Goal: Task Accomplishment & Management: Manage account settings

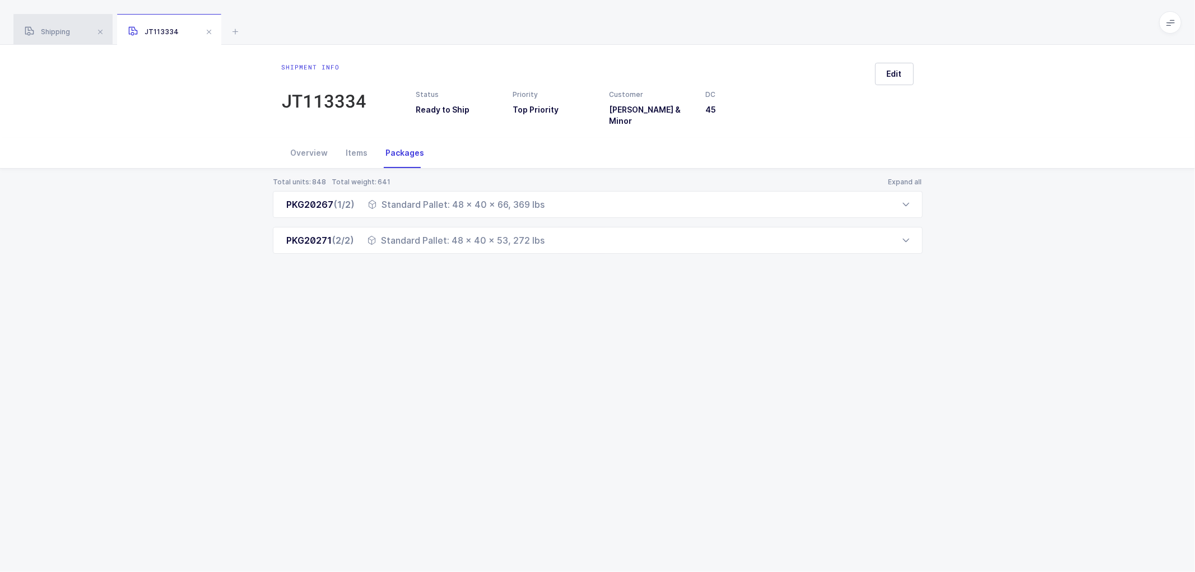
click at [54, 30] on span "Shipping" at bounding box center [47, 31] width 45 height 8
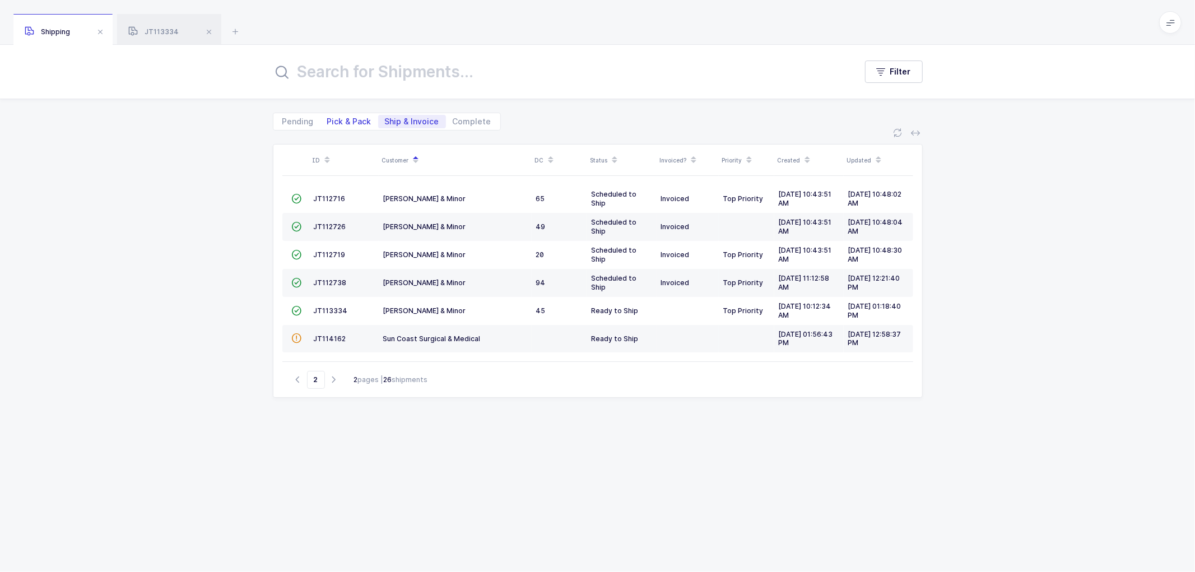
drag, startPoint x: 376, startPoint y: 121, endPoint x: 344, endPoint y: 118, distance: 32.1
click at [368, 122] on div "Pending Pick & Pack Ship & Invoice Complete" at bounding box center [387, 122] width 228 height 18
click at [345, 118] on span "Pick & Pack" at bounding box center [349, 122] width 44 height 8
click at [328, 116] on input "Pick & Pack" at bounding box center [323, 118] width 7 height 7
radio input "true"
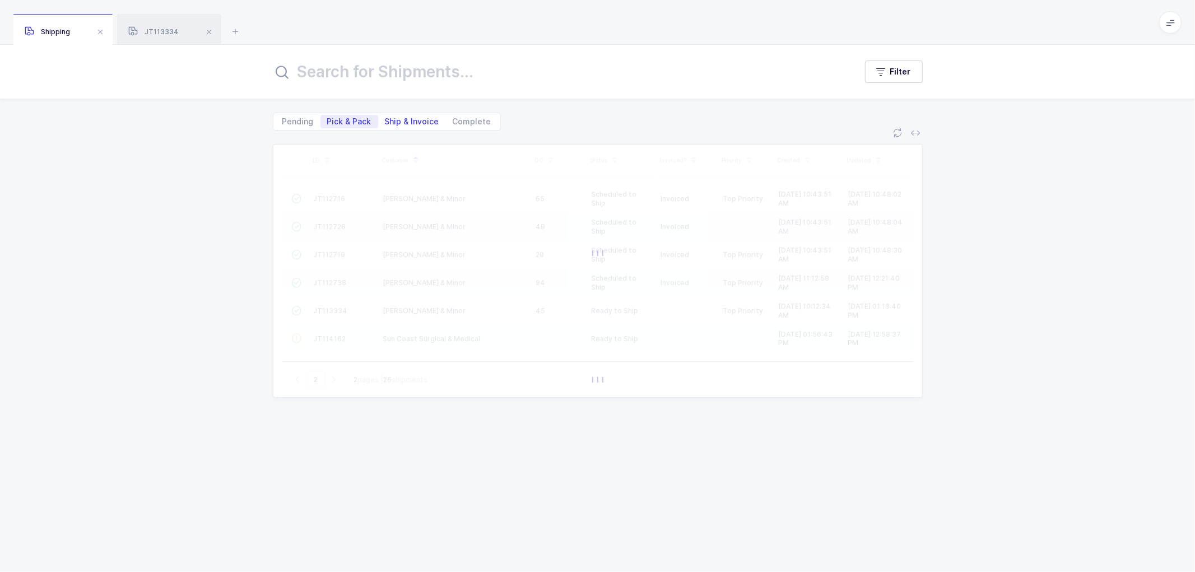
click at [410, 118] on span "Ship & Invoice" at bounding box center [412, 122] width 54 height 8
click at [385, 118] on input "Ship & Invoice" at bounding box center [381, 118] width 7 height 7
radio input "true"
radio input "false"
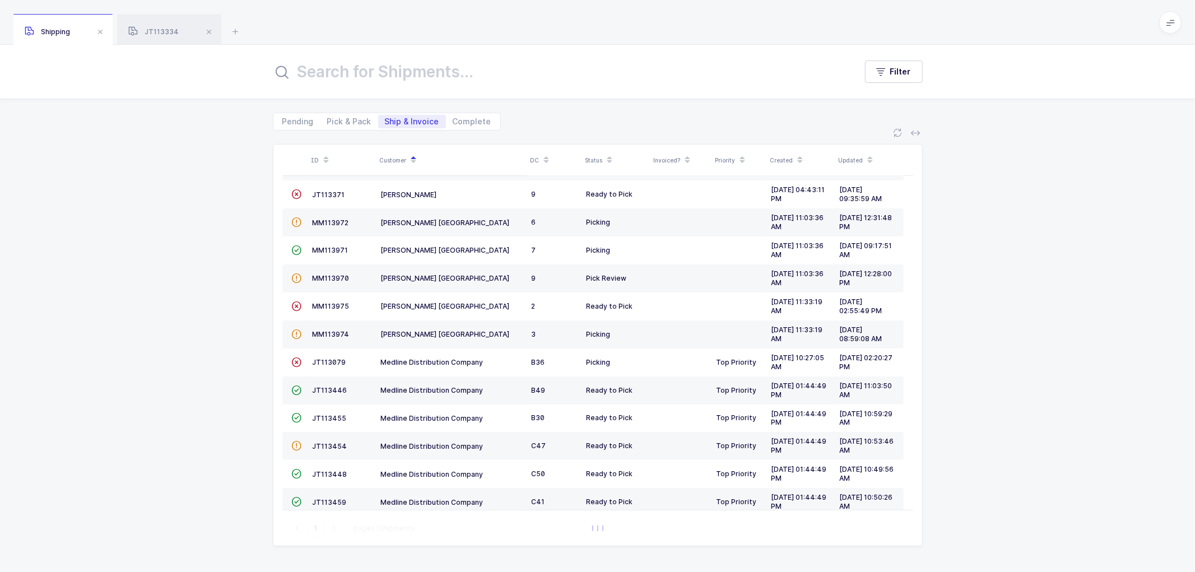
scroll to position [245, 0]
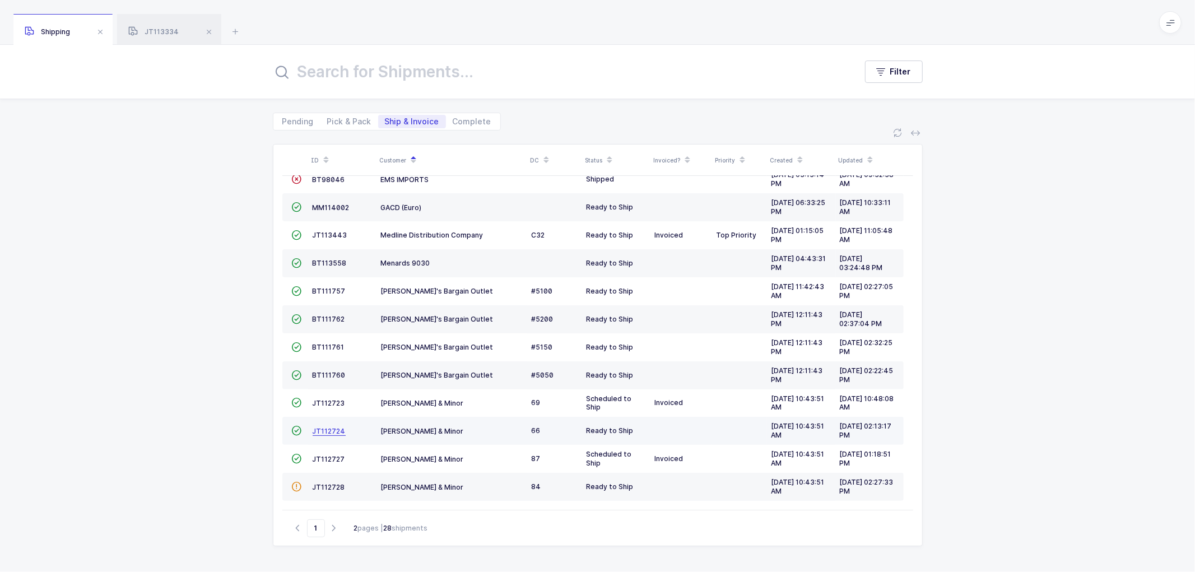
click at [325, 428] on span "JT112724" at bounding box center [328, 431] width 33 height 8
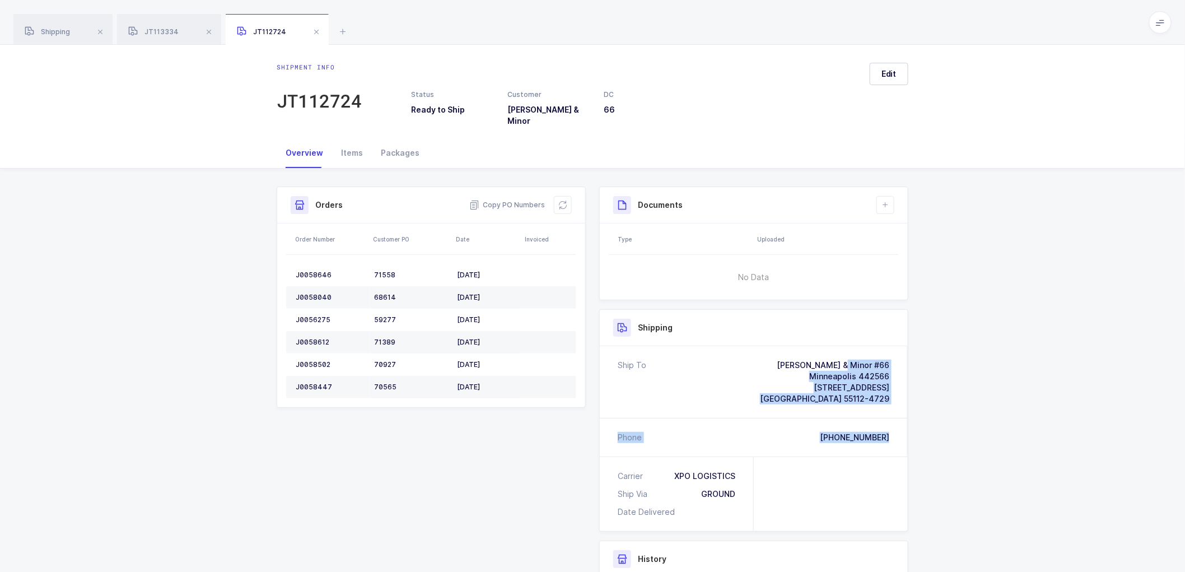
drag, startPoint x: 856, startPoint y: 424, endPoint x: 762, endPoint y: 362, distance: 112.6
click at [762, 362] on div "Ship To [PERSON_NAME] & Minor #66 [GEOGRAPHIC_DATA] 442566 [STREET_ADDRESS][PHO…" at bounding box center [754, 401] width 308 height 110
click at [515, 199] on span "Copy PO Numbers" at bounding box center [507, 204] width 76 height 11
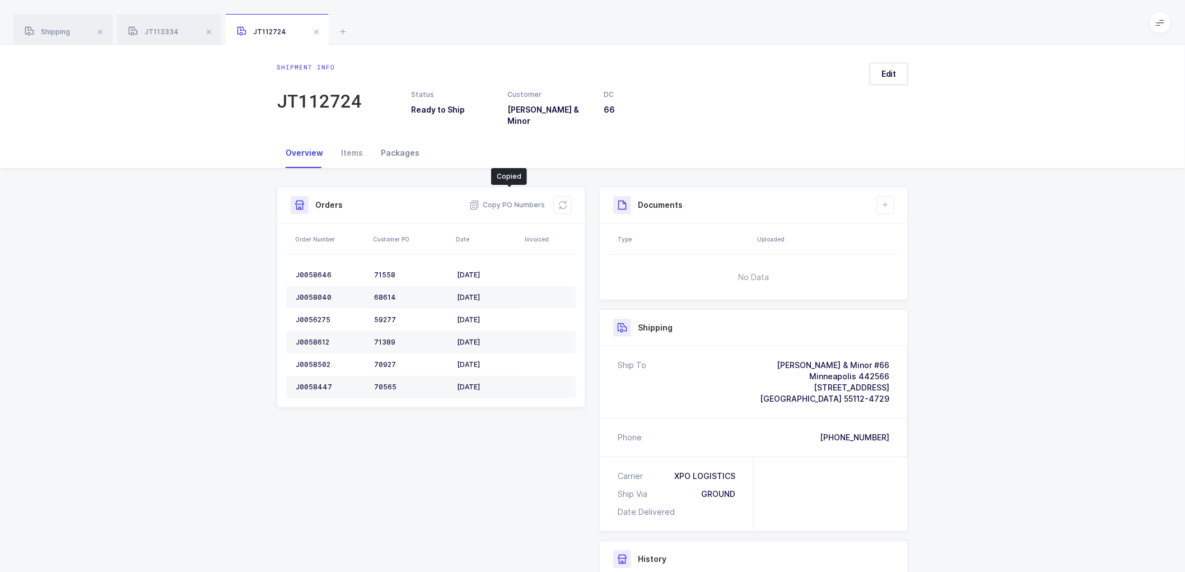
click at [395, 143] on div "Packages" at bounding box center [400, 153] width 57 height 30
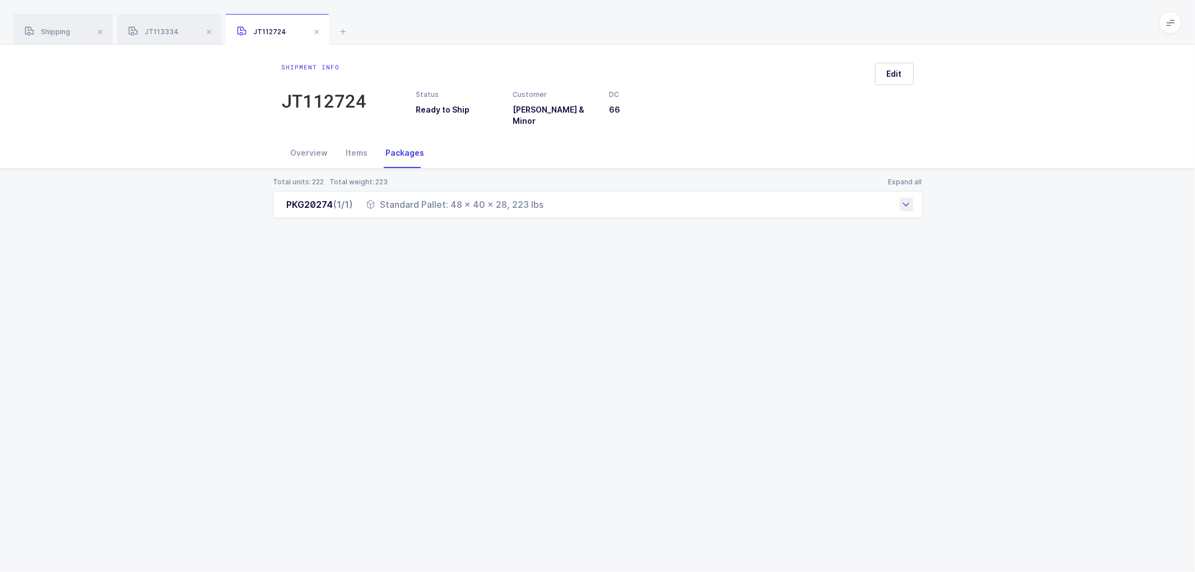
drag, startPoint x: 277, startPoint y: 195, endPoint x: 551, endPoint y: 202, distance: 273.9
click at [551, 202] on div "PKG20274 (1/1) Standard Pallet: 48 x 40 x 28, 223 lbs" at bounding box center [598, 204] width 650 height 27
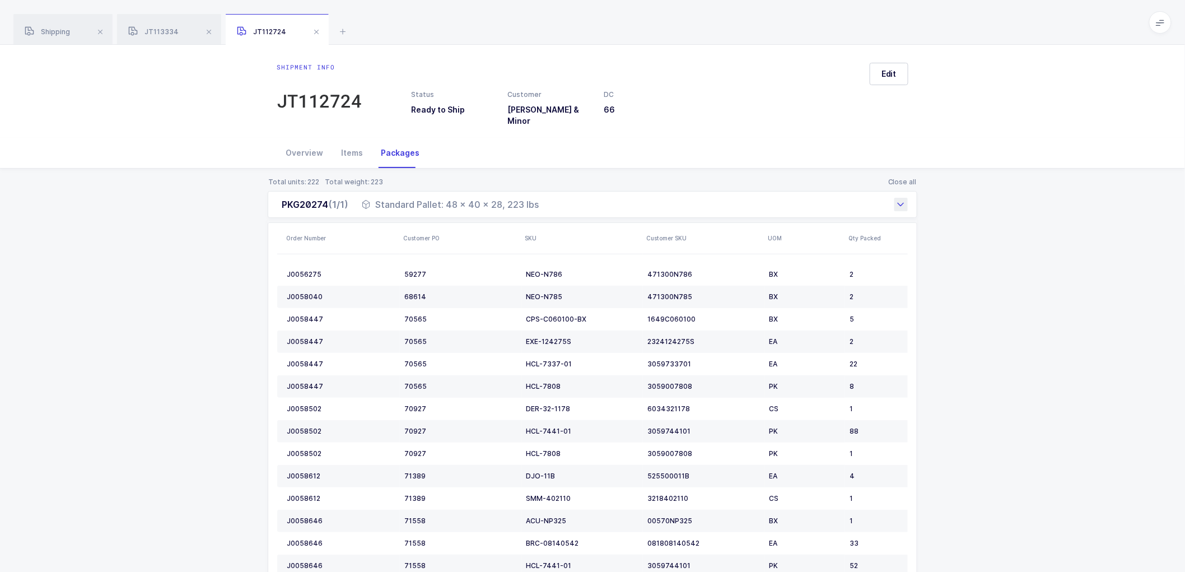
copy div "PKG20274 (1/1) Standard Pallet: 48 x 40 x 28, 223 lbs"
drag, startPoint x: 57, startPoint y: 34, endPoint x: 115, endPoint y: 43, distance: 58.3
click at [58, 34] on span "Shipping" at bounding box center [47, 31] width 45 height 8
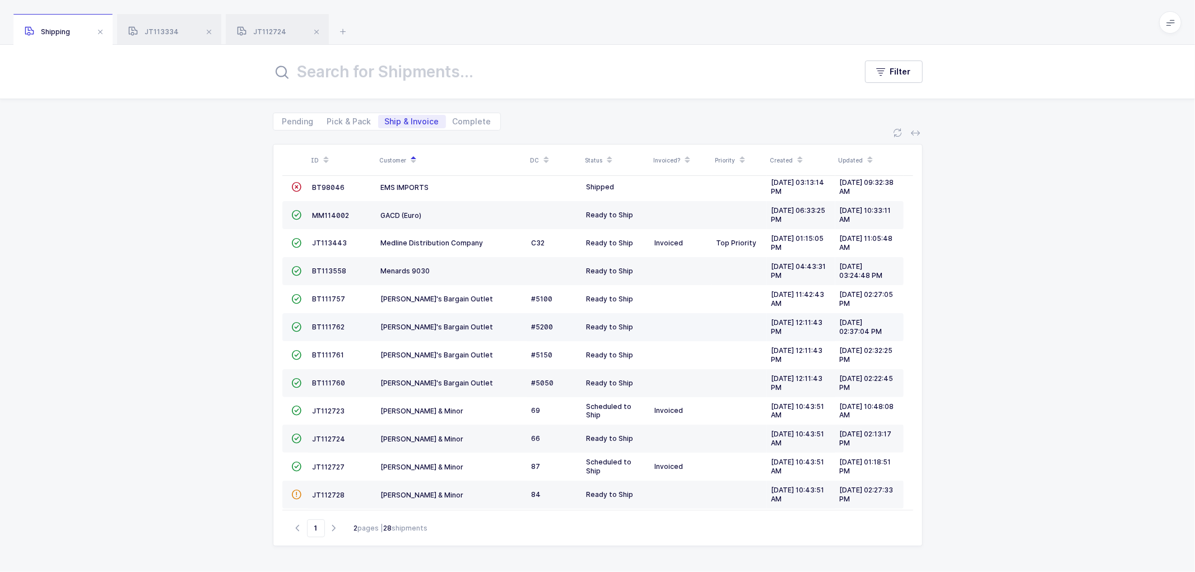
scroll to position [245, 0]
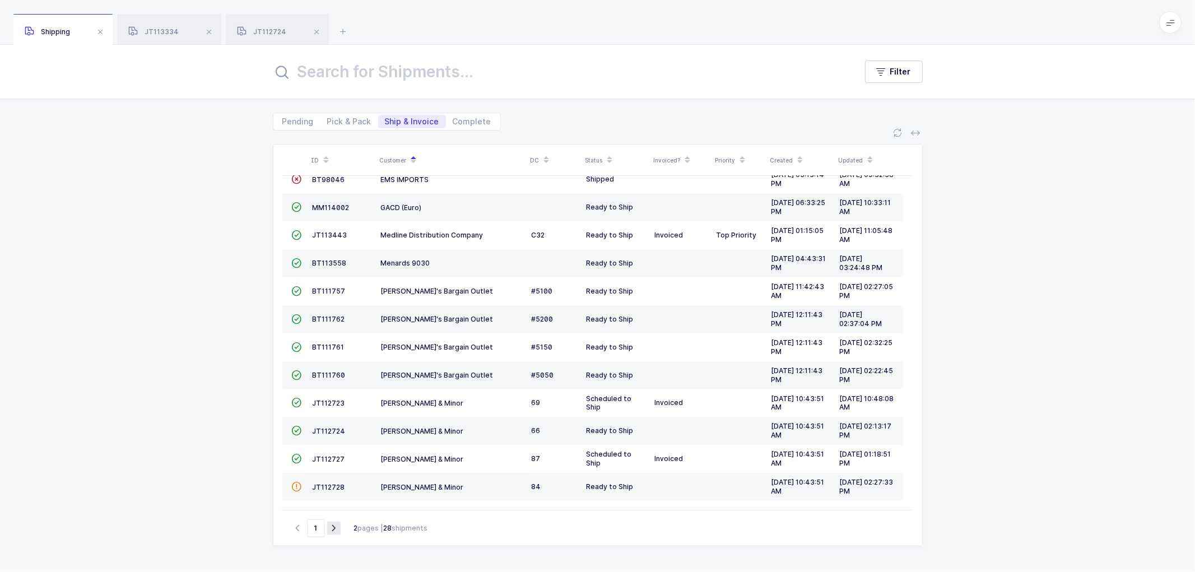
click at [331, 526] on icon "button" at bounding box center [333, 528] width 13 height 8
type input "2"
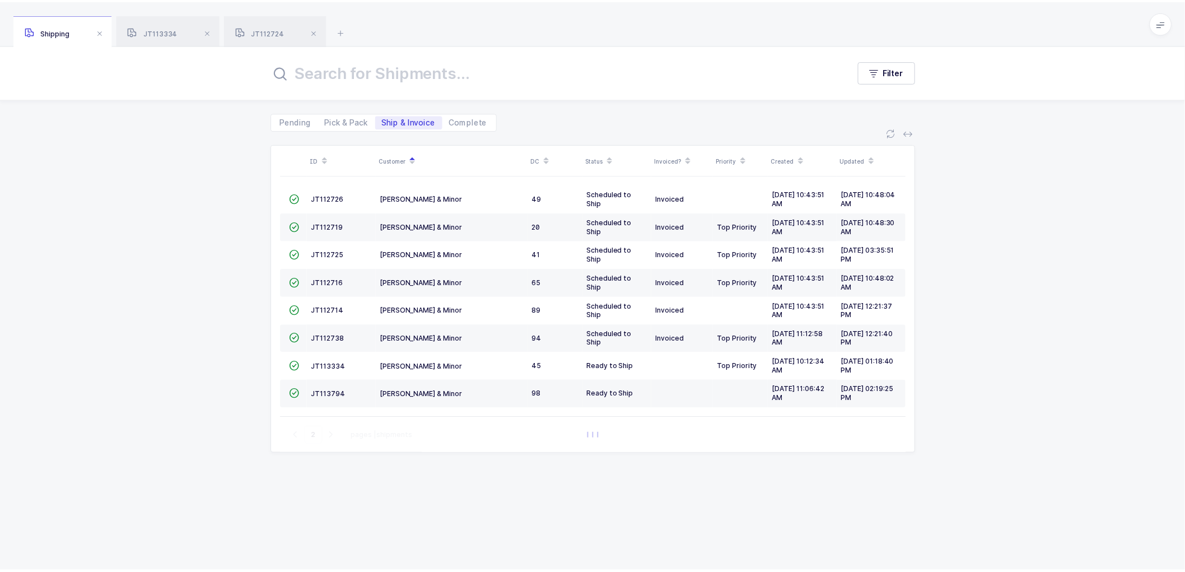
scroll to position [0, 0]
click at [329, 395] on span "JT113794" at bounding box center [331, 394] width 34 height 8
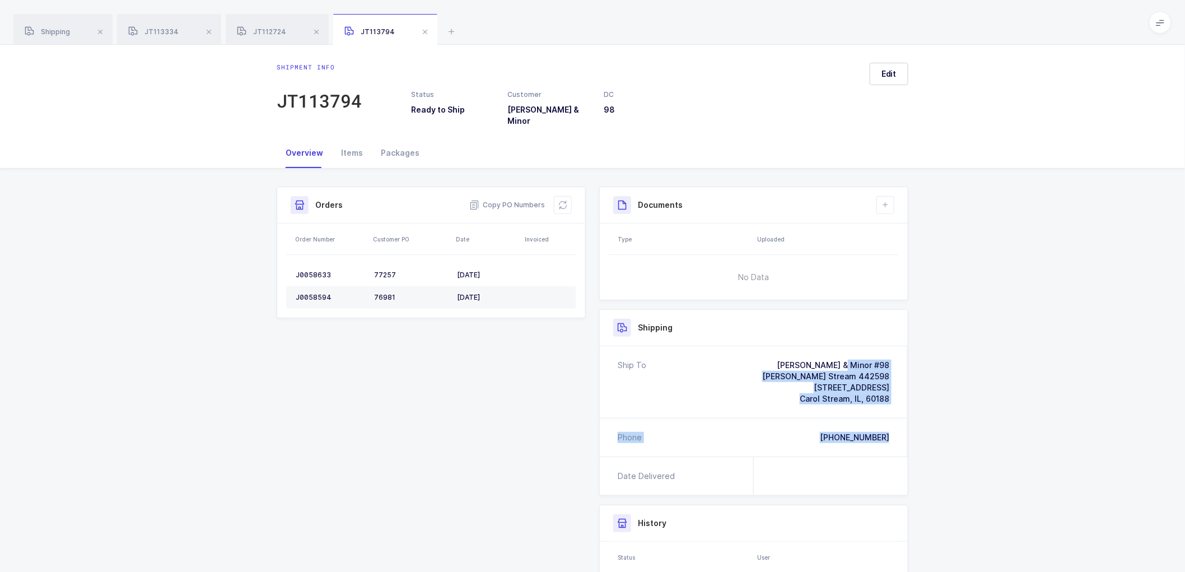
drag, startPoint x: 894, startPoint y: 428, endPoint x: 801, endPoint y: 356, distance: 117.7
click at [801, 356] on div "Ship To [PERSON_NAME] & Minor #98 [PERSON_NAME] Stream 442598 [STREET_ADDRESS] …" at bounding box center [754, 401] width 308 height 110
copy div "[PERSON_NAME] & Minor #98 [PERSON_NAME] Stream 442598 [STREET_ADDRESS] [GEOGRAP…"
click at [499, 199] on span "Copy PO Numbers" at bounding box center [507, 204] width 76 height 11
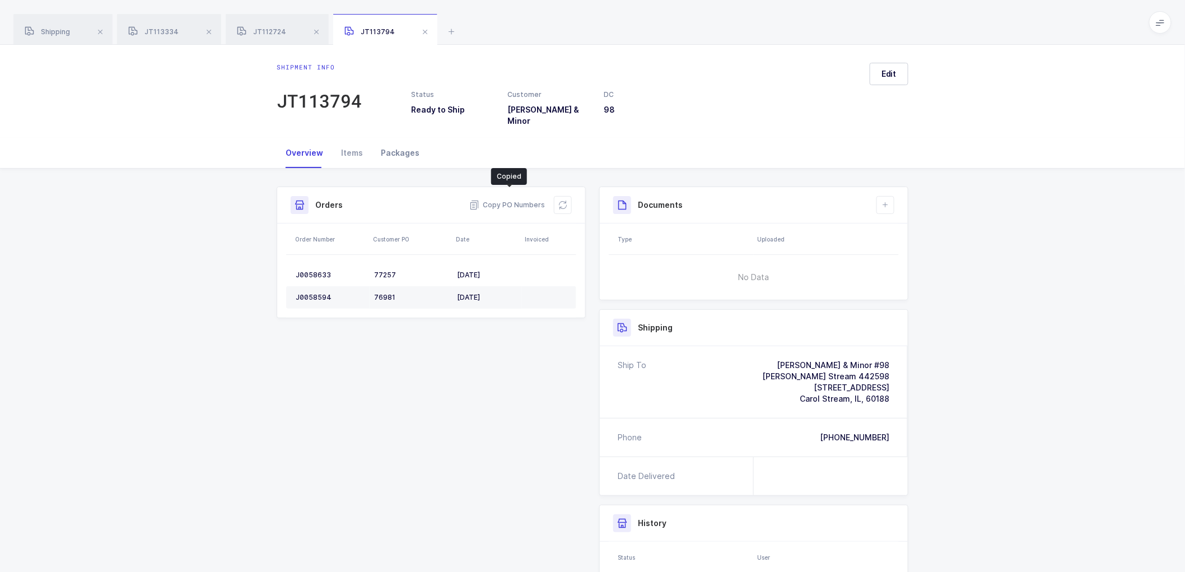
drag, startPoint x: 392, startPoint y: 142, endPoint x: 779, endPoint y: 209, distance: 392.8
click at [393, 142] on div "Packages" at bounding box center [400, 153] width 57 height 30
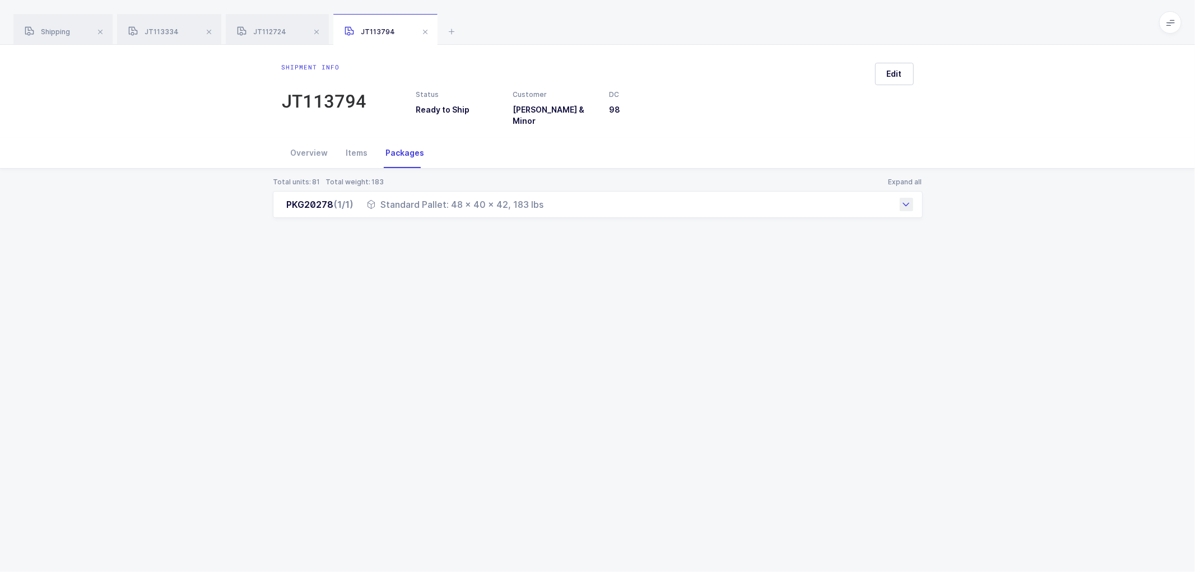
drag, startPoint x: 284, startPoint y: 200, endPoint x: 551, endPoint y: 206, distance: 267.2
click at [558, 204] on div "PKG20278 (1/1) Standard Pallet: 48 x 40 x 42, 183 lbs" at bounding box center [598, 204] width 650 height 27
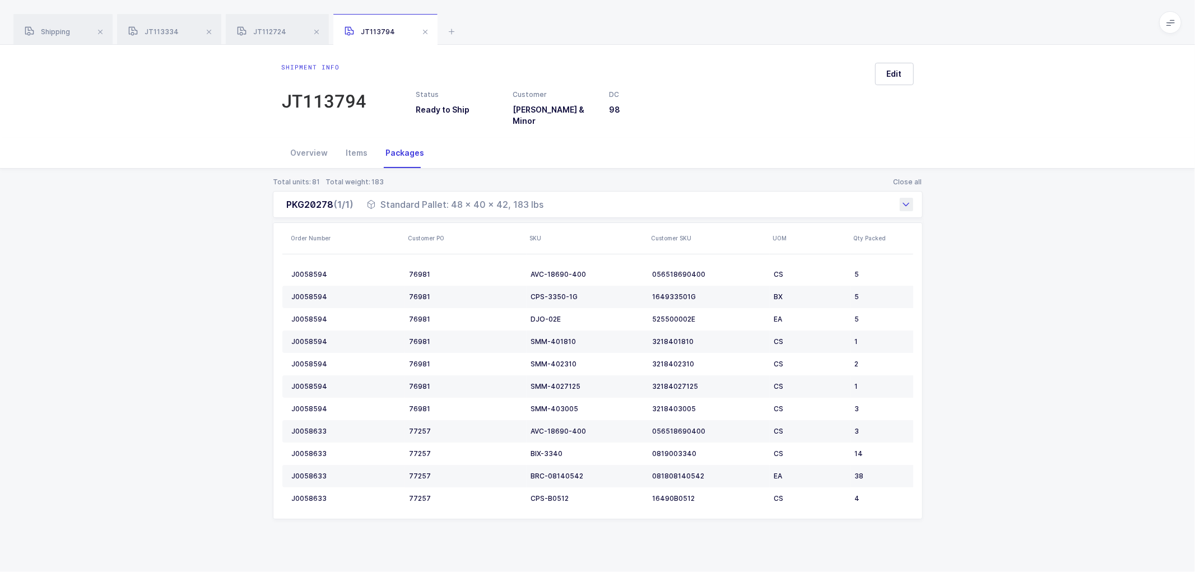
copy div "PKG20278 (1/1) Standard Pallet: 48 x 40 x 42, 183 lbs"
click at [317, 150] on div "Overview" at bounding box center [309, 153] width 55 height 30
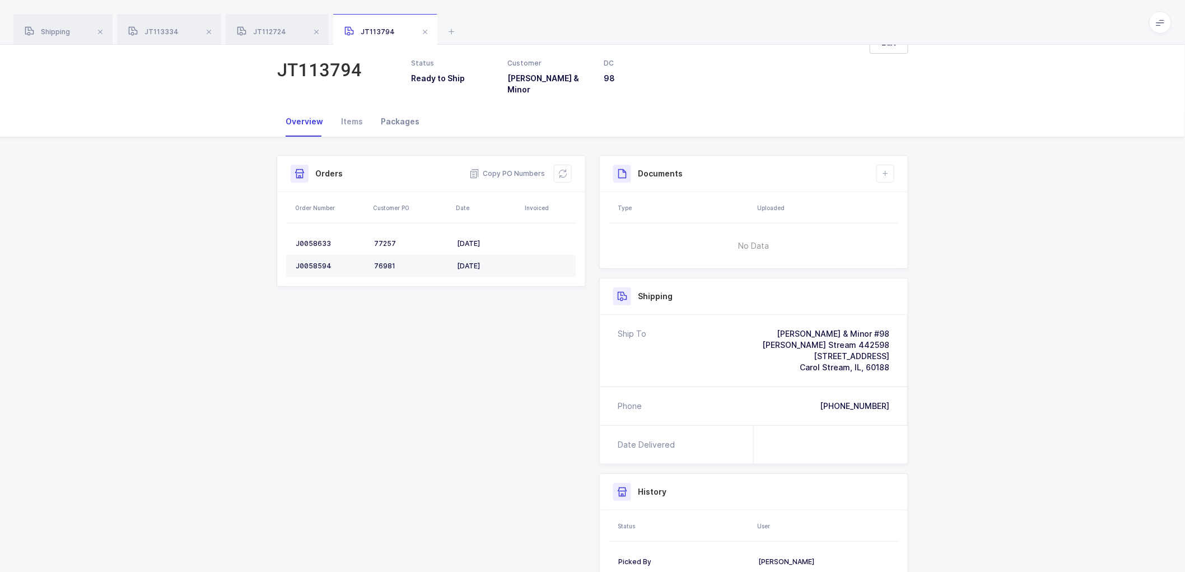
scroll to position [62, 0]
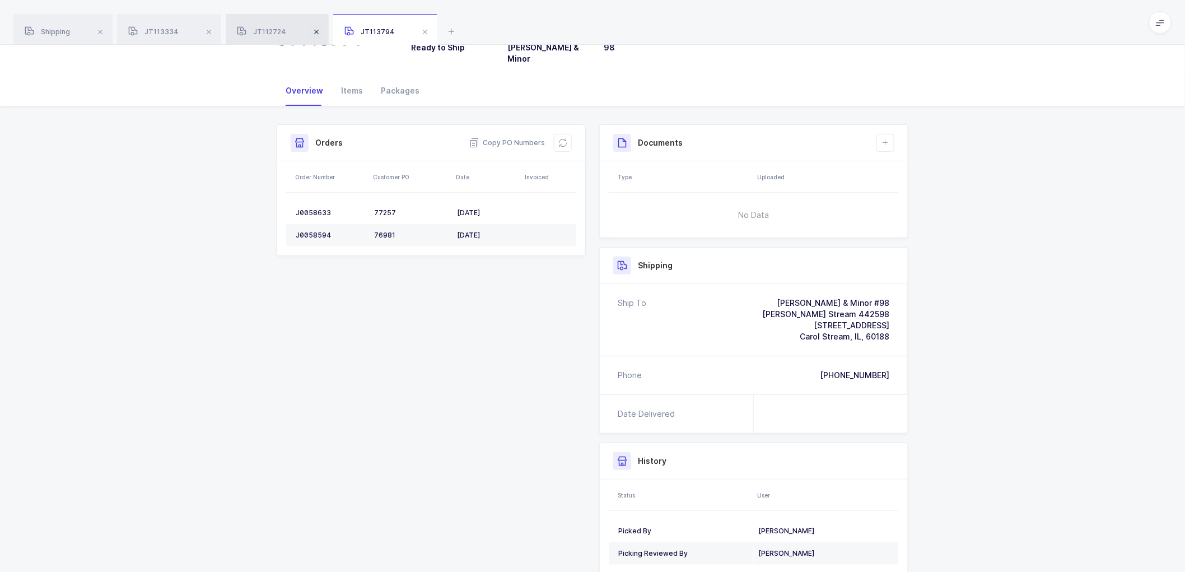
click at [209, 31] on span at bounding box center [208, 31] width 13 height 13
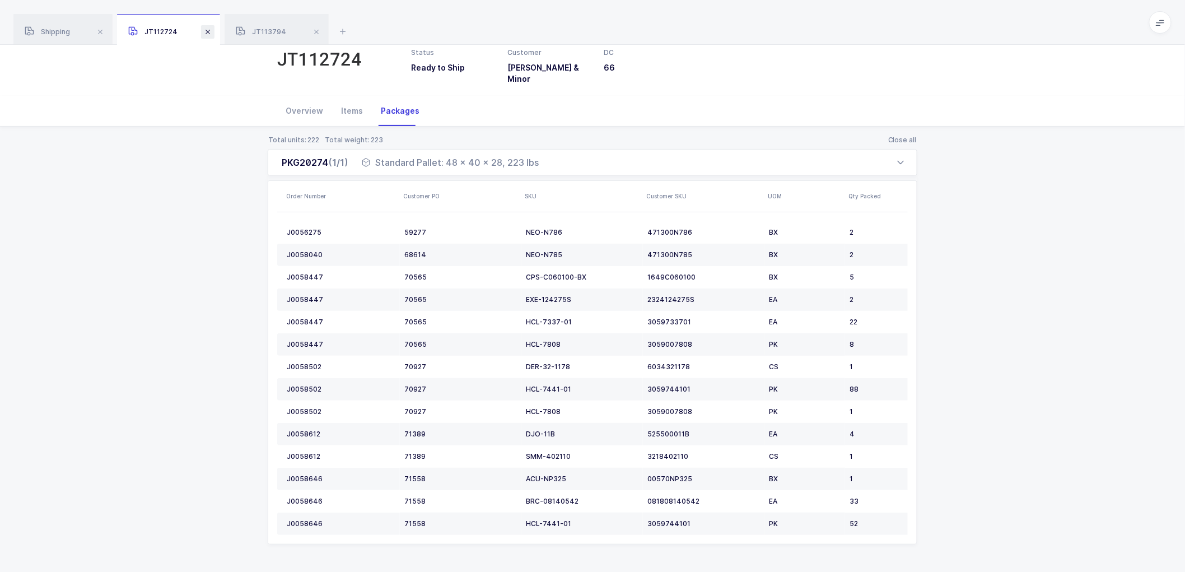
click at [209, 31] on span at bounding box center [207, 31] width 13 height 13
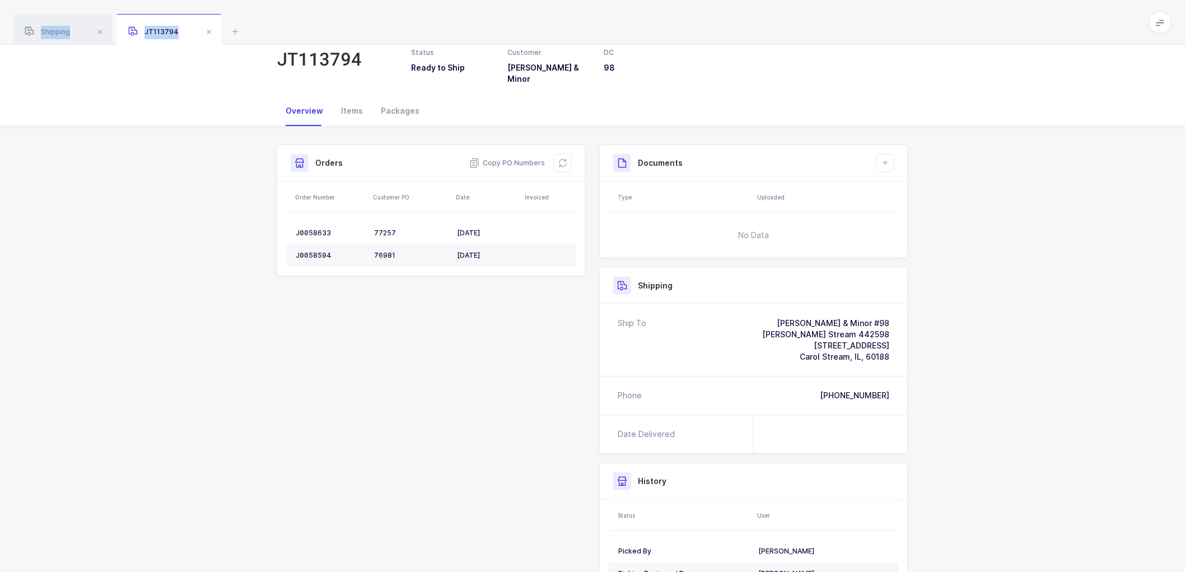
click at [209, 31] on span at bounding box center [208, 31] width 13 height 13
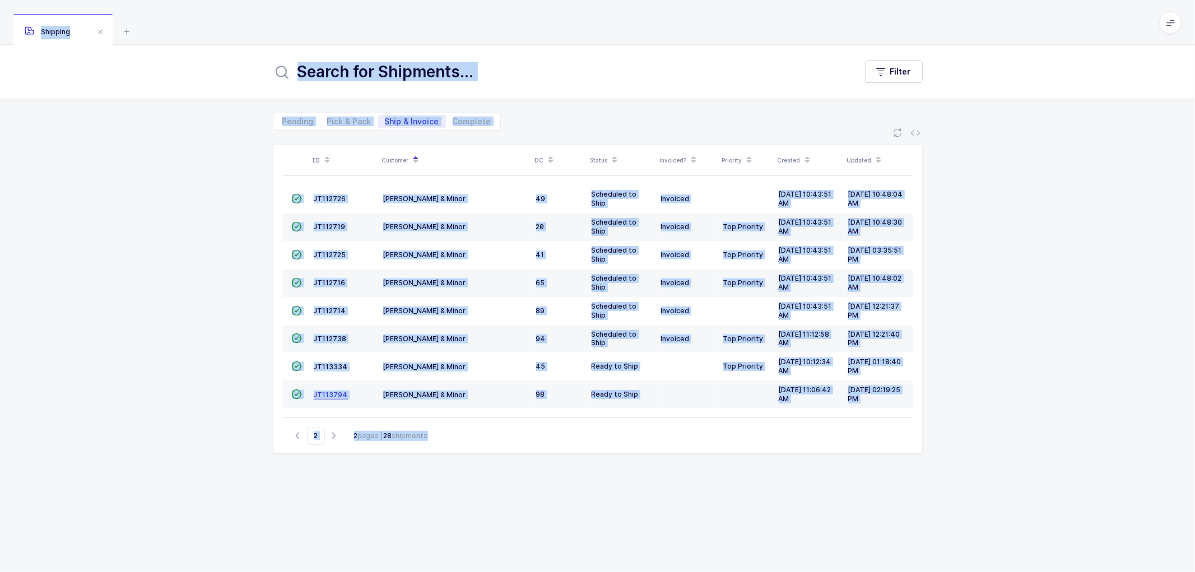
click at [332, 391] on span "JT113794" at bounding box center [331, 394] width 34 height 8
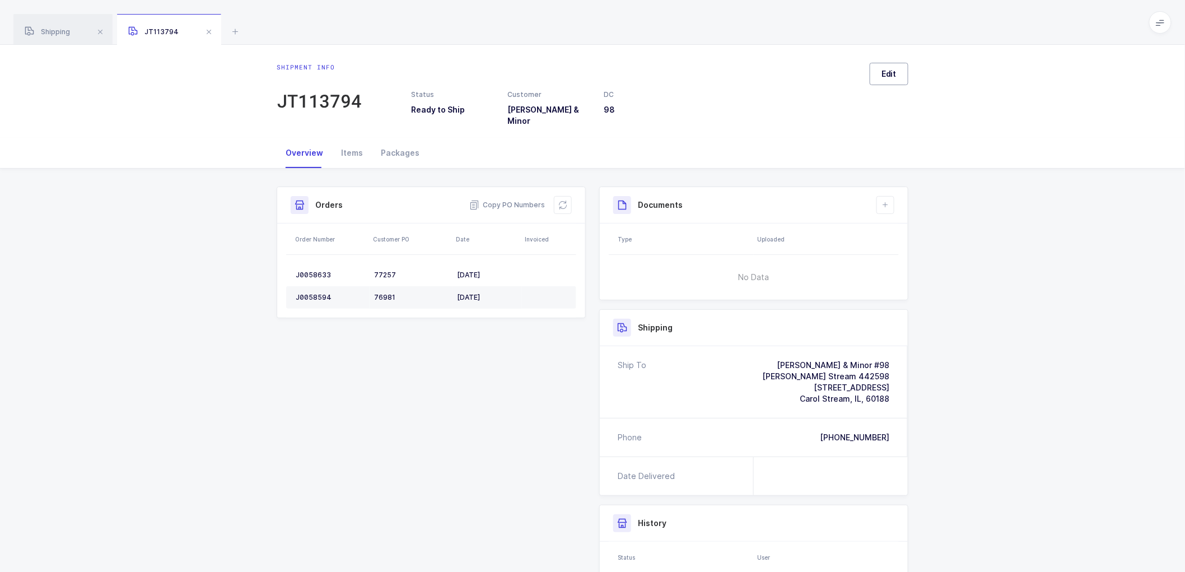
click at [887, 71] on span "Edit" at bounding box center [888, 73] width 15 height 11
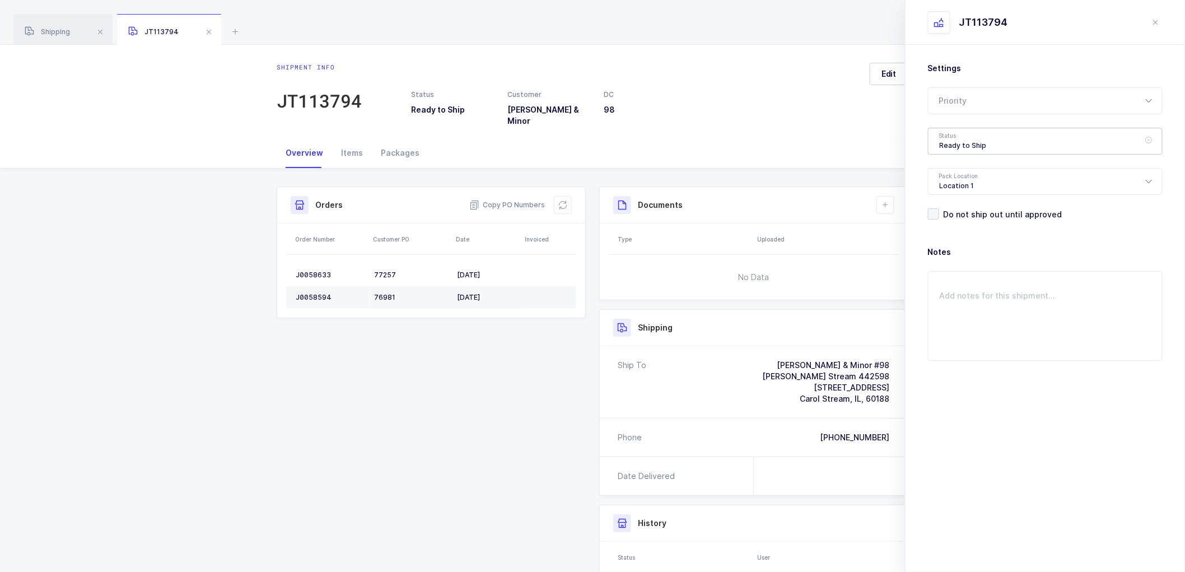
click at [965, 146] on div "Ready to Ship" at bounding box center [1045, 141] width 235 height 27
drag, startPoint x: 968, startPoint y: 208, endPoint x: 1056, endPoint y: 374, distance: 187.9
click at [969, 208] on span "Scheduled to Ship" at bounding box center [975, 209] width 71 height 10
type input "Scheduled to Ship"
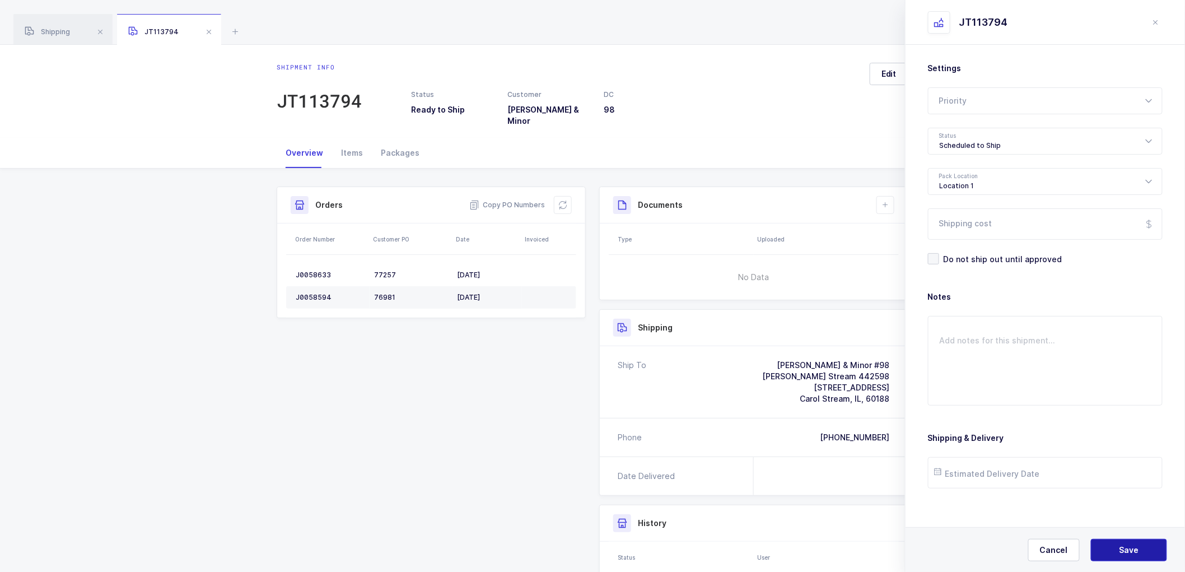
click at [1121, 549] on span "Save" at bounding box center [1129, 549] width 20 height 11
click at [59, 34] on span "Shipping" at bounding box center [47, 31] width 45 height 8
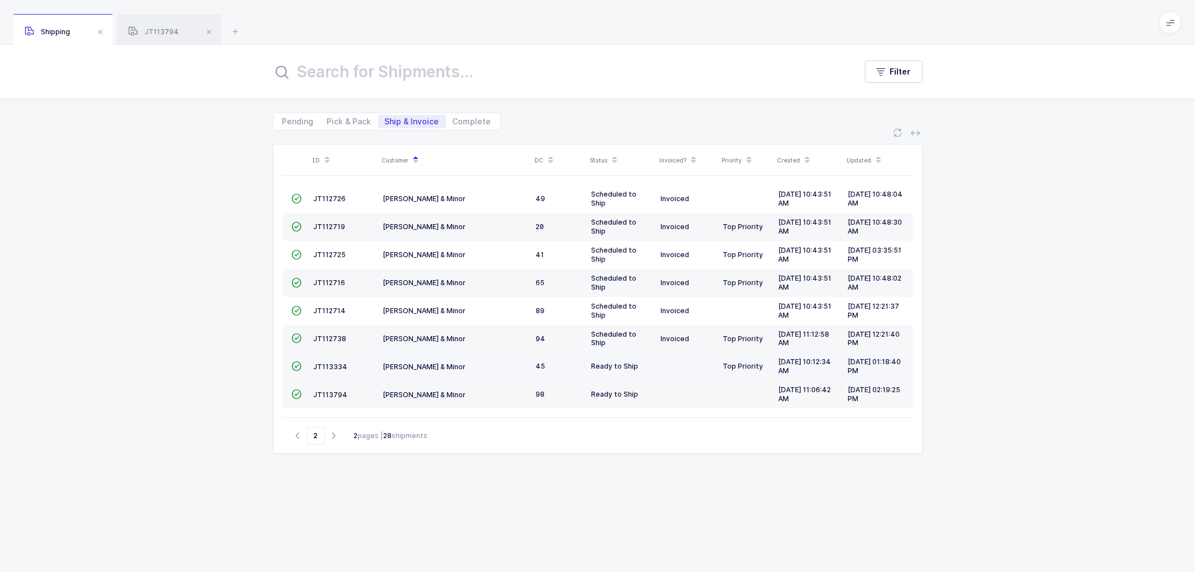
click at [321, 361] on td "JT113334" at bounding box center [343, 366] width 69 height 28
click at [329, 364] on span "JT113334" at bounding box center [331, 366] width 34 height 8
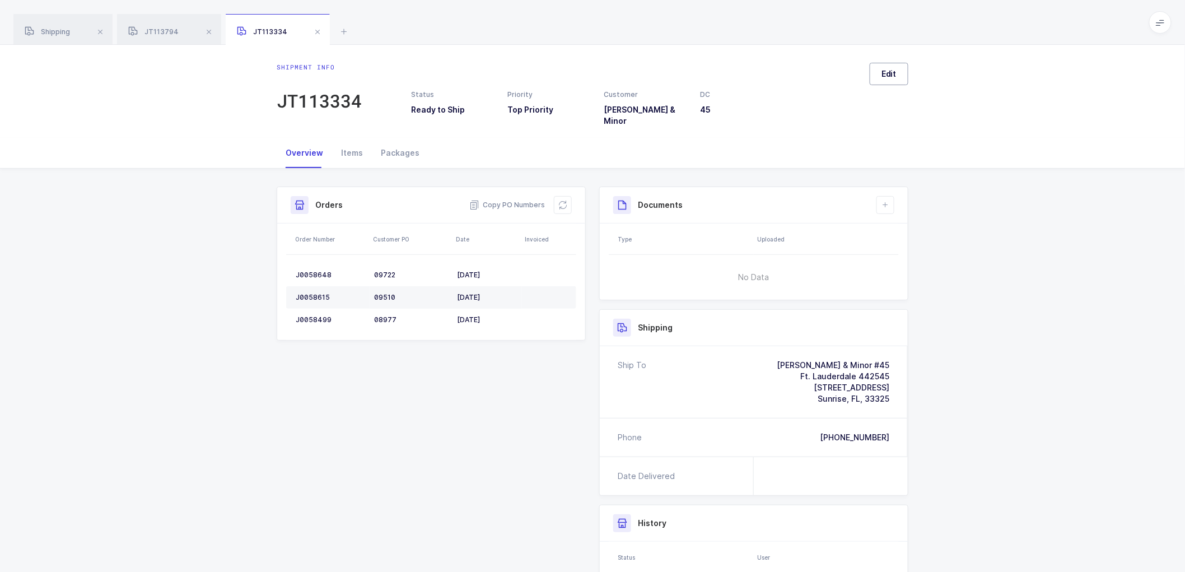
click at [883, 74] on span "Edit" at bounding box center [888, 73] width 15 height 11
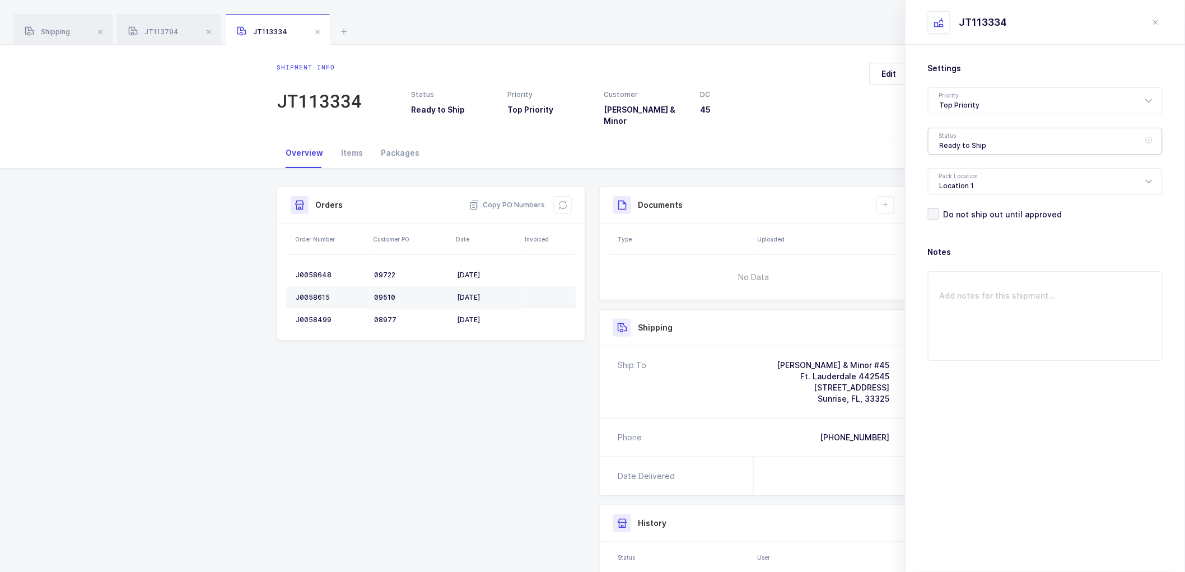
click at [967, 148] on div "Ready to Ship" at bounding box center [1045, 141] width 235 height 27
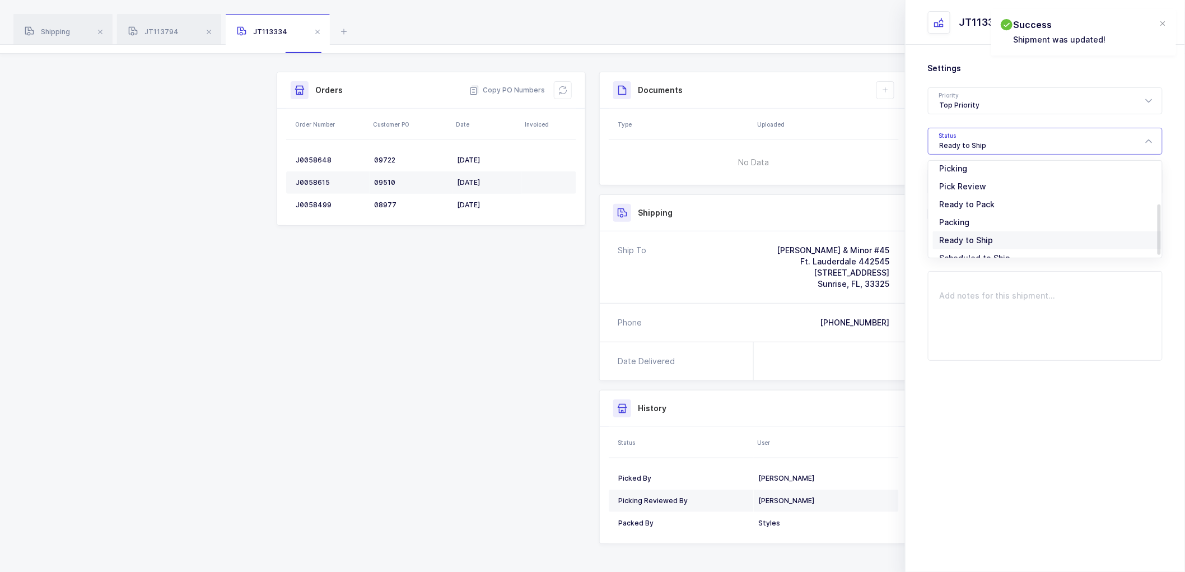
scroll to position [92, 0]
click at [964, 206] on span "Scheduled to Ship" at bounding box center [975, 209] width 71 height 10
type input "Scheduled to Ship"
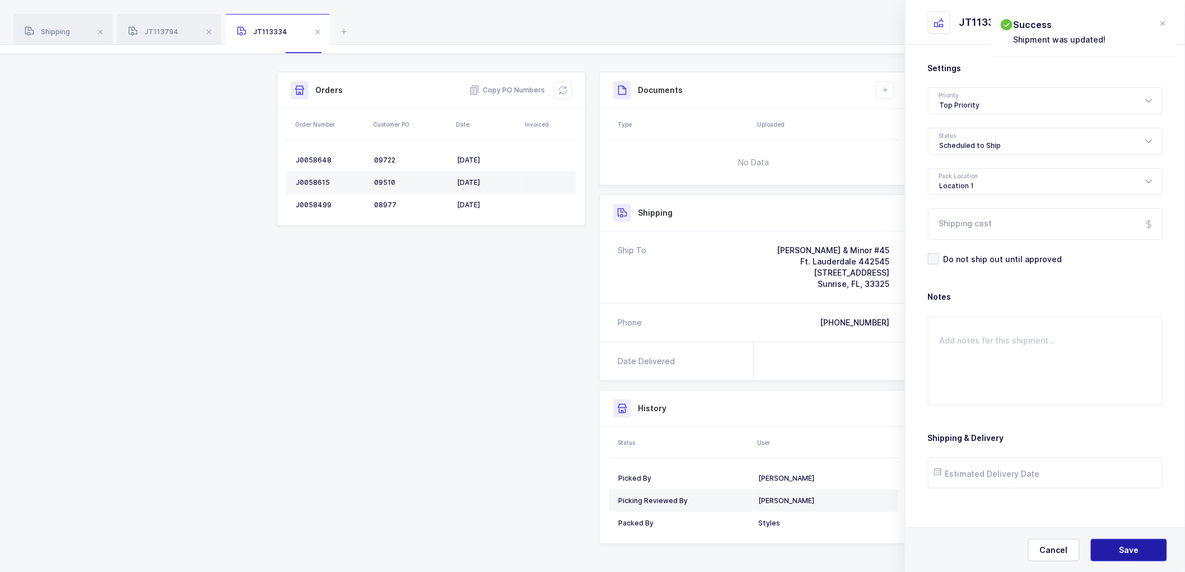
click at [1126, 543] on button "Save" at bounding box center [1129, 550] width 76 height 22
drag, startPoint x: 469, startPoint y: 320, endPoint x: 460, endPoint y: 303, distance: 19.3
click at [469, 320] on div "Shipment Info Shipment Number JT113334 Status Ready to Ship Priority Top Priori…" at bounding box center [592, 312] width 645 height 481
click at [58, 30] on span "Shipping" at bounding box center [47, 31] width 45 height 8
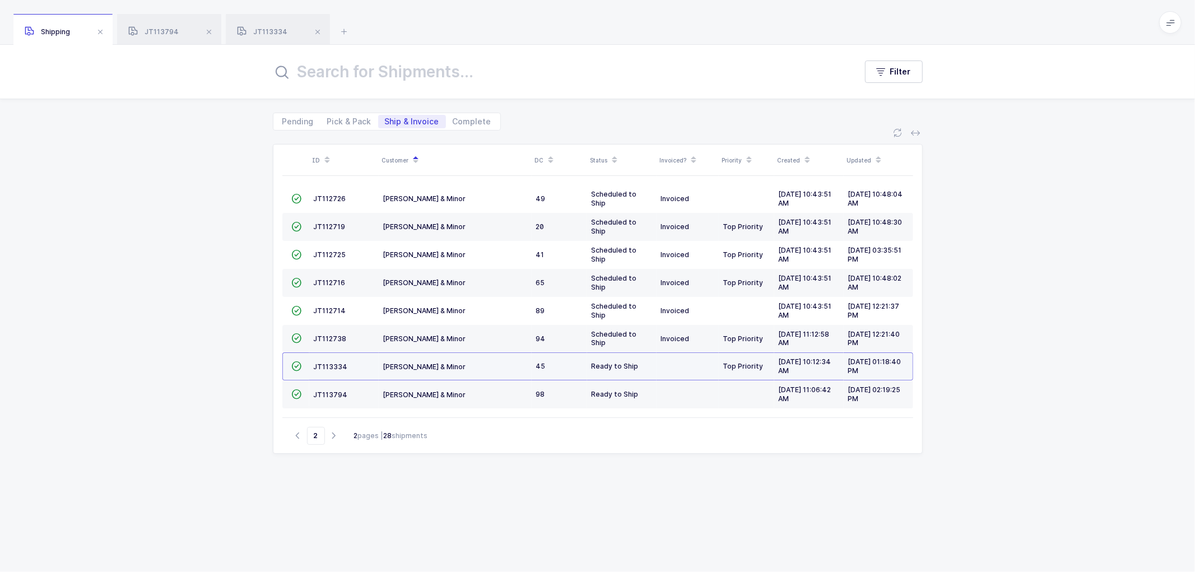
click at [331, 362] on td "JT113334" at bounding box center [343, 366] width 69 height 28
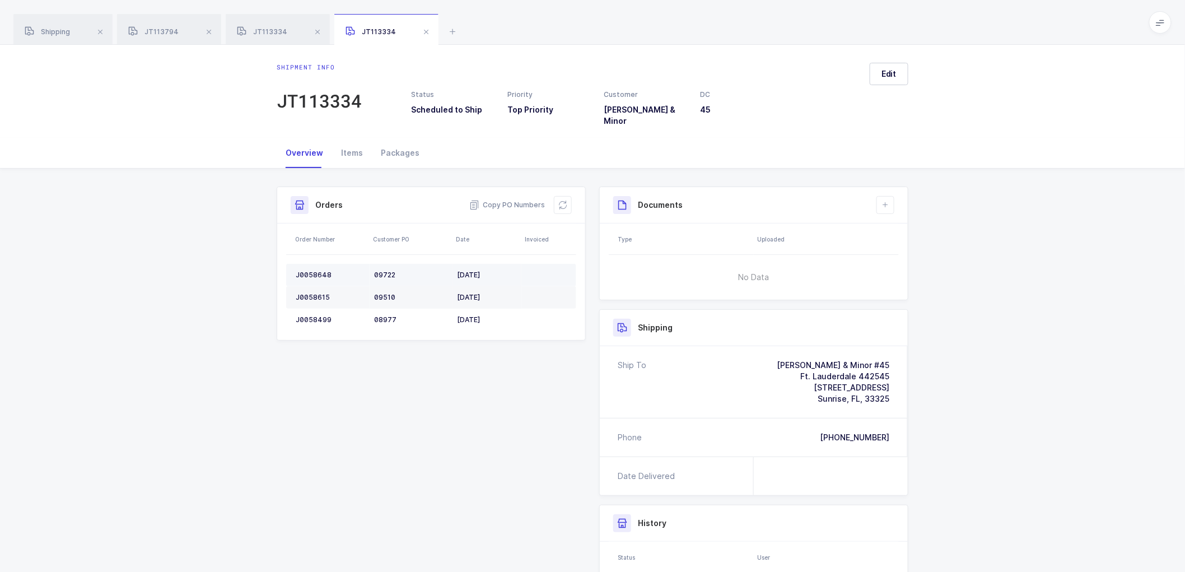
click at [309, 270] on div "J0058648" at bounding box center [330, 274] width 69 height 9
copy div "J0058648"
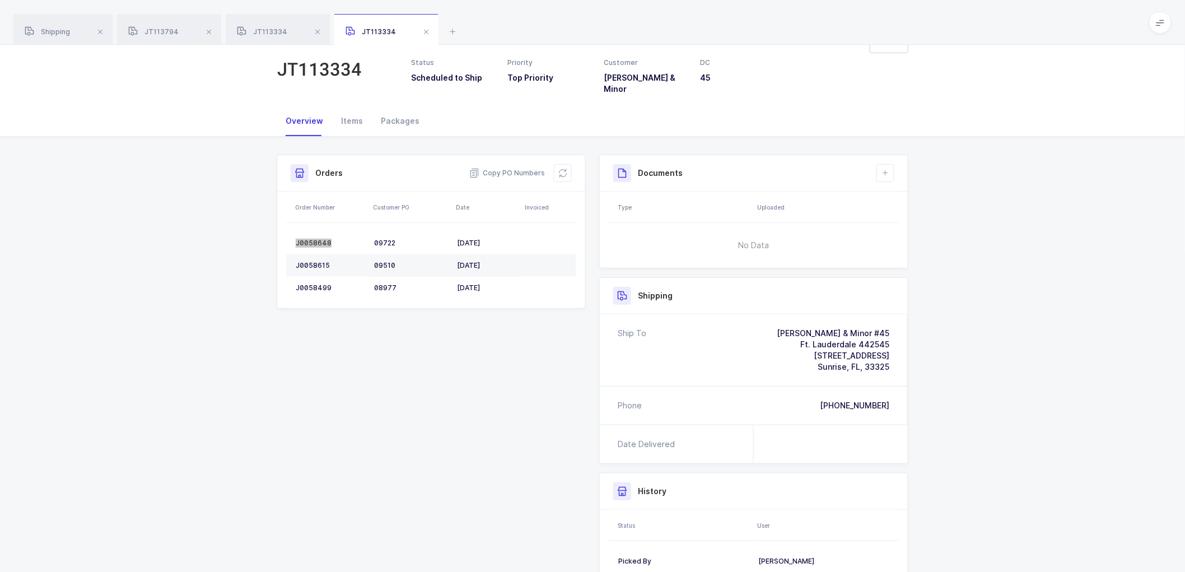
scroll to position [62, 0]
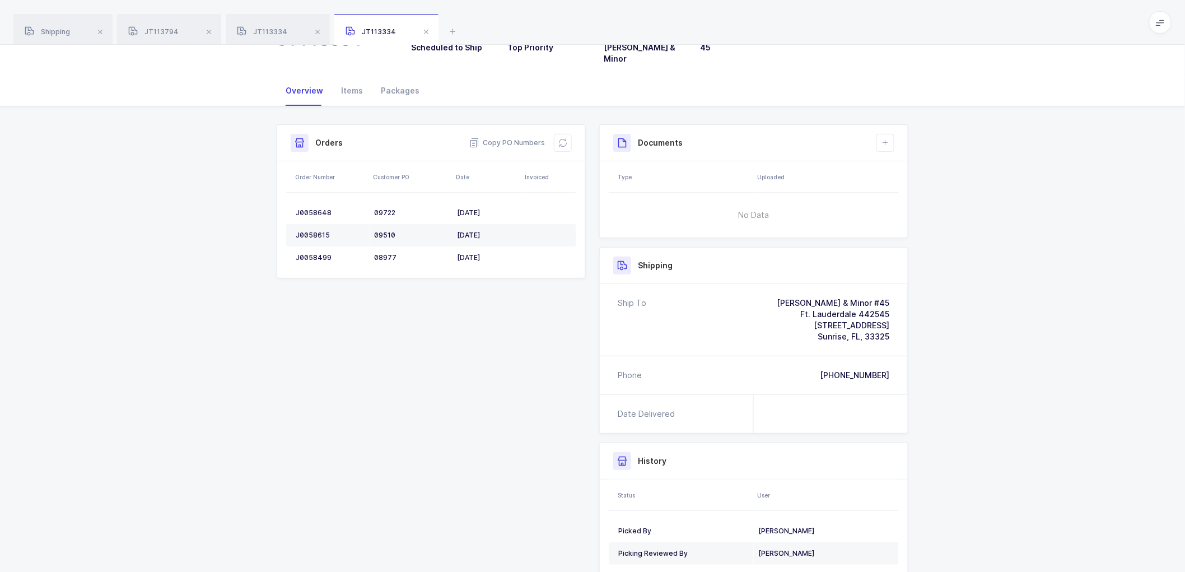
click at [239, 155] on div "Shipment Info Shipment Number JT113334 Status Scheduled to Ship Priority Top Pr…" at bounding box center [592, 369] width 1185 height 526
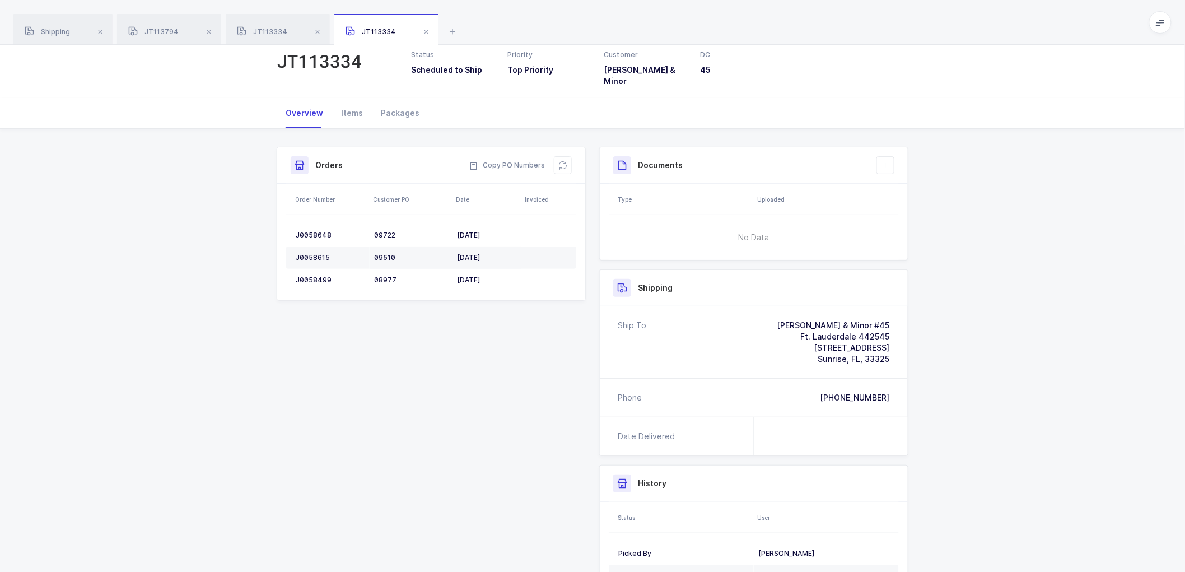
scroll to position [0, 0]
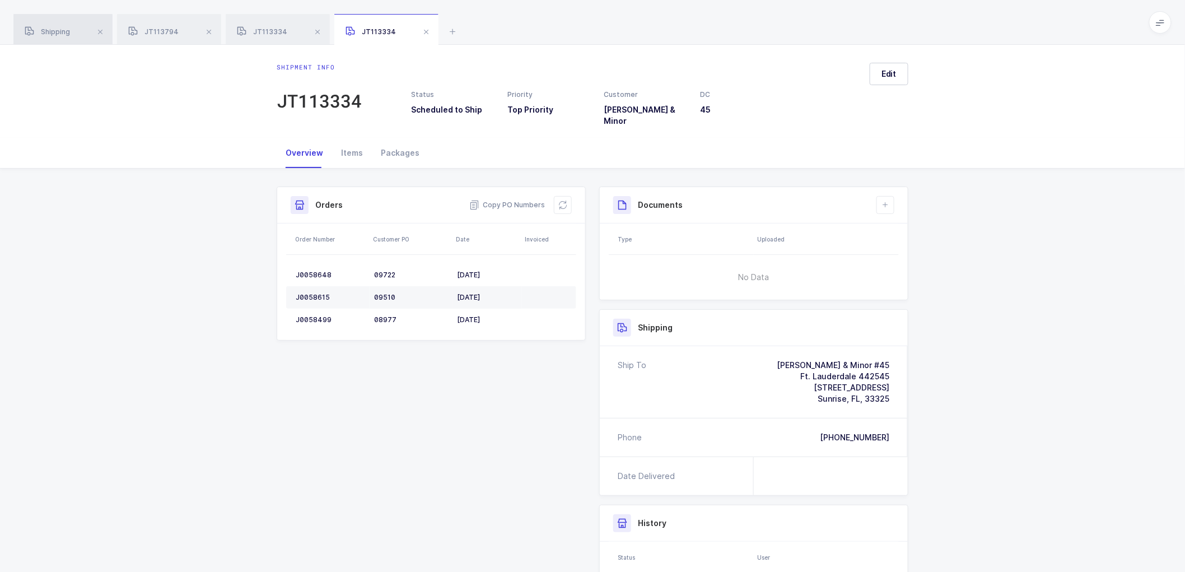
click at [43, 31] on span "Shipping" at bounding box center [47, 31] width 45 height 8
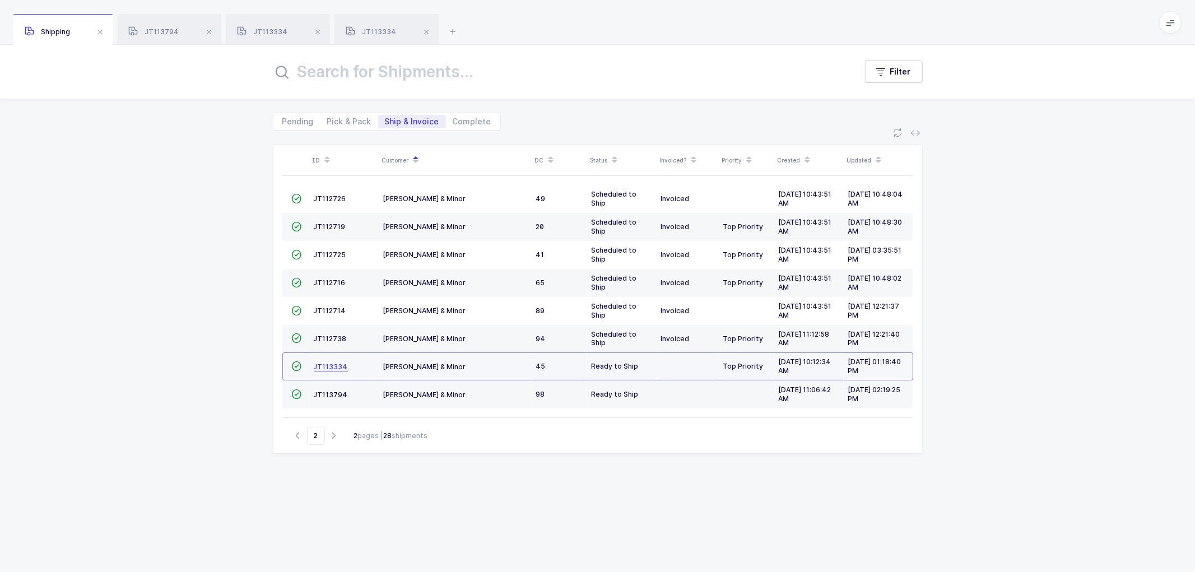
click at [332, 363] on span "JT113334" at bounding box center [331, 366] width 34 height 8
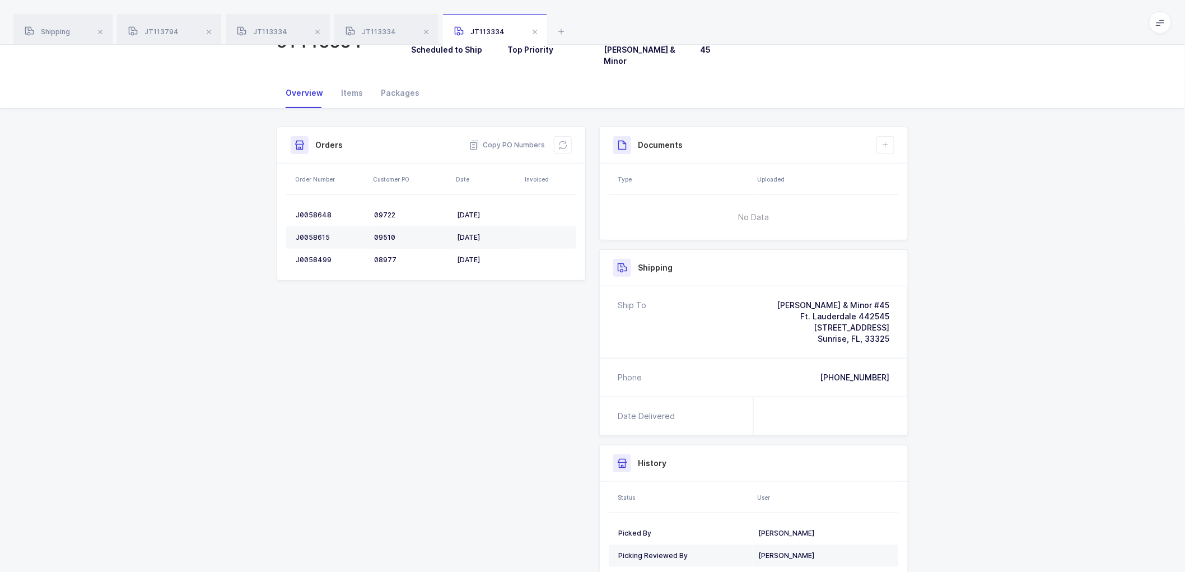
scroll to position [62, 0]
click at [308, 208] on div "J0058648" at bounding box center [330, 212] width 69 height 9
click at [309, 208] on div "J0058648" at bounding box center [330, 212] width 69 height 9
copy div "J0058648"
click at [308, 231] on div "J0058615" at bounding box center [330, 235] width 69 height 9
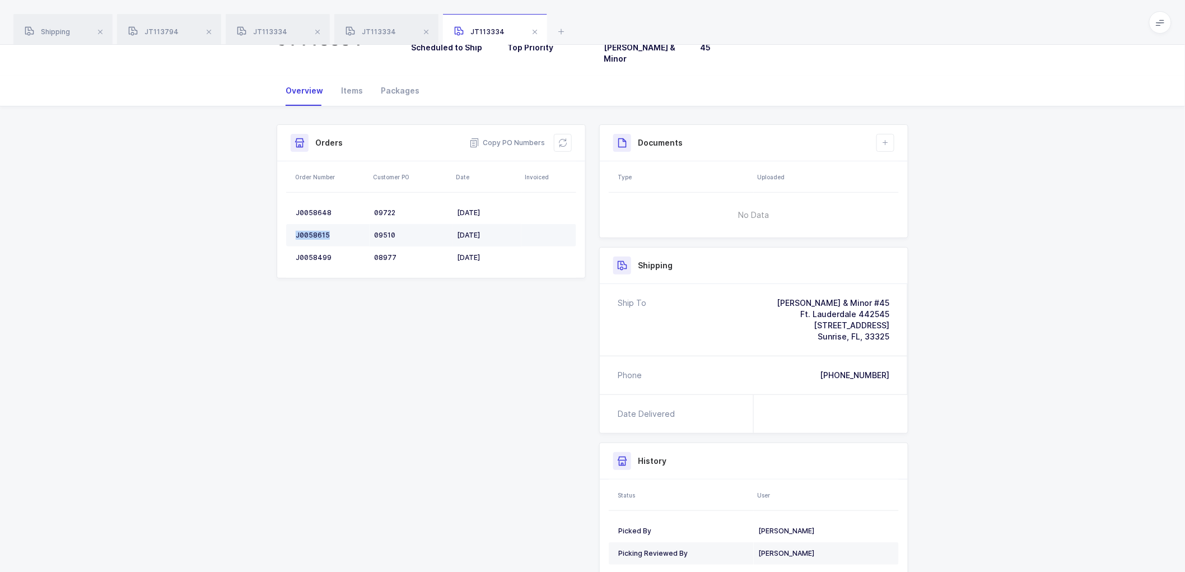
click at [308, 231] on div "J0058615" at bounding box center [330, 235] width 69 height 9
copy div "J0058615"
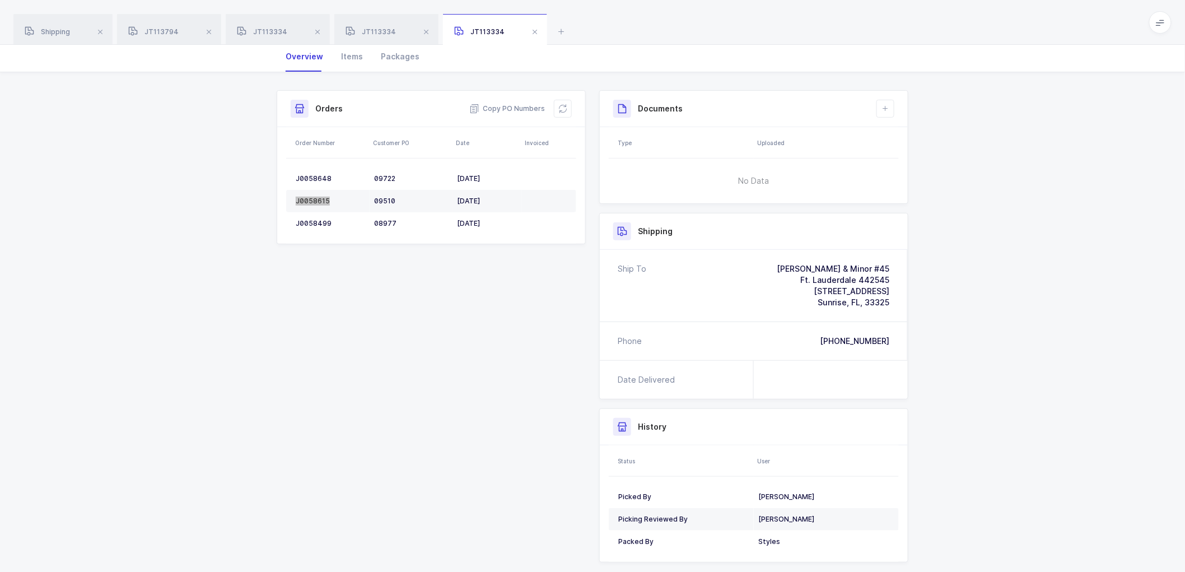
scroll to position [115, 0]
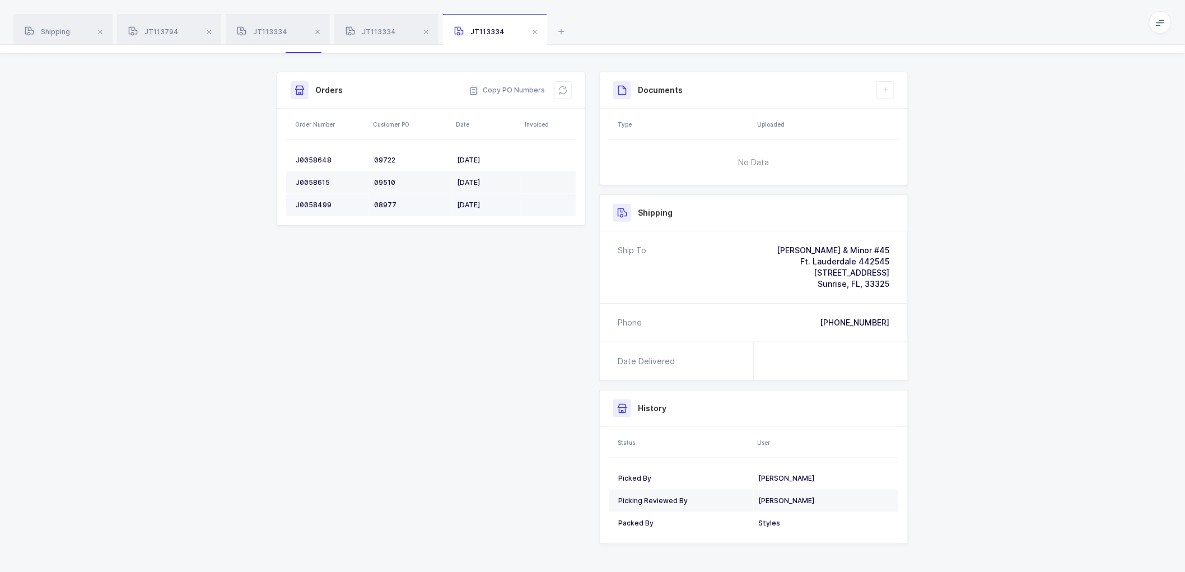
click at [317, 200] on div "J0058499" at bounding box center [330, 204] width 69 height 9
copy div "J0058499"
click at [559, 86] on icon at bounding box center [562, 90] width 9 height 9
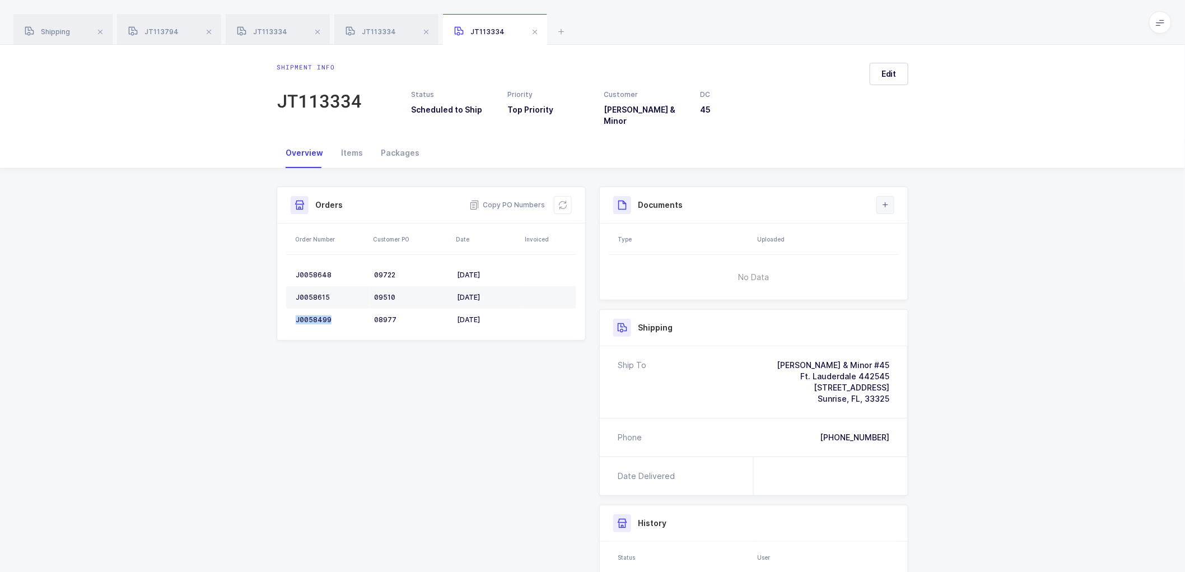
click at [881, 200] on icon at bounding box center [885, 204] width 9 height 9
click at [904, 227] on li "Create Document" at bounding box center [922, 229] width 83 height 18
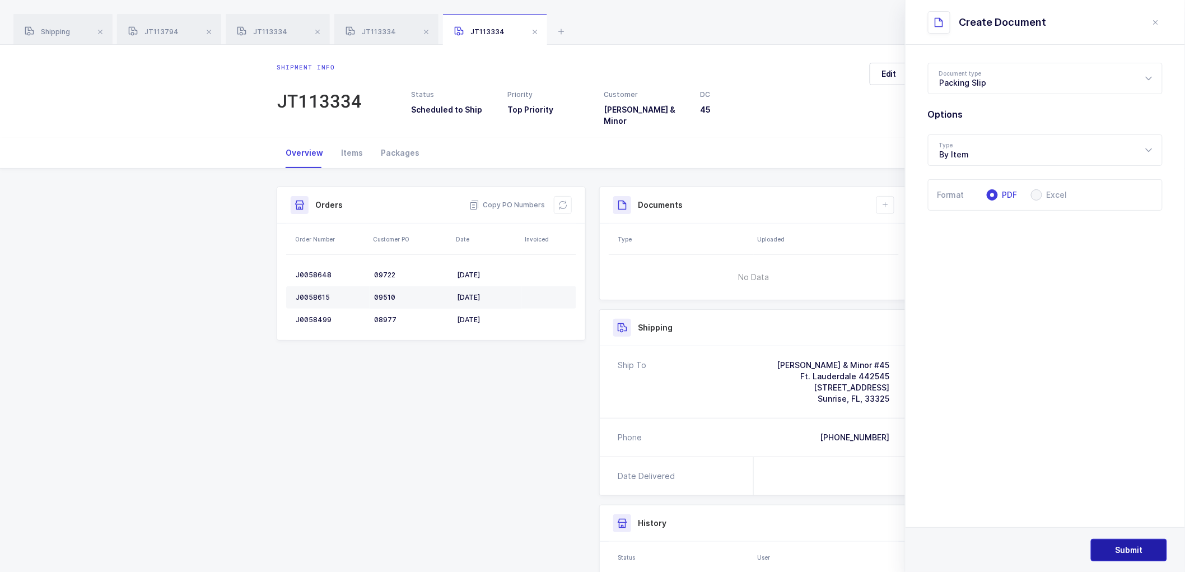
click at [1126, 546] on span "Submit" at bounding box center [1129, 549] width 27 height 11
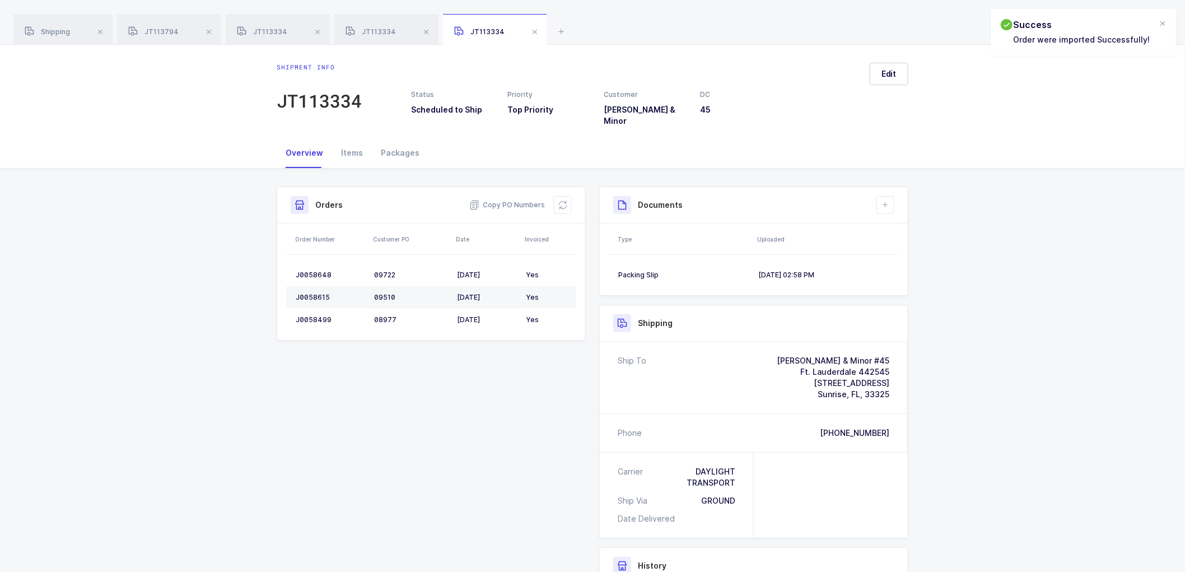
drag, startPoint x: 972, startPoint y: 377, endPoint x: 900, endPoint y: 261, distance: 136.8
click at [972, 376] on div "Shipment Info Shipment Number JT113334 Status Scheduled to Ship Priority Top Pr…" at bounding box center [592, 453] width 1185 height 568
click at [886, 200] on icon at bounding box center [885, 204] width 9 height 9
drag, startPoint x: 911, startPoint y: 230, endPoint x: 922, endPoint y: 231, distance: 10.7
click at [912, 230] on li "Create Document" at bounding box center [922, 229] width 83 height 18
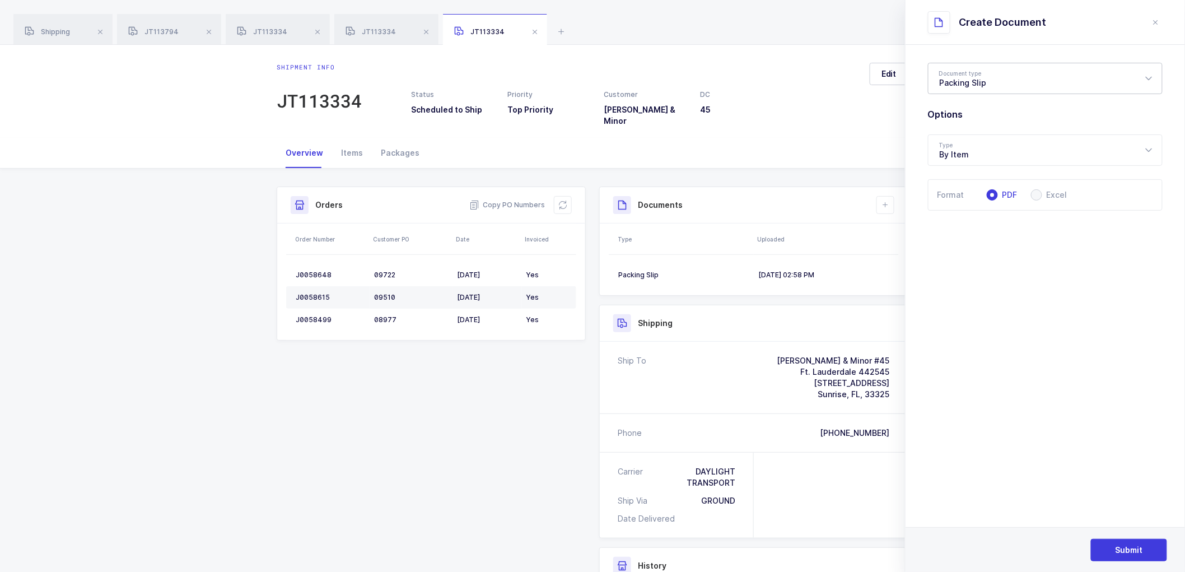
click at [964, 70] on div "Packing Slip" at bounding box center [1045, 78] width 235 height 31
click at [986, 133] on span "Package Contents Label" at bounding box center [987, 134] width 95 height 10
type input "Package Contents Label"
click at [1125, 540] on button "Submit" at bounding box center [1129, 550] width 76 height 22
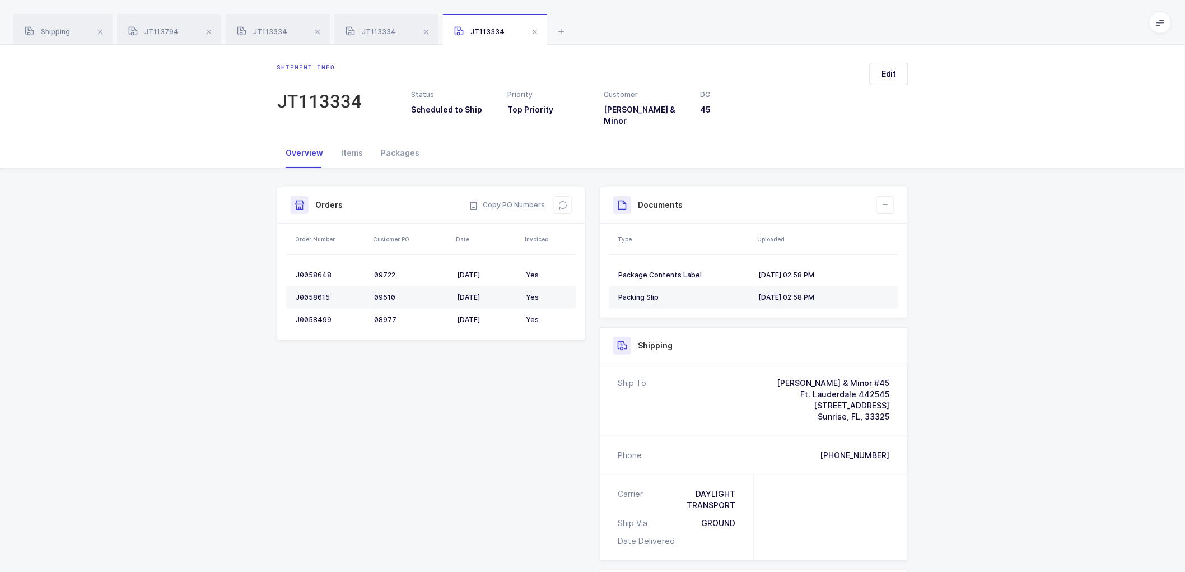
drag, startPoint x: 1077, startPoint y: 368, endPoint x: 1038, endPoint y: 267, distance: 108.0
click at [1077, 365] on div "Shipment Info Shipment Number JT113334 Status Scheduled to Ship Priority Top Pr…" at bounding box center [592, 464] width 1185 height 591
drag, startPoint x: 897, startPoint y: 113, endPoint x: 832, endPoint y: 115, distance: 65.0
click at [890, 113] on div "Shipment info JT113334 Status Scheduled to Ship Priority Top Priority Customer …" at bounding box center [593, 95] width 650 height 64
click at [888, 60] on div "Shipment info JT113334 Status Scheduled to Ship Priority Top Priority Customer …" at bounding box center [592, 91] width 1185 height 93
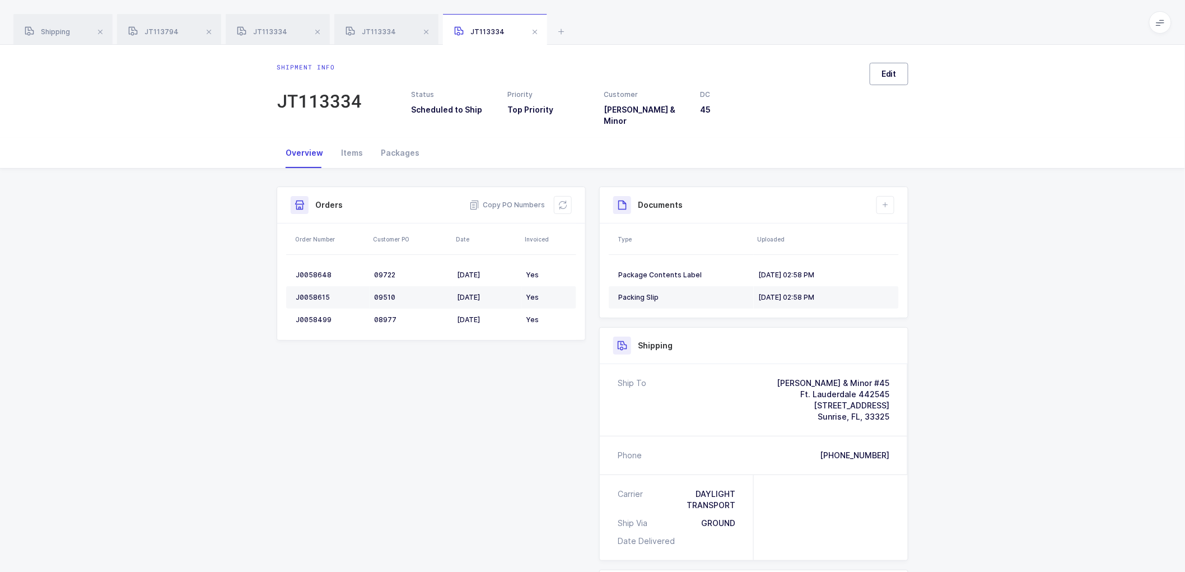
click at [900, 77] on button "Edit" at bounding box center [889, 74] width 39 height 22
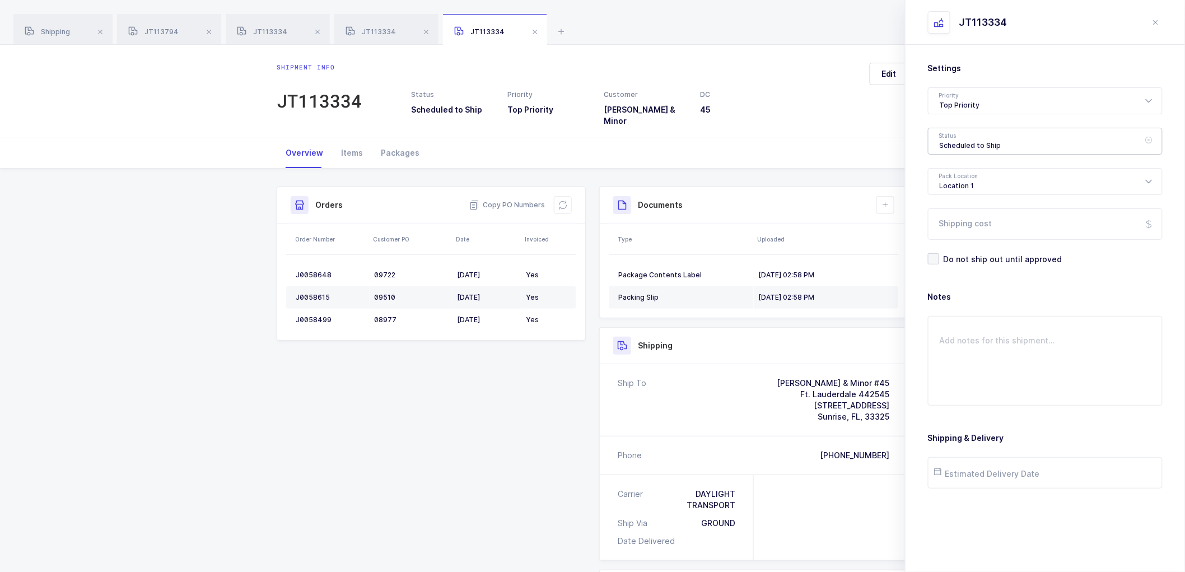
click at [967, 139] on div "Scheduled to Ship" at bounding box center [1045, 141] width 235 height 27
drag, startPoint x: 506, startPoint y: 458, endPoint x: 553, endPoint y: 441, distance: 49.8
click at [506, 457] on div "Shipment Info Shipment Number JT113334 Status Scheduled to Ship Priority Top Pr…" at bounding box center [592, 459] width 645 height 546
click at [1160, 21] on icon "close drawer" at bounding box center [1155, 22] width 9 height 9
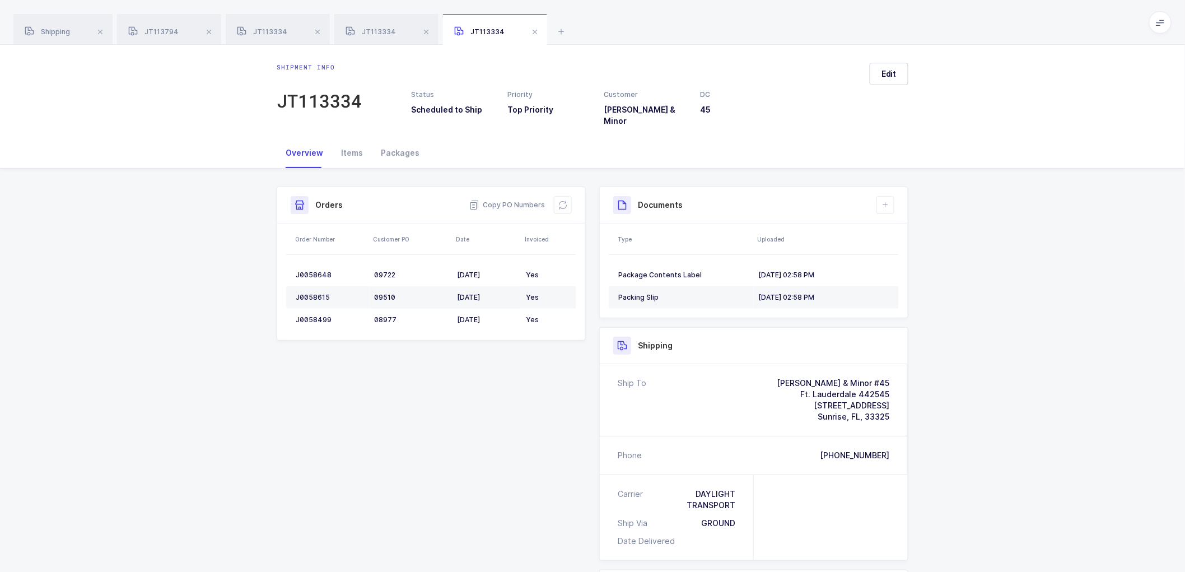
click at [1028, 230] on div "Shipment Info Shipment Number JT113334 Status Scheduled to Ship Priority Top Pr…" at bounding box center [592, 464] width 1185 height 591
click at [204, 31] on span at bounding box center [208, 31] width 13 height 13
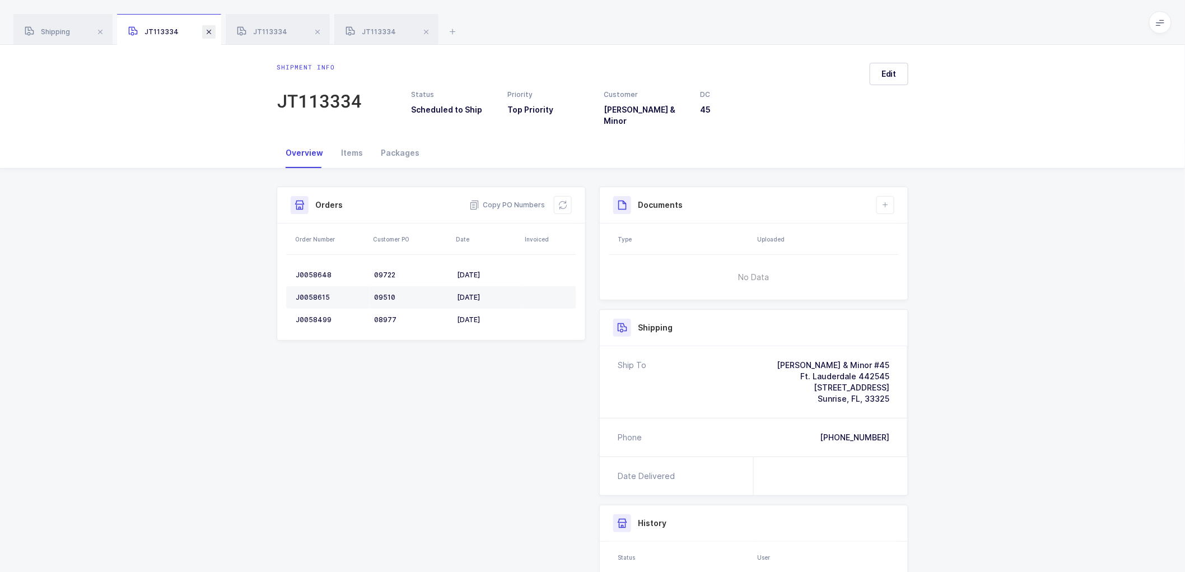
click at [205, 31] on span at bounding box center [208, 31] width 13 height 13
click at [205, 30] on span at bounding box center [208, 31] width 13 height 13
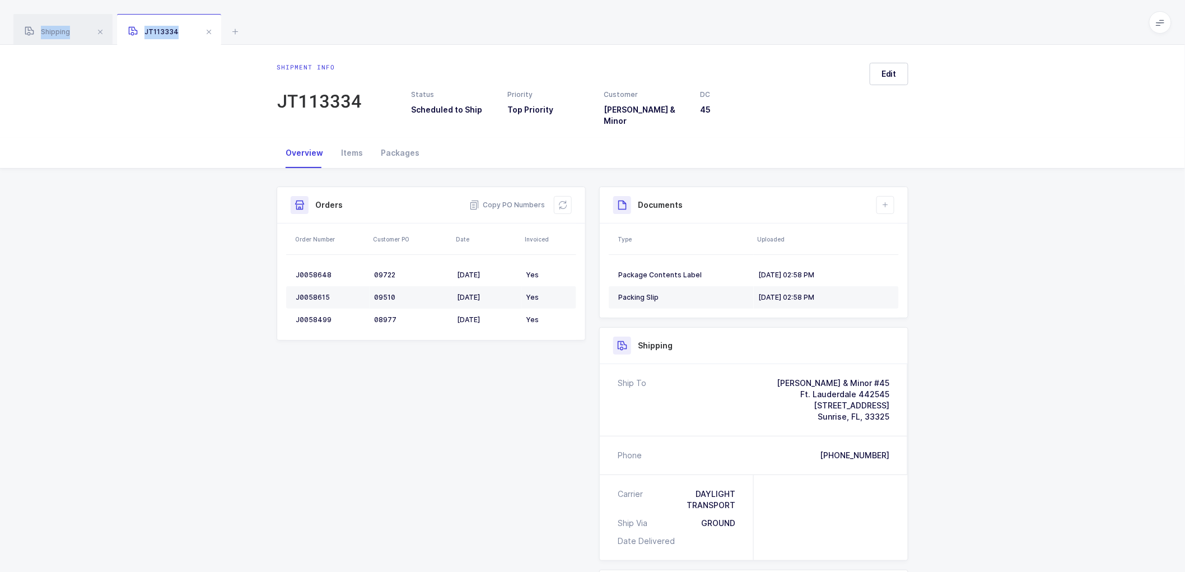
click at [205, 30] on span at bounding box center [208, 31] width 13 height 13
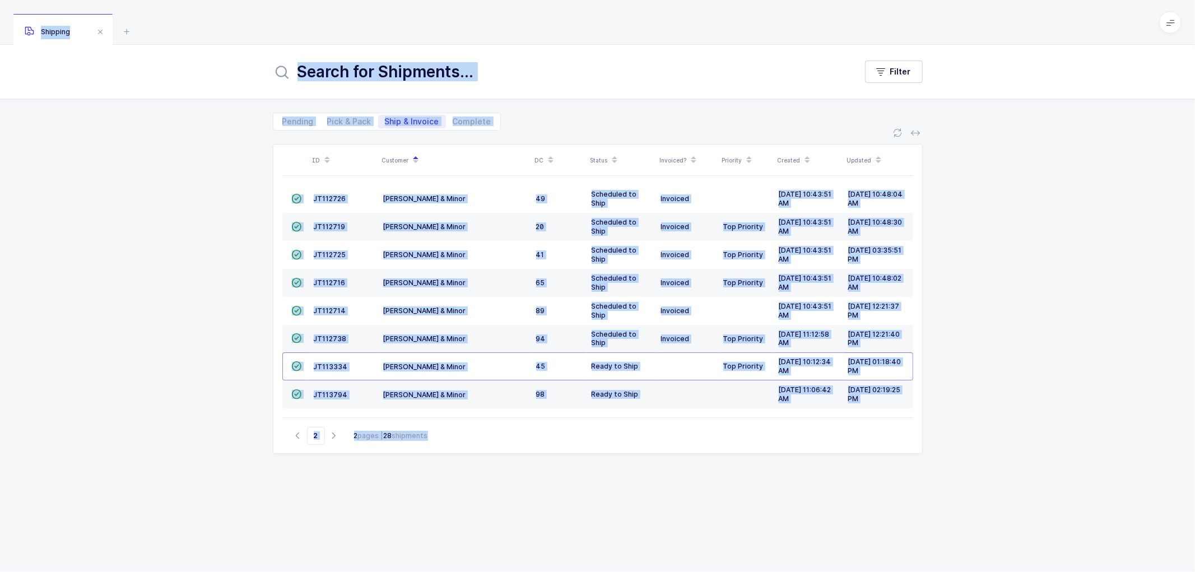
click at [296, 435] on icon "button" at bounding box center [297, 435] width 13 height 8
type input "1"
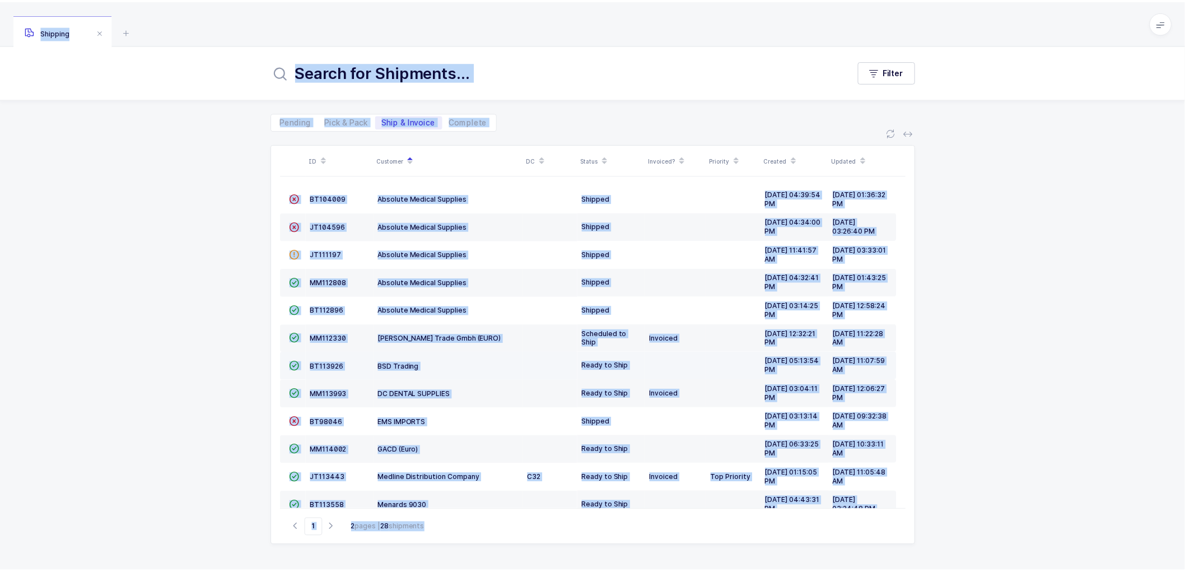
scroll to position [245, 0]
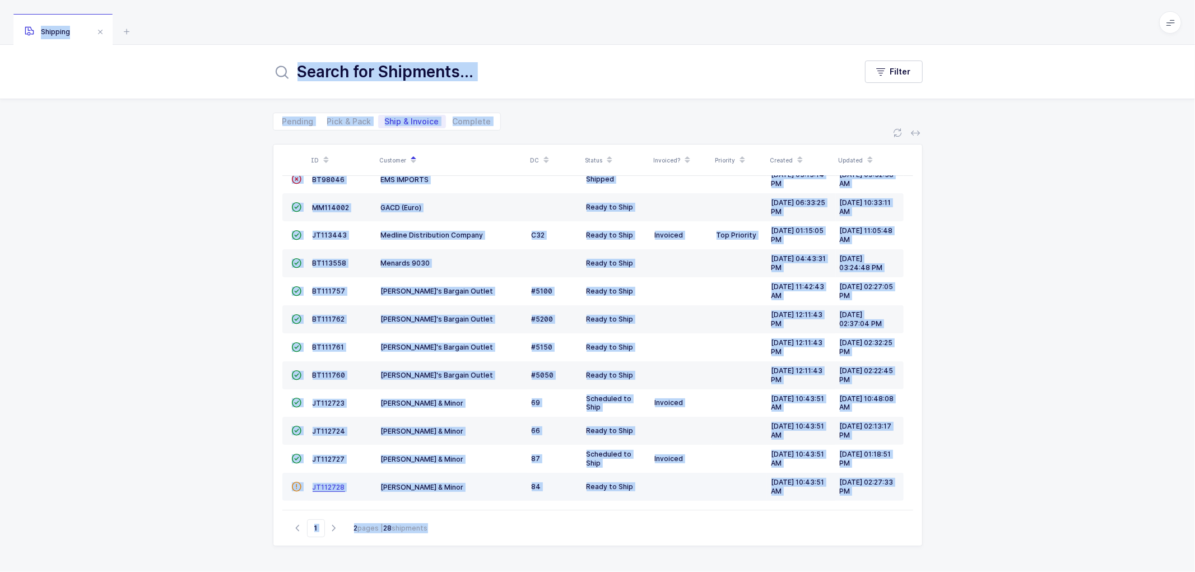
click at [321, 483] on span "JT112728" at bounding box center [328, 487] width 32 height 8
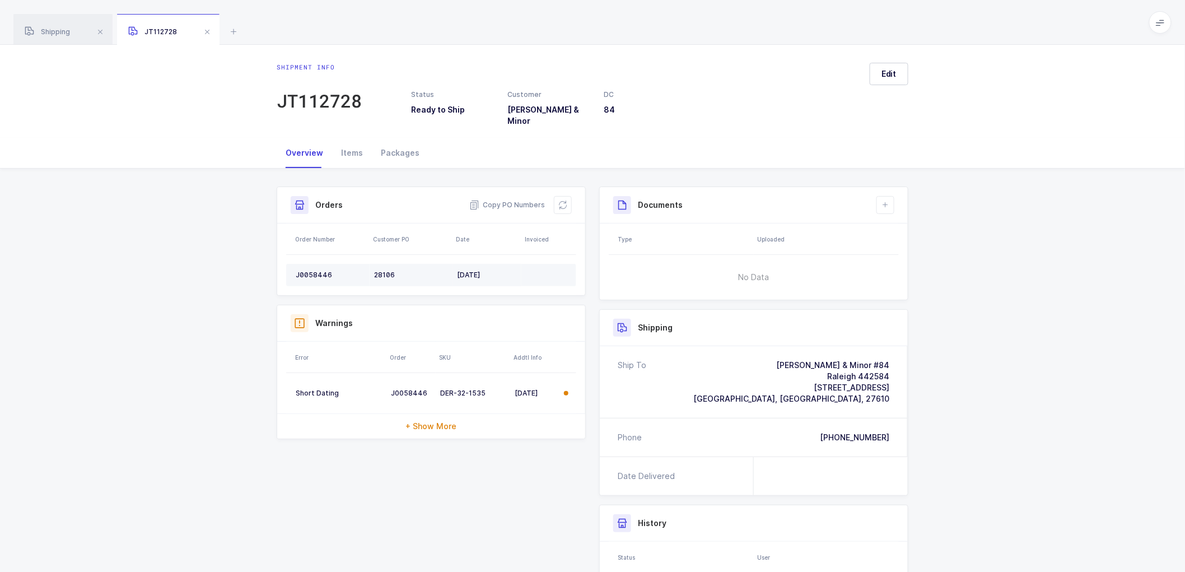
click at [312, 270] on div "J0058446" at bounding box center [330, 274] width 69 height 9
copy div "J0058446"
click at [318, 270] on div "J0058446" at bounding box center [330, 274] width 69 height 9
click at [318, 264] on td "J0058446" at bounding box center [327, 275] width 83 height 22
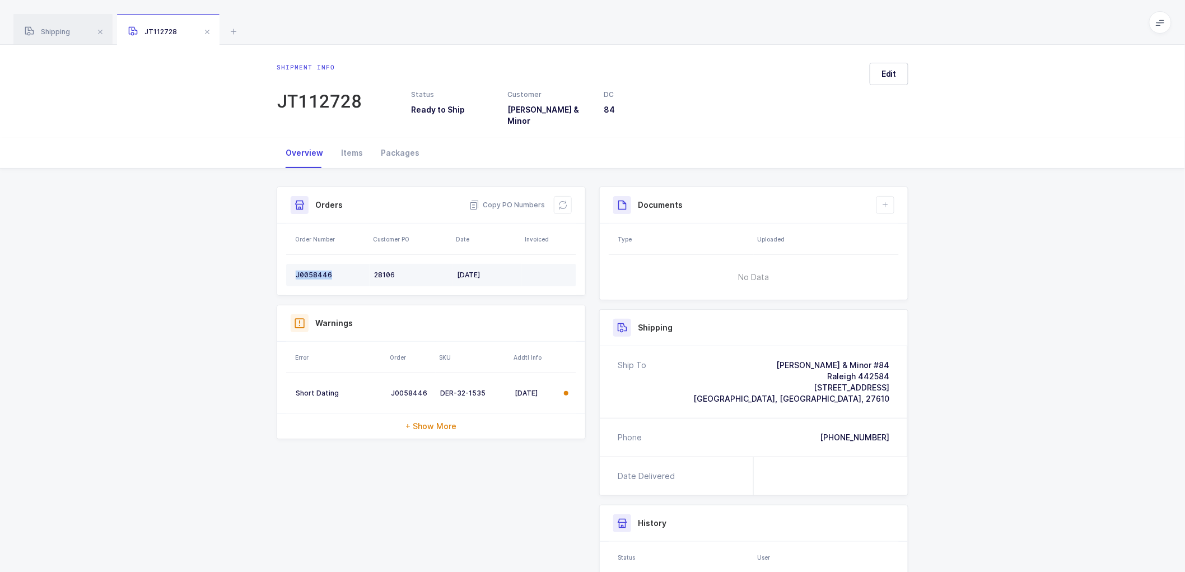
copy div "J0058446"
click at [395, 146] on div "Packages" at bounding box center [400, 153] width 57 height 30
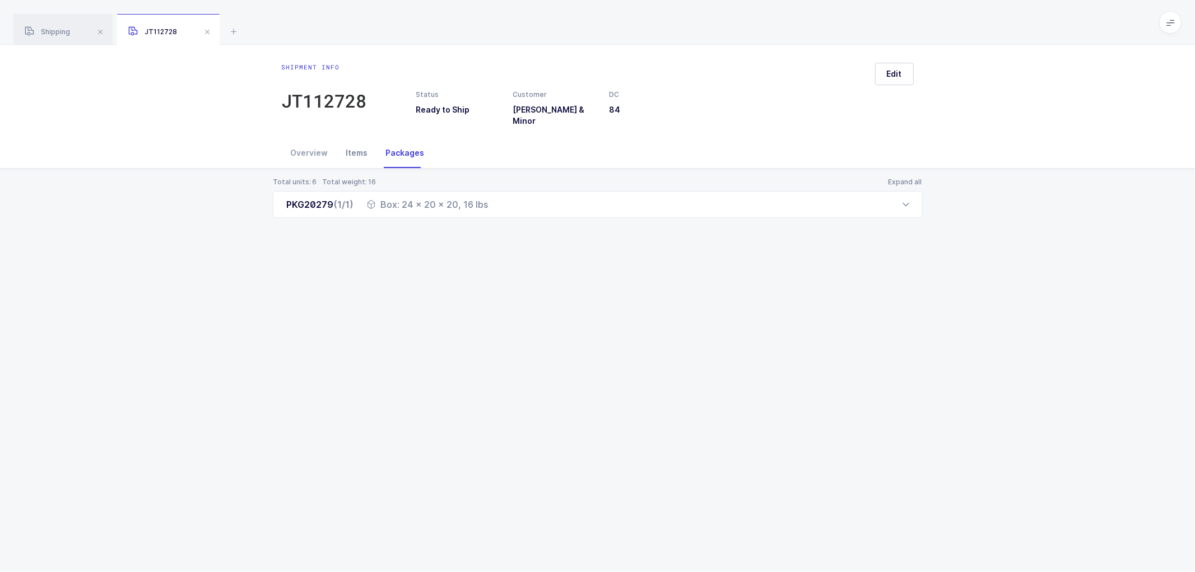
drag, startPoint x: 308, startPoint y: 144, endPoint x: 334, endPoint y: 150, distance: 26.8
click at [310, 144] on div "Overview" at bounding box center [309, 153] width 55 height 30
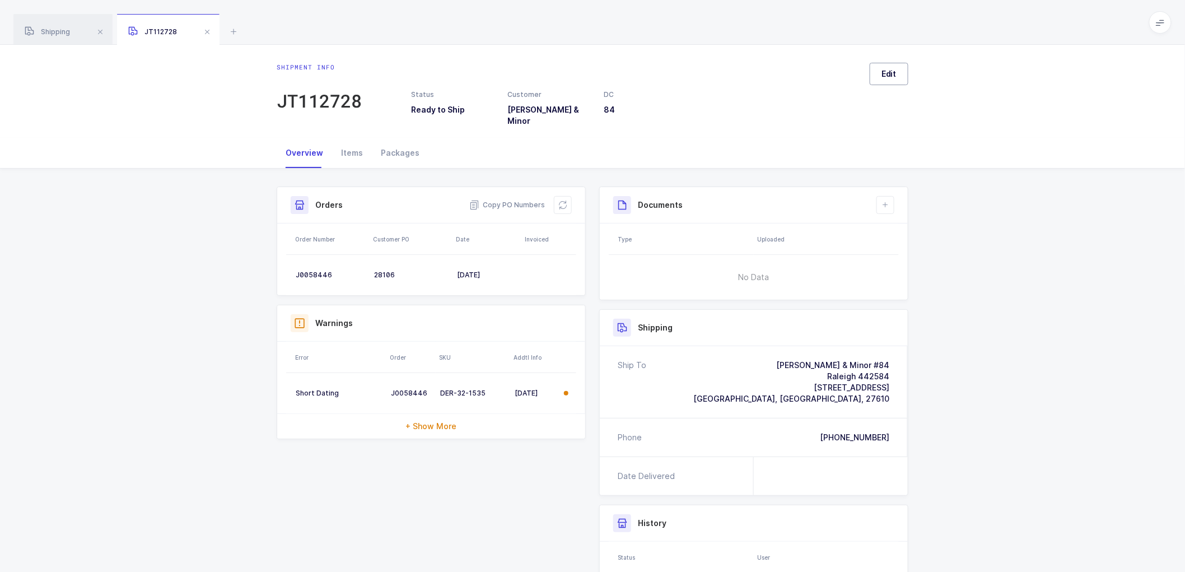
drag, startPoint x: 883, startPoint y: 73, endPoint x: 919, endPoint y: 92, distance: 40.6
click at [883, 73] on span "Edit" at bounding box center [888, 73] width 15 height 11
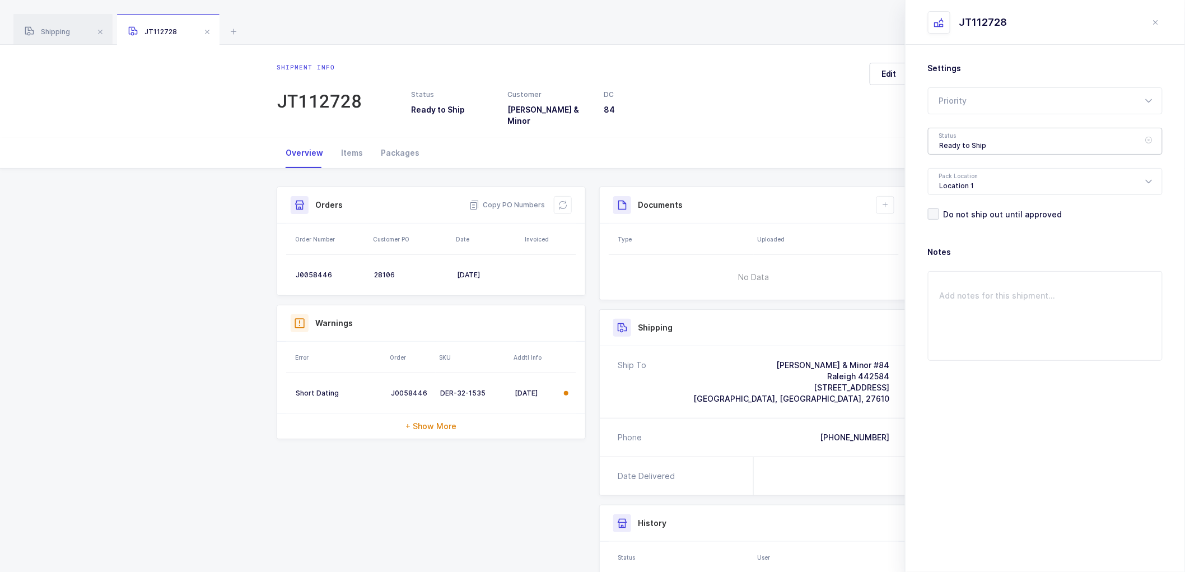
click at [955, 137] on div "Ready to Ship" at bounding box center [1045, 141] width 235 height 27
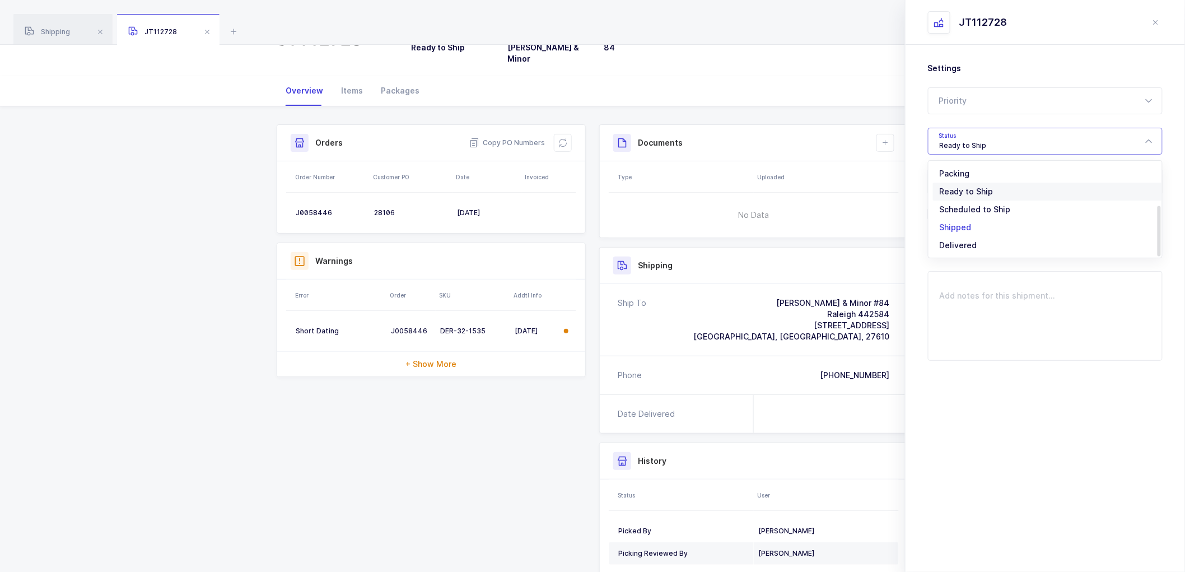
click at [964, 222] on span "Shipped" at bounding box center [956, 227] width 32 height 10
type input "Shipped"
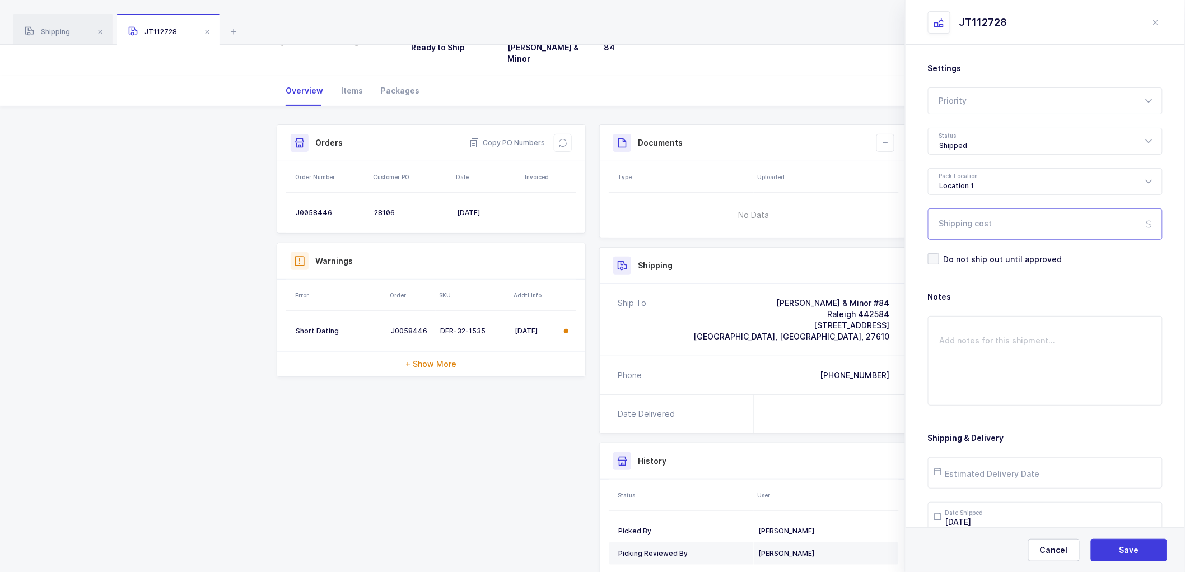
click at [969, 226] on input "Shipping cost" at bounding box center [1045, 223] width 235 height 31
paste input "30.43"
type input "30.43"
click at [1116, 550] on button "Save" at bounding box center [1129, 550] width 76 height 22
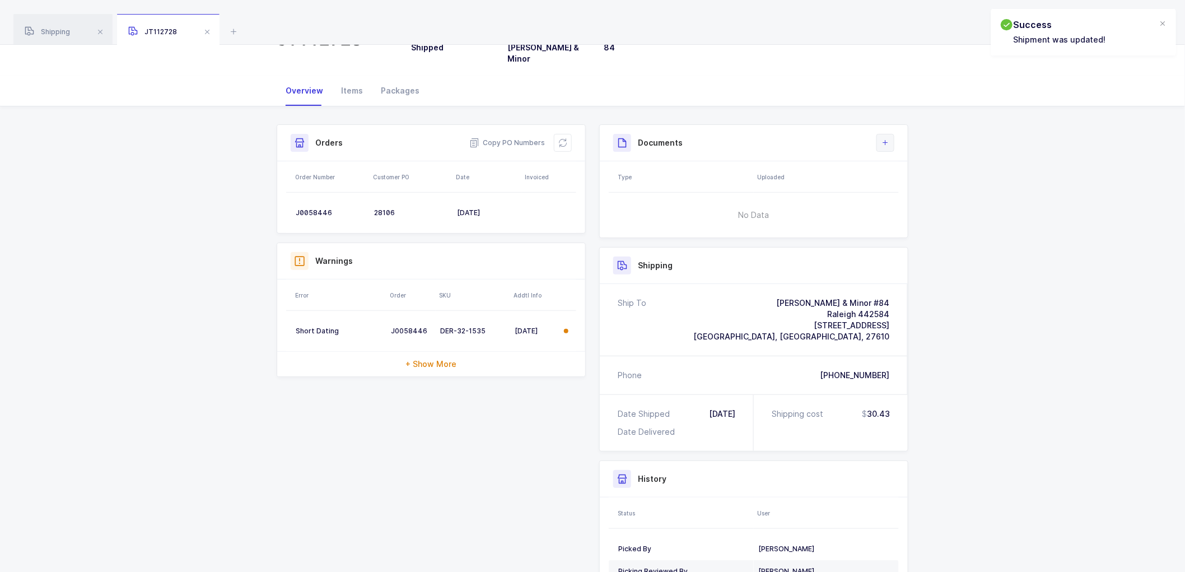
click at [884, 138] on icon at bounding box center [885, 142] width 9 height 9
click at [561, 138] on icon at bounding box center [562, 142] width 9 height 9
click at [881, 138] on icon at bounding box center [885, 142] width 9 height 9
click at [921, 162] on li "Create Document" at bounding box center [922, 167] width 83 height 18
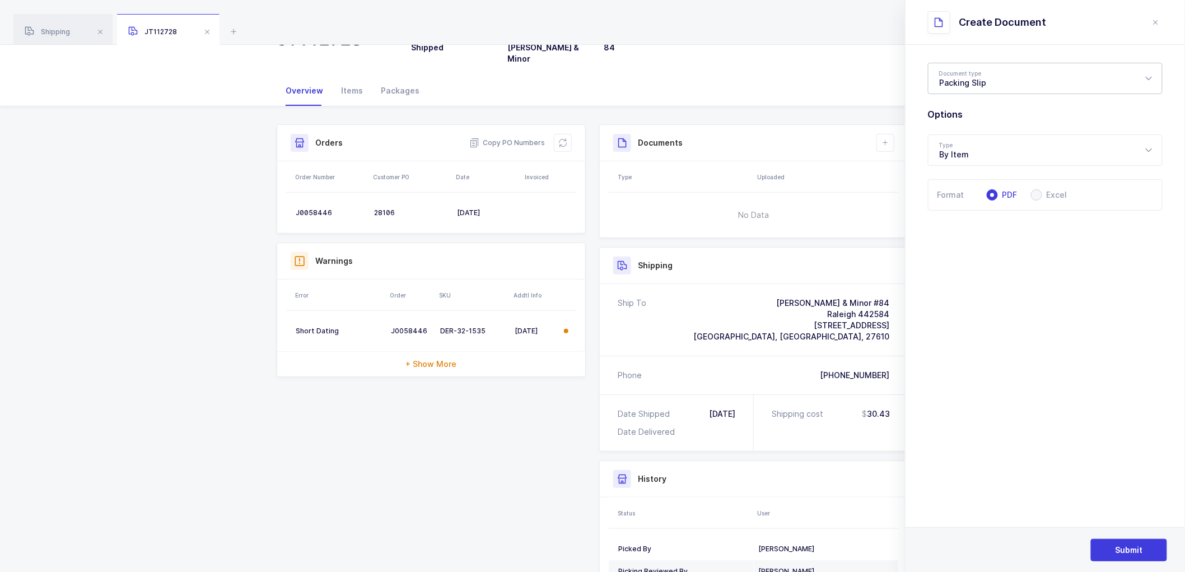
click at [982, 78] on div "Packing Slip" at bounding box center [1045, 78] width 235 height 31
click at [976, 132] on span "Package Contents Label" at bounding box center [987, 134] width 95 height 10
type input "Package Contents Label"
click at [1133, 553] on span "Submit" at bounding box center [1129, 549] width 27 height 11
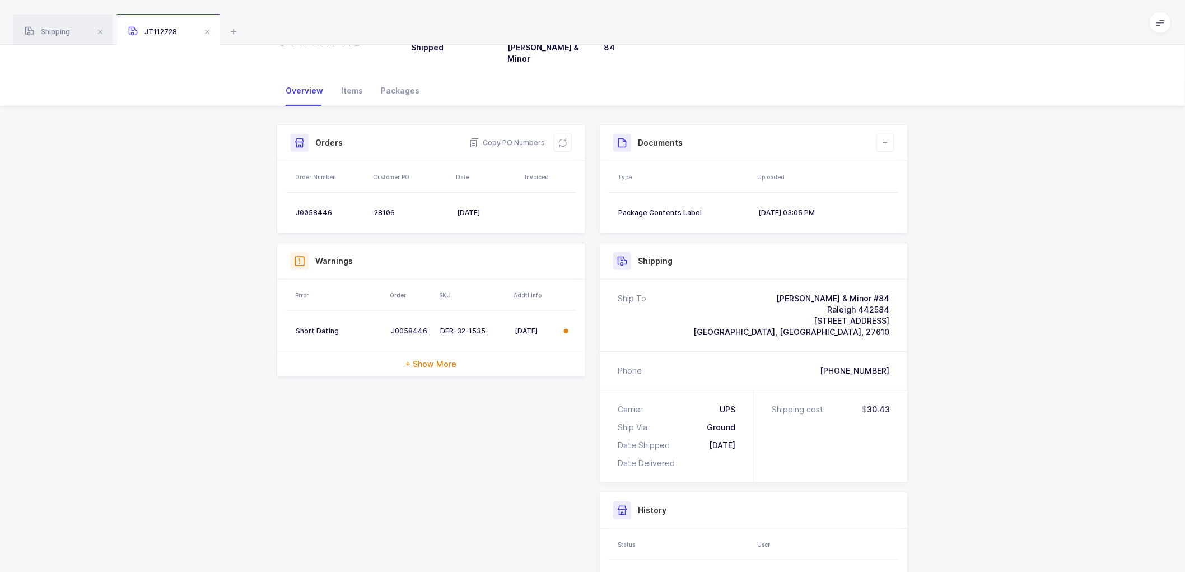
drag, startPoint x: 981, startPoint y: 321, endPoint x: 950, endPoint y: 267, distance: 62.2
click at [981, 320] on div "Shipment Info Shipment Number JT112728 Status Shipped Customer [PERSON_NAME] & …" at bounding box center [592, 406] width 1185 height 601
click at [558, 138] on icon at bounding box center [562, 142] width 9 height 9
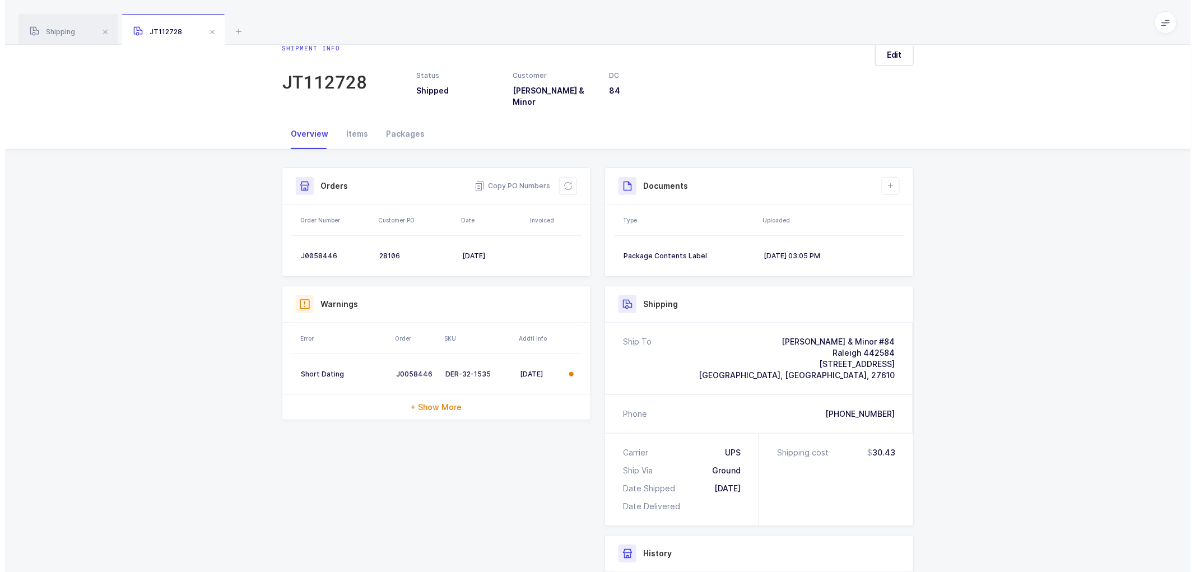
scroll to position [0, 0]
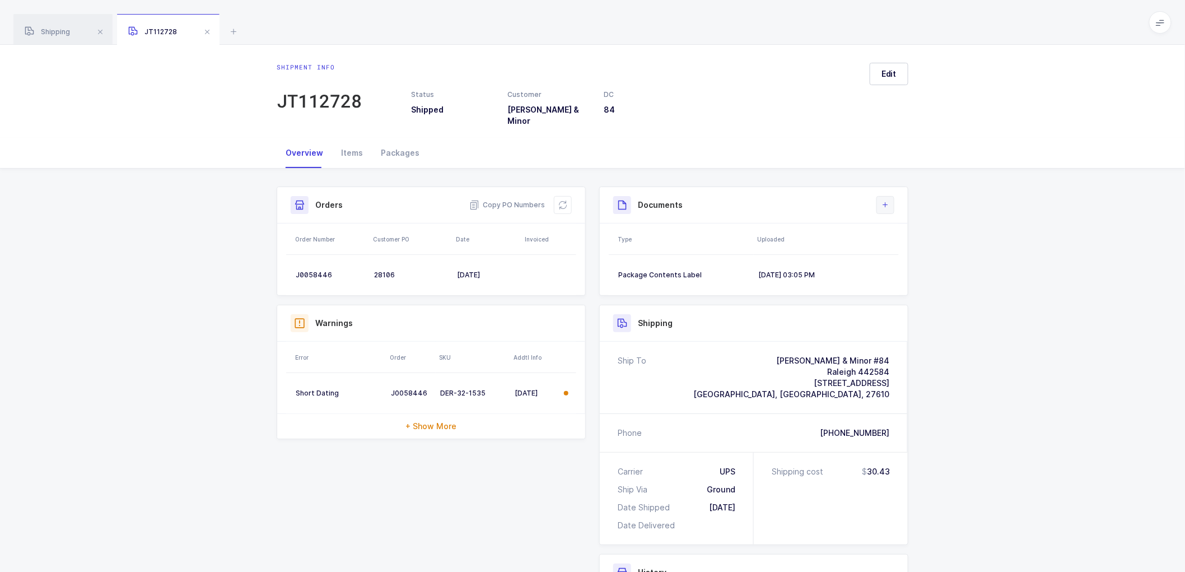
click at [887, 200] on icon at bounding box center [885, 204] width 9 height 9
drag, startPoint x: 917, startPoint y: 223, endPoint x: 923, endPoint y: 224, distance: 6.3
click at [917, 223] on li "Create Document" at bounding box center [922, 229] width 83 height 18
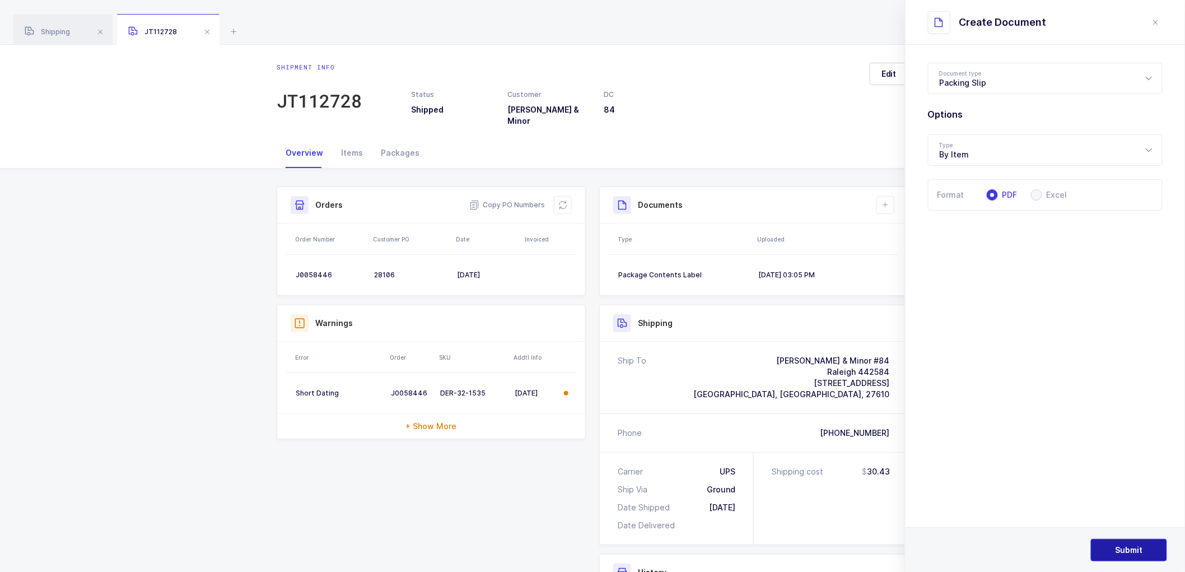
click at [1123, 548] on span "Submit" at bounding box center [1129, 549] width 27 height 11
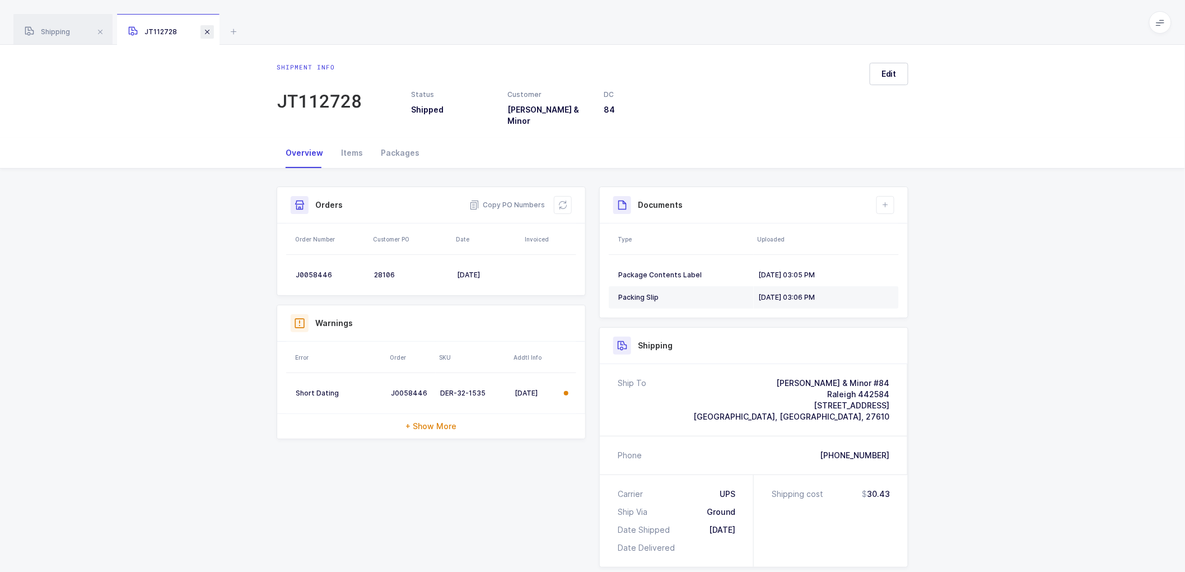
click at [208, 27] on span at bounding box center [206, 31] width 13 height 13
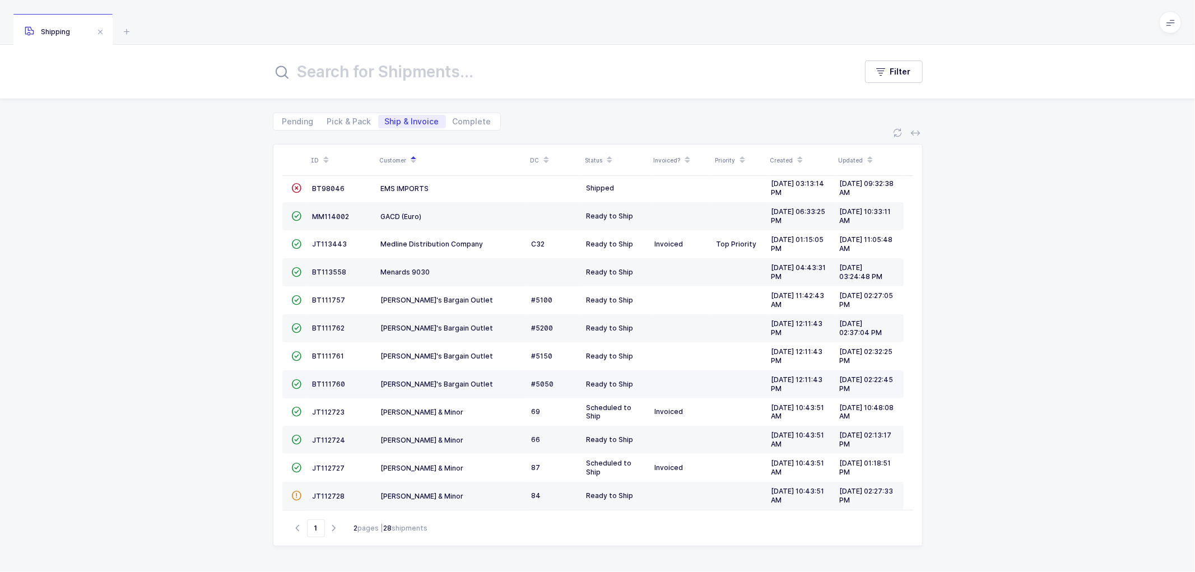
scroll to position [245, 0]
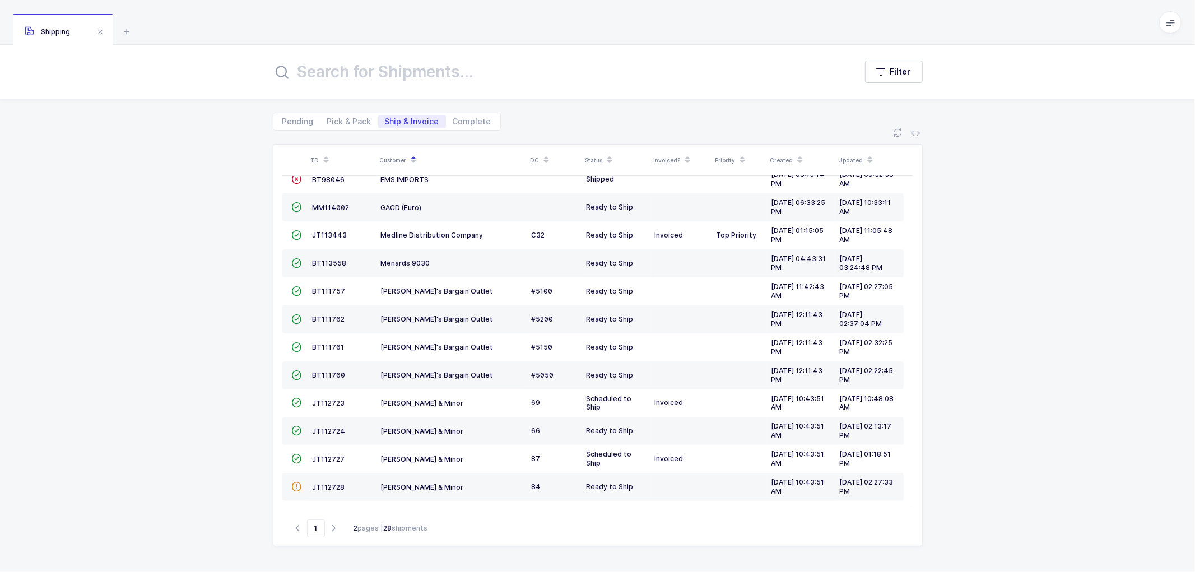
drag, startPoint x: 332, startPoint y: 528, endPoint x: 337, endPoint y: 523, distance: 7.2
click at [332, 527] on icon "button" at bounding box center [333, 528] width 13 height 8
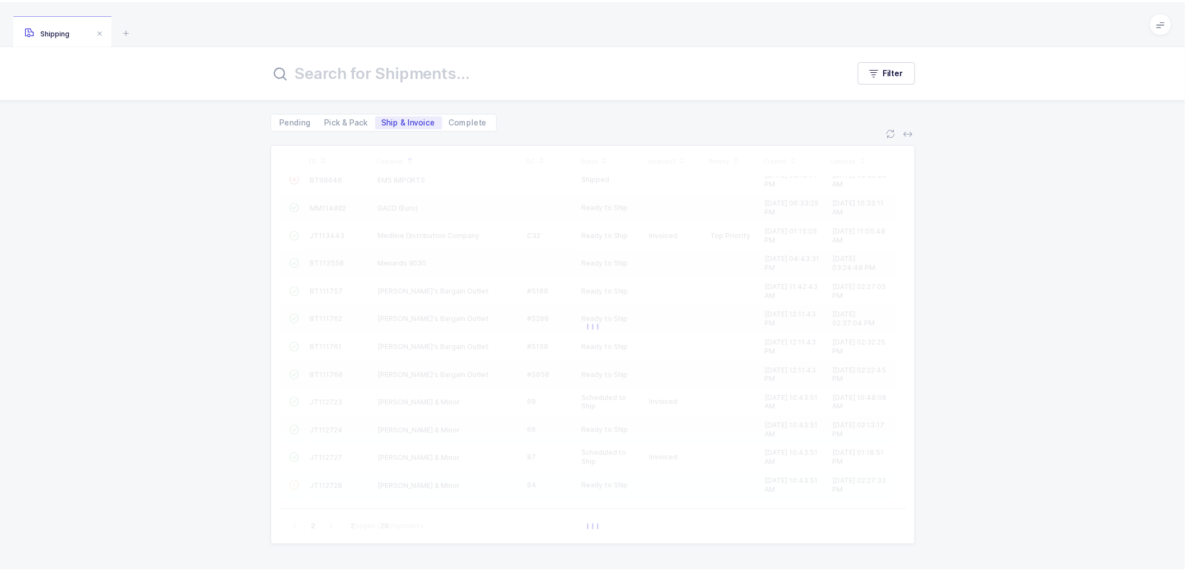
scroll to position [0, 0]
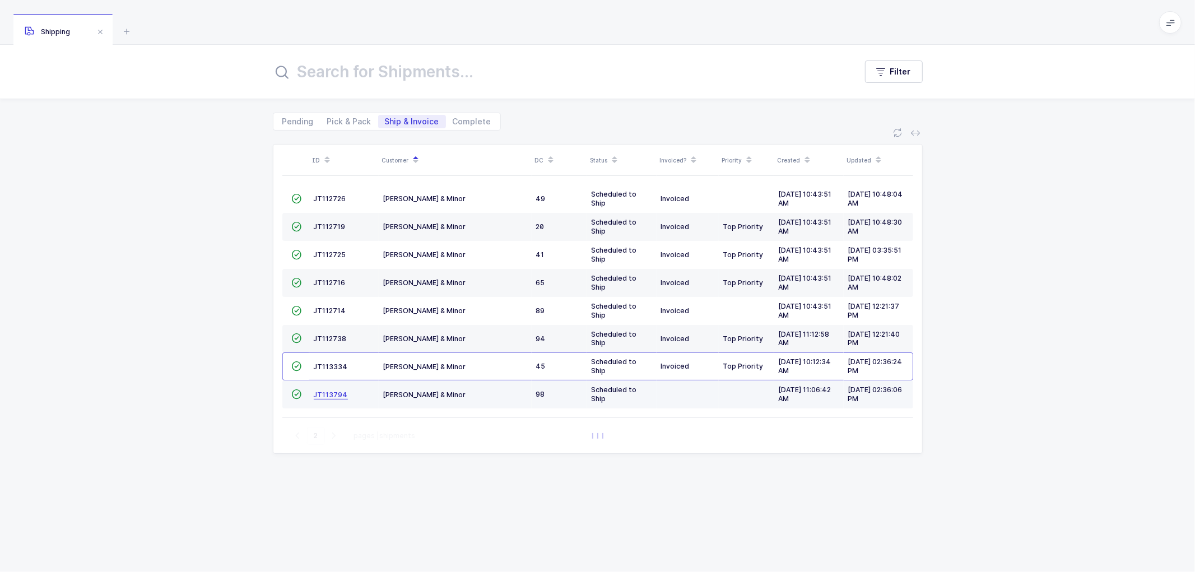
click at [326, 396] on span "JT113794" at bounding box center [331, 394] width 34 height 8
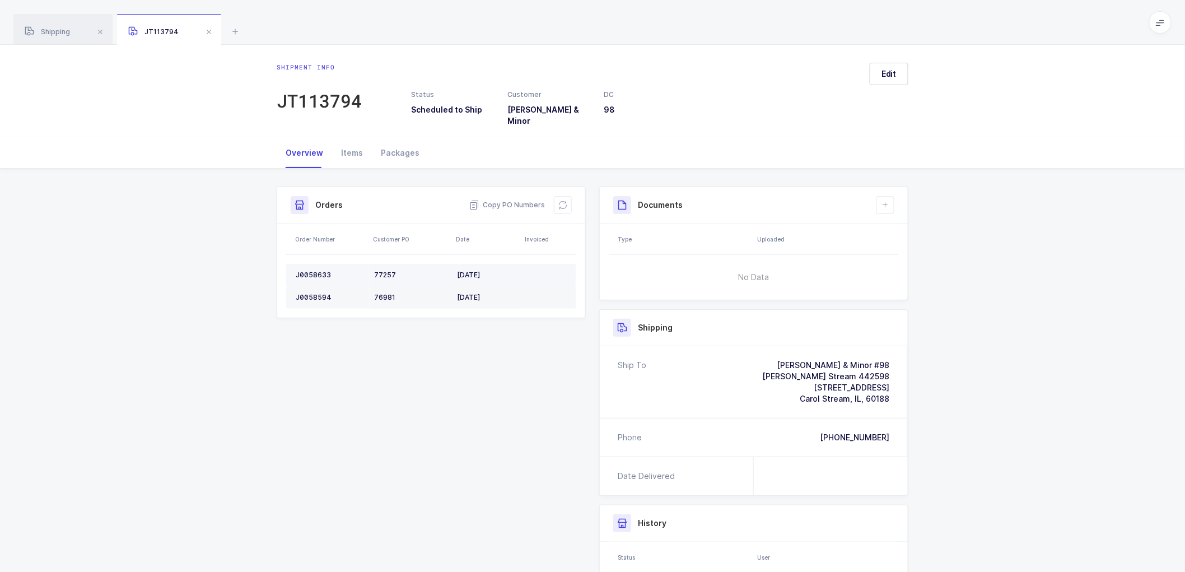
click at [315, 264] on td "J0058633" at bounding box center [327, 275] width 83 height 22
copy div "J0058633"
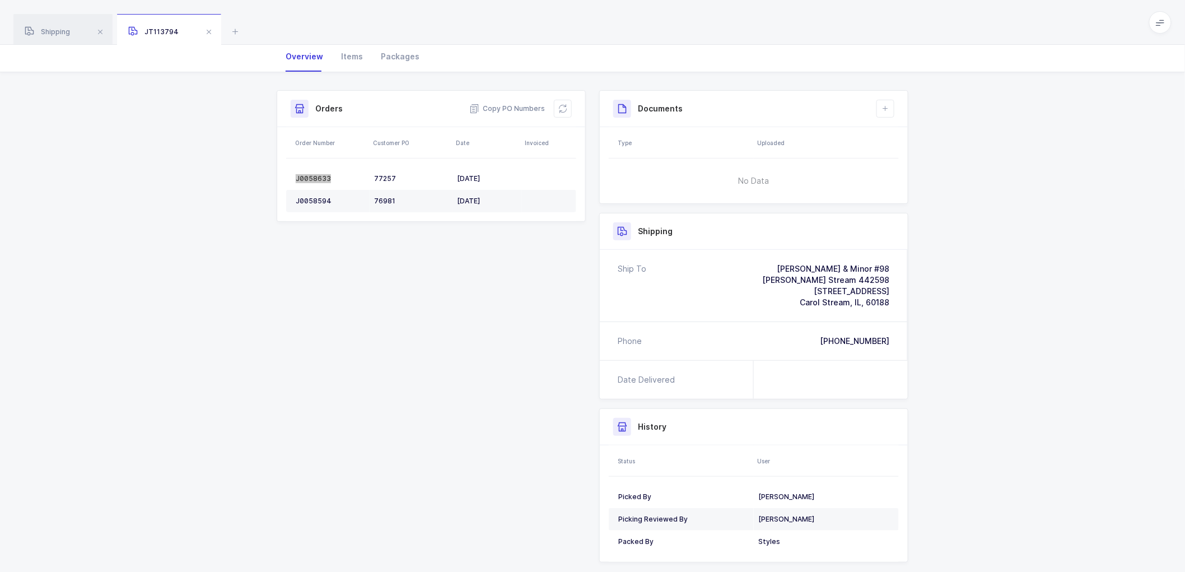
scroll to position [115, 0]
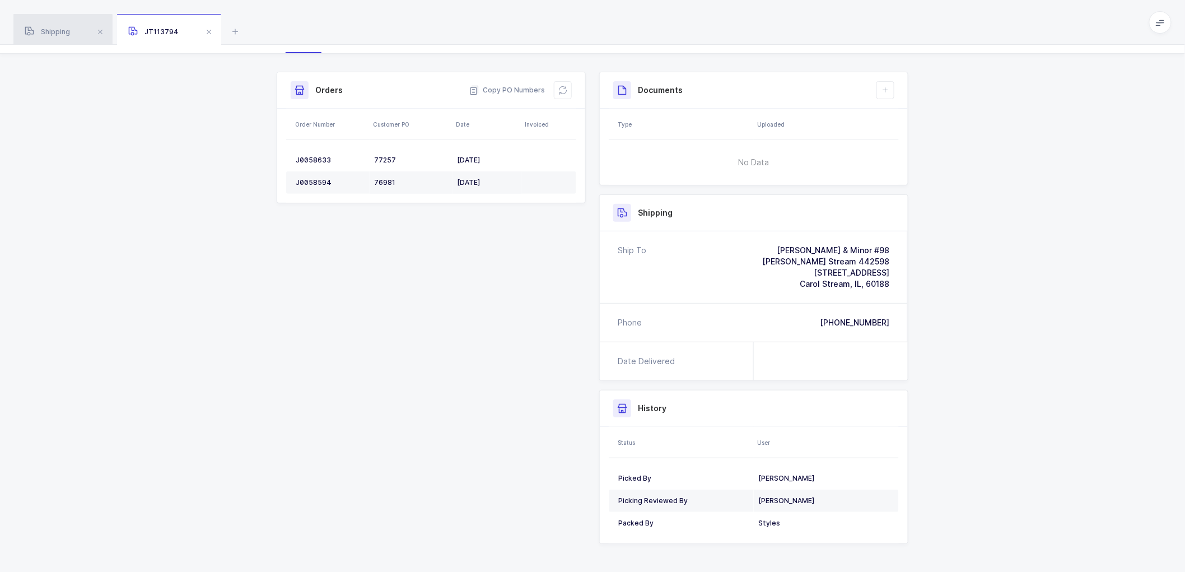
click at [57, 31] on span "Shipping" at bounding box center [47, 31] width 45 height 8
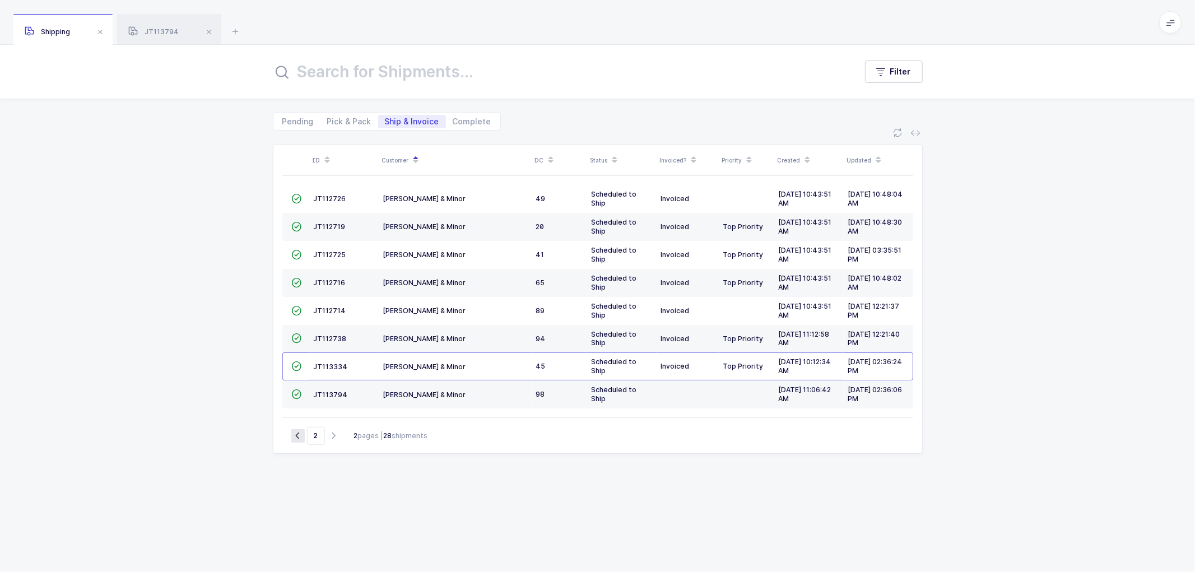
click at [297, 432] on icon "button" at bounding box center [297, 435] width 13 height 8
type input "1"
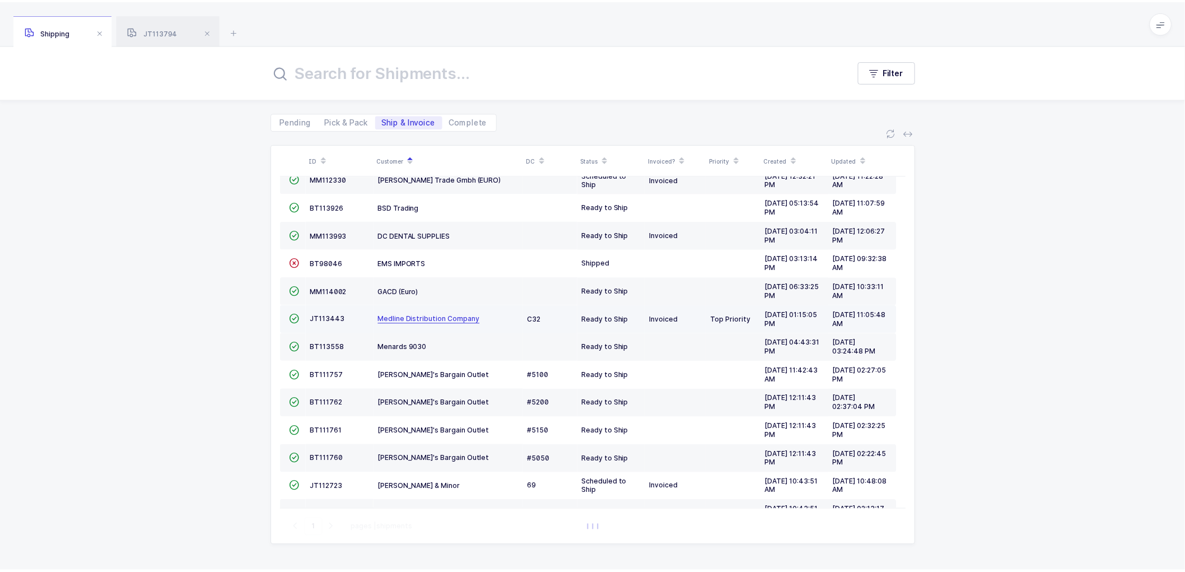
scroll to position [245, 0]
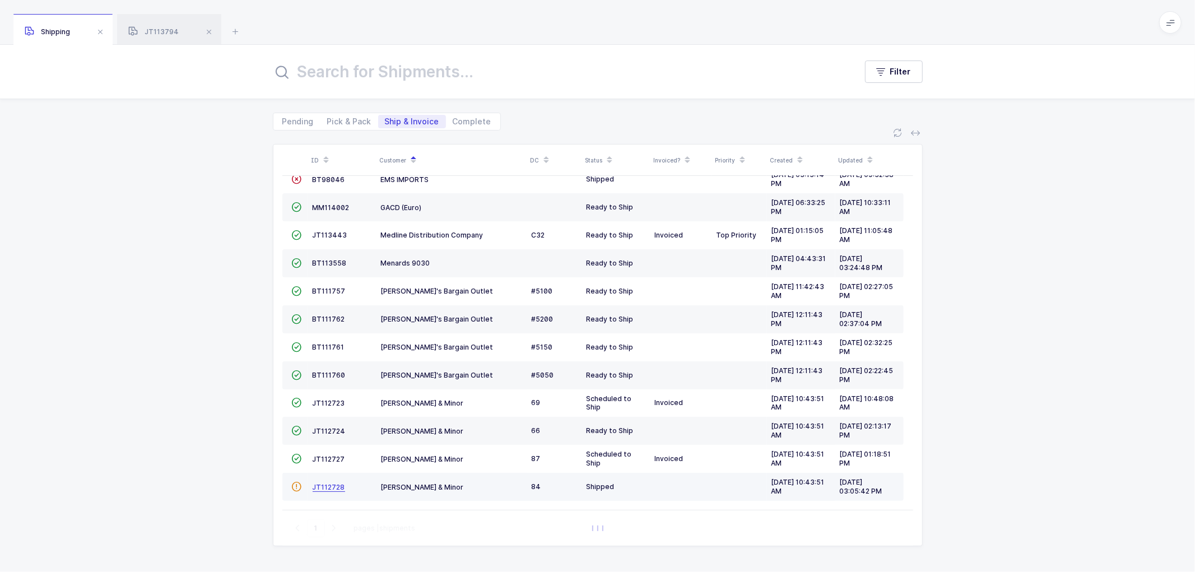
click at [329, 483] on span "JT112728" at bounding box center [328, 487] width 32 height 8
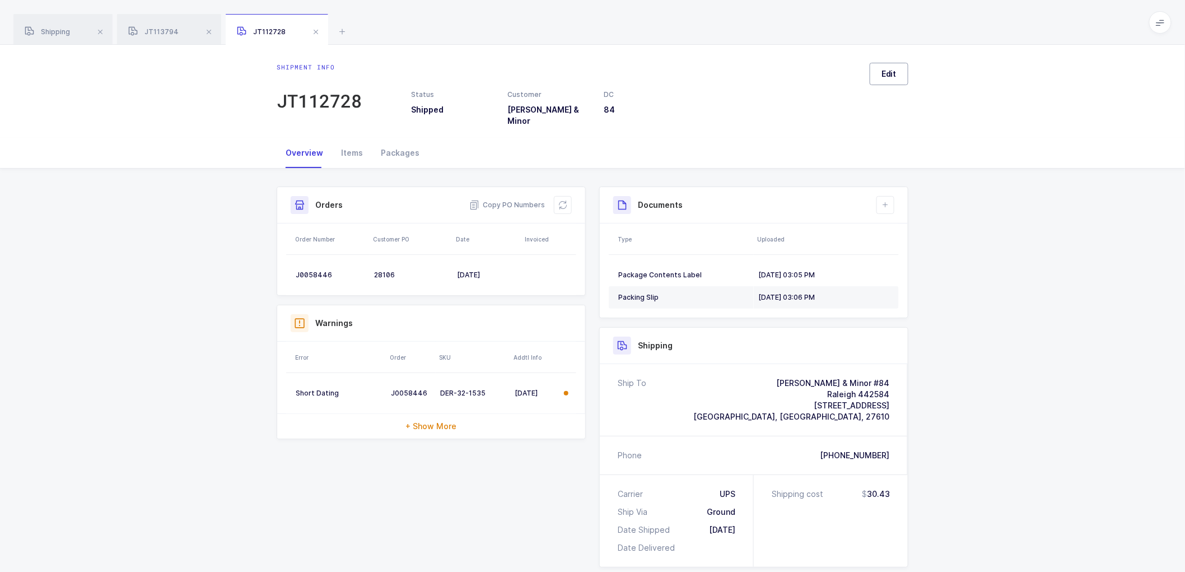
click at [898, 76] on button "Edit" at bounding box center [889, 74] width 39 height 22
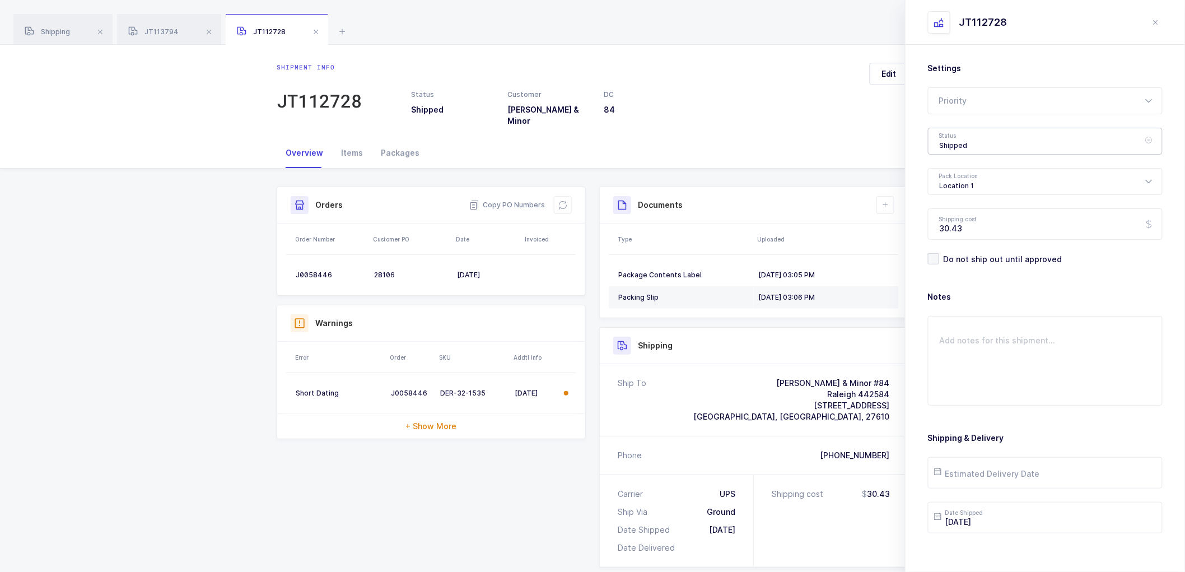
drag, startPoint x: 940, startPoint y: 136, endPoint x: 960, endPoint y: 153, distance: 26.7
click at [941, 137] on div "Shipped" at bounding box center [1045, 141] width 235 height 27
click at [805, 129] on div "Shipment info JT112728 Status Shipped Customer [PERSON_NAME] & Minor DC 84 Edit" at bounding box center [592, 91] width 1185 height 93
click at [563, 200] on icon at bounding box center [562, 204] width 9 height 9
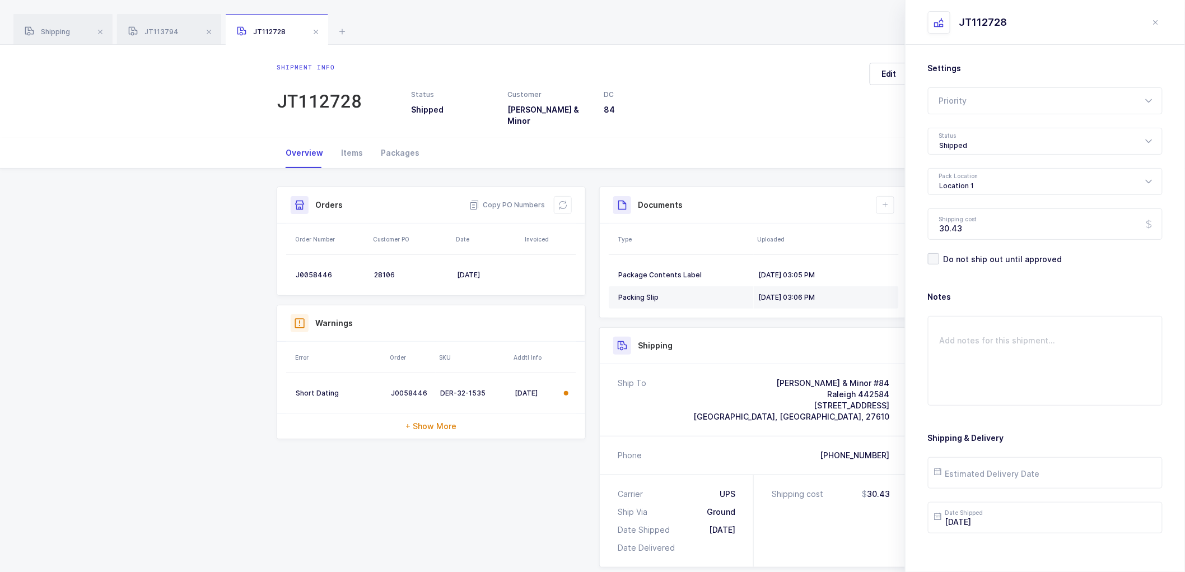
scroll to position [62, 0]
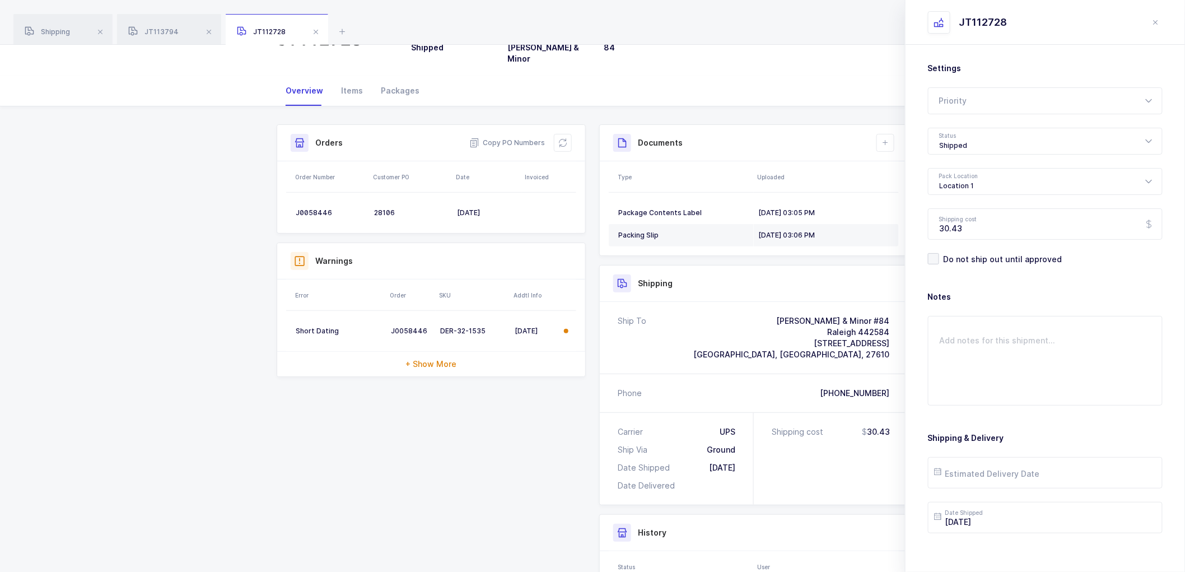
drag, startPoint x: 160, startPoint y: 32, endPoint x: 265, endPoint y: 32, distance: 105.3
click at [162, 32] on span "JT113794" at bounding box center [153, 31] width 50 height 8
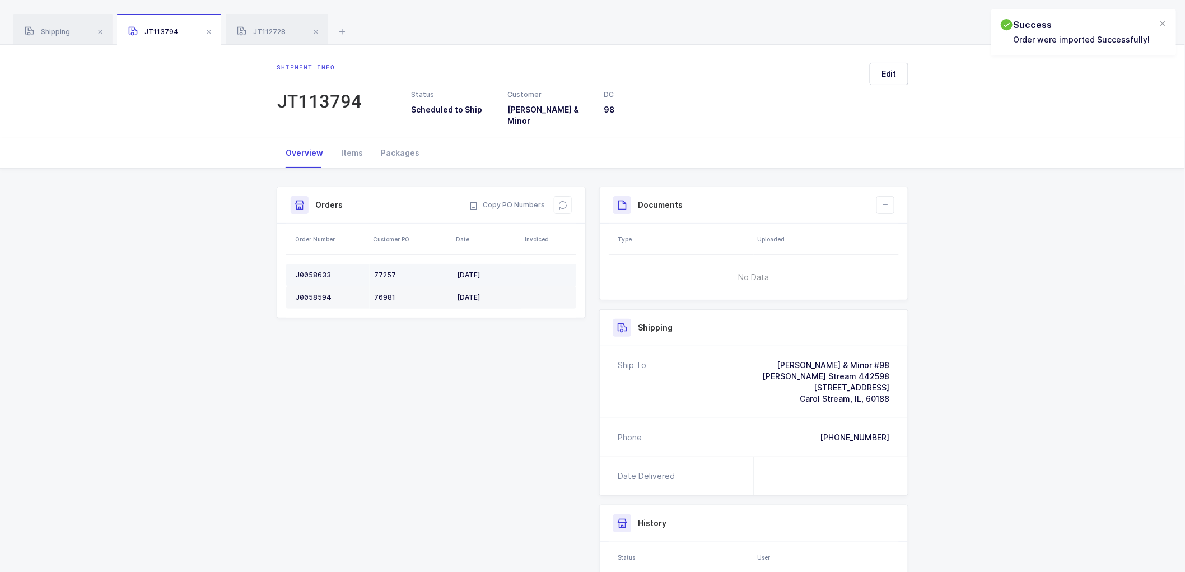
click at [312, 270] on div "J0058633" at bounding box center [330, 274] width 69 height 9
click at [312, 293] on div "J0058594" at bounding box center [330, 297] width 69 height 9
click at [314, 293] on div "J0058594" at bounding box center [330, 297] width 69 height 9
click at [562, 200] on icon at bounding box center [562, 204] width 9 height 9
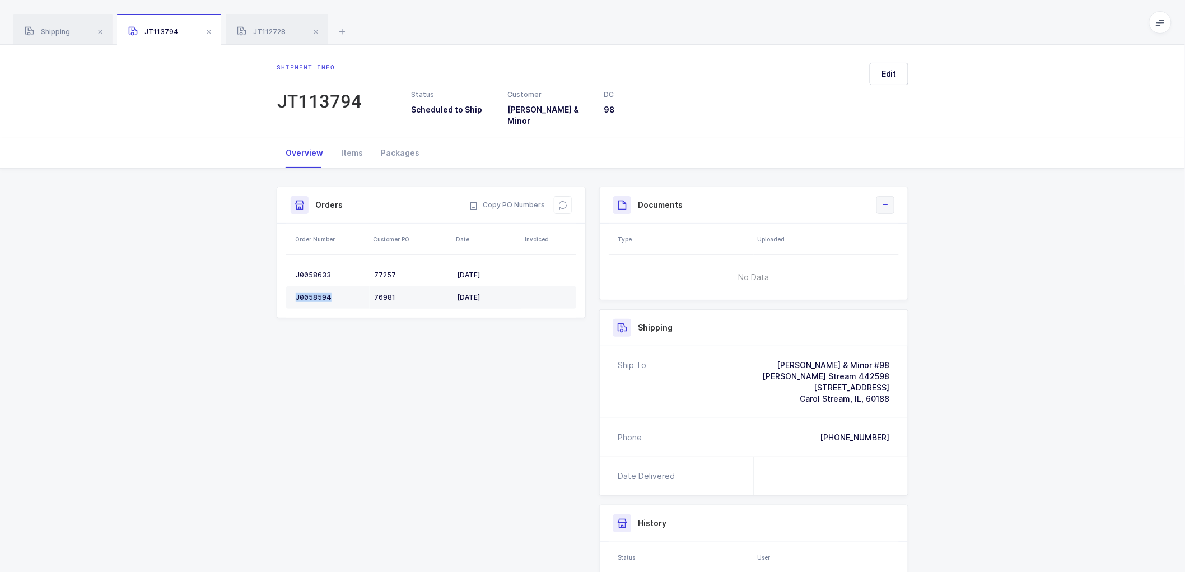
drag, startPoint x: 887, startPoint y: 189, endPoint x: 893, endPoint y: 198, distance: 11.3
click at [888, 196] on button at bounding box center [885, 205] width 18 height 18
click at [933, 226] on li "Create Document" at bounding box center [922, 229] width 83 height 18
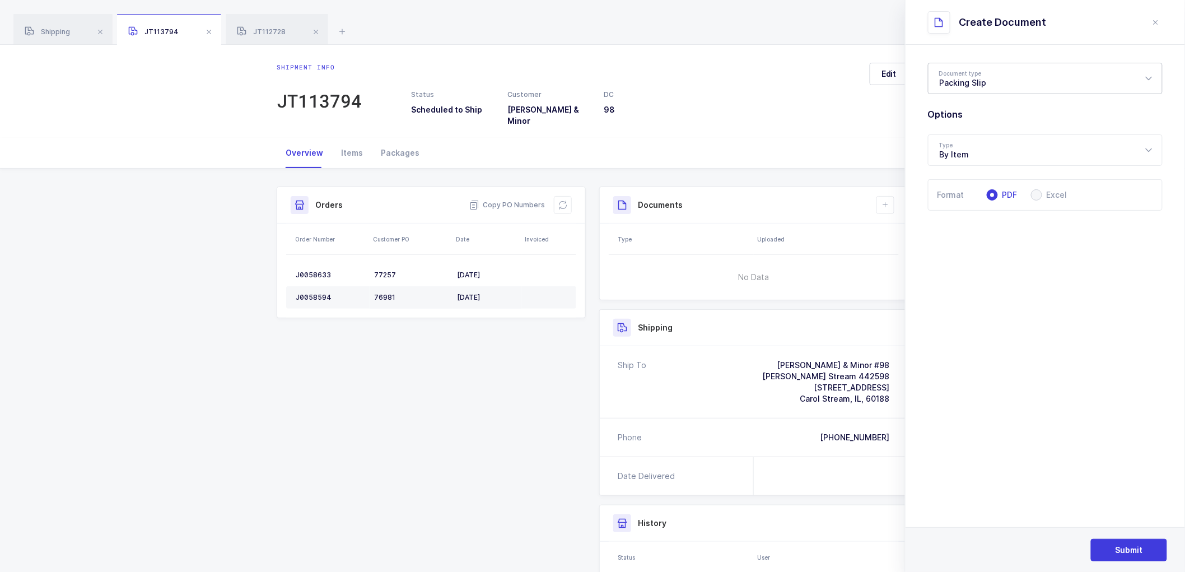
click at [993, 79] on div "Packing Slip" at bounding box center [1045, 78] width 235 height 31
click at [981, 132] on span "Package Contents Label" at bounding box center [987, 134] width 95 height 10
type input "Package Contents Label"
click at [1117, 547] on span "Submit" at bounding box center [1129, 549] width 27 height 11
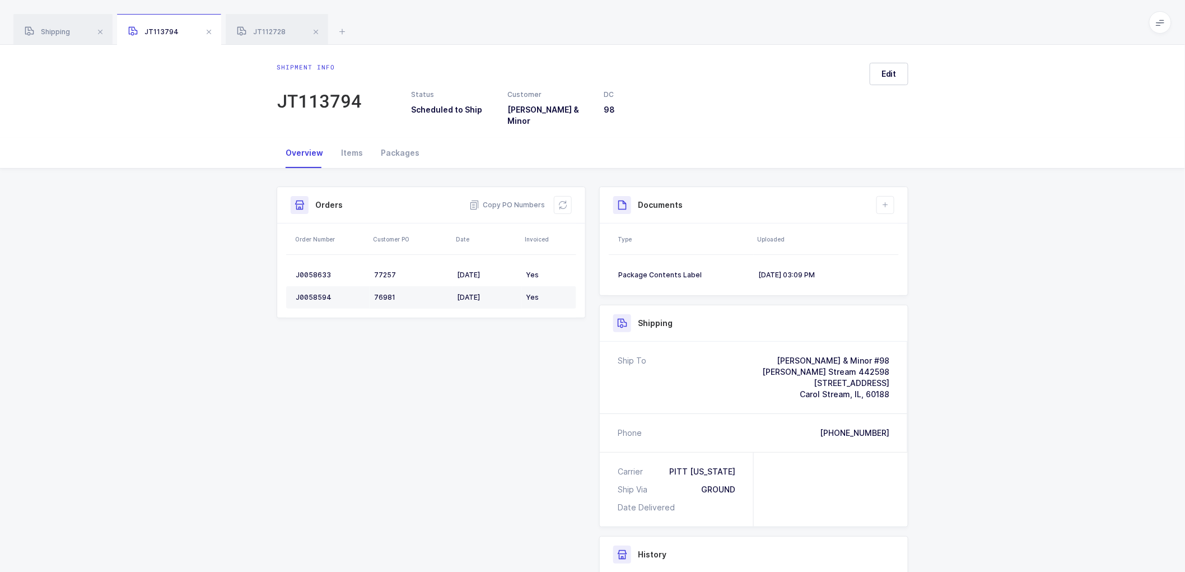
click at [1081, 389] on div "Shipment Info Shipment Number JT113794 Status Scheduled to Ship Customer [PERSO…" at bounding box center [592, 460] width 1185 height 583
drag, startPoint x: 883, startPoint y: 191, endPoint x: 892, endPoint y: 211, distance: 21.6
click at [883, 196] on button at bounding box center [885, 205] width 18 height 18
click at [906, 228] on li "Create Document" at bounding box center [922, 229] width 83 height 18
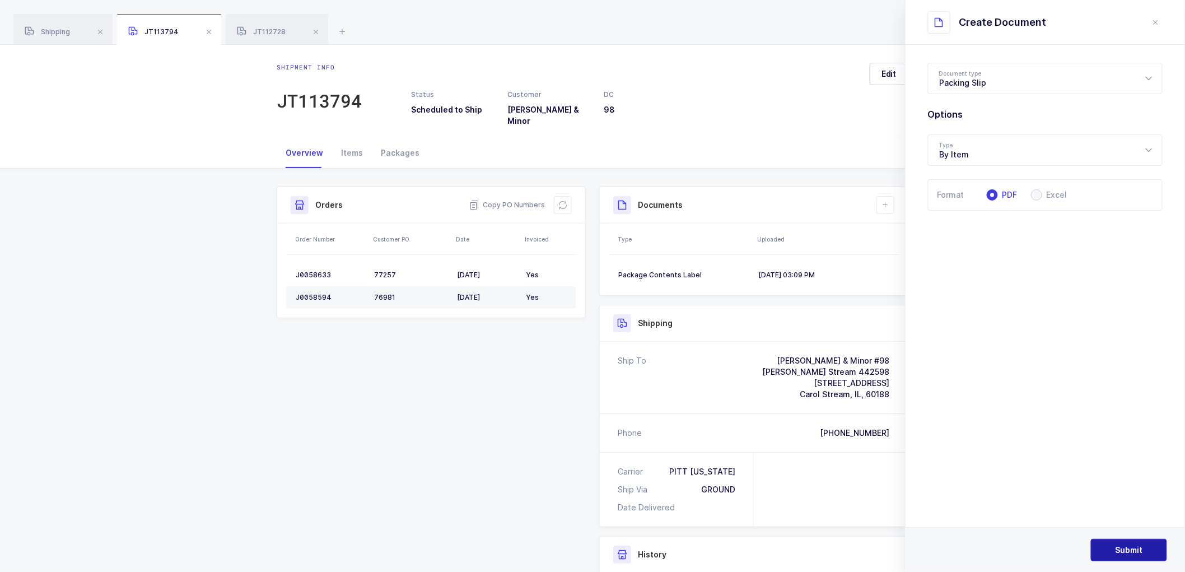
click at [1123, 546] on span "Submit" at bounding box center [1129, 549] width 27 height 11
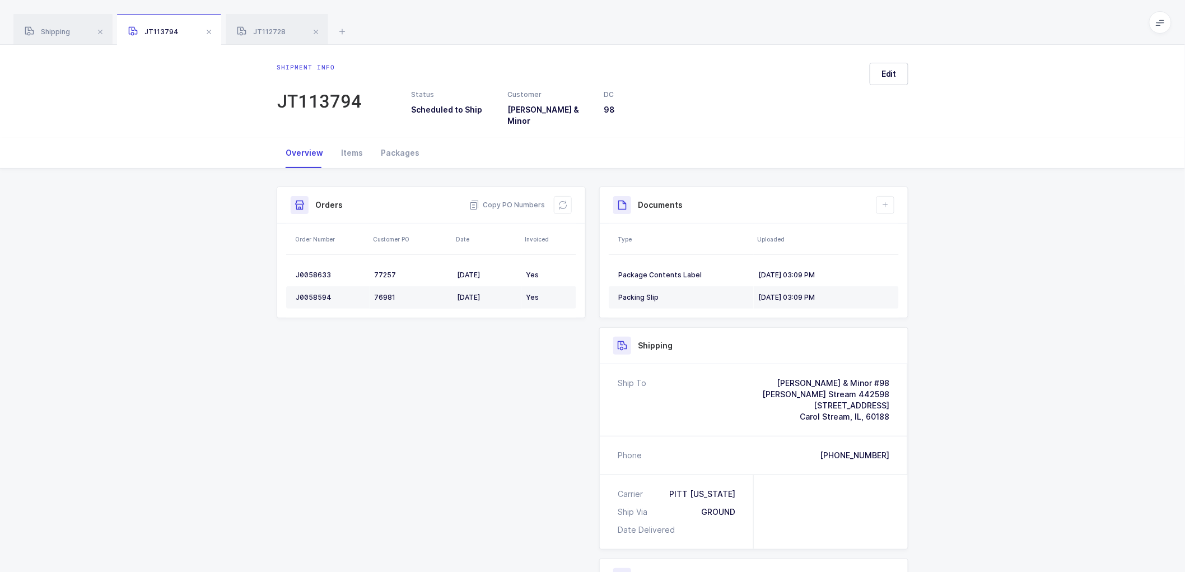
click at [1002, 267] on div "Shipment Info Shipment Number JT113794 Status Scheduled to Ship Customer [PERSO…" at bounding box center [592, 471] width 1185 height 605
click at [208, 30] on span at bounding box center [208, 31] width 13 height 13
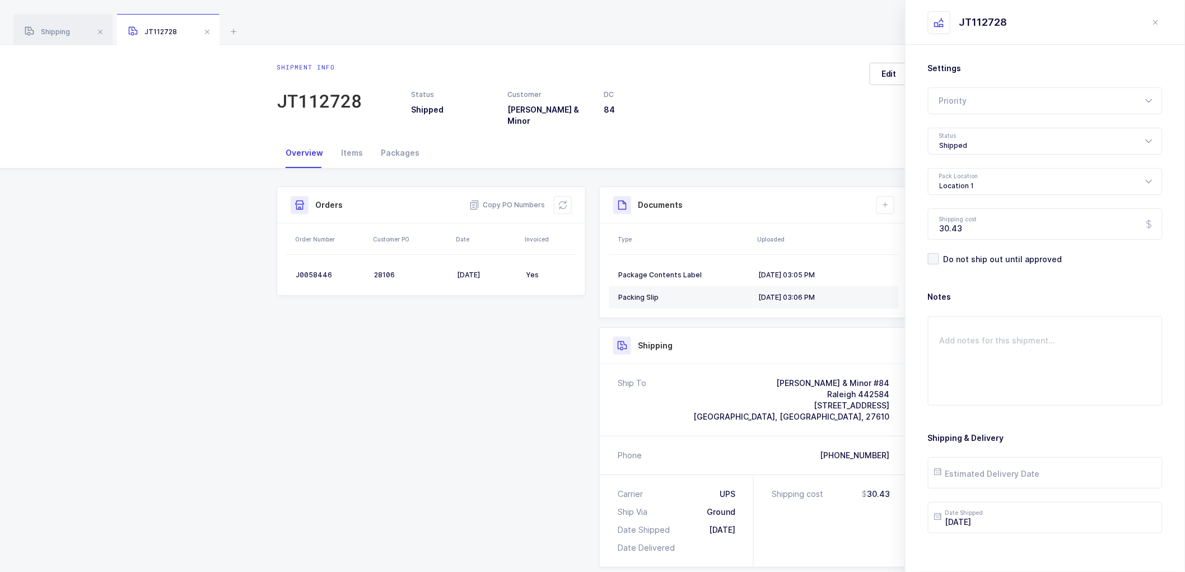
drag, startPoint x: 719, startPoint y: 67, endPoint x: 732, endPoint y: 66, distance: 13.5
click at [719, 66] on div "Status Shipped Customer [PERSON_NAME] & Minor DC 84" at bounding box center [611, 95] width 499 height 64
click at [1156, 20] on icon "close drawer" at bounding box center [1155, 22] width 9 height 9
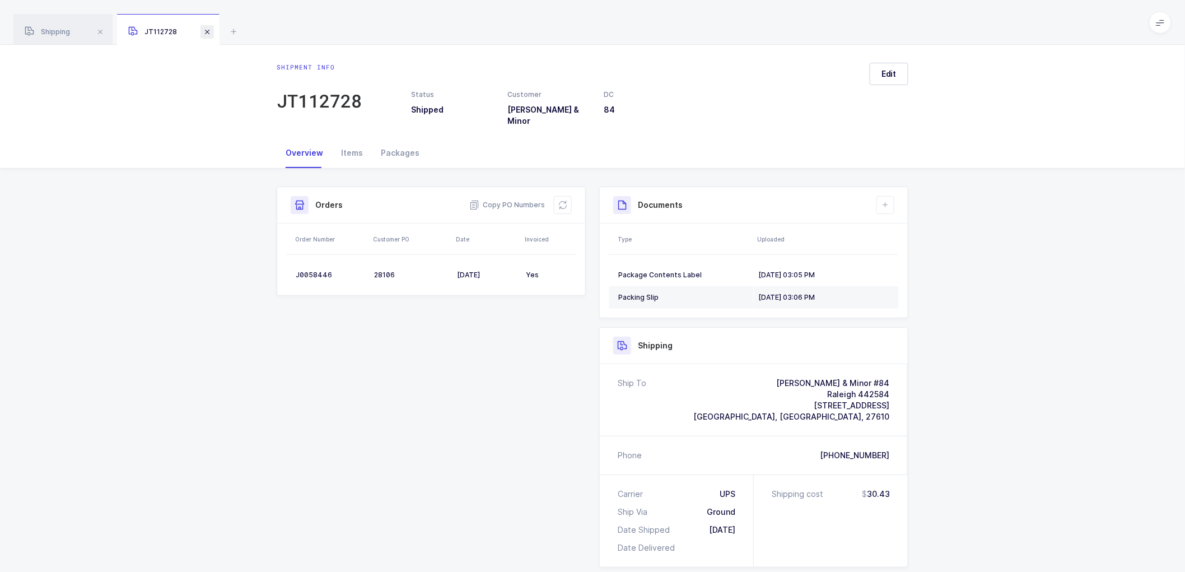
click at [208, 27] on span at bounding box center [206, 31] width 13 height 13
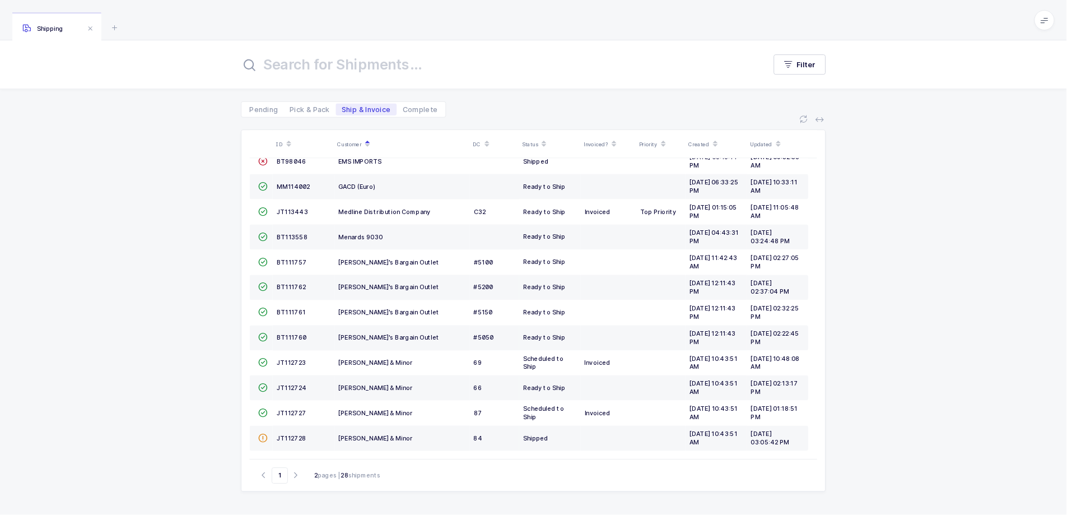
scroll to position [214, 0]
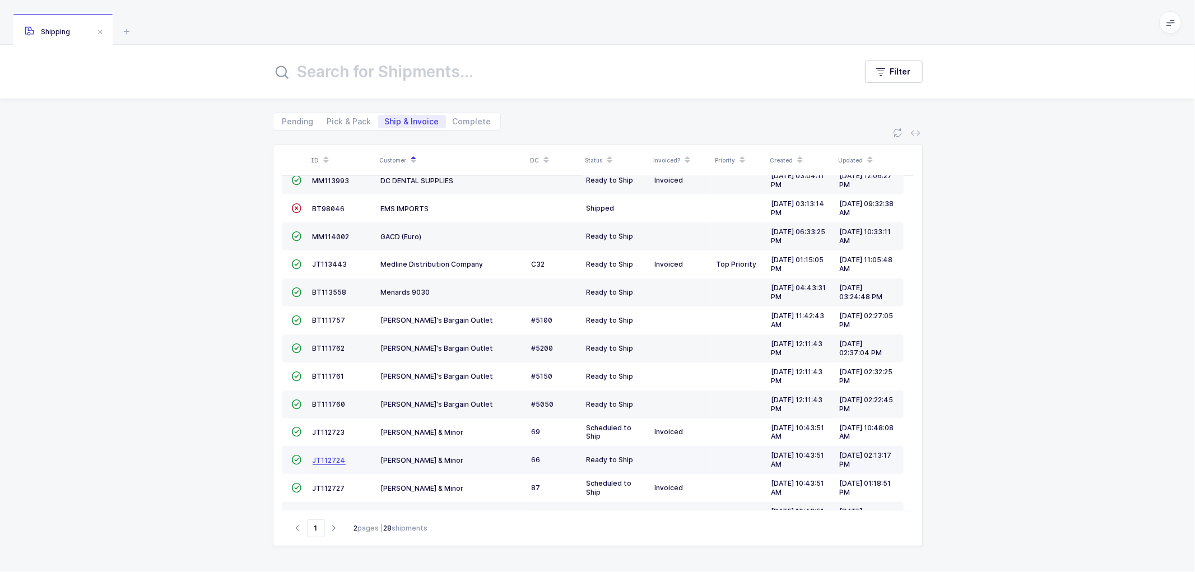
click at [325, 458] on span "JT112724" at bounding box center [328, 460] width 33 height 8
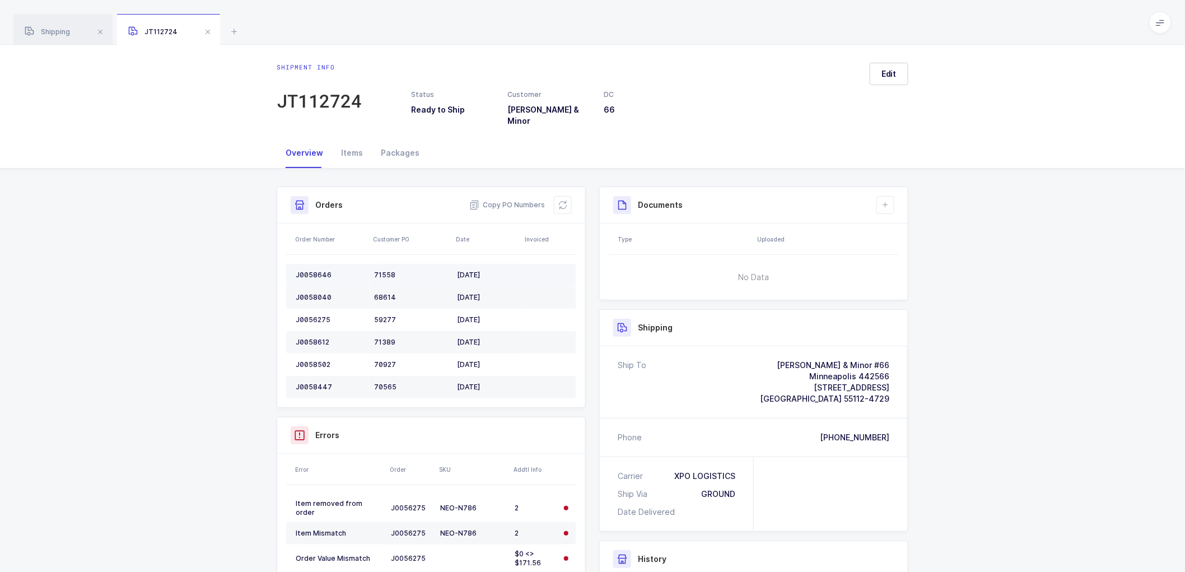
click at [306, 270] on div "J0058646" at bounding box center [330, 274] width 69 height 9
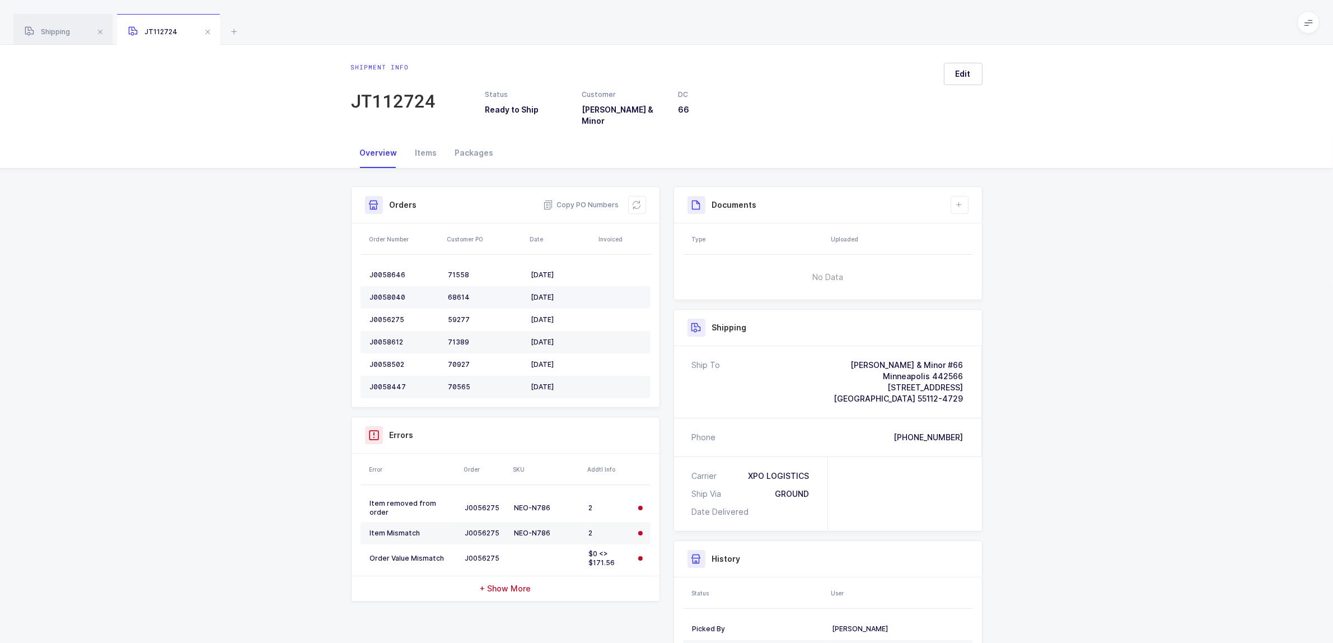
click at [387, 293] on div "J0058040" at bounding box center [404, 297] width 69 height 9
click at [387, 315] on div "J0056275" at bounding box center [404, 319] width 69 height 9
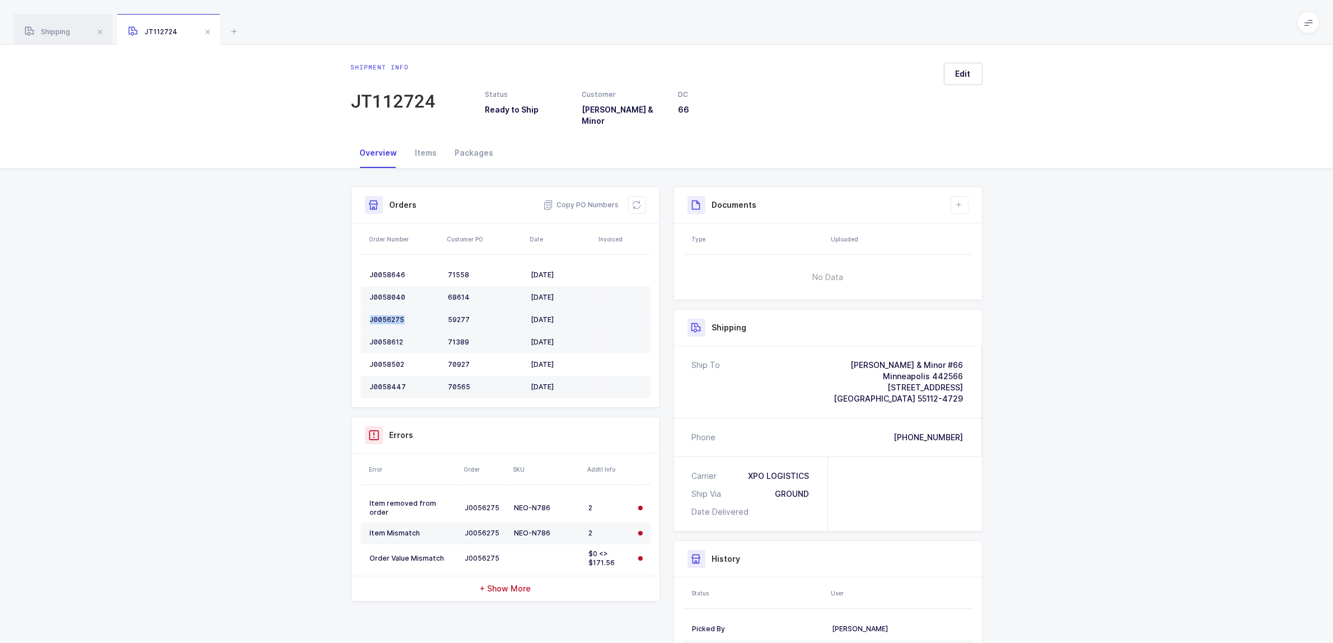
click at [387, 315] on div "J0056275" at bounding box center [404, 319] width 69 height 9
click at [385, 338] on div "J0058612" at bounding box center [404, 342] width 69 height 9
click at [389, 360] on div "J0058502" at bounding box center [404, 364] width 69 height 9
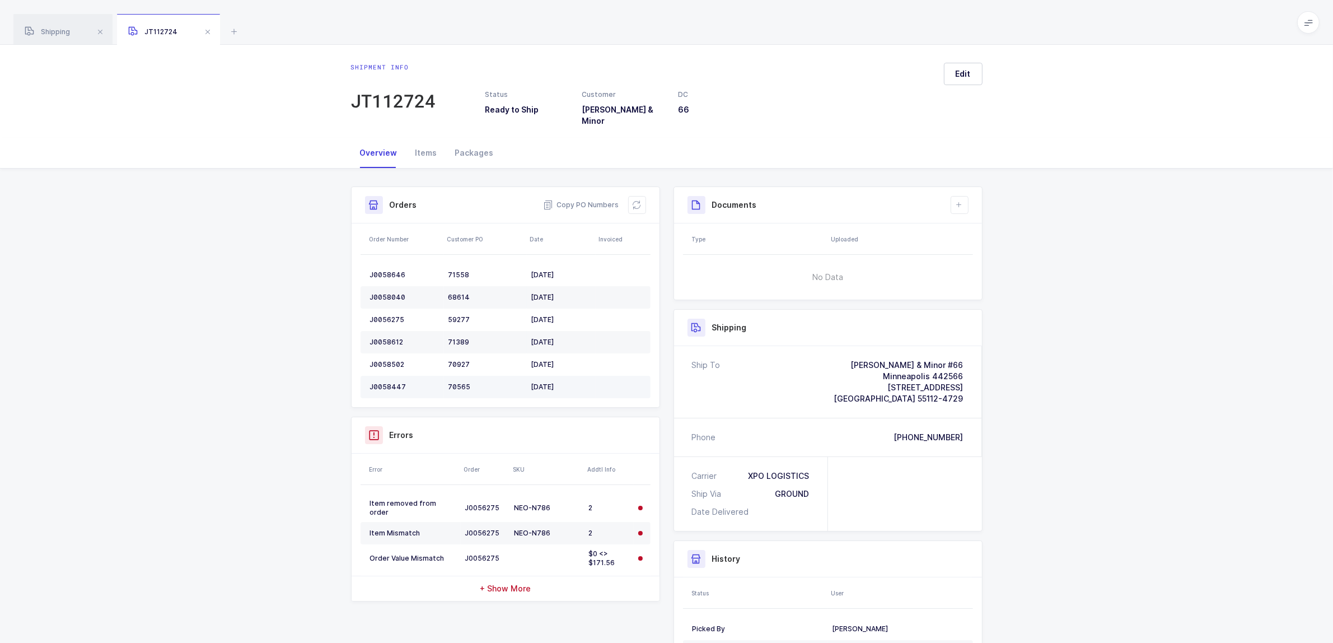
click at [395, 382] on div "J0058447" at bounding box center [404, 386] width 69 height 9
click at [637, 202] on icon at bounding box center [637, 204] width 9 height 9
click at [958, 196] on button at bounding box center [960, 205] width 18 height 18
click at [982, 223] on li "Create Document" at bounding box center [996, 229] width 83 height 18
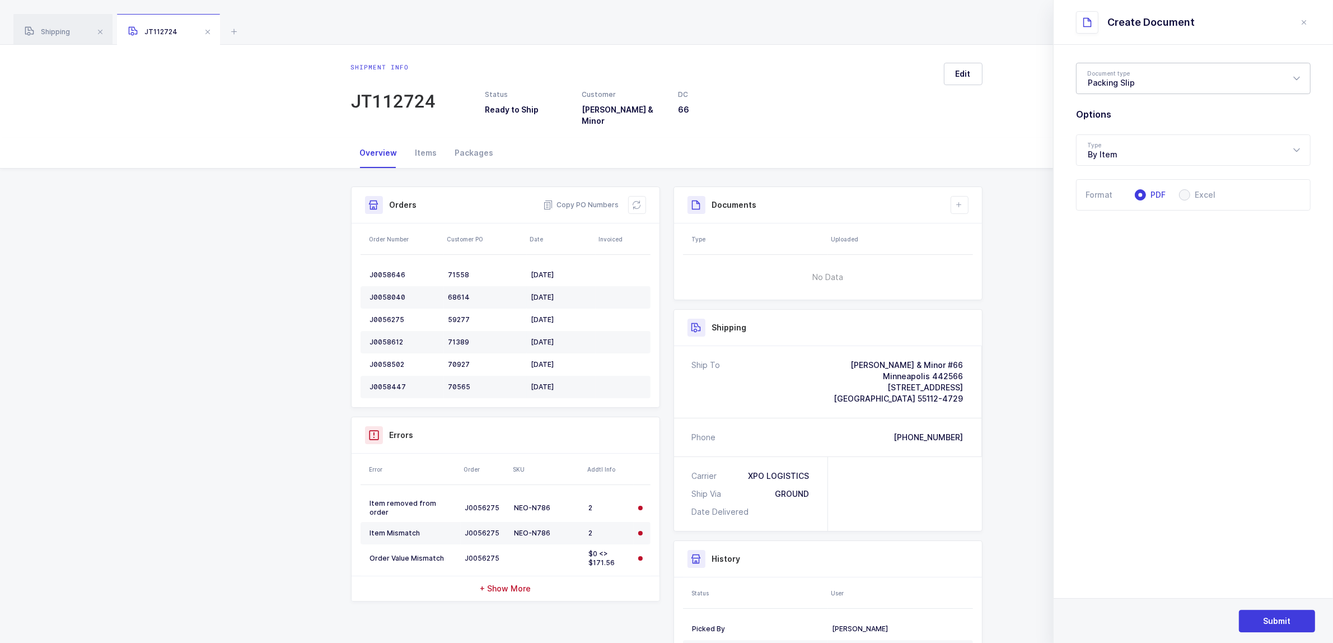
click at [1118, 73] on div "Packing Slip" at bounding box center [1193, 78] width 235 height 31
click at [1117, 127] on li "Package Contents Label" at bounding box center [1198, 134] width 234 height 18
type input "Package Contents Label"
drag, startPoint x: 1254, startPoint y: 611, endPoint x: 1251, endPoint y: 603, distance: 9.3
click at [1194, 571] on button "Submit" at bounding box center [1277, 621] width 76 height 22
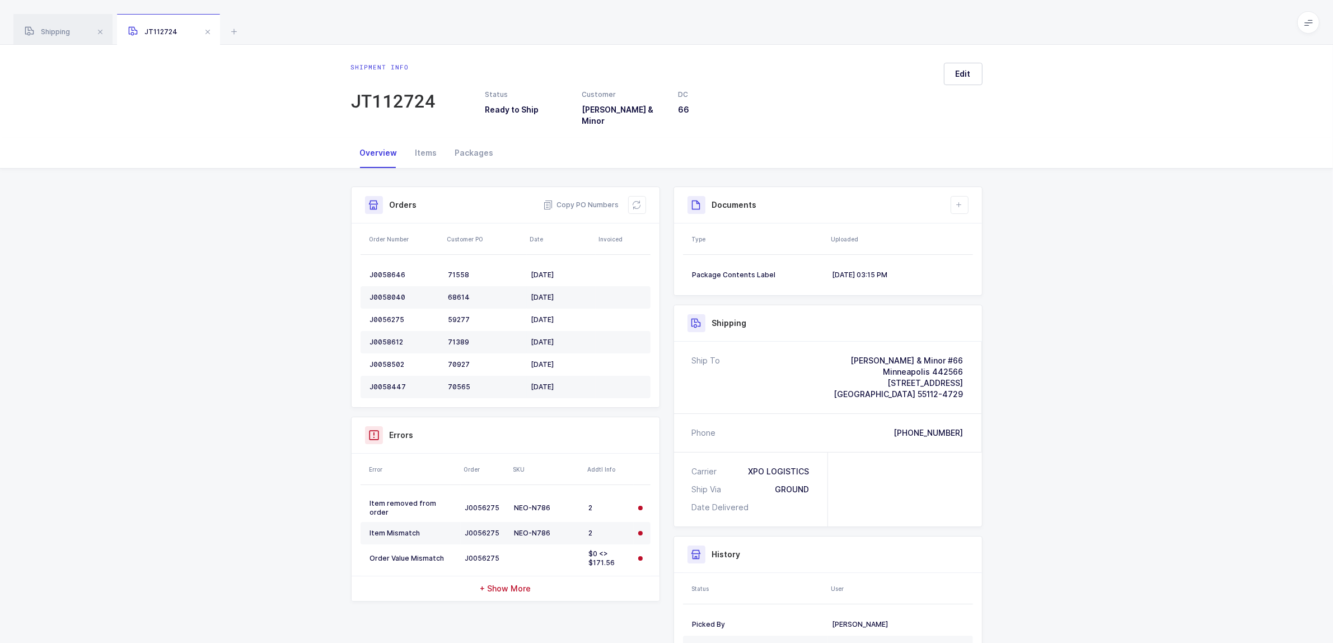
drag, startPoint x: 1112, startPoint y: 308, endPoint x: 1117, endPoint y: 302, distance: 7.5
click at [1113, 308] on div "Shipment Info Shipment Number JT112724 Status Ready to Ship Customer [PERSON_NA…" at bounding box center [666, 447] width 1333 height 557
click at [959, 200] on icon at bounding box center [959, 204] width 9 height 9
click at [978, 227] on li "Create Document" at bounding box center [996, 229] width 83 height 18
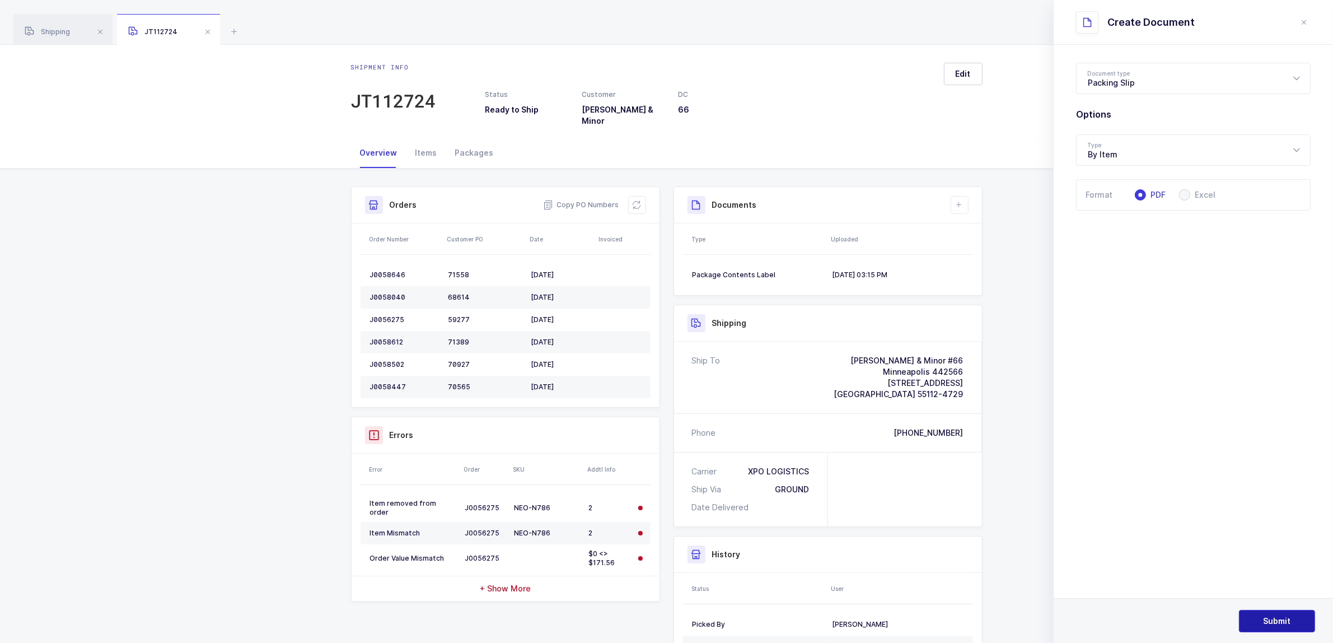
click at [1194, 571] on button "Submit" at bounding box center [1277, 621] width 76 height 22
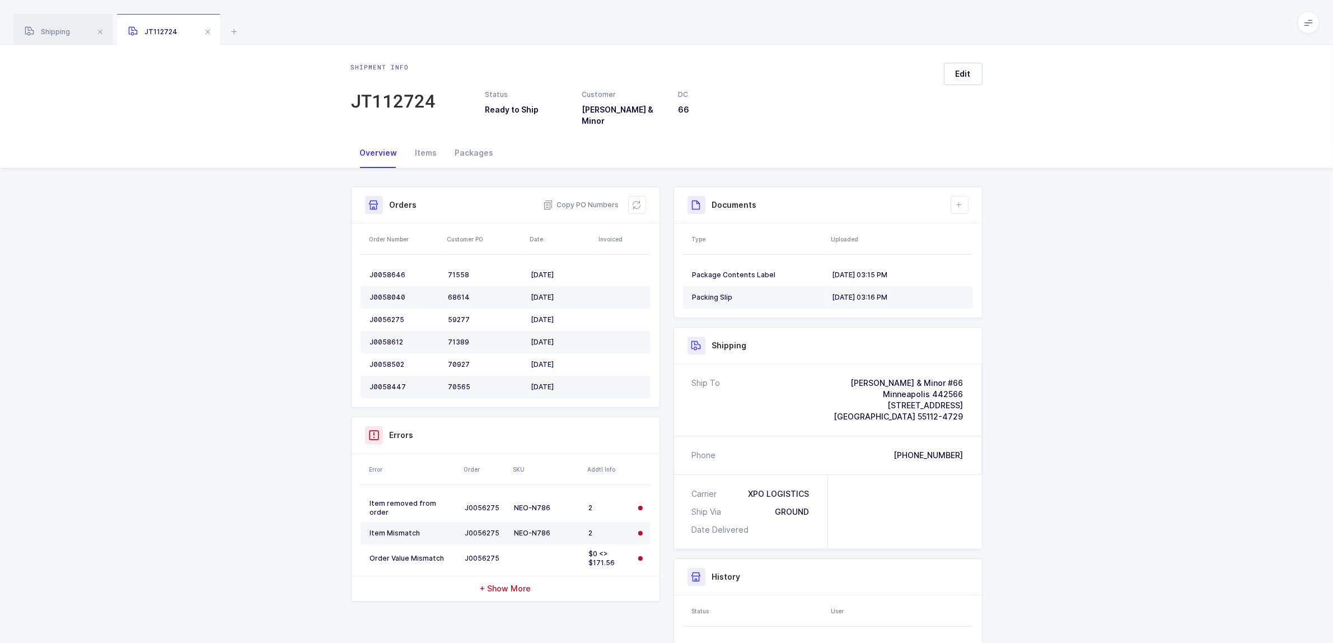
click at [1090, 328] on div "Shipment Info Shipment Number JT112724 Status Ready to Ship Customer [PERSON_NA…" at bounding box center [666, 459] width 1333 height 580
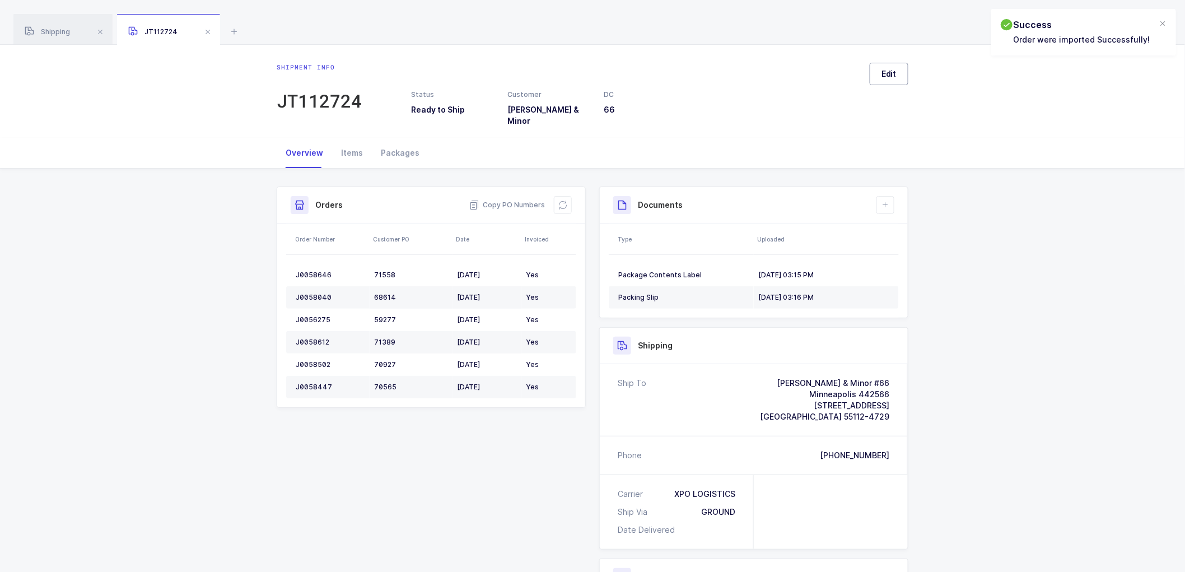
click at [888, 74] on span "Edit" at bounding box center [888, 73] width 15 height 11
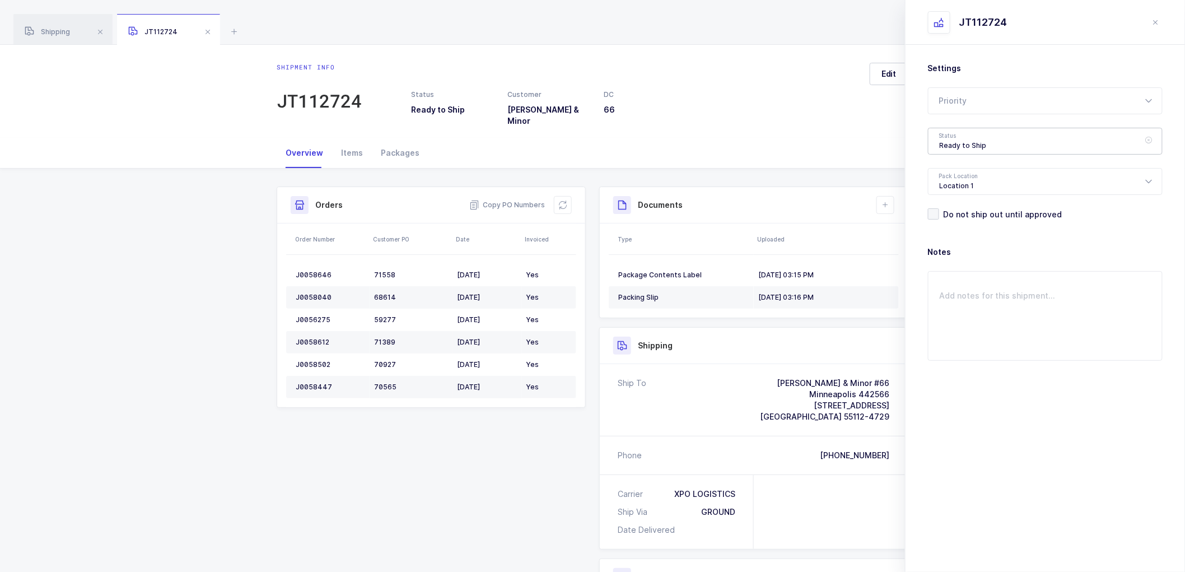
click at [958, 142] on div "Ready to Ship" at bounding box center [1045, 141] width 235 height 27
click at [968, 206] on span "Scheduled to Ship" at bounding box center [975, 209] width 71 height 10
type input "Scheduled to Ship"
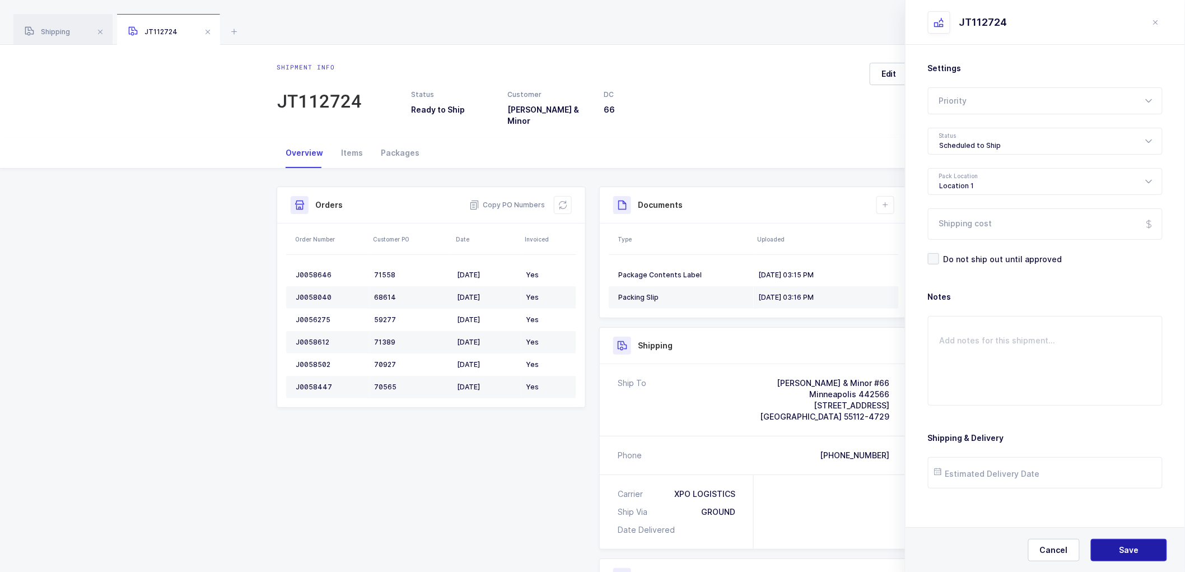
drag, startPoint x: 1131, startPoint y: 556, endPoint x: 1105, endPoint y: 523, distance: 42.2
click at [1131, 555] on button "Save" at bounding box center [1129, 550] width 76 height 22
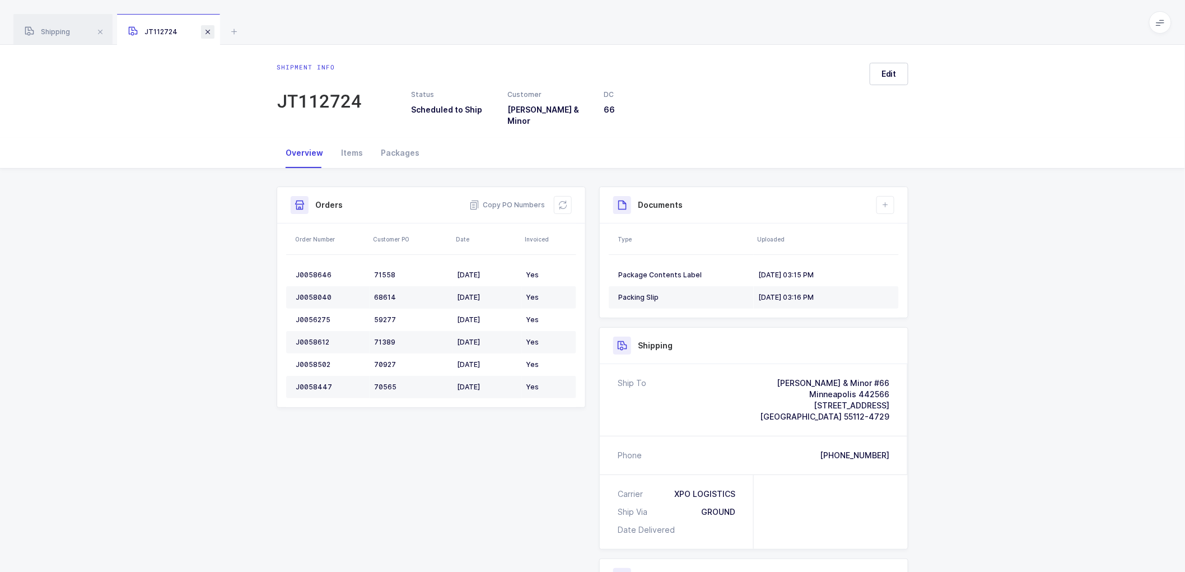
click at [206, 30] on span at bounding box center [207, 31] width 13 height 13
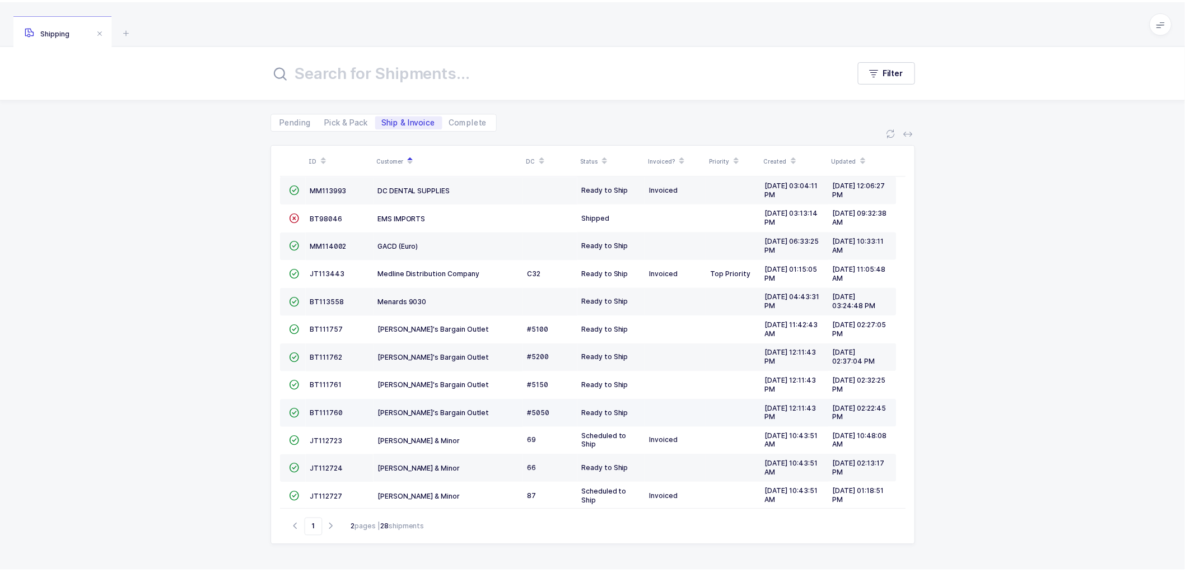
scroll to position [183, 0]
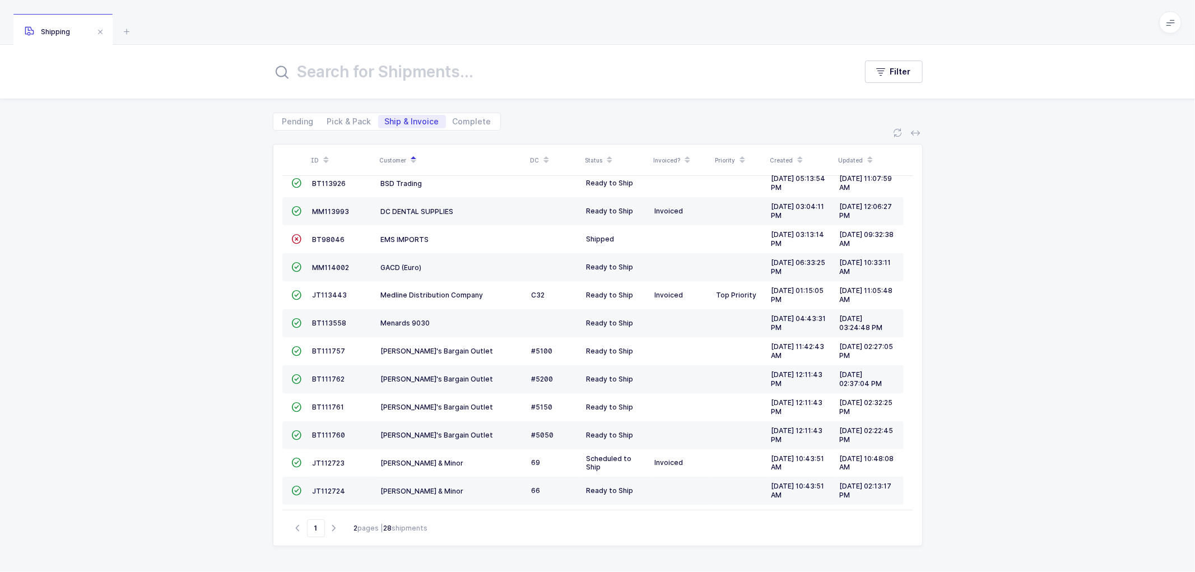
click at [150, 223] on div "ID Customer DC Status Invoiced? Priority Created Updated  BT104009 Absolute Me…" at bounding box center [597, 350] width 1195 height 441
click at [321, 463] on span "JT112723" at bounding box center [328, 463] width 32 height 8
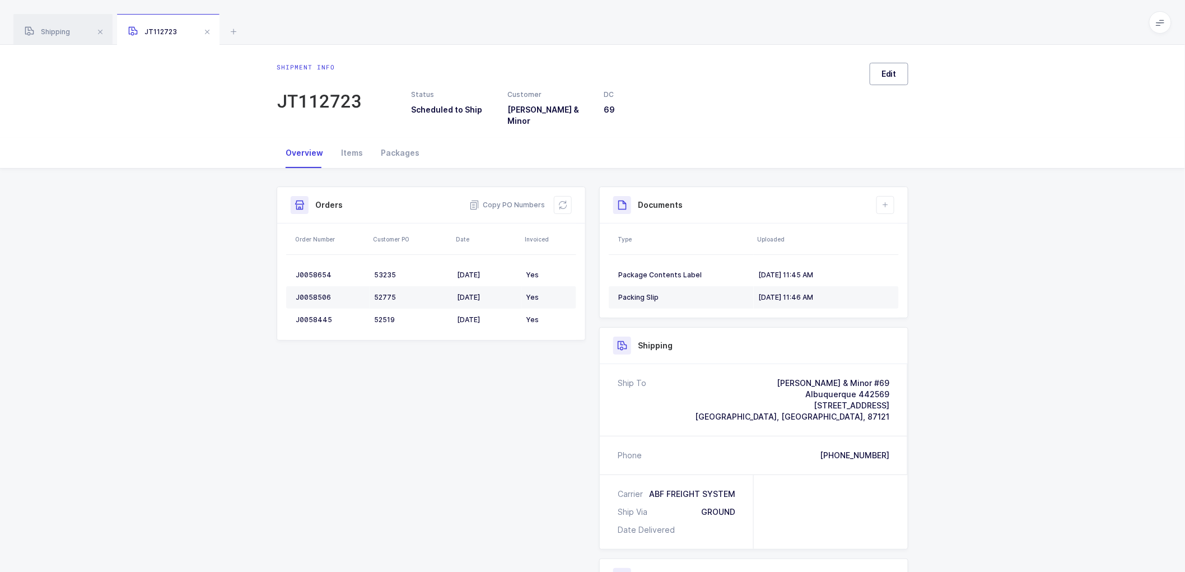
drag, startPoint x: 888, startPoint y: 68, endPoint x: 926, endPoint y: 91, distance: 44.2
click at [891, 67] on button "Edit" at bounding box center [889, 74] width 39 height 22
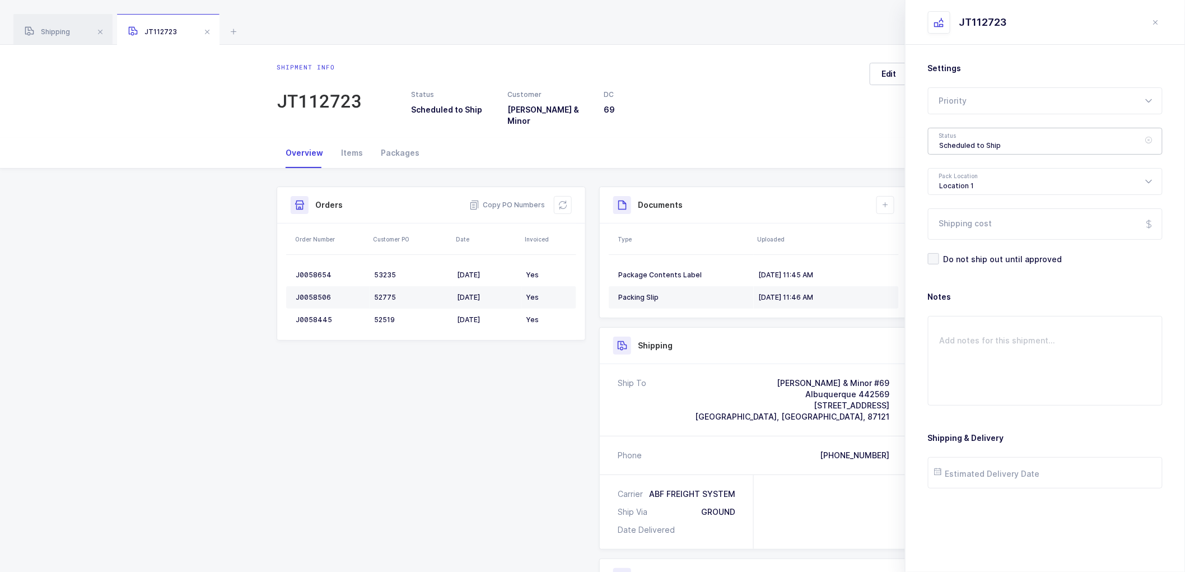
click at [976, 133] on div "Scheduled to Ship" at bounding box center [1045, 141] width 235 height 27
click at [956, 220] on li "Shipped" at bounding box center [1050, 227] width 234 height 18
type input "Shipped"
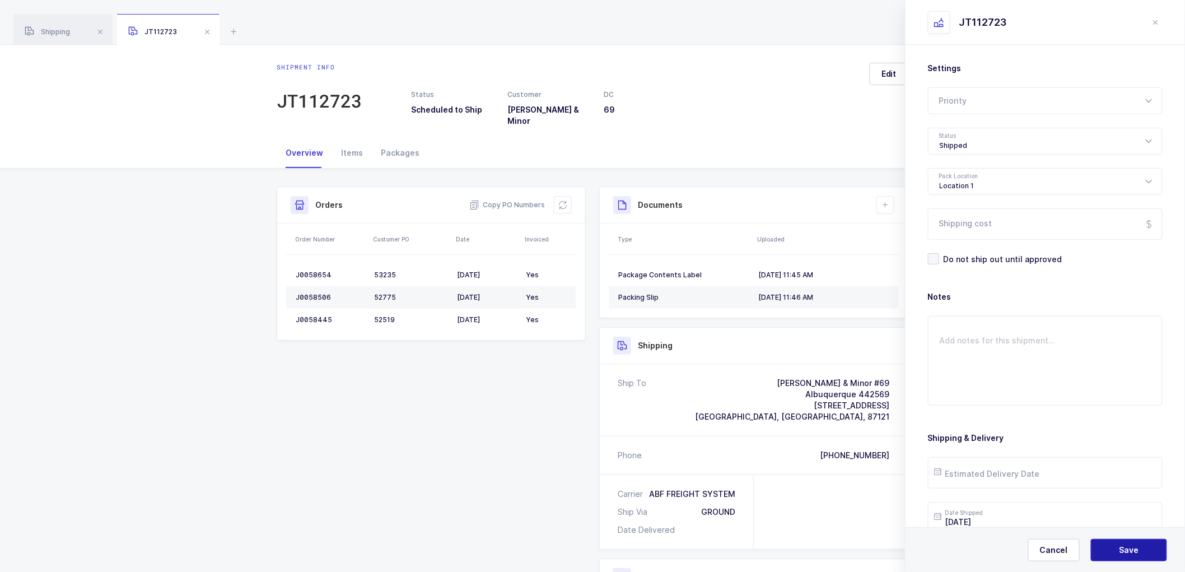
drag, startPoint x: 1125, startPoint y: 540, endPoint x: 1088, endPoint y: 449, distance: 98.5
click at [1125, 540] on button "Save" at bounding box center [1129, 550] width 76 height 22
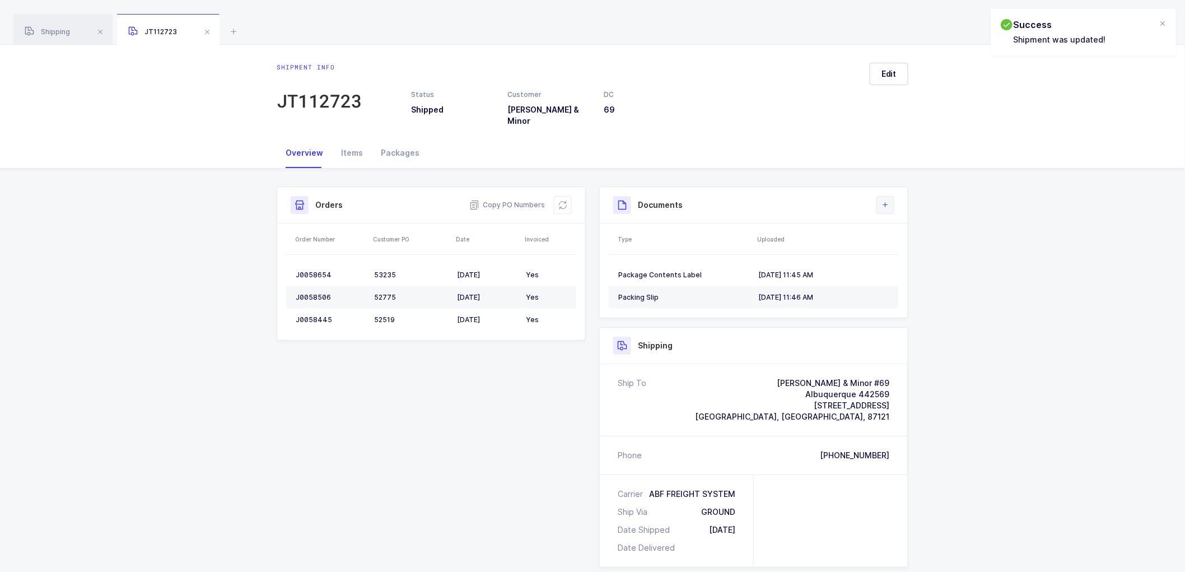
click at [885, 200] on icon at bounding box center [885, 204] width 9 height 9
drag, startPoint x: 903, startPoint y: 242, endPoint x: 913, endPoint y: 248, distance: 11.8
click at [903, 242] on li "Upload Document" at bounding box center [922, 247] width 83 height 18
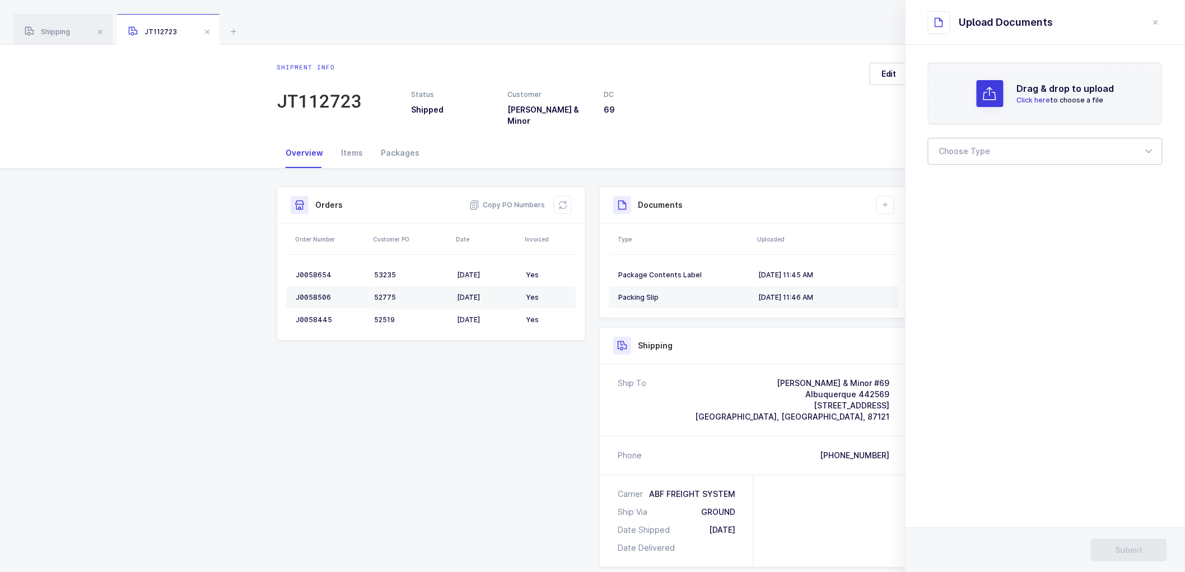
click at [959, 149] on div at bounding box center [1045, 151] width 235 height 27
click at [955, 184] on span "Bill of Lading" at bounding box center [965, 186] width 50 height 10
type input "Bill of Lading"
click at [1113, 546] on button "Submit" at bounding box center [1129, 550] width 76 height 22
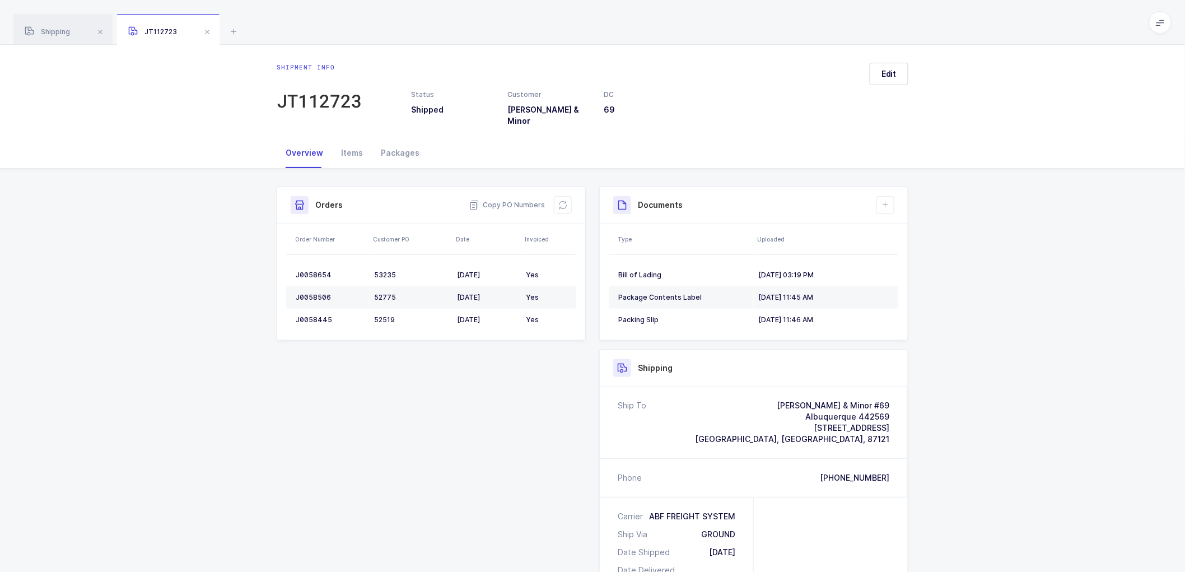
drag, startPoint x: 196, startPoint y: 161, endPoint x: 179, endPoint y: 87, distance: 75.8
click at [196, 158] on div "Overview Items Packages Shipment Info Shipment Number JT112723 Status Shipped C…" at bounding box center [592, 463] width 1185 height 651
drag, startPoint x: 54, startPoint y: 30, endPoint x: 142, endPoint y: 39, distance: 88.4
click at [56, 30] on span "Shipping" at bounding box center [47, 31] width 45 height 8
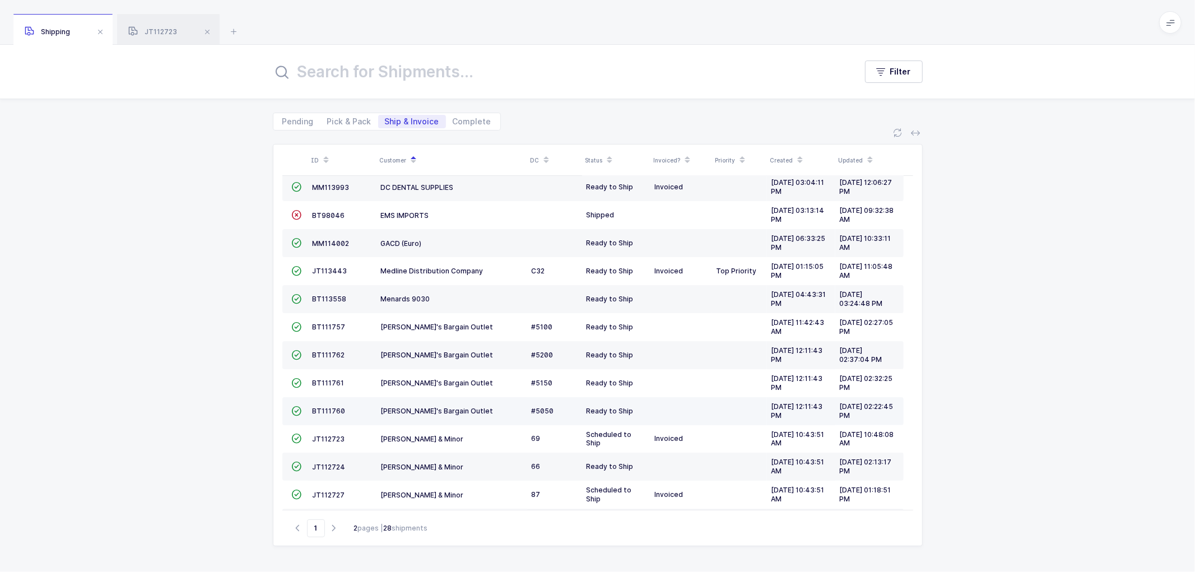
scroll to position [245, 0]
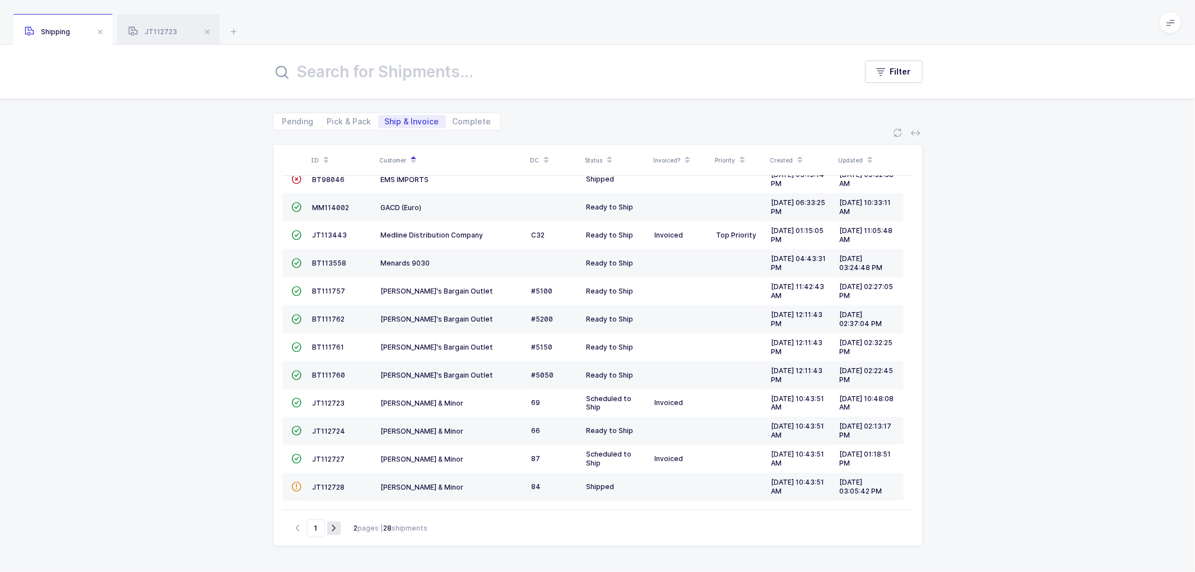
click at [336, 526] on icon "button" at bounding box center [333, 528] width 13 height 8
type input "2"
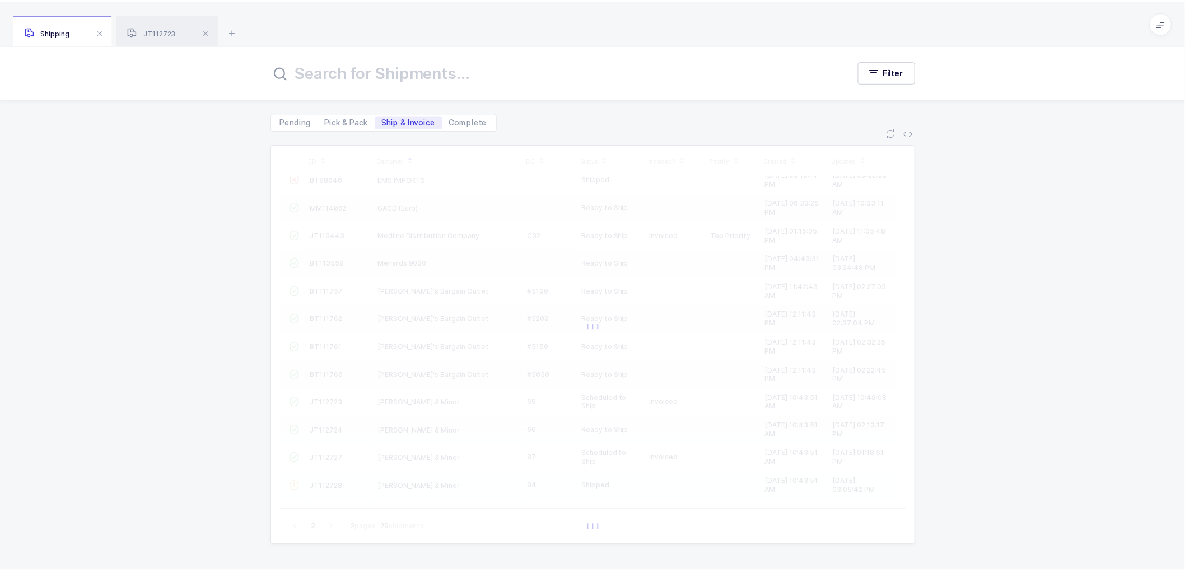
scroll to position [0, 0]
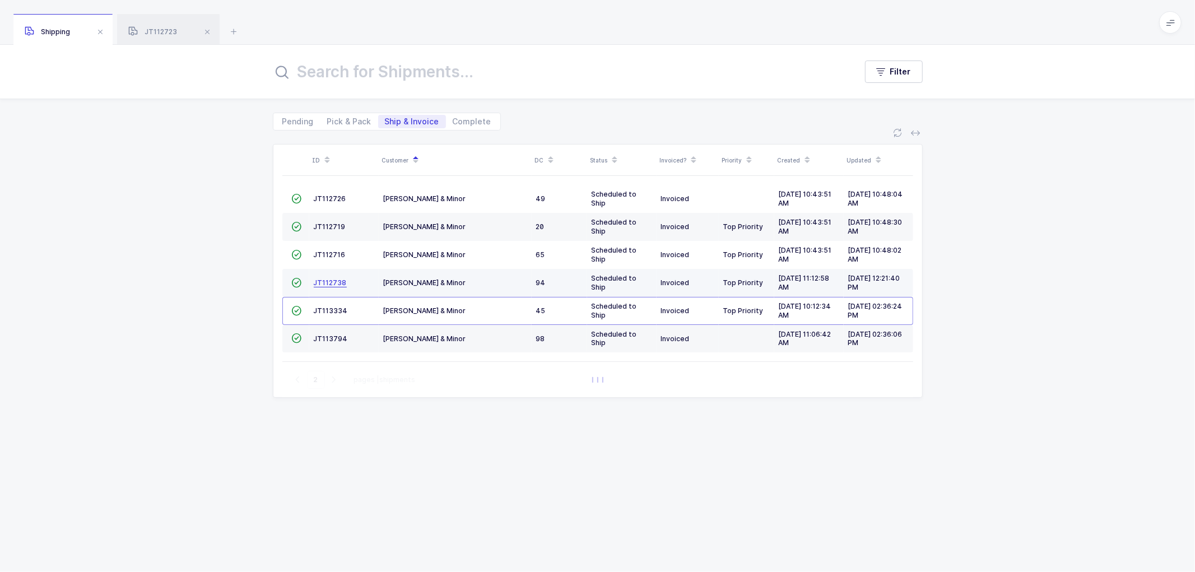
click at [329, 281] on span "JT112738" at bounding box center [330, 282] width 33 height 8
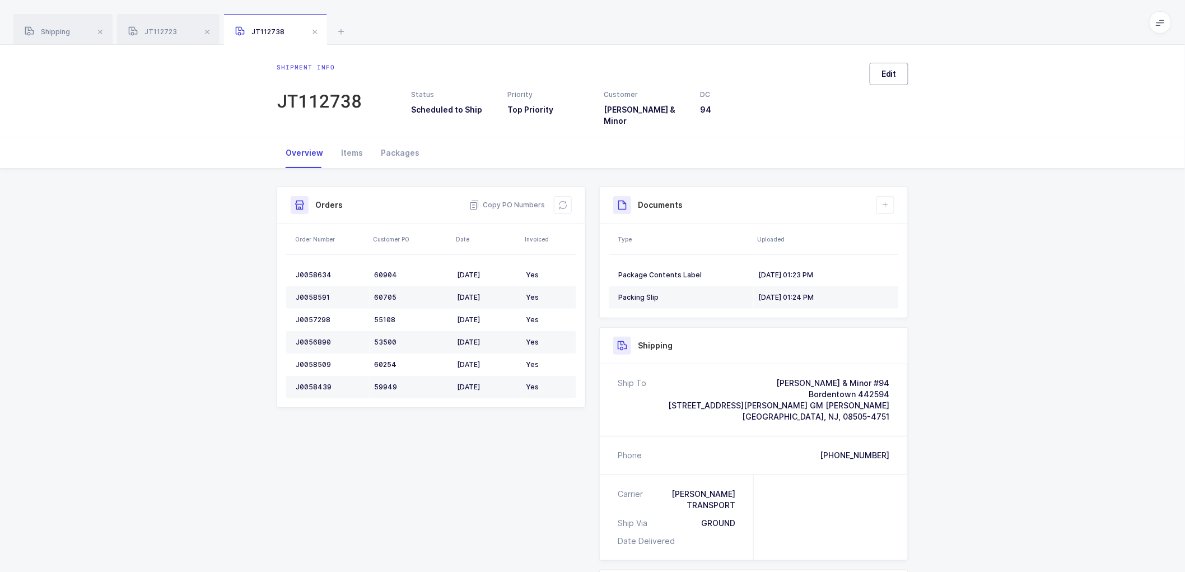
drag, startPoint x: 881, startPoint y: 73, endPoint x: 916, endPoint y: 125, distance: 62.1
click at [881, 74] on button "Edit" at bounding box center [889, 74] width 39 height 22
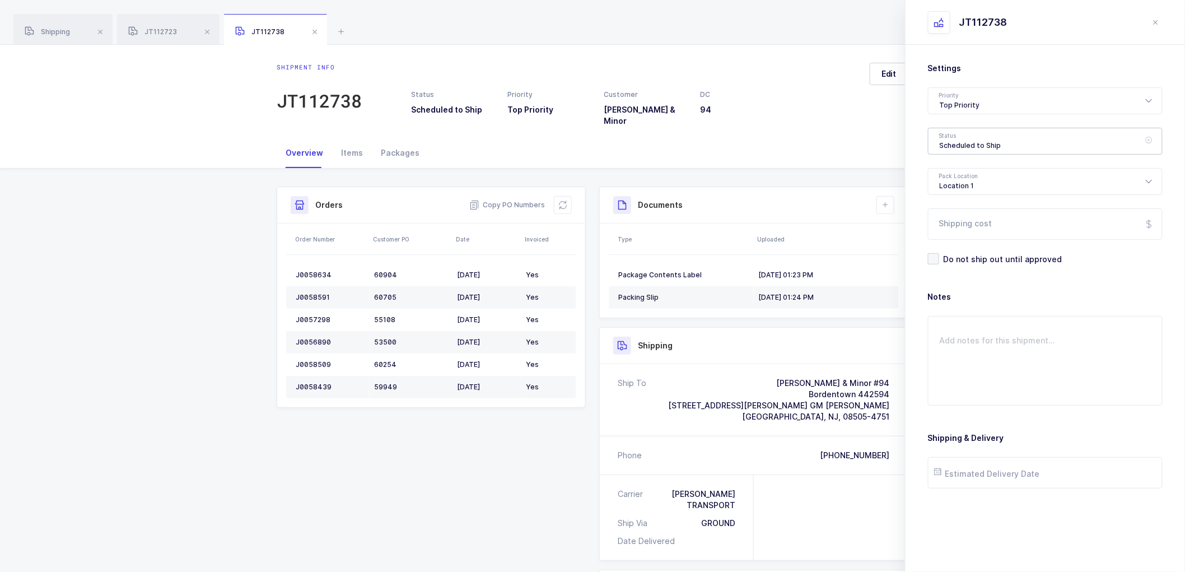
click at [944, 141] on div "Scheduled to Ship" at bounding box center [1045, 141] width 235 height 27
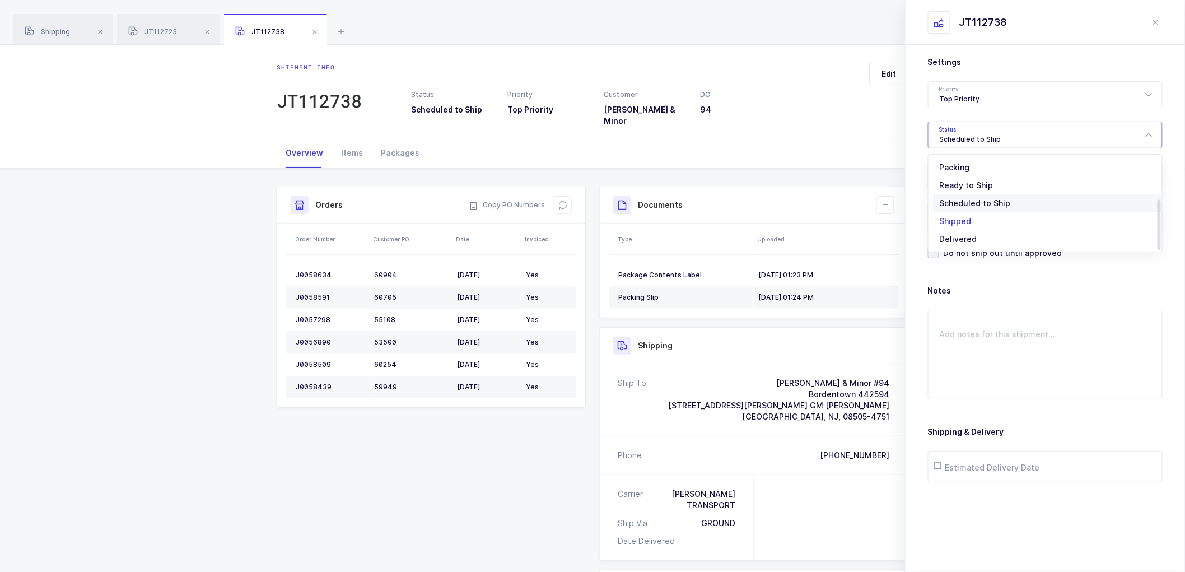
click at [957, 219] on span "Shipped" at bounding box center [956, 221] width 32 height 10
type input "Shipped"
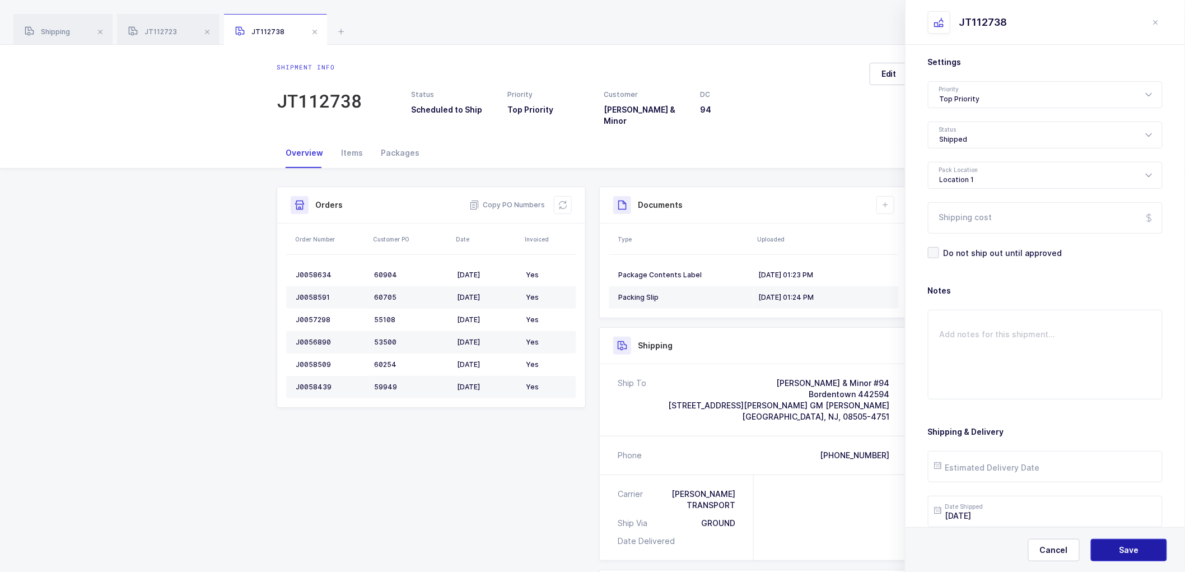
click at [1107, 544] on button "Save" at bounding box center [1129, 550] width 76 height 22
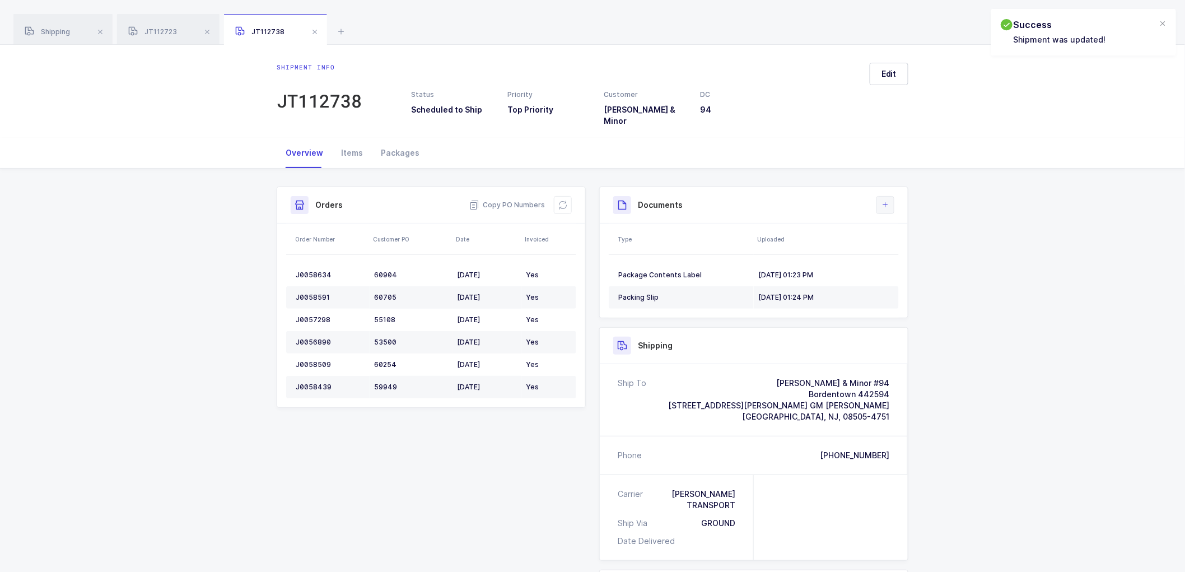
click at [889, 200] on icon at bounding box center [885, 204] width 9 height 9
click at [896, 243] on li "Upload Document" at bounding box center [922, 247] width 83 height 18
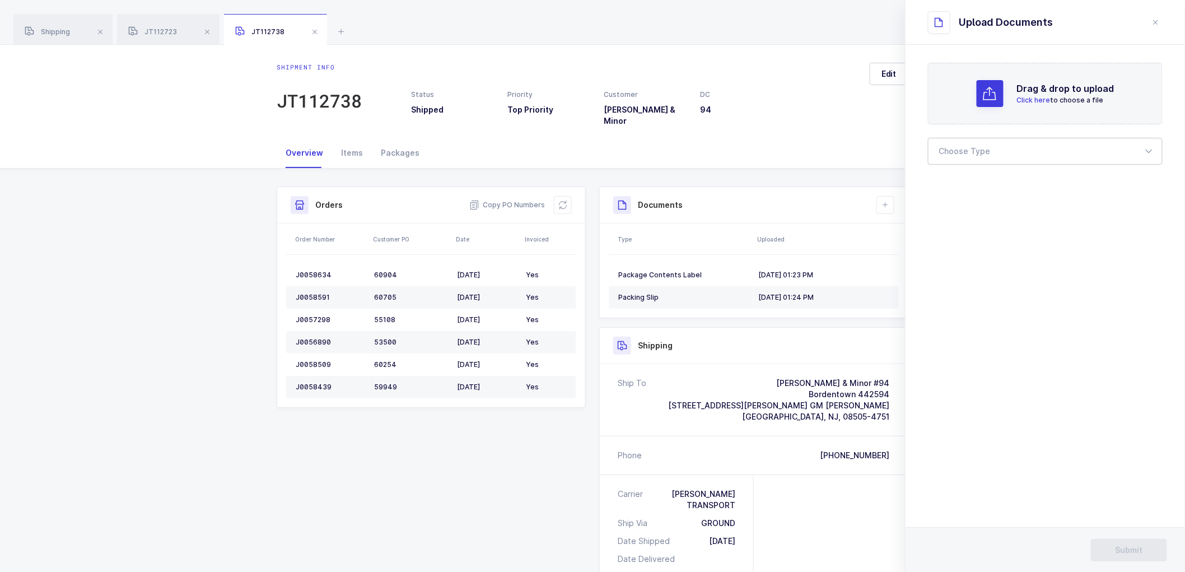
click at [948, 152] on div at bounding box center [1045, 151] width 235 height 27
click at [954, 186] on span "Bill of Lading" at bounding box center [965, 186] width 50 height 10
type input "Bill of Lading"
click at [1133, 548] on span "Submit" at bounding box center [1129, 549] width 27 height 11
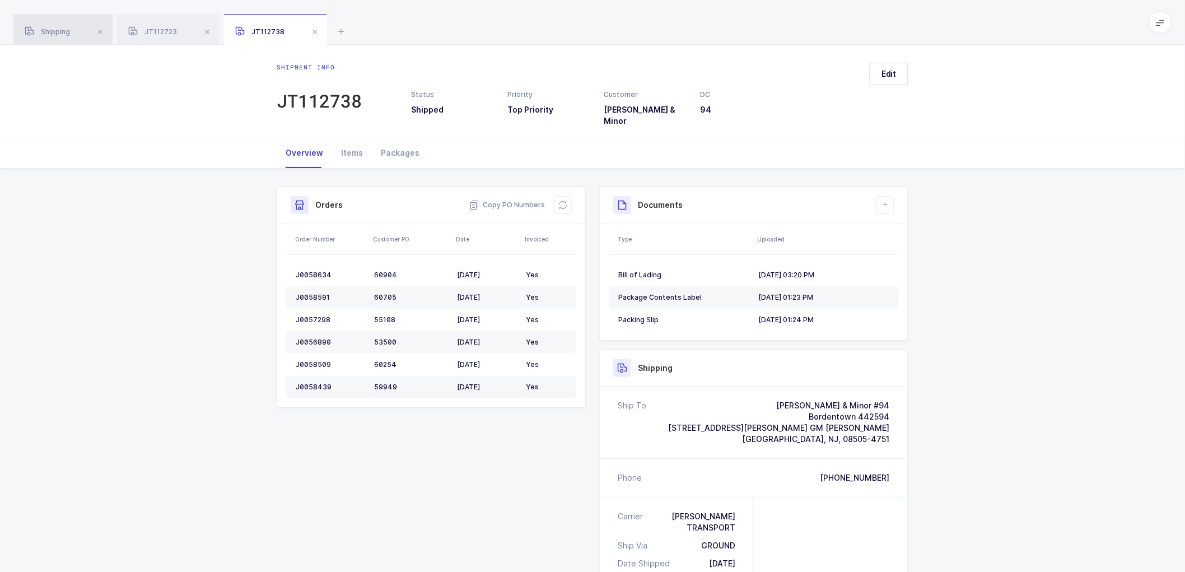
click at [52, 24] on div "Shipping" at bounding box center [62, 29] width 99 height 31
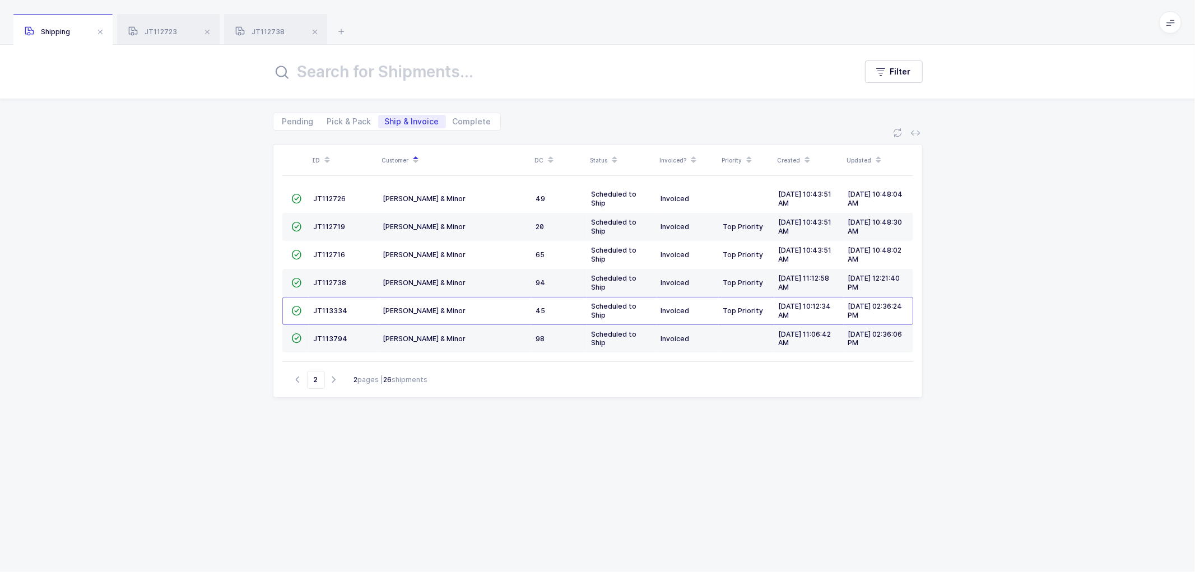
drag, startPoint x: 294, startPoint y: 379, endPoint x: 315, endPoint y: 363, distance: 26.3
click at [295, 379] on icon "button" at bounding box center [297, 379] width 13 height 8
type input "1"
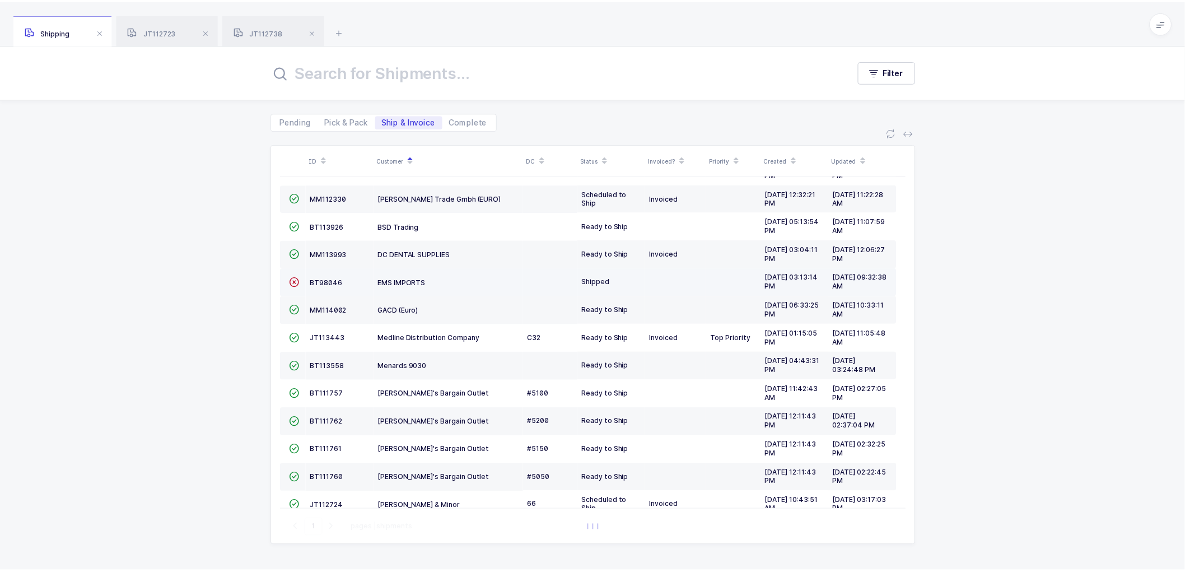
scroll to position [245, 0]
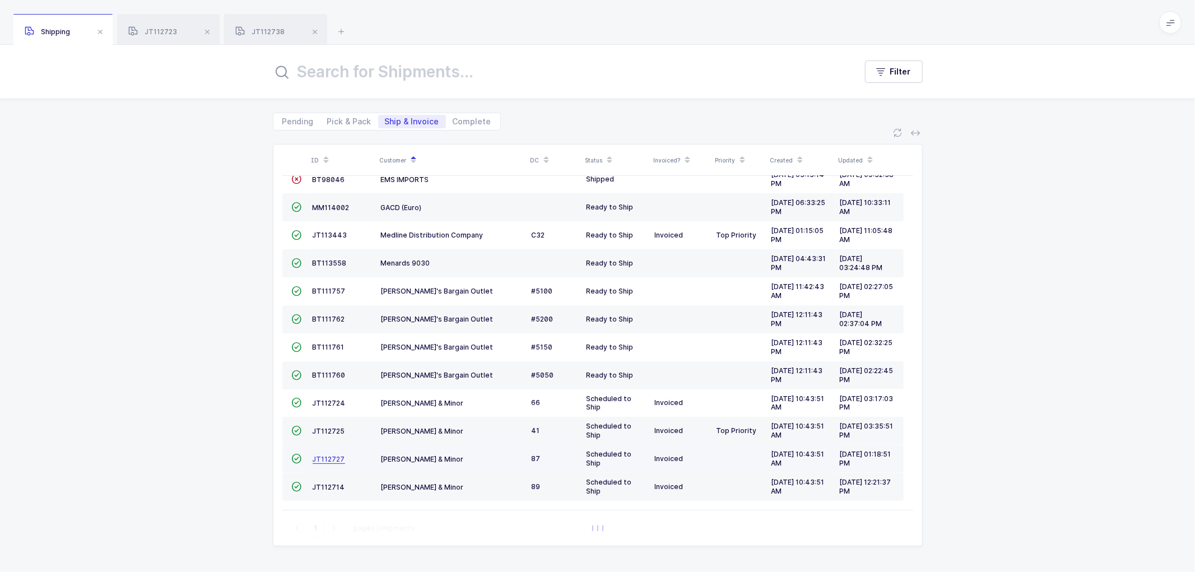
click at [334, 455] on span "JT112727" at bounding box center [328, 459] width 32 height 8
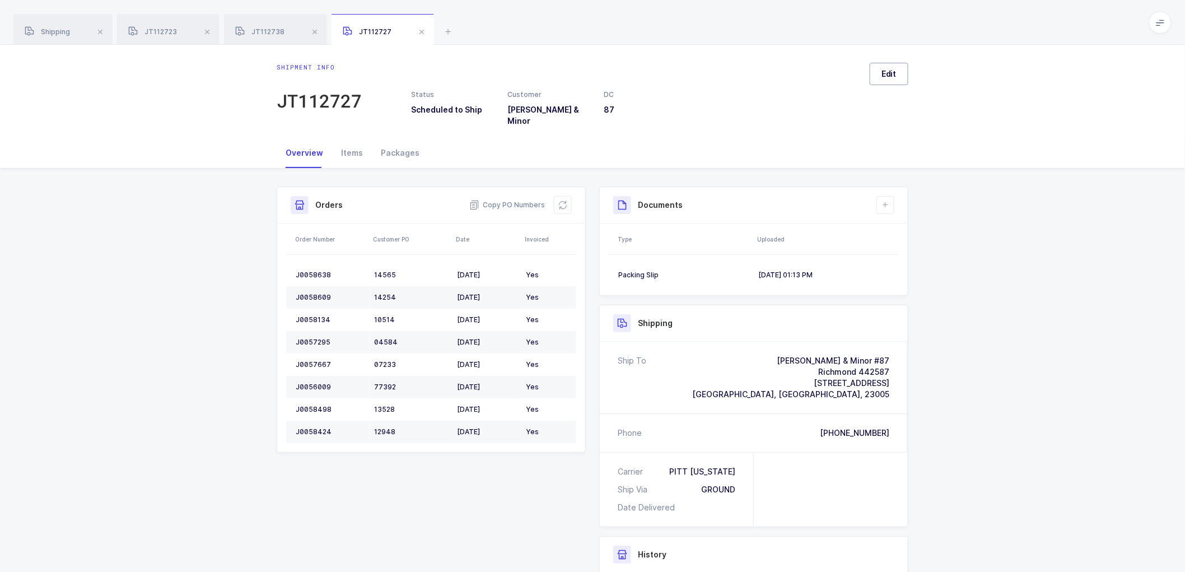
click at [889, 68] on span "Edit" at bounding box center [888, 73] width 15 height 11
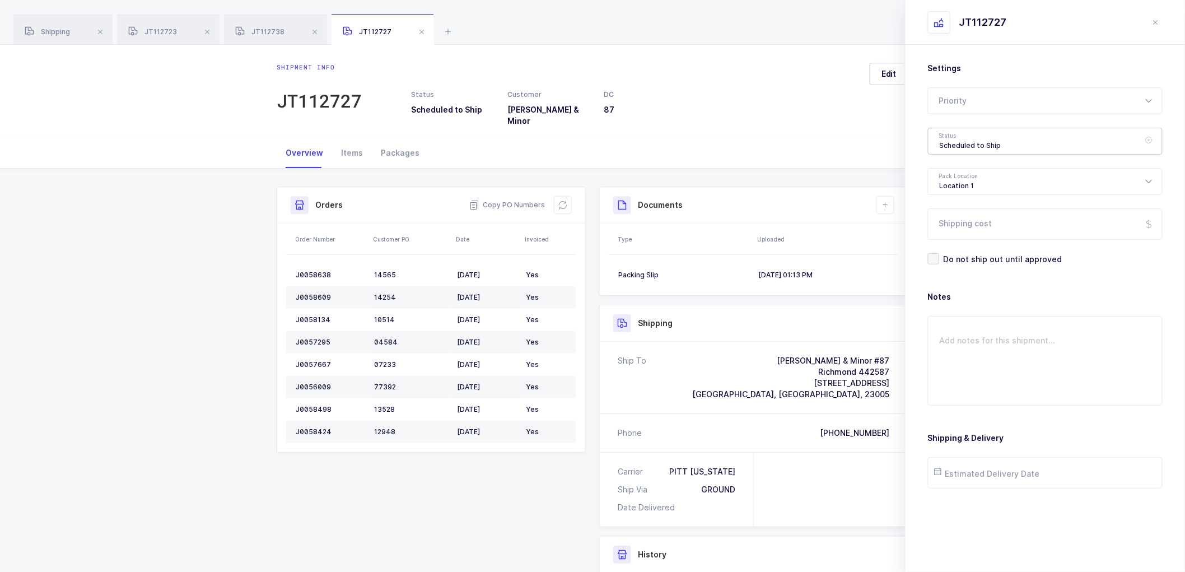
click at [960, 141] on div "Scheduled to Ship" at bounding box center [1045, 141] width 235 height 27
click at [954, 224] on span "Shipped" at bounding box center [956, 227] width 32 height 10
type input "Shipped"
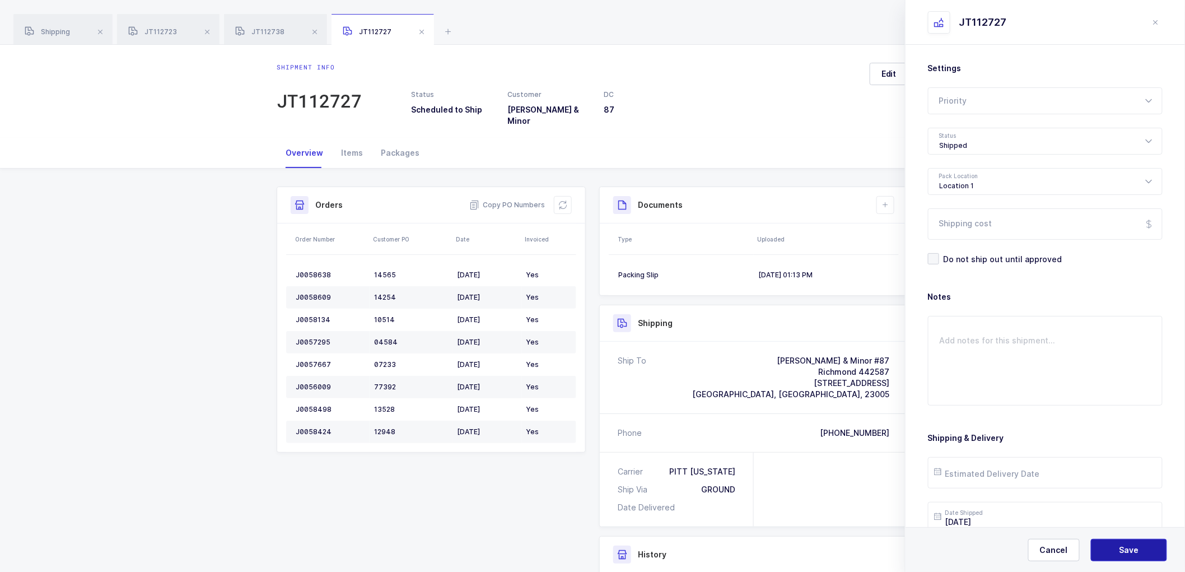
drag, startPoint x: 1130, startPoint y: 561, endPoint x: 1105, endPoint y: 530, distance: 39.4
click at [1130, 560] on button "Save" at bounding box center [1129, 550] width 76 height 22
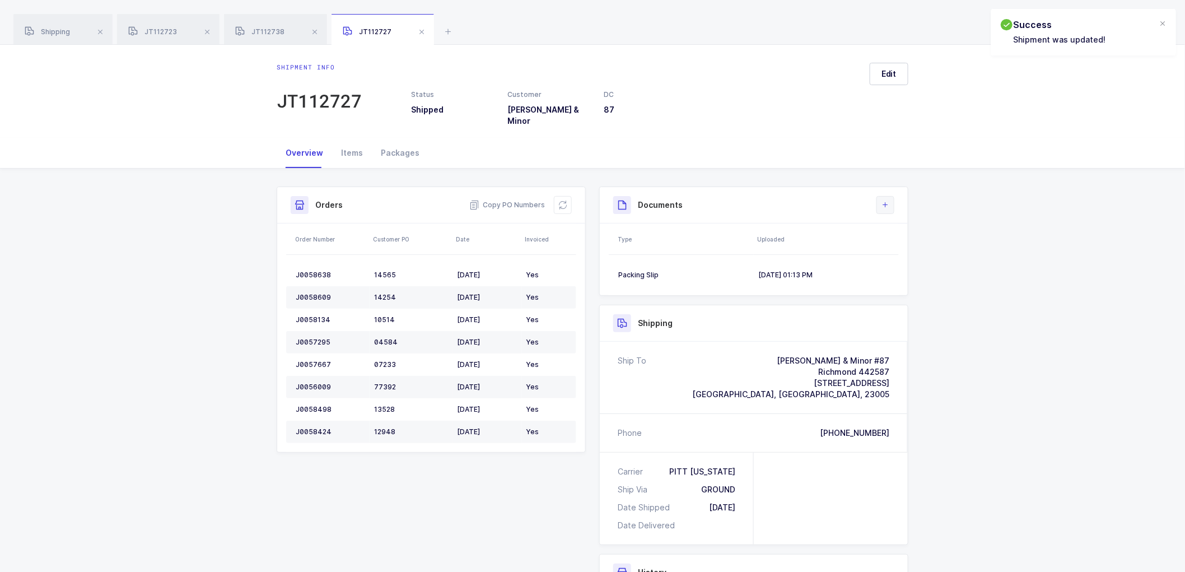
click at [889, 200] on icon at bounding box center [885, 204] width 9 height 9
click at [906, 242] on li "Upload Document" at bounding box center [922, 247] width 83 height 18
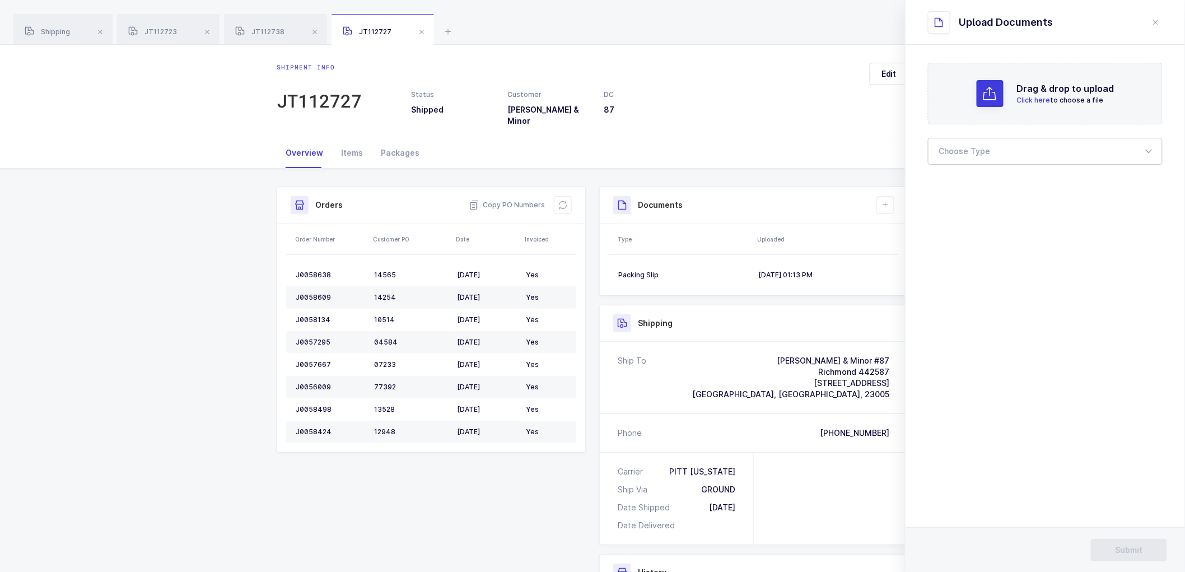
click at [980, 158] on div at bounding box center [1045, 151] width 235 height 27
click at [960, 186] on span "Bill of Lading" at bounding box center [965, 186] width 50 height 10
type input "Bill of Lading"
click at [1128, 551] on span "Submit" at bounding box center [1129, 549] width 27 height 11
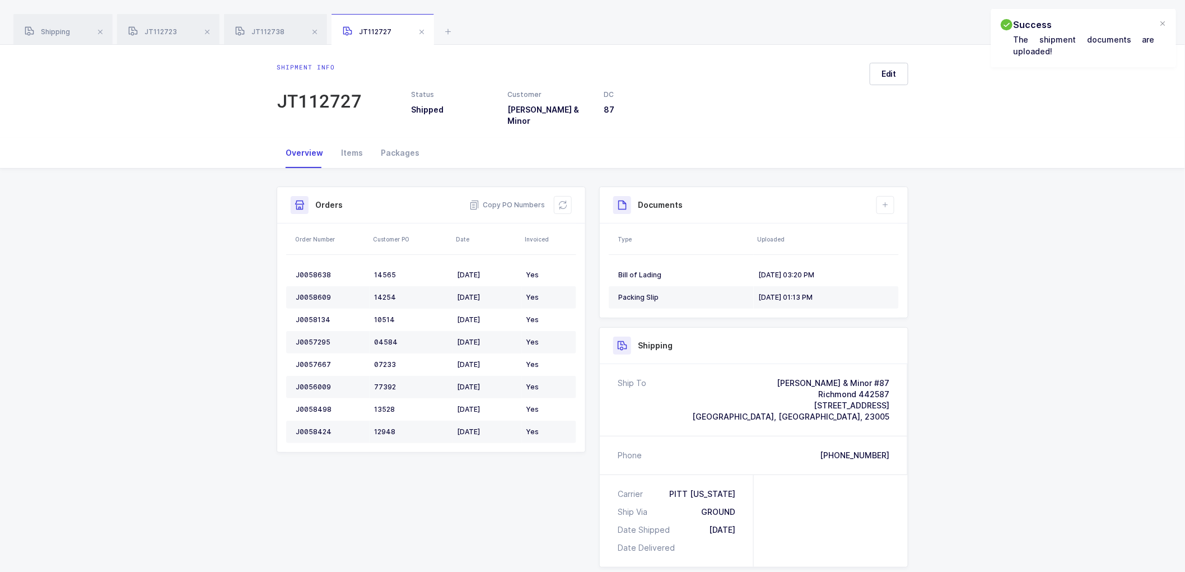
click at [896, 195] on div "Documents" at bounding box center [754, 205] width 308 height 36
click at [885, 200] on icon at bounding box center [885, 204] width 9 height 9
drag, startPoint x: 908, startPoint y: 230, endPoint x: 919, endPoint y: 222, distance: 13.6
click at [909, 230] on li "Create Document" at bounding box center [922, 229] width 83 height 18
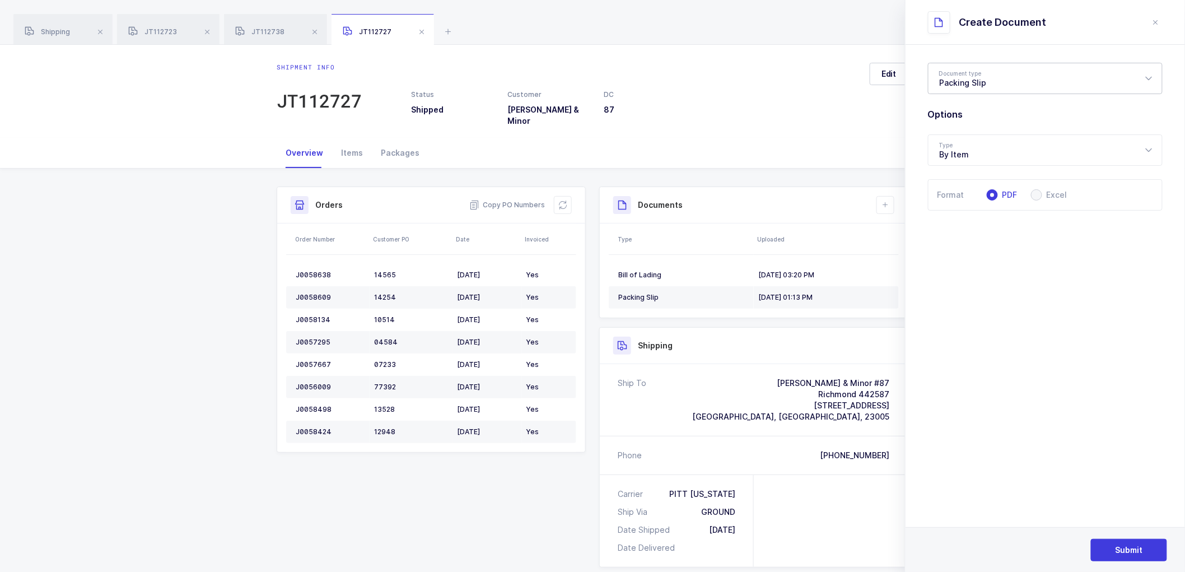
click at [978, 77] on div "Packing Slip" at bounding box center [1045, 78] width 235 height 31
click at [981, 138] on span "Package Contents Label" at bounding box center [987, 134] width 95 height 10
type input "Package Contents Label"
click at [1136, 552] on span "Submit" at bounding box center [1129, 549] width 27 height 11
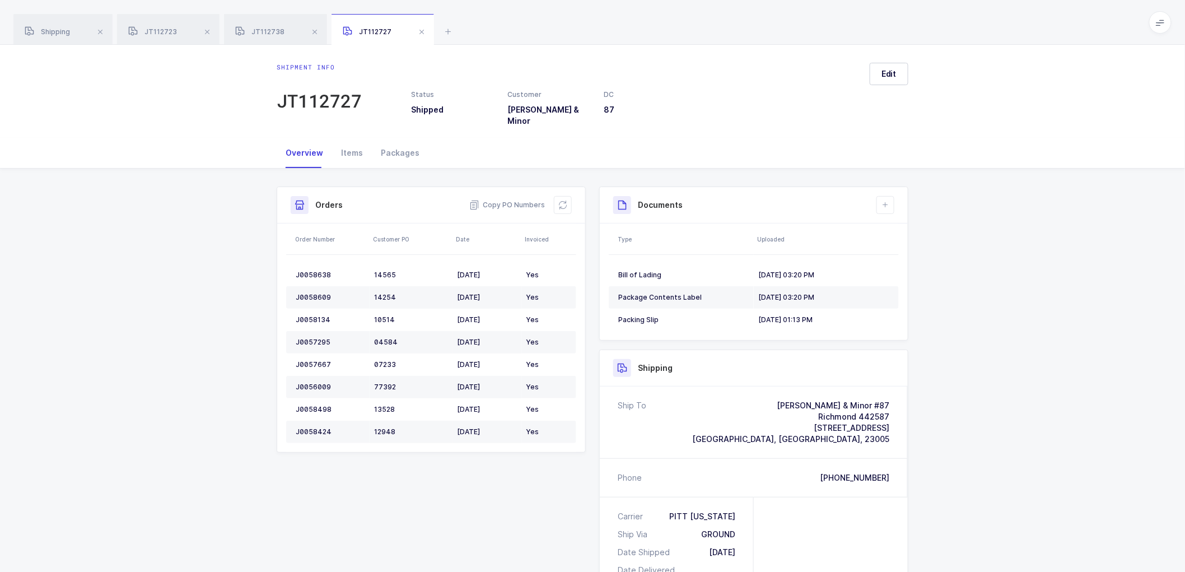
click at [971, 292] on div "Shipment Info Shipment Number JT112727 Status Shipped Customer [PERSON_NAME] & …" at bounding box center [592, 479] width 1185 height 620
drag, startPoint x: 54, startPoint y: 31, endPoint x: 222, endPoint y: 34, distance: 167.5
click at [55, 31] on span "Shipping" at bounding box center [47, 31] width 45 height 8
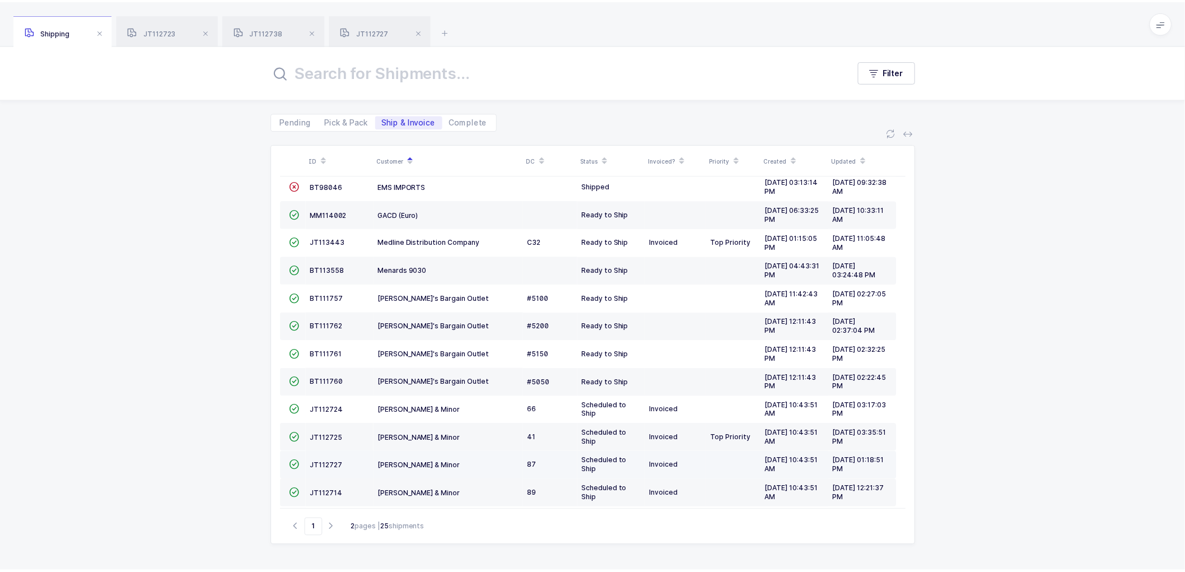
scroll to position [245, 0]
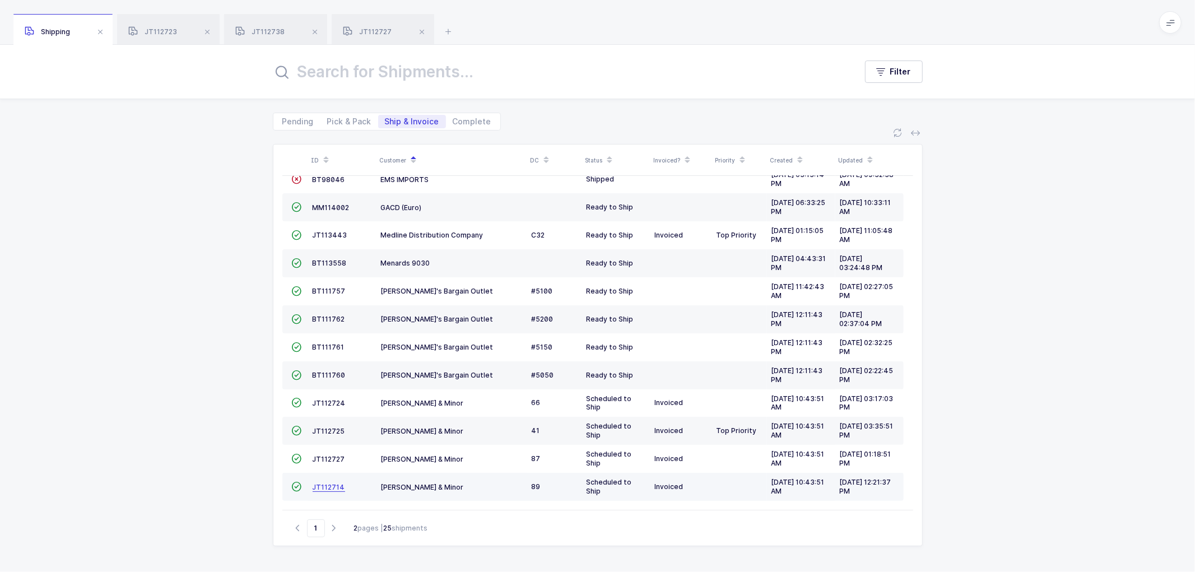
click at [330, 483] on span "JT112714" at bounding box center [328, 487] width 32 height 8
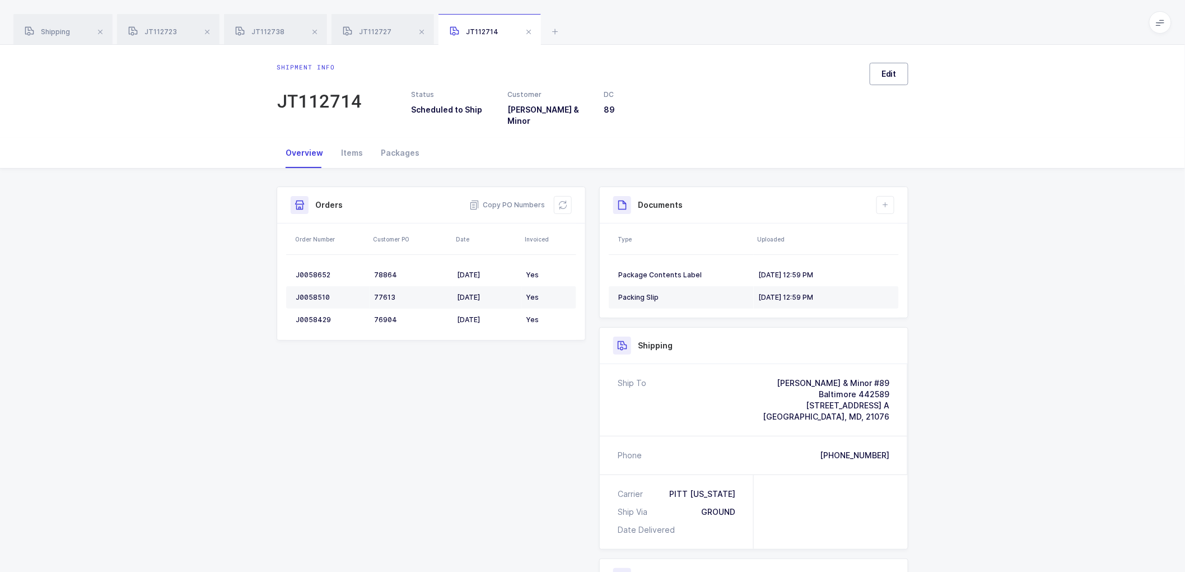
drag, startPoint x: 881, startPoint y: 76, endPoint x: 926, endPoint y: 128, distance: 68.3
click at [881, 76] on span "Edit" at bounding box center [888, 73] width 15 height 11
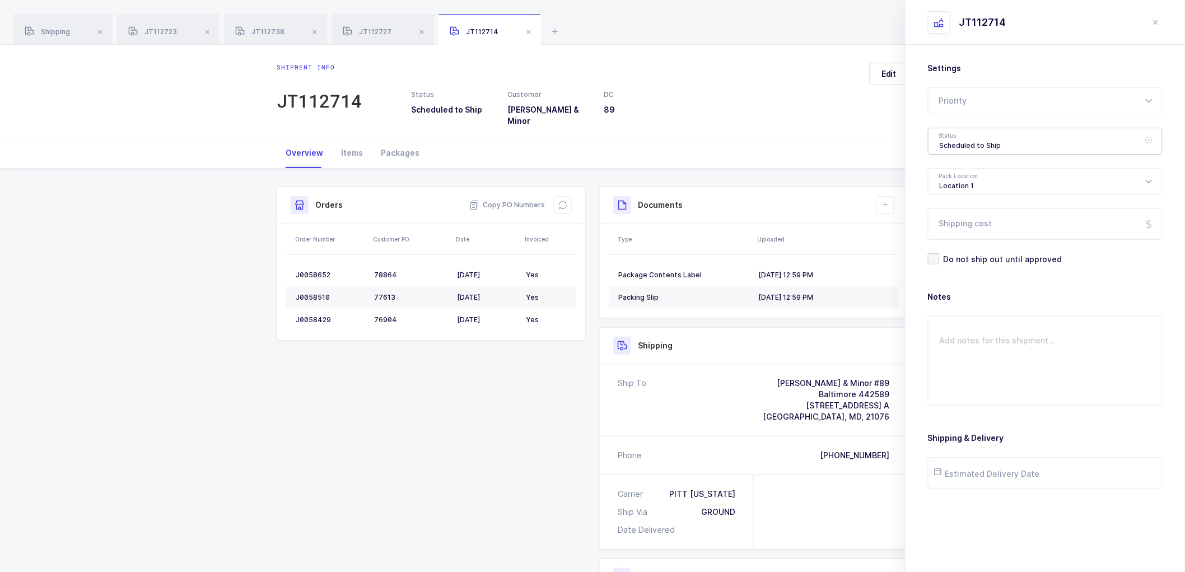
click at [952, 144] on div "Scheduled to Ship" at bounding box center [1045, 141] width 235 height 27
click at [964, 216] on span "Shipped" at bounding box center [956, 221] width 32 height 10
type input "Shipped"
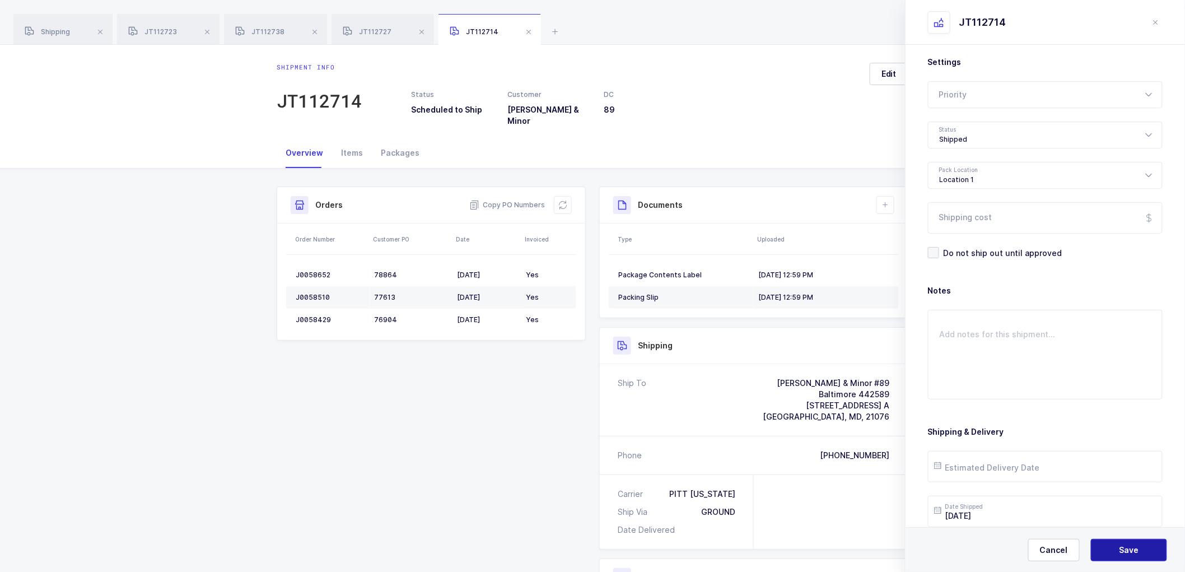
click at [1122, 545] on span "Save" at bounding box center [1129, 549] width 20 height 11
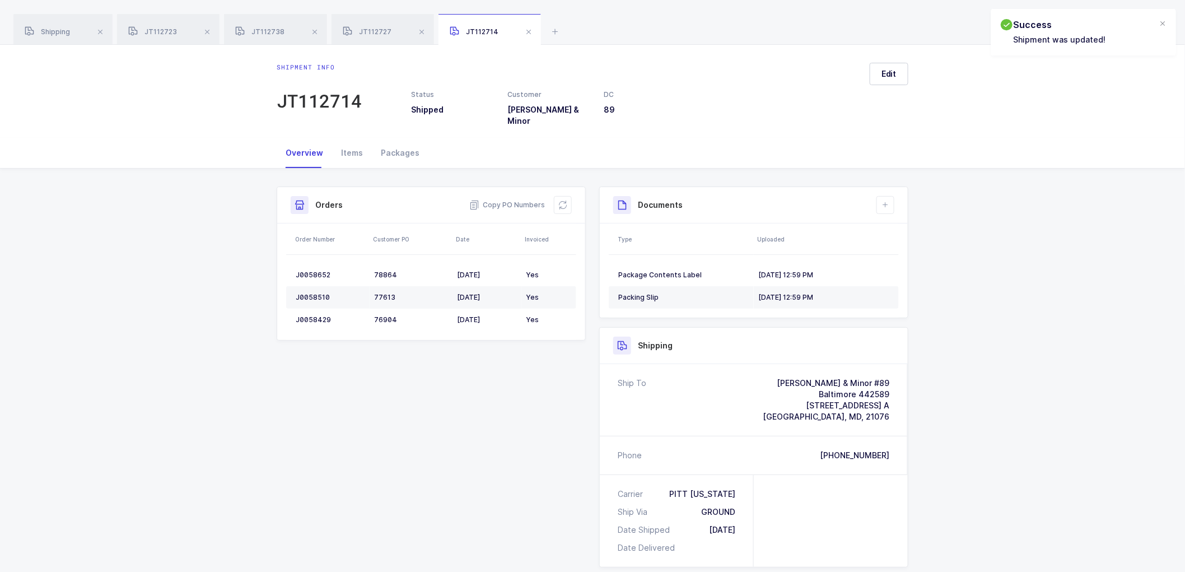
drag, startPoint x: 888, startPoint y: 194, endPoint x: 893, endPoint y: 218, distance: 24.7
click at [888, 200] on icon at bounding box center [885, 204] width 9 height 9
drag, startPoint x: 902, startPoint y: 246, endPoint x: 965, endPoint y: 161, distance: 106.1
click at [903, 245] on li "Upload Document" at bounding box center [922, 247] width 83 height 18
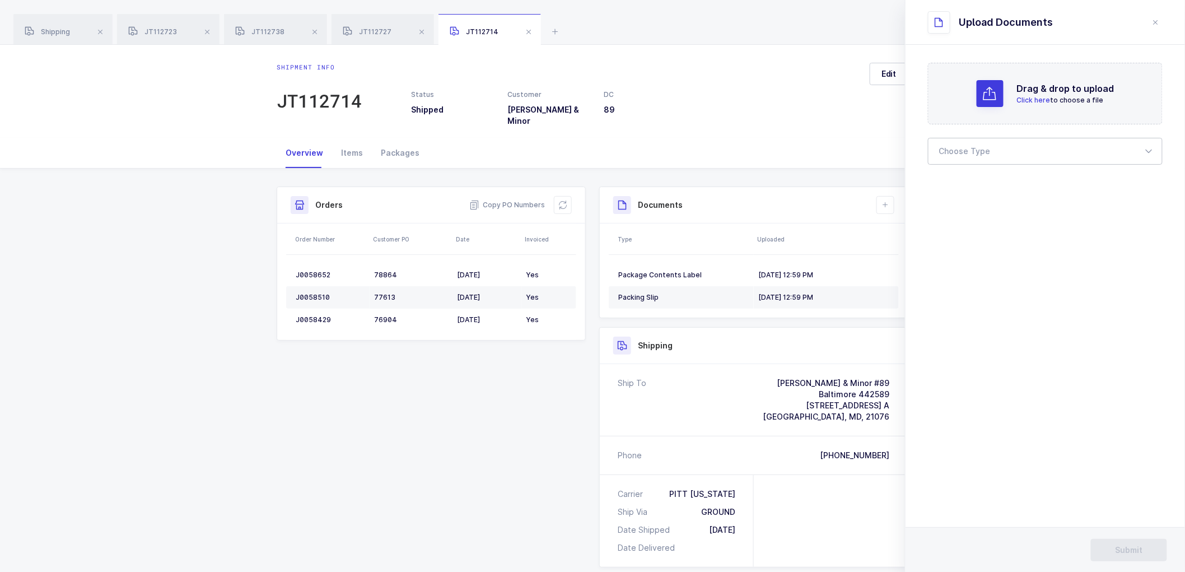
click at [972, 156] on div at bounding box center [1045, 151] width 235 height 27
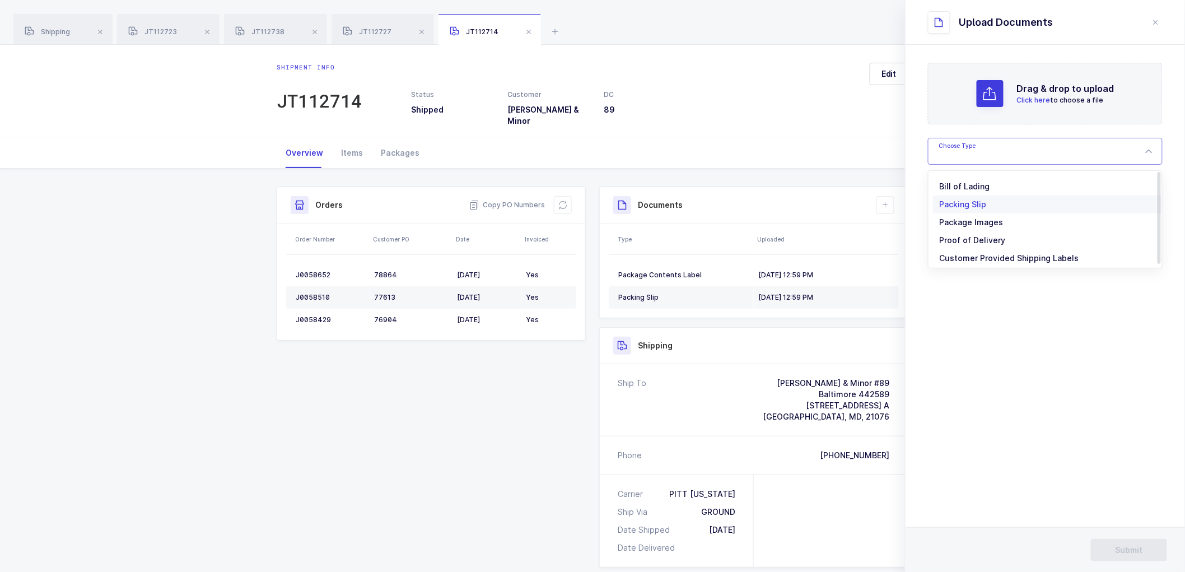
click at [967, 190] on li "Bill of Lading" at bounding box center [1050, 187] width 234 height 18
type input "Bill of Lading"
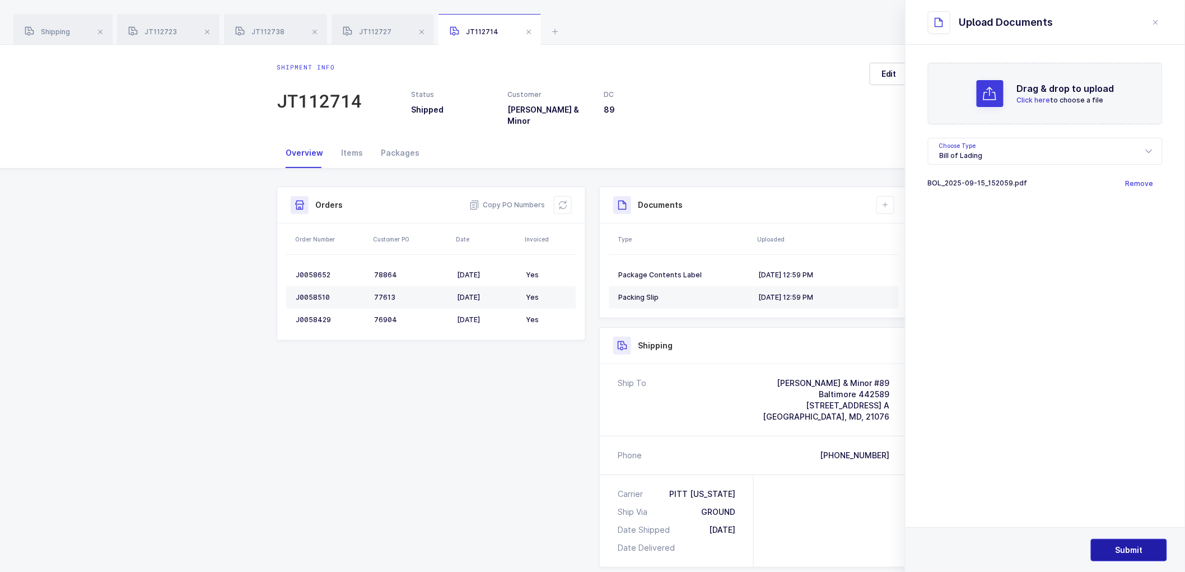
click at [1116, 540] on button "Submit" at bounding box center [1129, 550] width 76 height 22
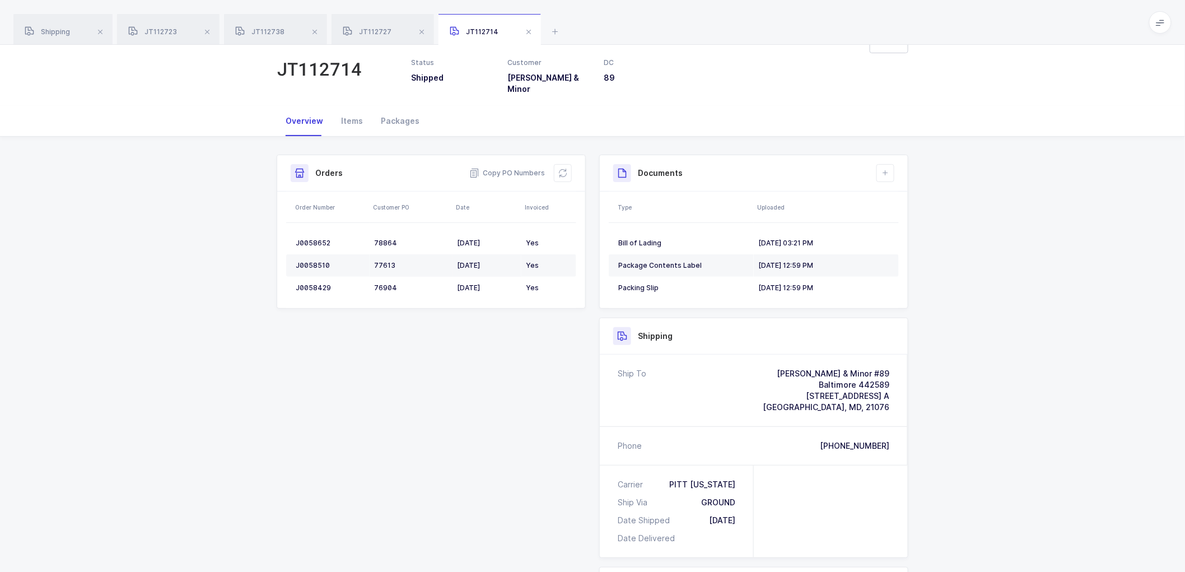
scroll to position [62, 0]
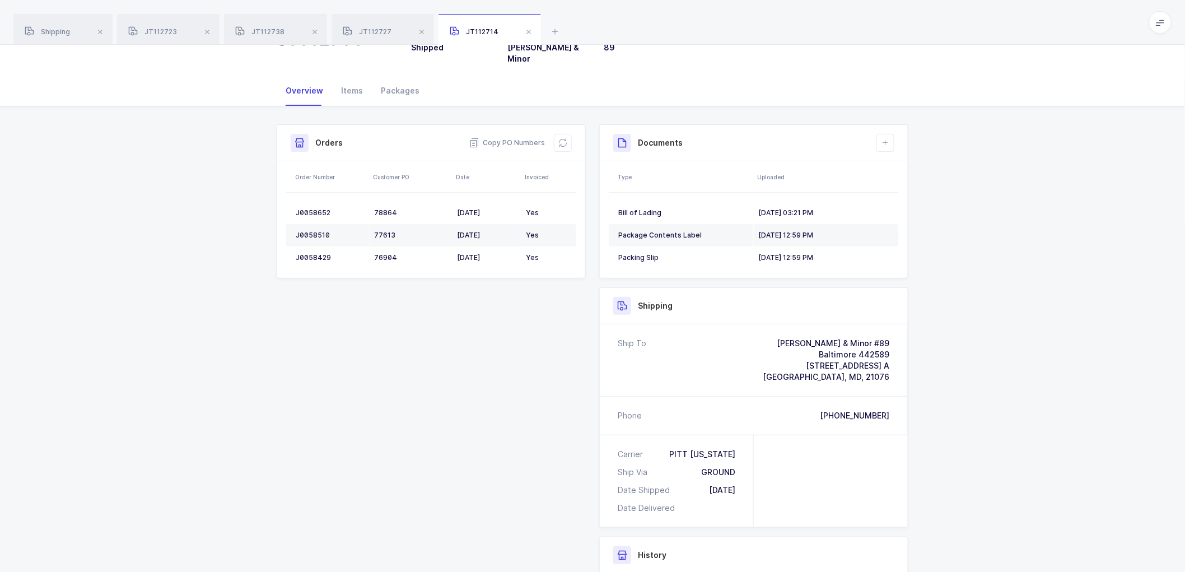
click at [222, 171] on div "Shipment Info Shipment Number JT112714 Status Shipped Customer [PERSON_NAME] & …" at bounding box center [592, 416] width 1185 height 620
drag, startPoint x: 56, startPoint y: 25, endPoint x: 288, endPoint y: 86, distance: 239.8
click at [58, 25] on div "Shipping" at bounding box center [62, 29] width 99 height 31
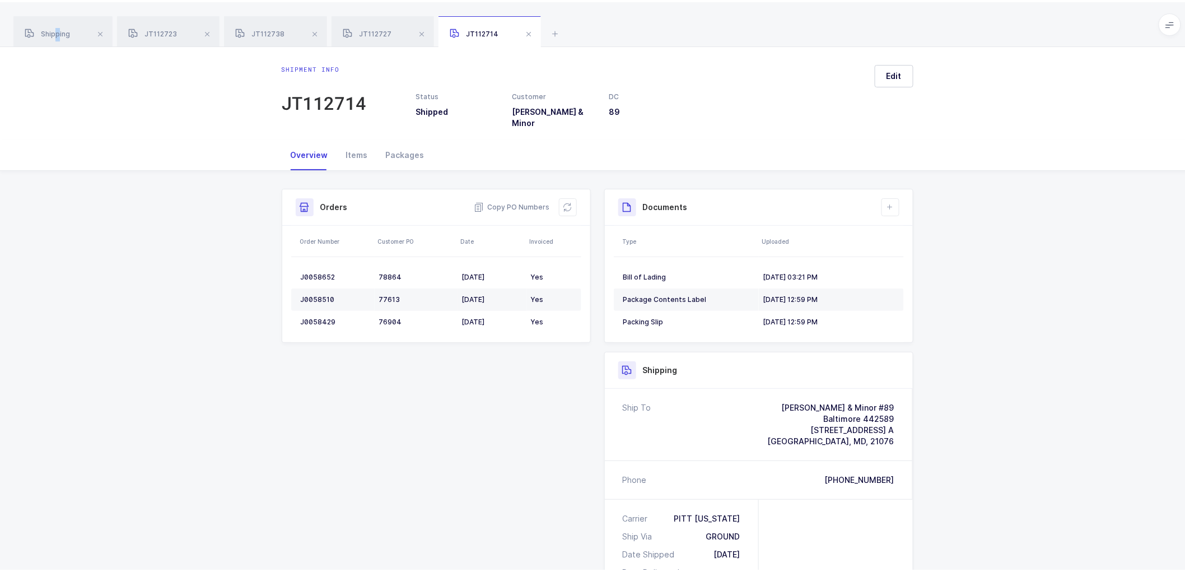
scroll to position [214, 0]
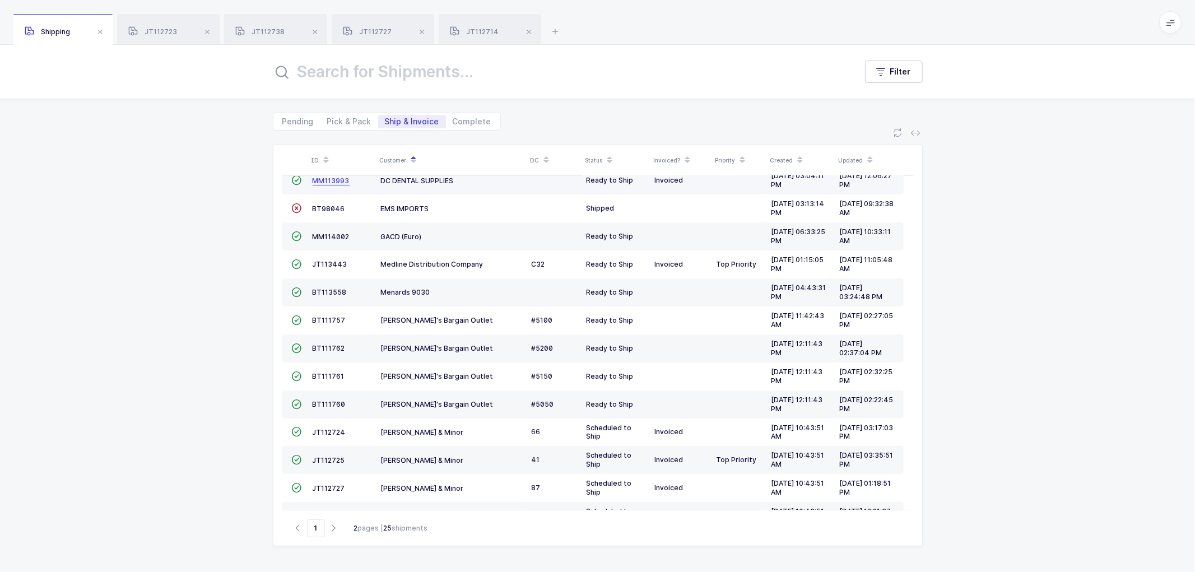
click at [328, 181] on span "MM113993" at bounding box center [330, 180] width 37 height 8
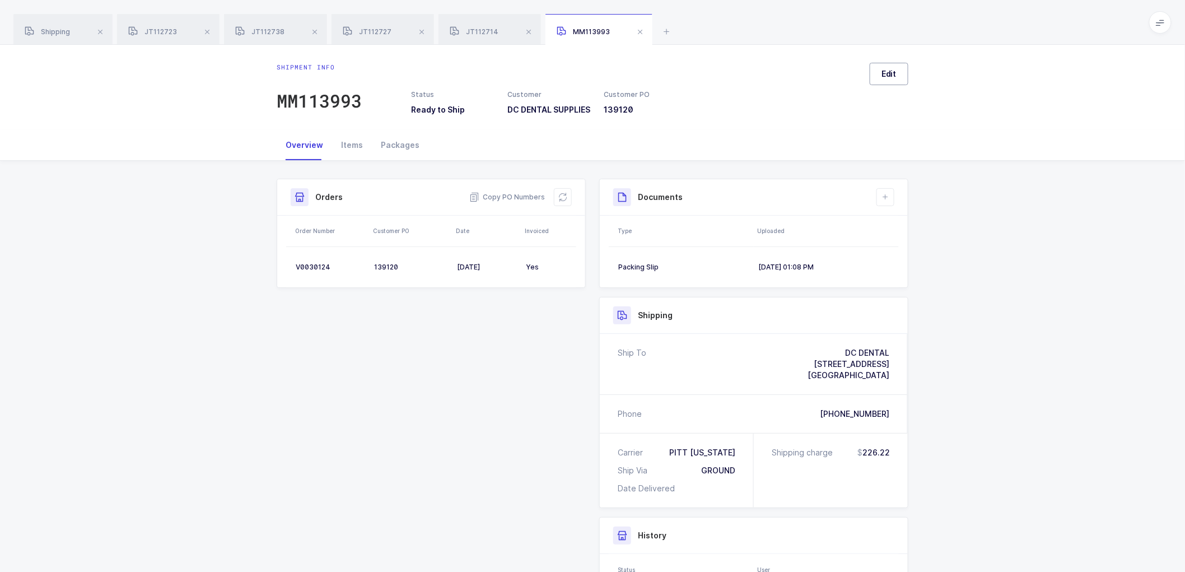
click at [885, 73] on span "Edit" at bounding box center [888, 73] width 15 height 11
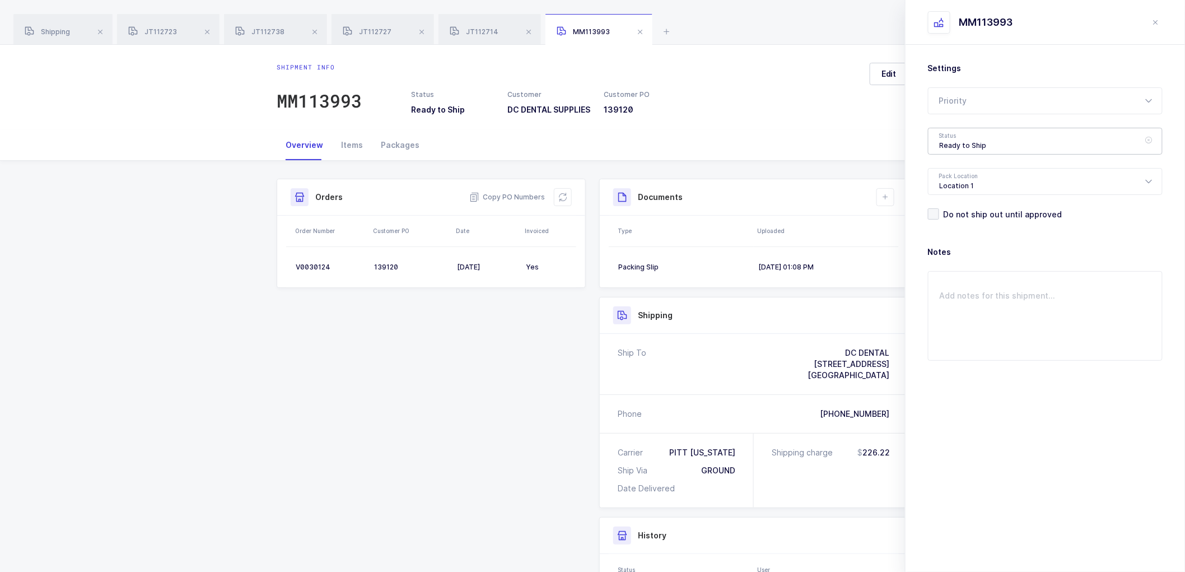
click at [966, 135] on div "Ready to Ship" at bounding box center [1045, 141] width 235 height 27
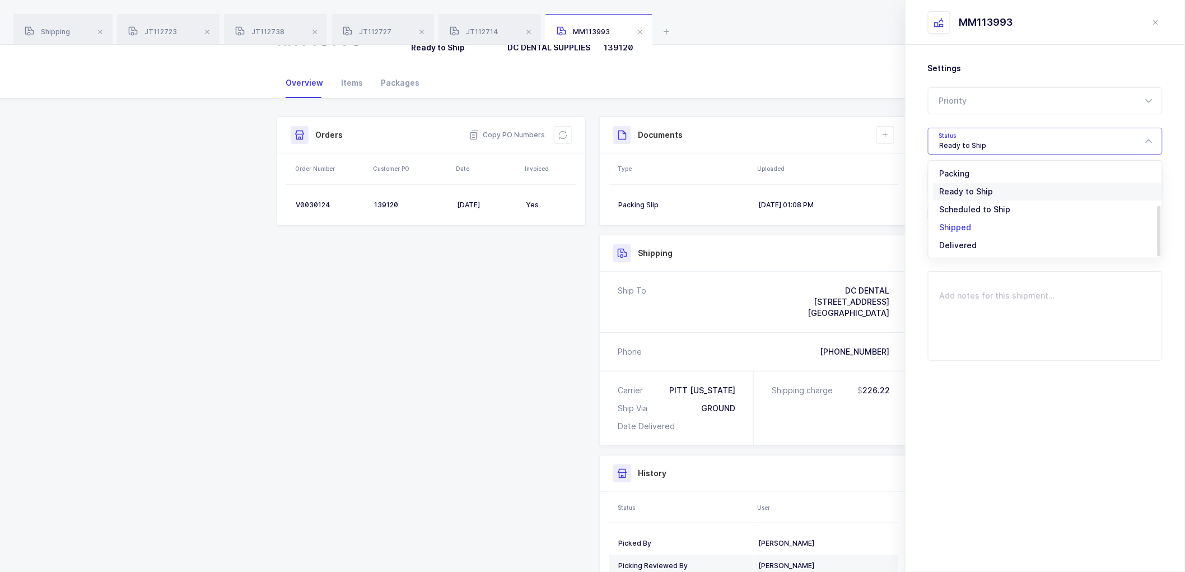
click at [966, 222] on span "Shipped" at bounding box center [956, 227] width 32 height 10
type input "Shipped"
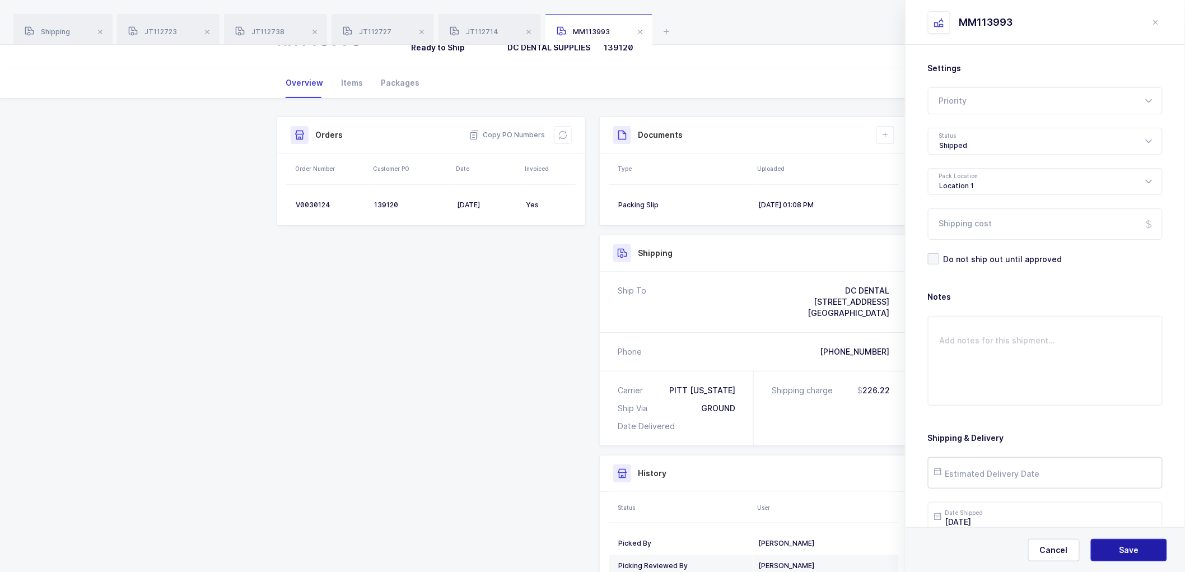
drag, startPoint x: 1118, startPoint y: 540, endPoint x: 1092, endPoint y: 469, distance: 75.8
click at [1118, 540] on button "Save" at bounding box center [1129, 550] width 76 height 22
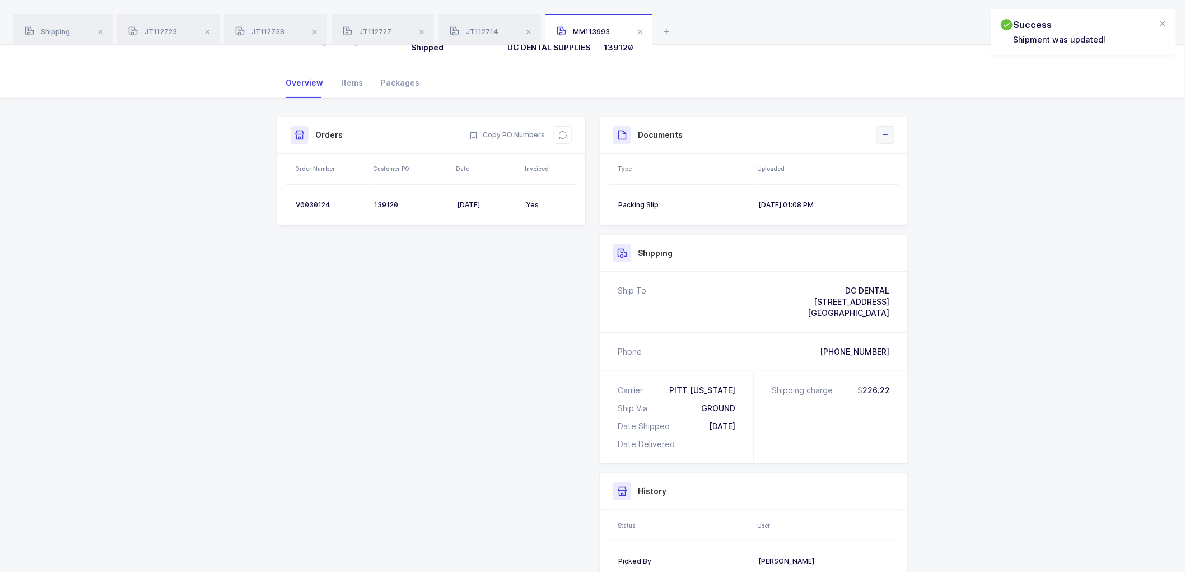
click at [885, 139] on icon at bounding box center [885, 134] width 9 height 9
click at [911, 192] on li "Upload Document" at bounding box center [922, 193] width 83 height 18
click at [976, 147] on div at bounding box center [1045, 151] width 235 height 27
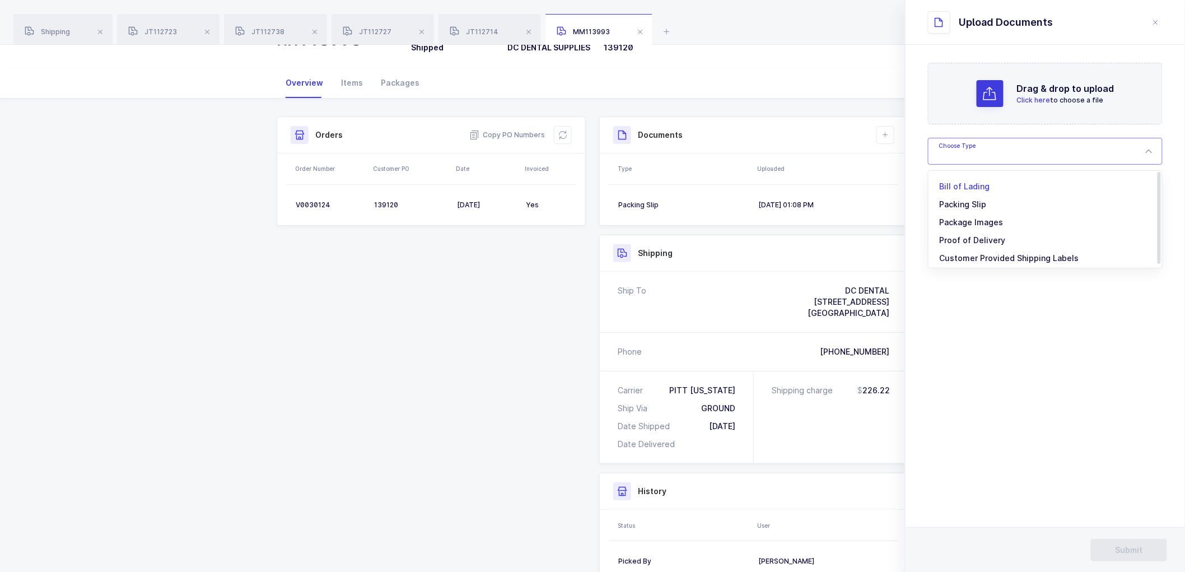
click at [961, 181] on span "Bill of Lading" at bounding box center [965, 186] width 50 height 10
type input "Bill of Lading"
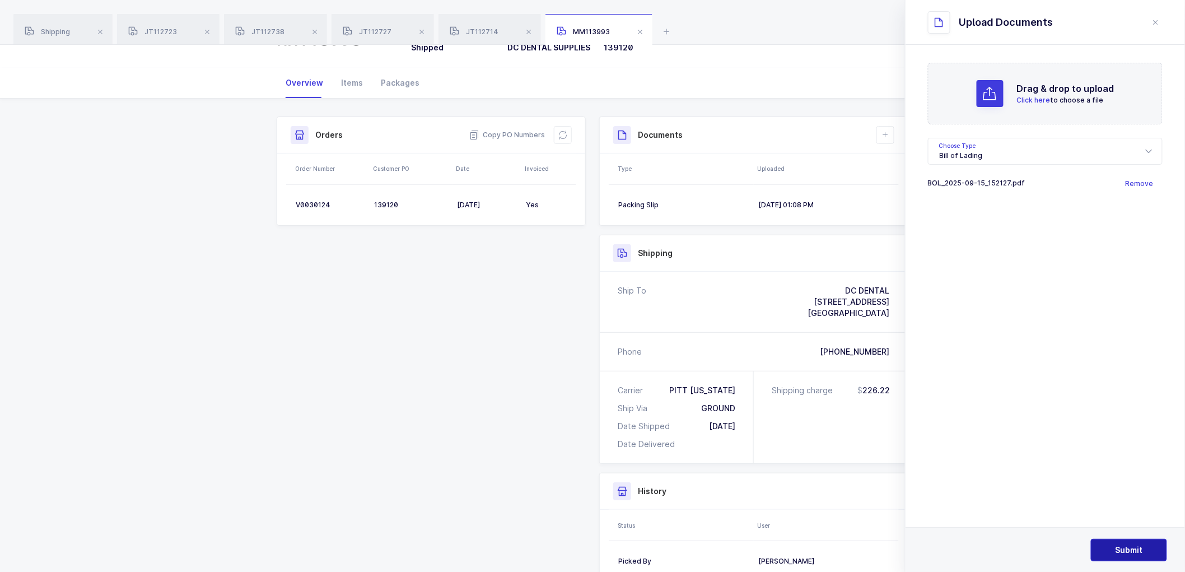
drag, startPoint x: 1124, startPoint y: 549, endPoint x: 1121, endPoint y: 544, distance: 5.8
click at [1124, 548] on span "Submit" at bounding box center [1129, 549] width 27 height 11
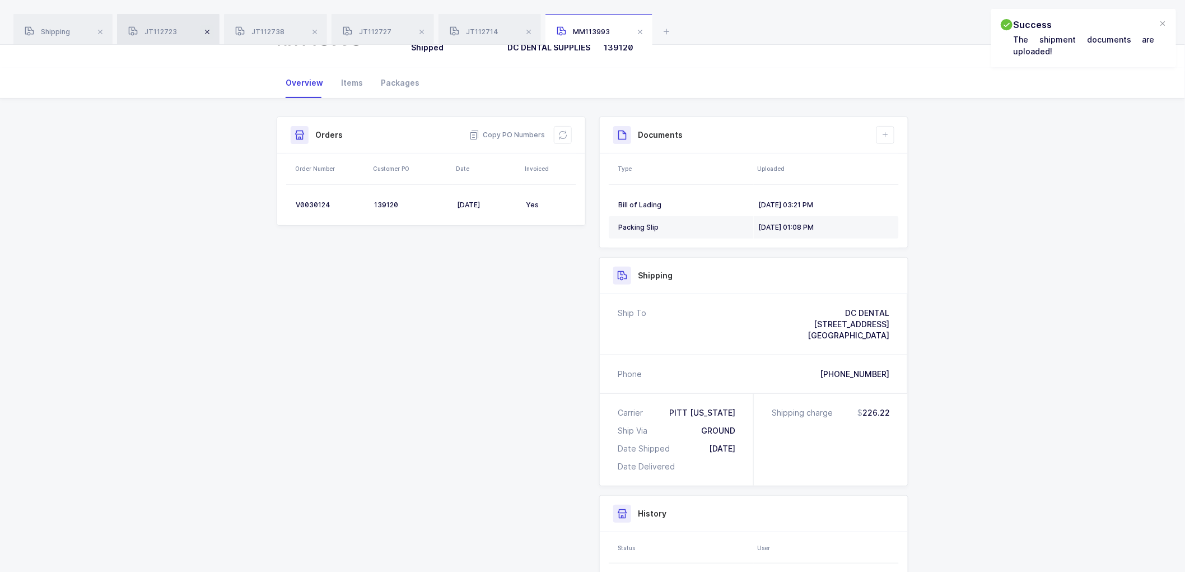
click at [210, 31] on span at bounding box center [206, 31] width 13 height 13
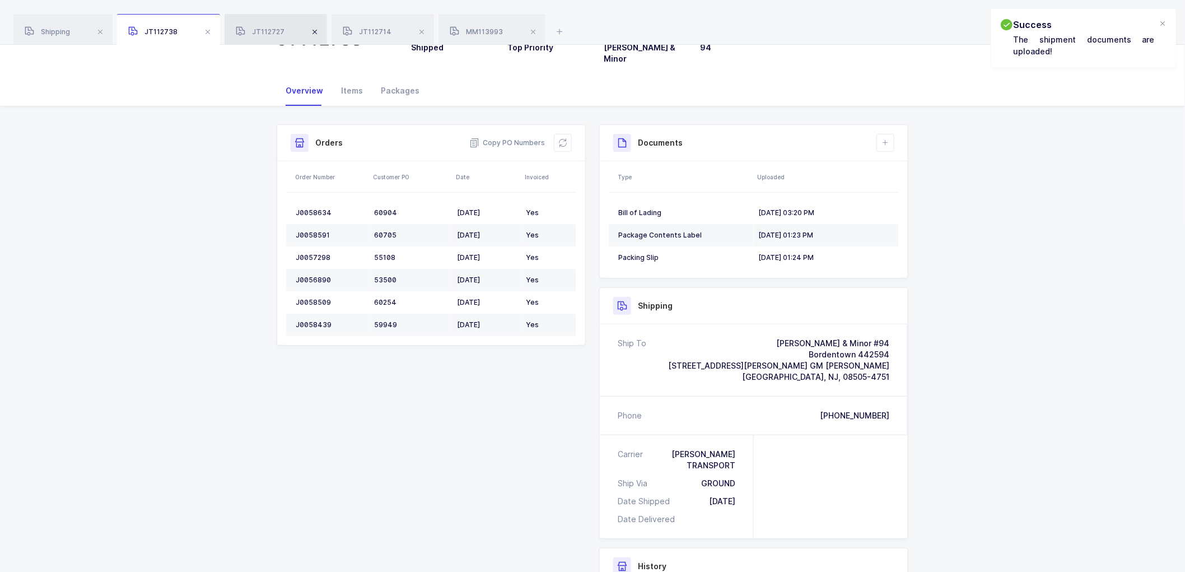
click at [210, 31] on span at bounding box center [207, 31] width 13 height 13
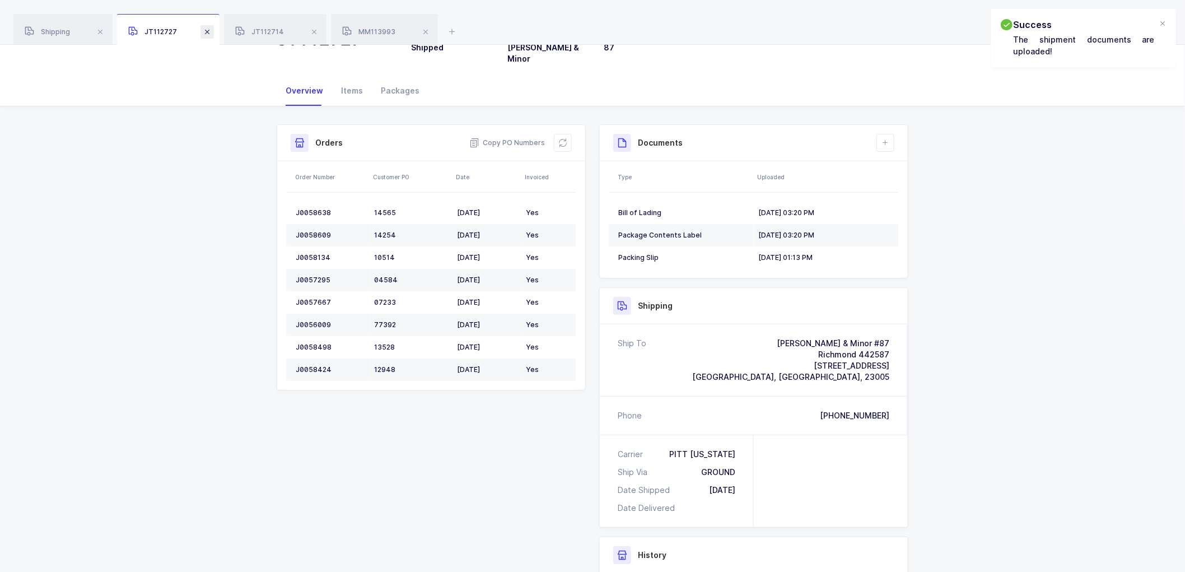
click at [211, 31] on span at bounding box center [206, 31] width 13 height 13
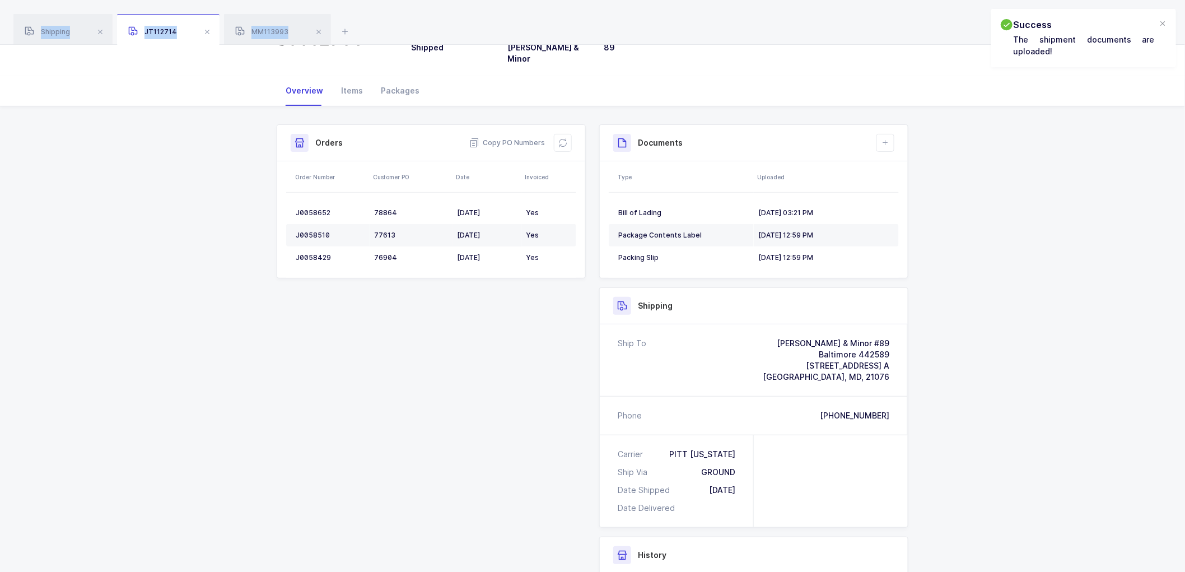
click at [211, 31] on span at bounding box center [206, 31] width 13 height 13
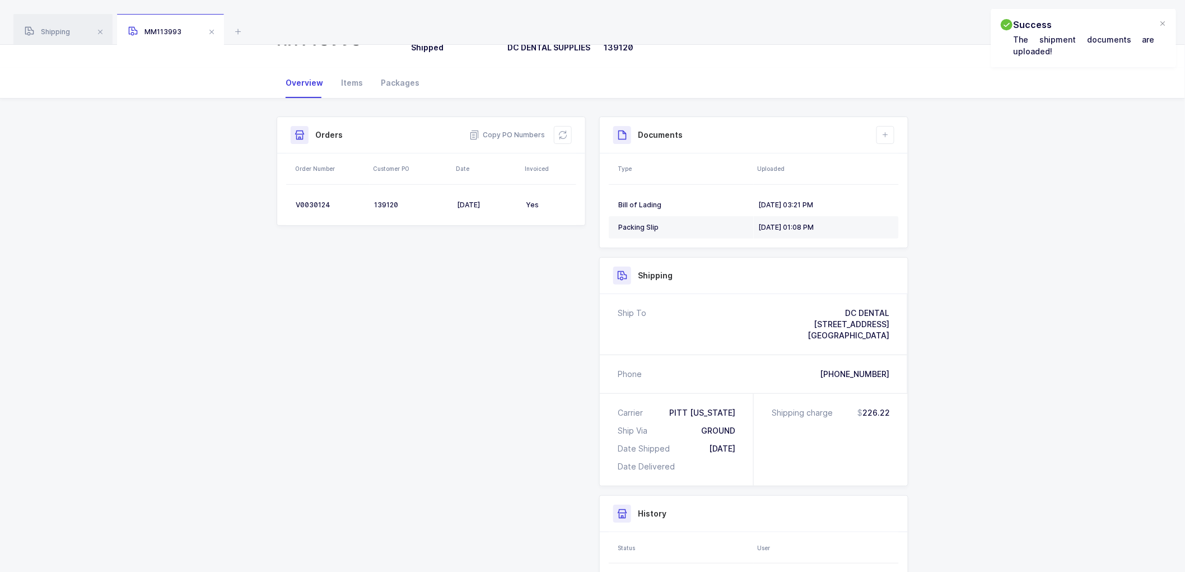
click at [127, 147] on div "Shipment Info Shipment Number MM113993 Status Shipped Customer DC DENTAL SUPPLI…" at bounding box center [592, 405] width 1185 height 612
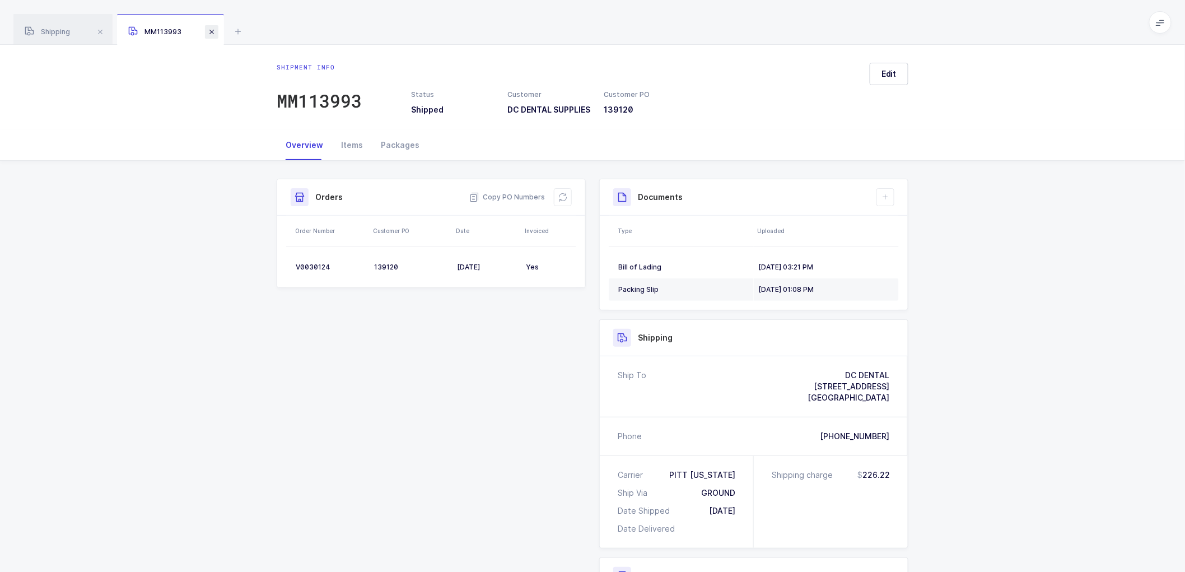
click at [212, 29] on span at bounding box center [211, 31] width 13 height 13
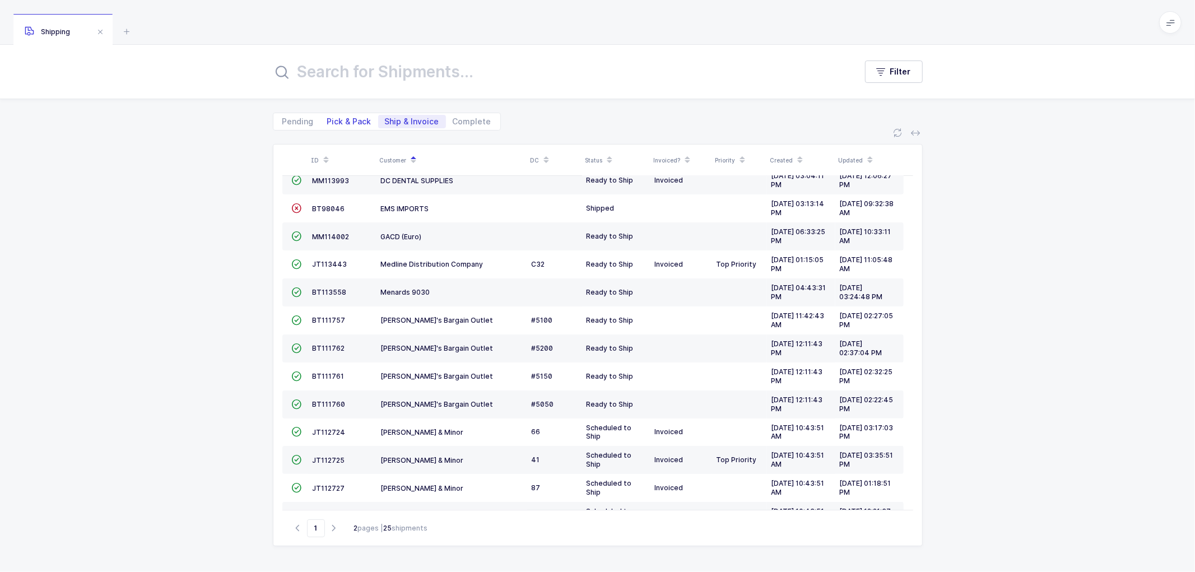
click at [350, 118] on span "Pick & Pack" at bounding box center [349, 122] width 44 height 8
click at [328, 118] on input "Pick & Pack" at bounding box center [323, 118] width 7 height 7
radio input "true"
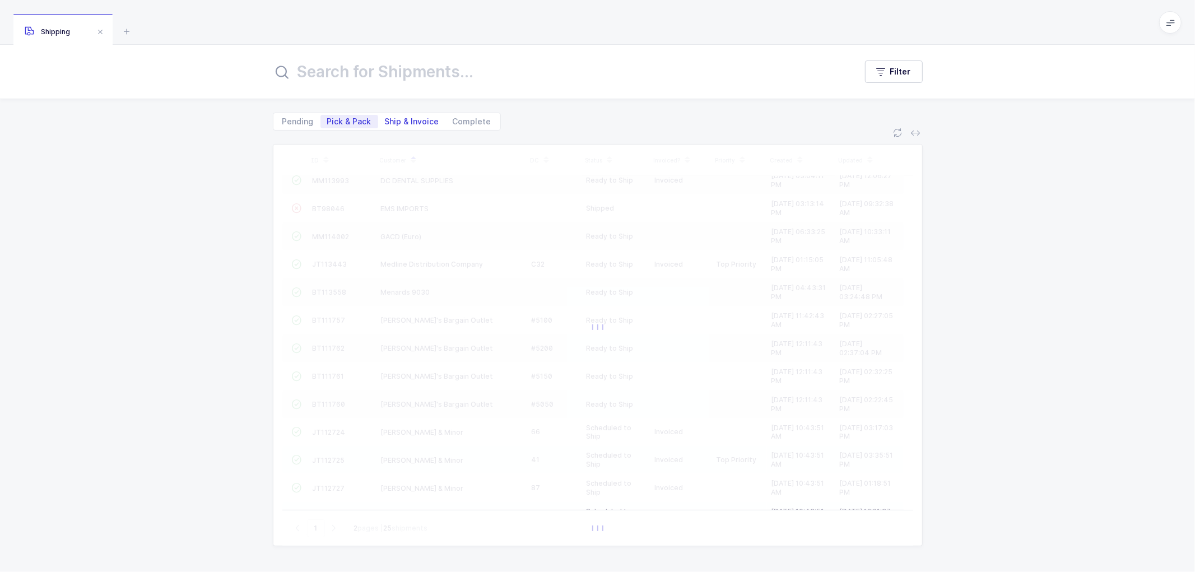
click at [413, 118] on span "Ship & Invoice" at bounding box center [412, 122] width 54 height 8
click at [385, 118] on input "Ship & Invoice" at bounding box center [381, 118] width 7 height 7
radio input "true"
radio input "false"
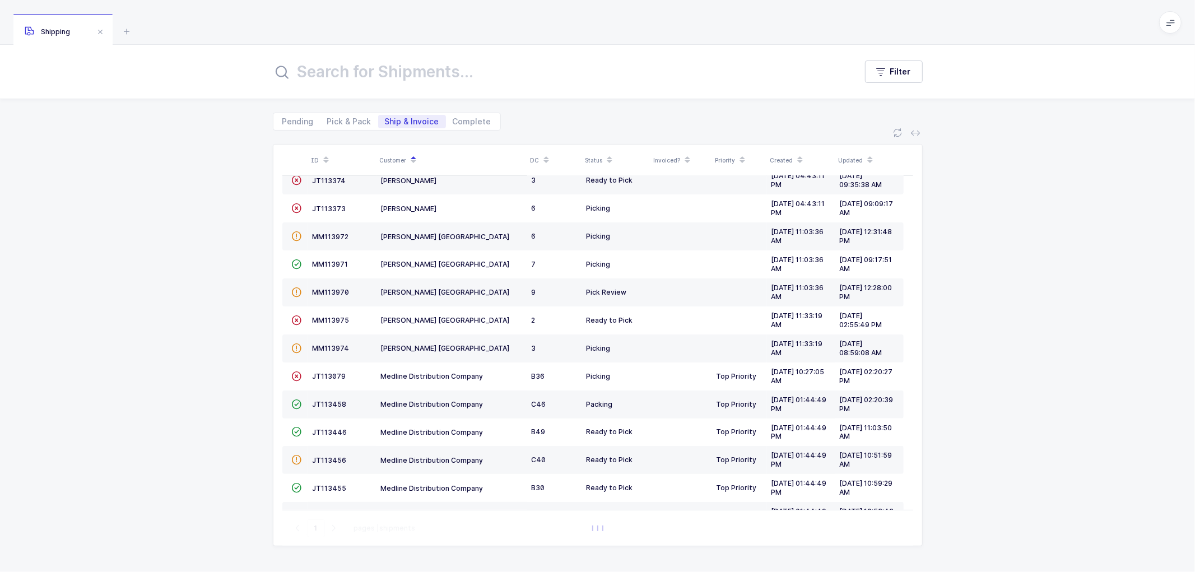
click at [413, 118] on span "Ship & Invoice" at bounding box center [412, 122] width 54 height 8
click at [385, 118] on input "Ship & Invoice" at bounding box center [381, 118] width 7 height 7
click at [410, 118] on span "Ship & Invoice" at bounding box center [412, 122] width 54 height 8
click at [385, 118] on input "Ship & Invoice" at bounding box center [381, 118] width 7 height 7
click at [405, 118] on span "Ship & Invoice" at bounding box center [412, 122] width 54 height 8
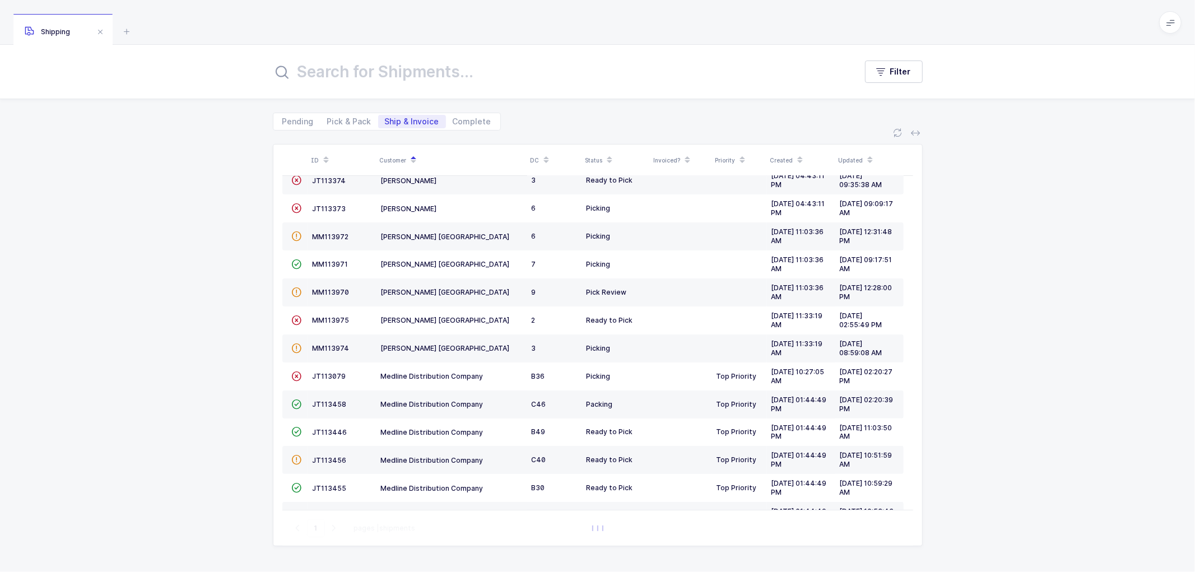
click at [385, 118] on input "Ship & Invoice" at bounding box center [381, 118] width 7 height 7
click at [396, 118] on span "Ship & Invoice" at bounding box center [412, 122] width 54 height 8
click at [385, 118] on input "Ship & Invoice" at bounding box center [381, 118] width 7 height 7
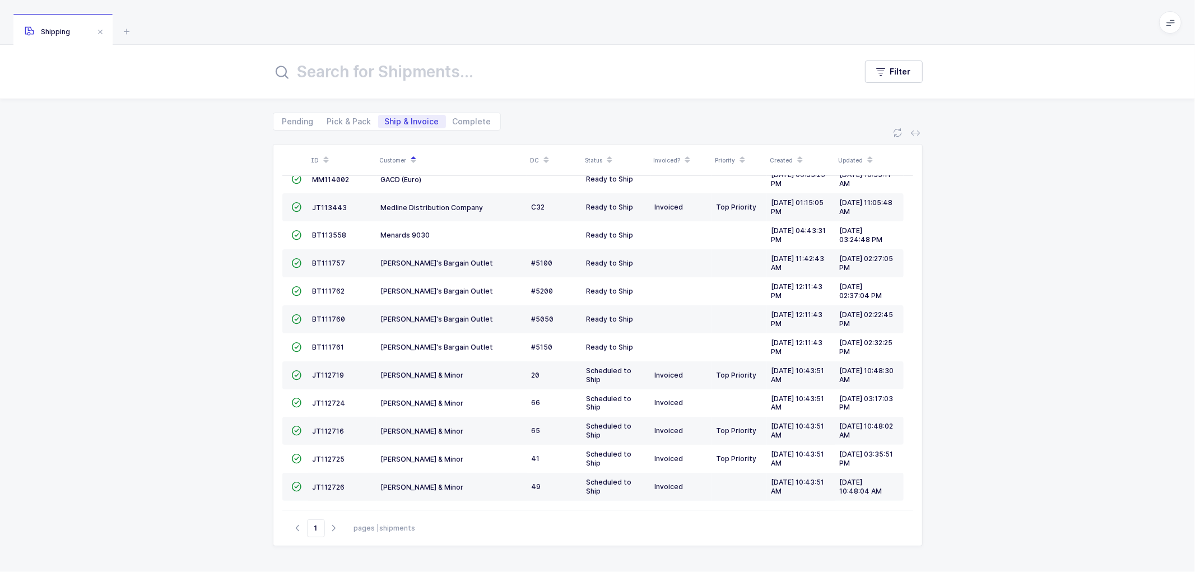
click at [393, 120] on span "Ship & Invoice" at bounding box center [412, 122] width 54 height 8
click at [385, 120] on input "Ship & Invoice" at bounding box center [381, 118] width 7 height 7
click at [329, 399] on span "JT112724" at bounding box center [328, 403] width 33 height 8
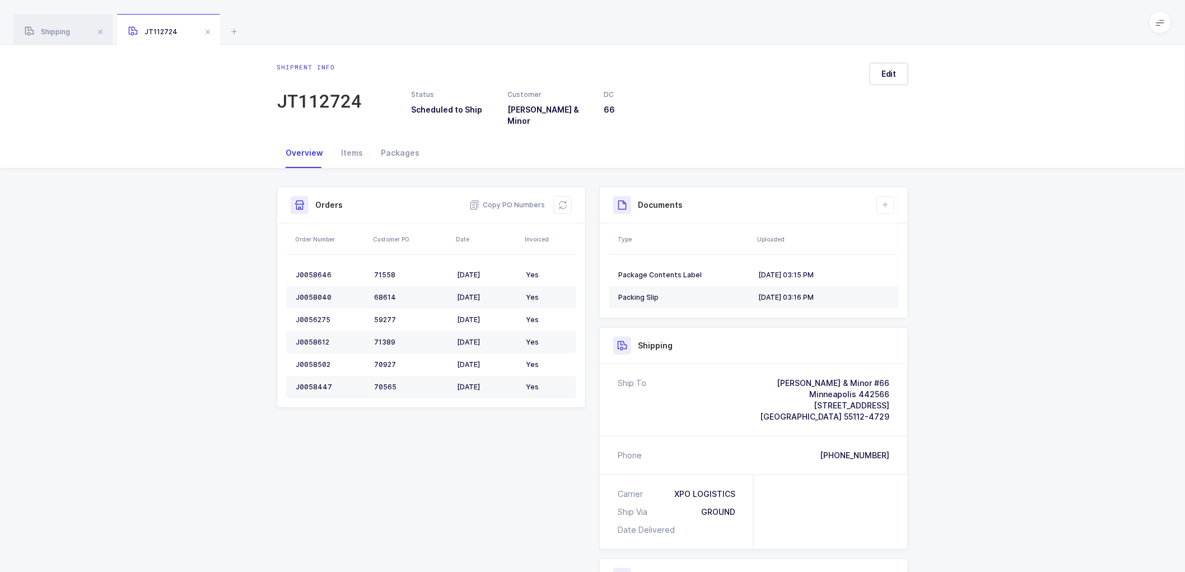
click at [1093, 282] on div "Shipment Info Shipment Number JT112724 Status Scheduled to Ship Customer [PERSO…" at bounding box center [592, 459] width 1185 height 580
drag, startPoint x: 892, startPoint y: 71, endPoint x: 915, endPoint y: 80, distance: 24.4
click at [892, 71] on span "Edit" at bounding box center [888, 73] width 15 height 11
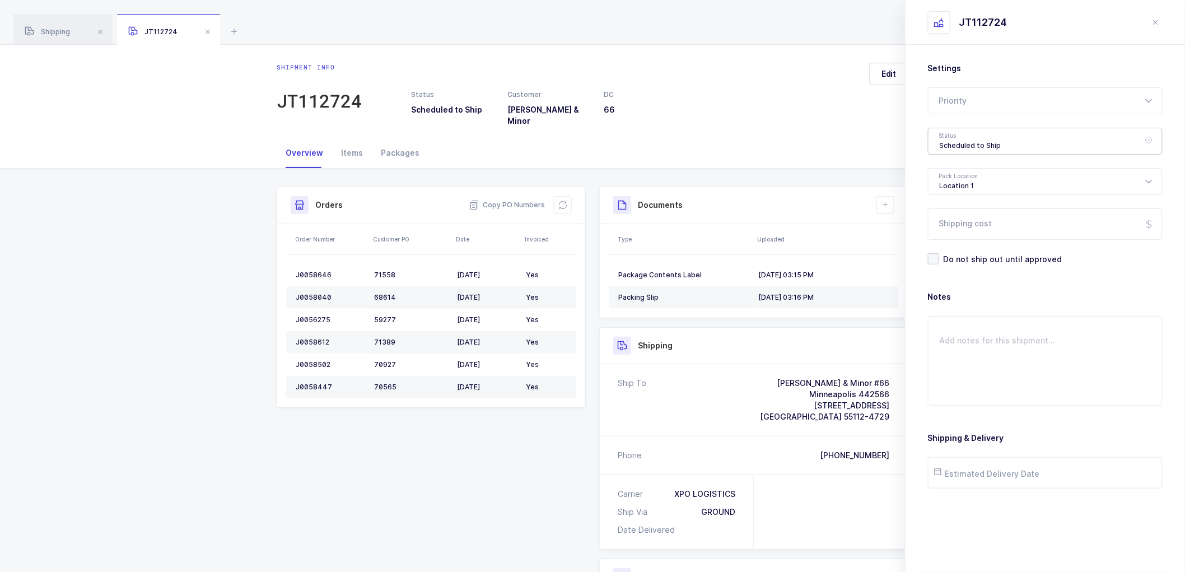
click at [971, 137] on div "Scheduled to Ship" at bounding box center [1045, 141] width 235 height 27
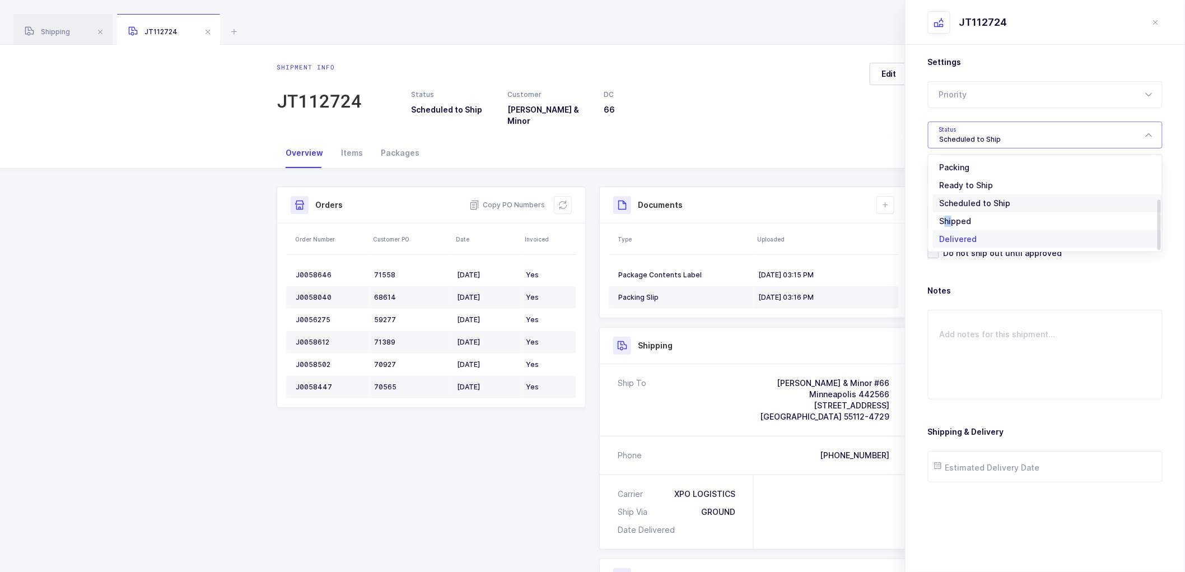
drag, startPoint x: 951, startPoint y: 215, endPoint x: 945, endPoint y: 239, distance: 24.9
click at [937, 244] on ul "Pending Ready to Pick Picking Pick Review Ready to Pack Packing Ready to Ship S…" at bounding box center [1050, 161] width 243 height 199
click at [950, 220] on span "Shipped" at bounding box center [956, 221] width 32 height 10
type input "Shipped"
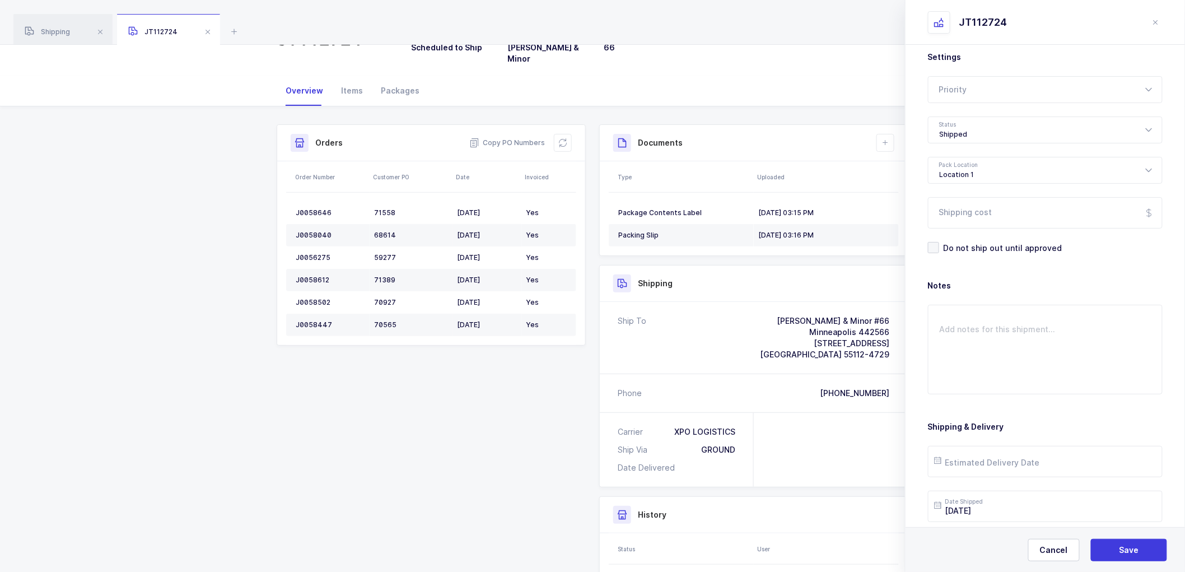
scroll to position [0, 0]
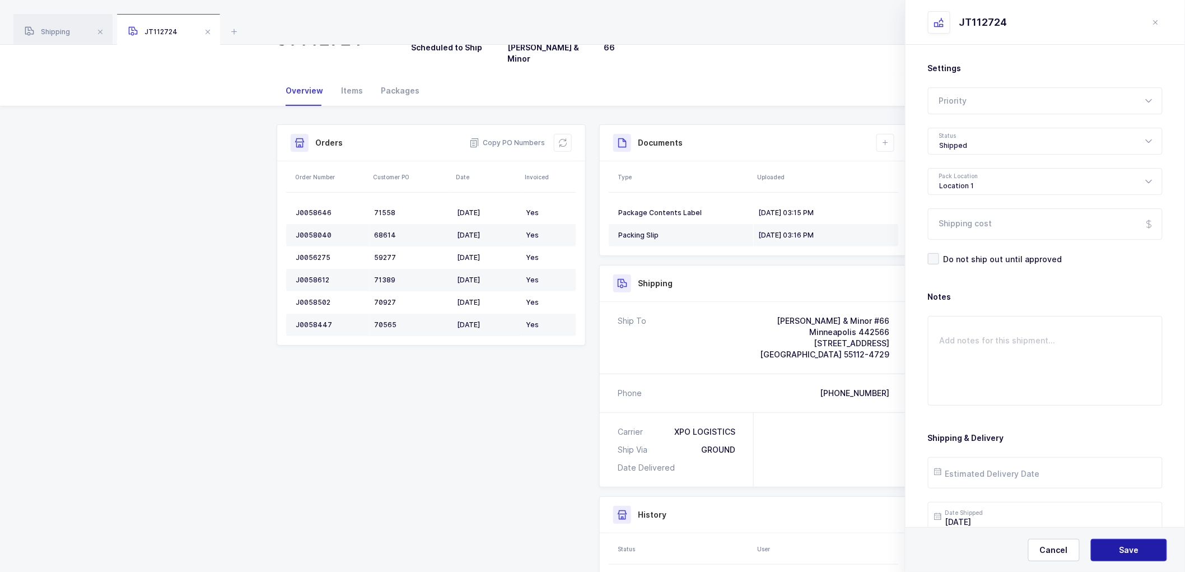
click at [1122, 544] on button "Save" at bounding box center [1129, 550] width 76 height 22
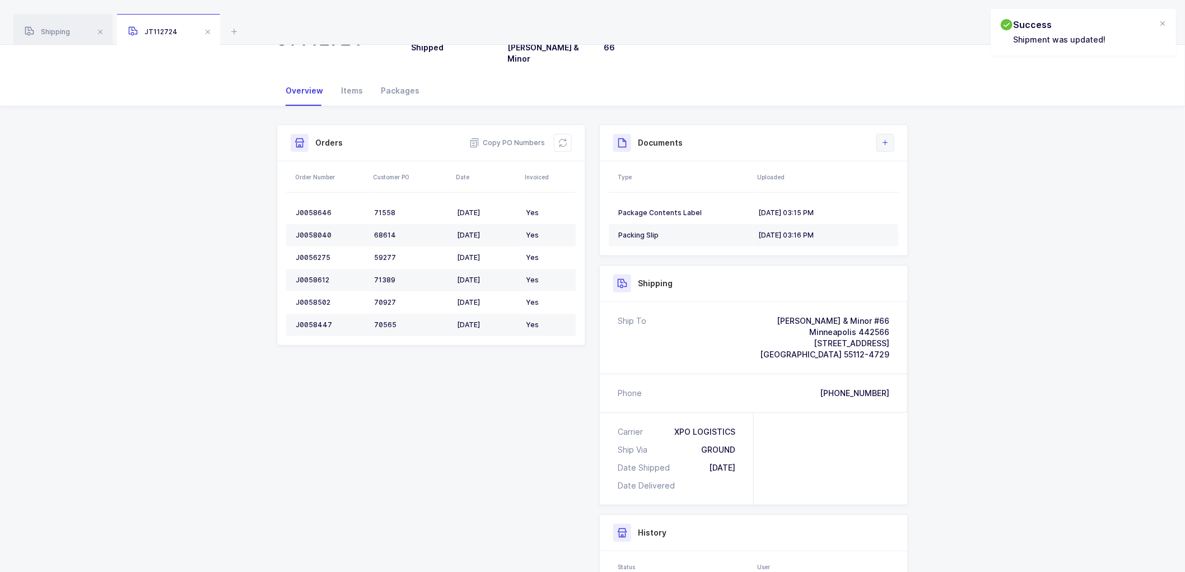
click at [885, 138] on icon at bounding box center [885, 142] width 9 height 9
click at [897, 185] on li "Upload Document" at bounding box center [922, 185] width 83 height 18
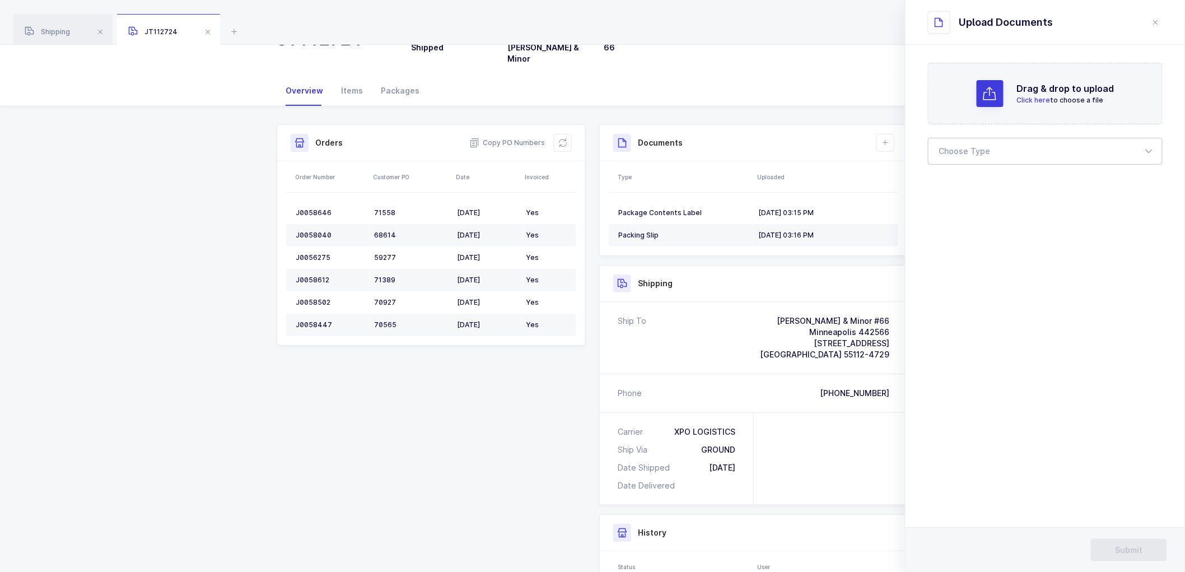
click at [963, 150] on div at bounding box center [1045, 151] width 235 height 27
click at [963, 184] on span "Bill of Lading" at bounding box center [965, 186] width 50 height 10
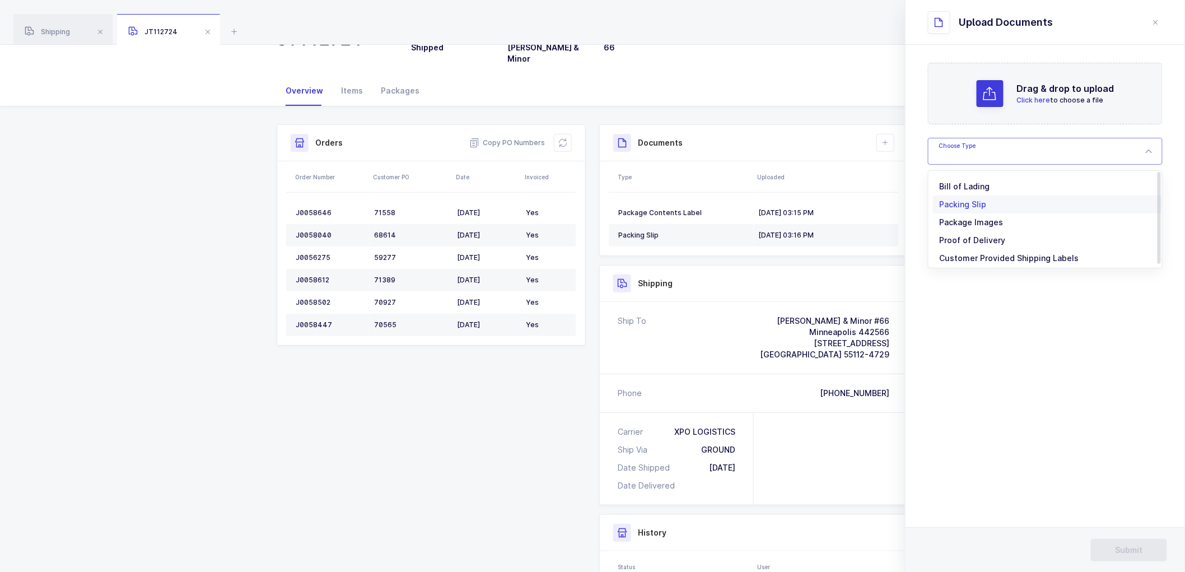
type input "Bill of Lading"
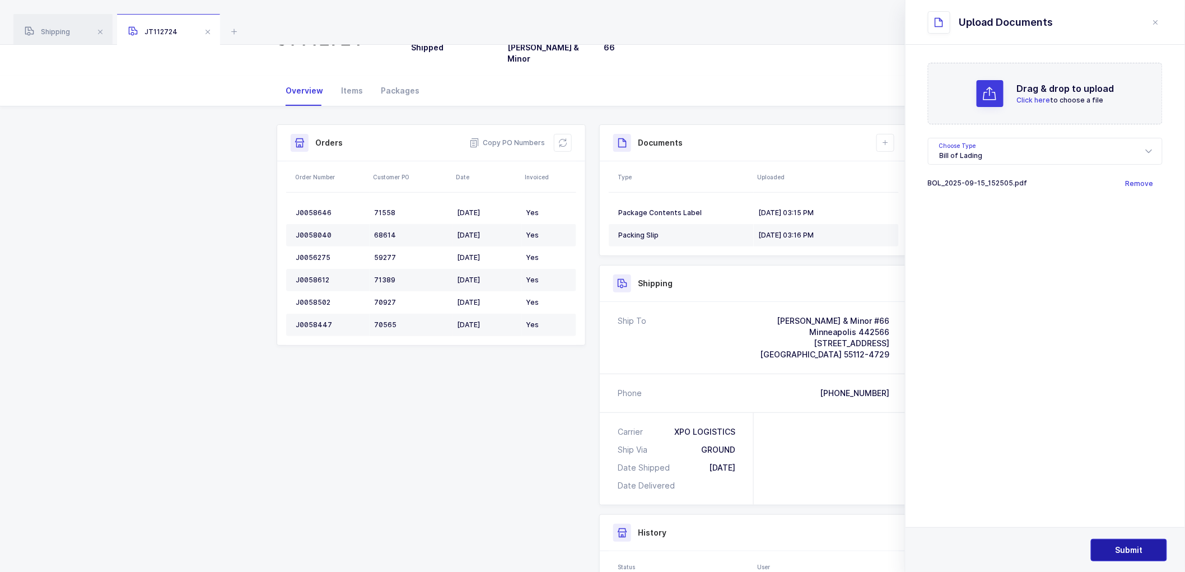
click at [1135, 539] on button "Submit" at bounding box center [1129, 550] width 76 height 22
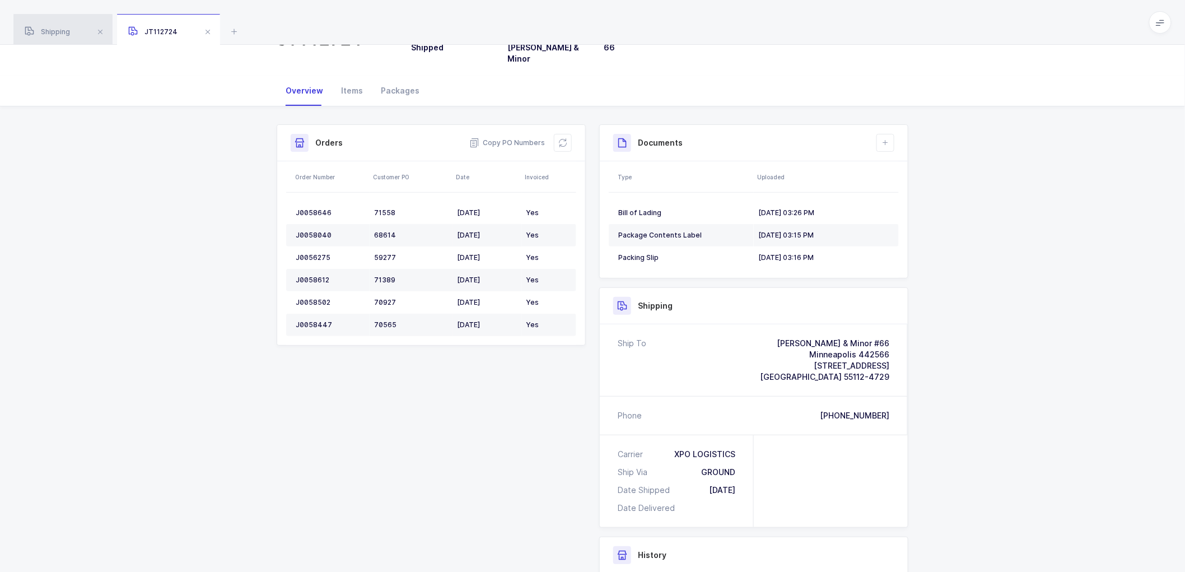
click at [52, 26] on div "Shipping" at bounding box center [62, 29] width 99 height 31
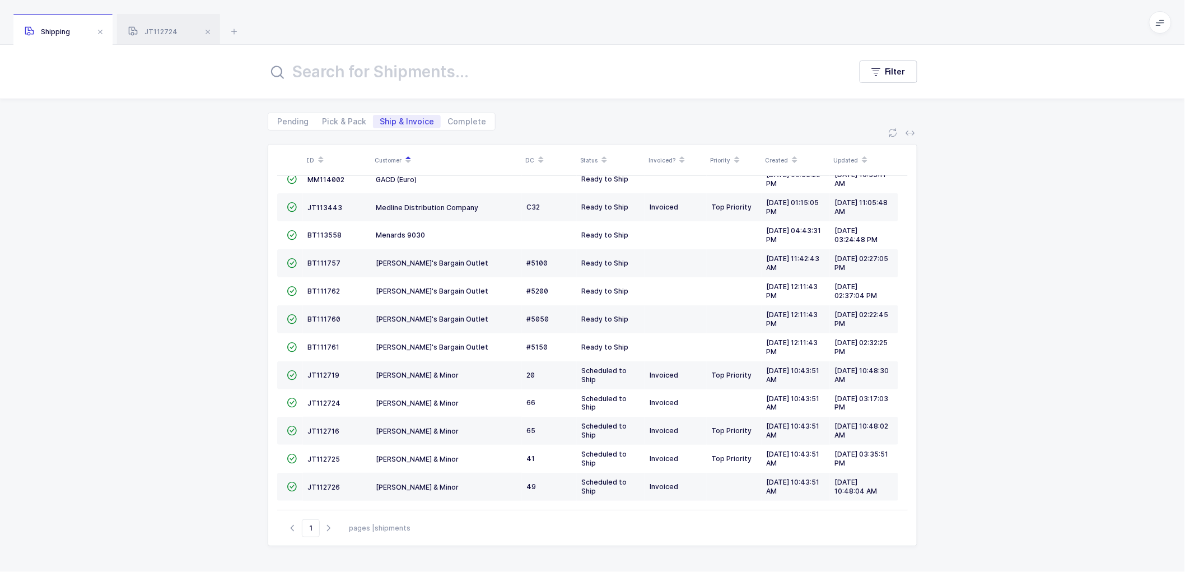
scroll to position [214, 0]
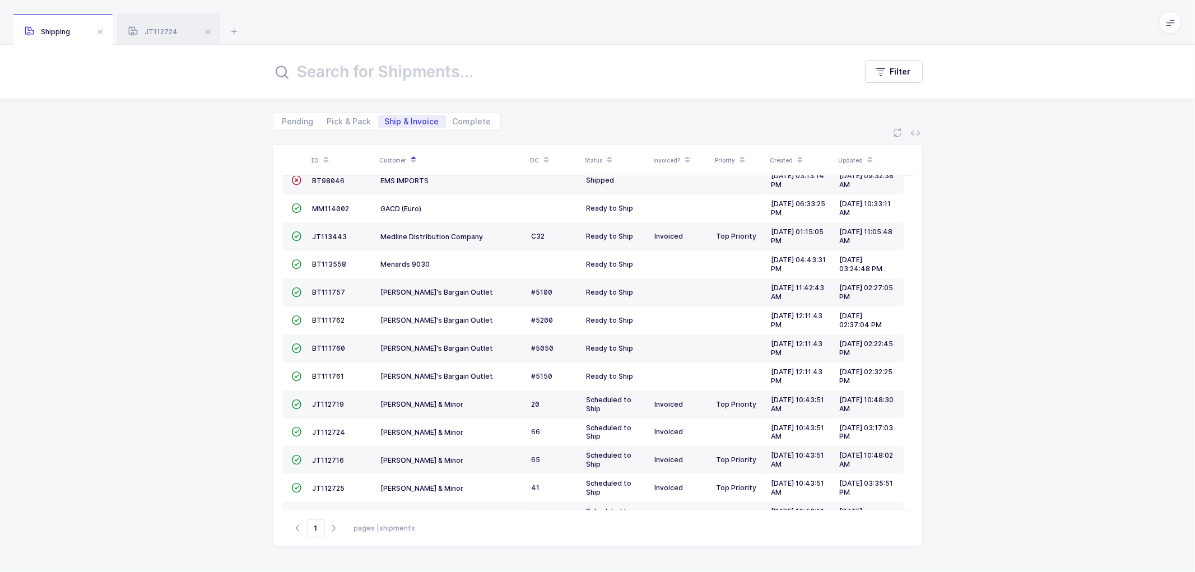
click at [1020, 354] on div "ID Customer DC Status Invoiced? Priority Created Updated  BT104009 Absolute Me…" at bounding box center [597, 350] width 1195 height 441
click at [326, 489] on span "JT112725" at bounding box center [328, 488] width 32 height 8
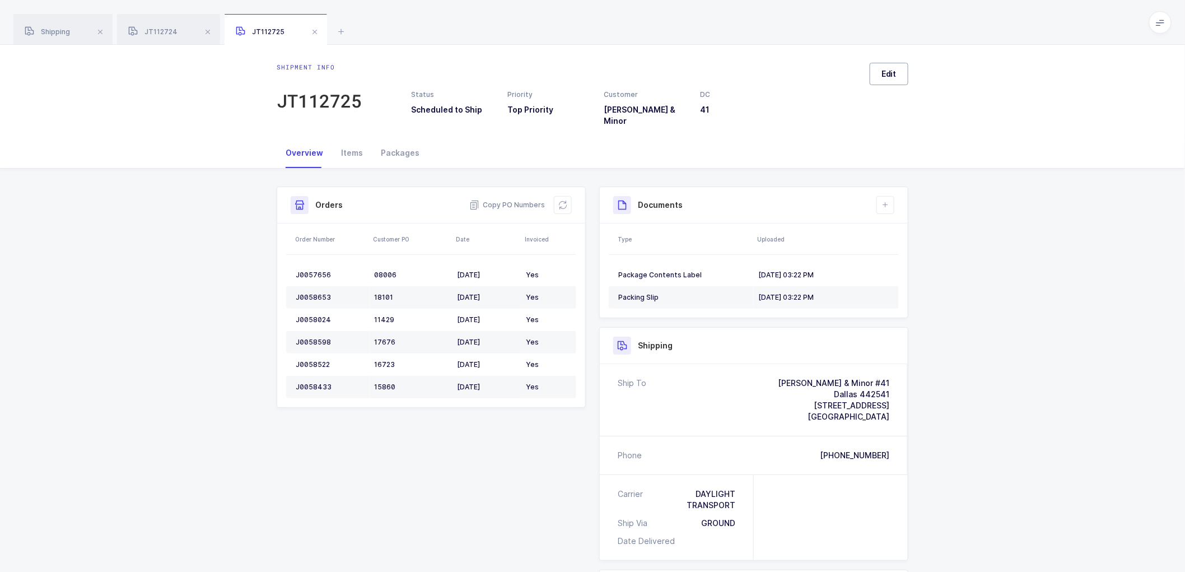
click at [892, 74] on span "Edit" at bounding box center [888, 73] width 15 height 11
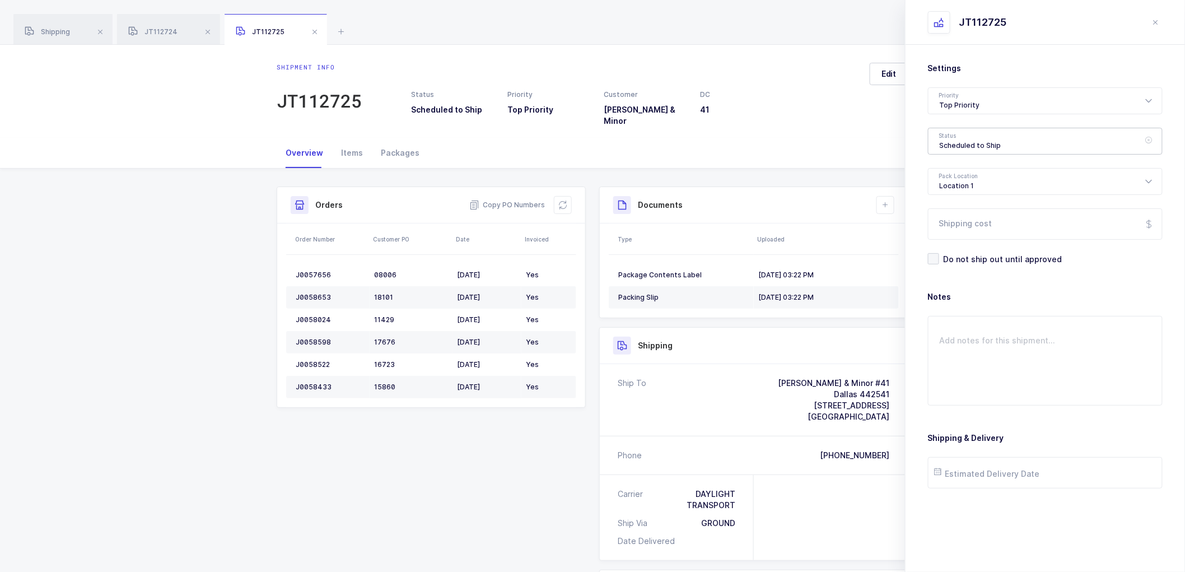
drag, startPoint x: 953, startPoint y: 137, endPoint x: 959, endPoint y: 147, distance: 11.8
click at [954, 138] on div "Scheduled to Ship" at bounding box center [1045, 141] width 235 height 27
click at [968, 226] on span "Shipped" at bounding box center [956, 227] width 32 height 10
type input "Shipped"
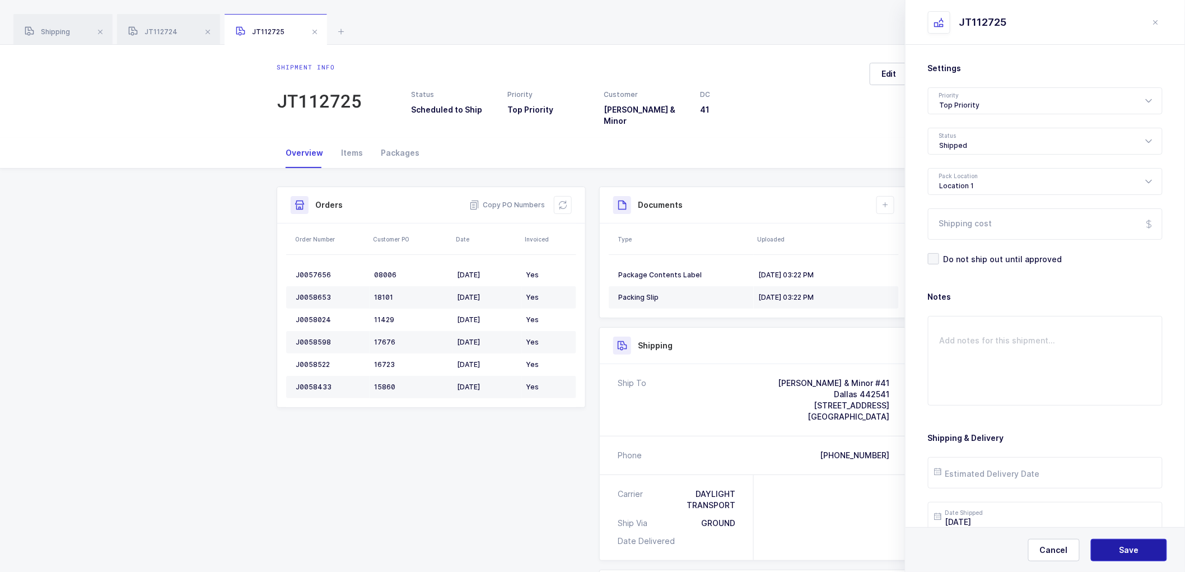
click at [1122, 544] on button "Save" at bounding box center [1129, 550] width 76 height 22
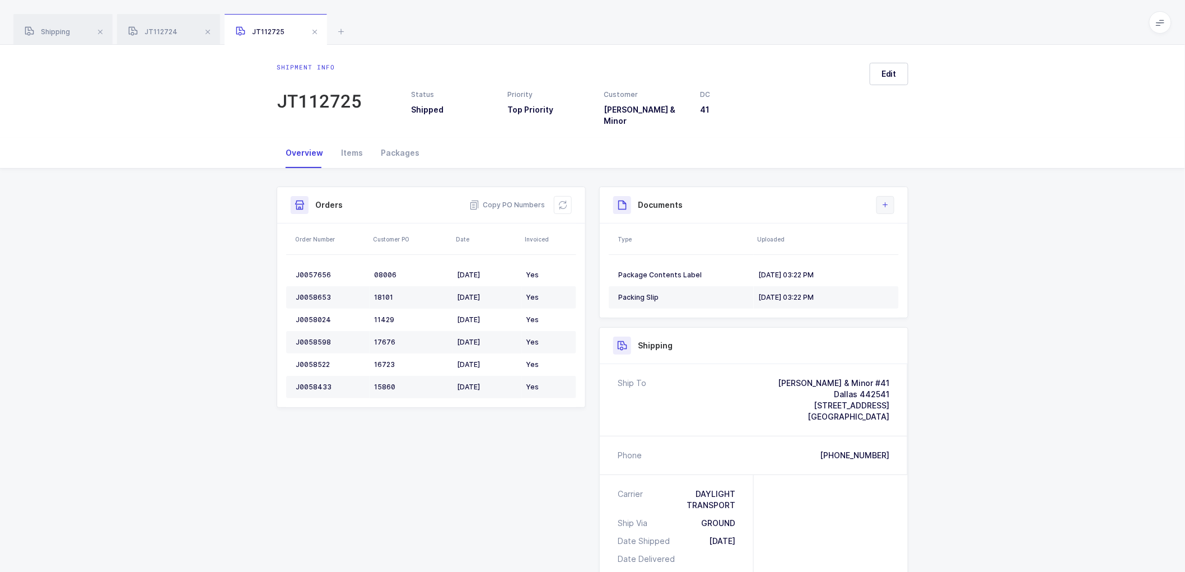
click at [883, 200] on icon at bounding box center [885, 204] width 9 height 9
click at [911, 242] on li "Upload Document" at bounding box center [922, 247] width 83 height 18
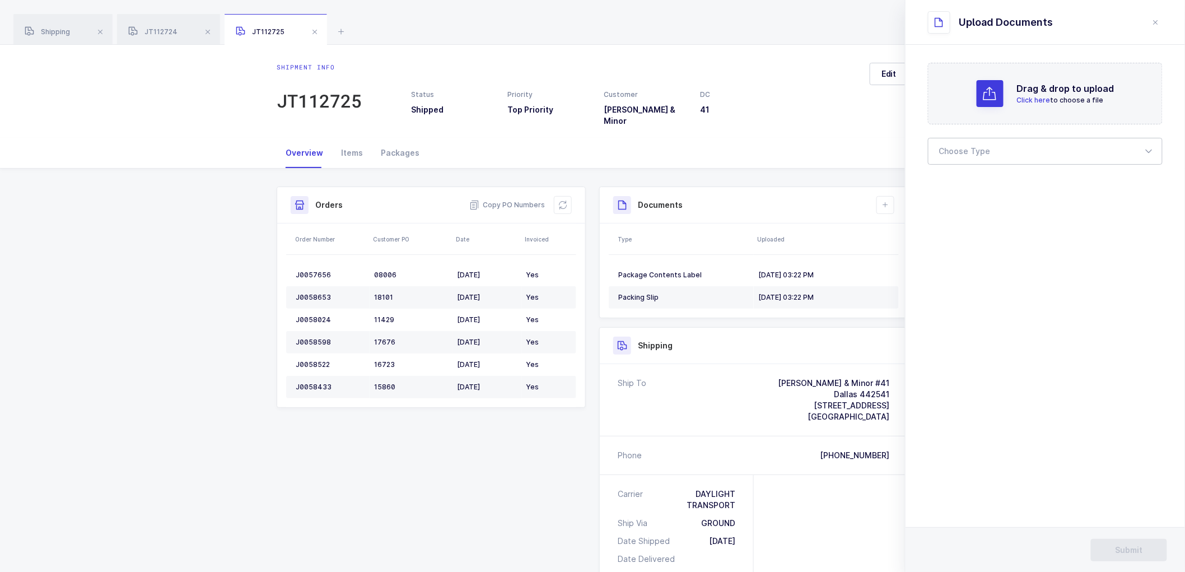
click at [977, 147] on div at bounding box center [1045, 151] width 235 height 27
drag, startPoint x: 950, startPoint y: 185, endPoint x: 1051, endPoint y: 213, distance: 104.5
click at [951, 185] on span "Bill of Lading" at bounding box center [965, 186] width 50 height 10
type input "Bill of Lading"
click at [1127, 542] on button "Submit" at bounding box center [1129, 550] width 76 height 22
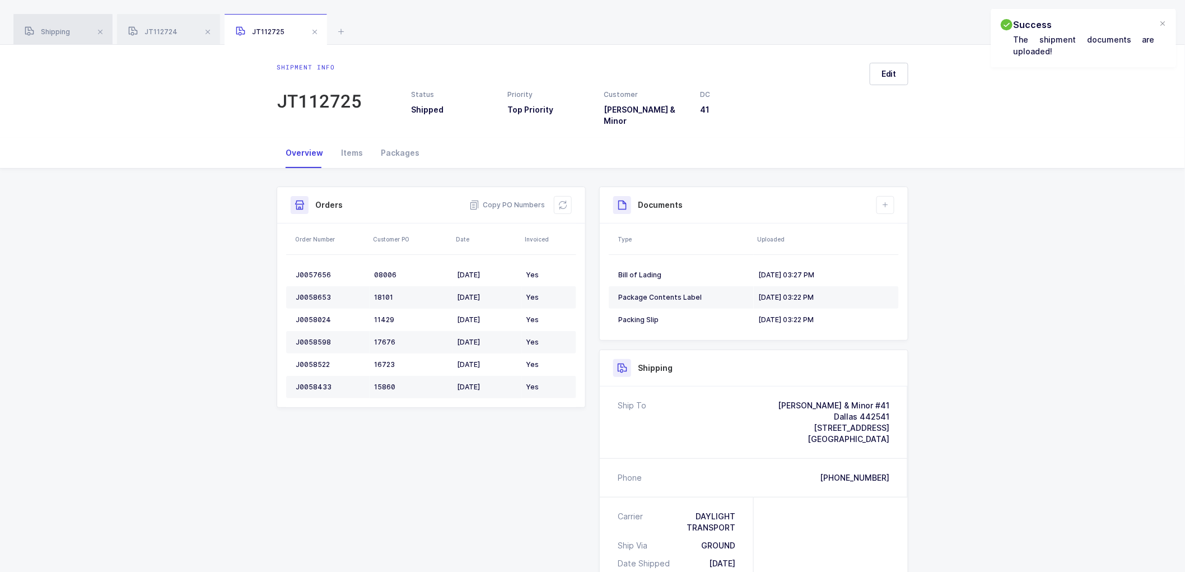
click at [59, 26] on div "Shipping" at bounding box center [62, 29] width 99 height 31
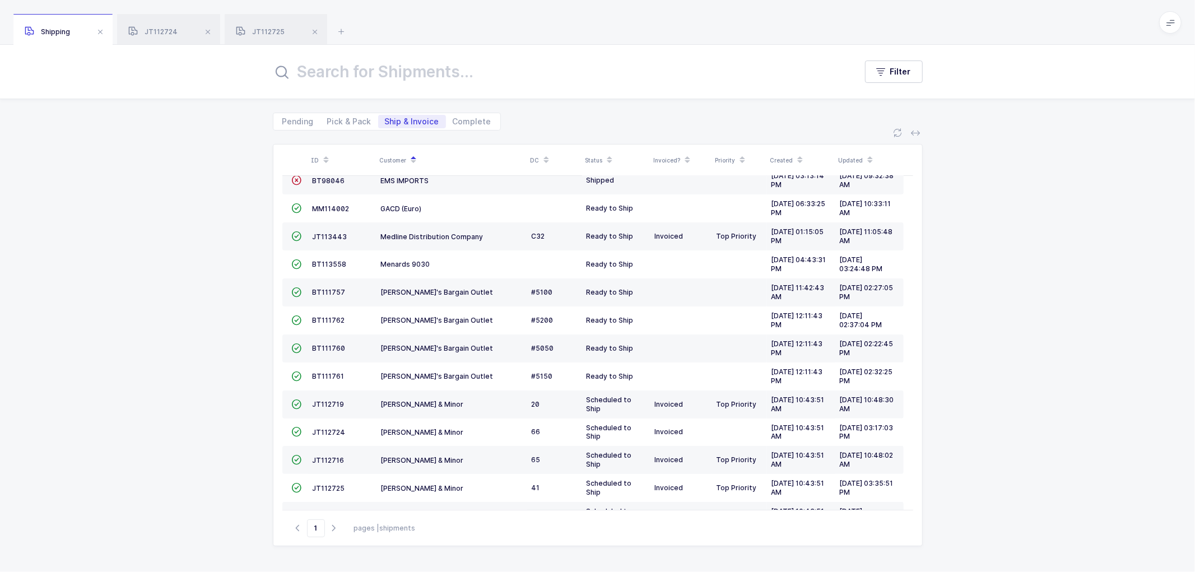
drag, startPoint x: 1124, startPoint y: 366, endPoint x: 1076, endPoint y: 359, distance: 48.2
click at [1125, 366] on div "ID Customer DC Status Invoiced? Priority Created Updated  BT104009 Absolute Me…" at bounding box center [597, 350] width 1195 height 441
drag, startPoint x: 325, startPoint y: 455, endPoint x: 538, endPoint y: 399, distance: 220.7
click at [325, 455] on td "JT112716" at bounding box center [342, 460] width 68 height 28
click at [323, 458] on span "JT112716" at bounding box center [328, 460] width 32 height 8
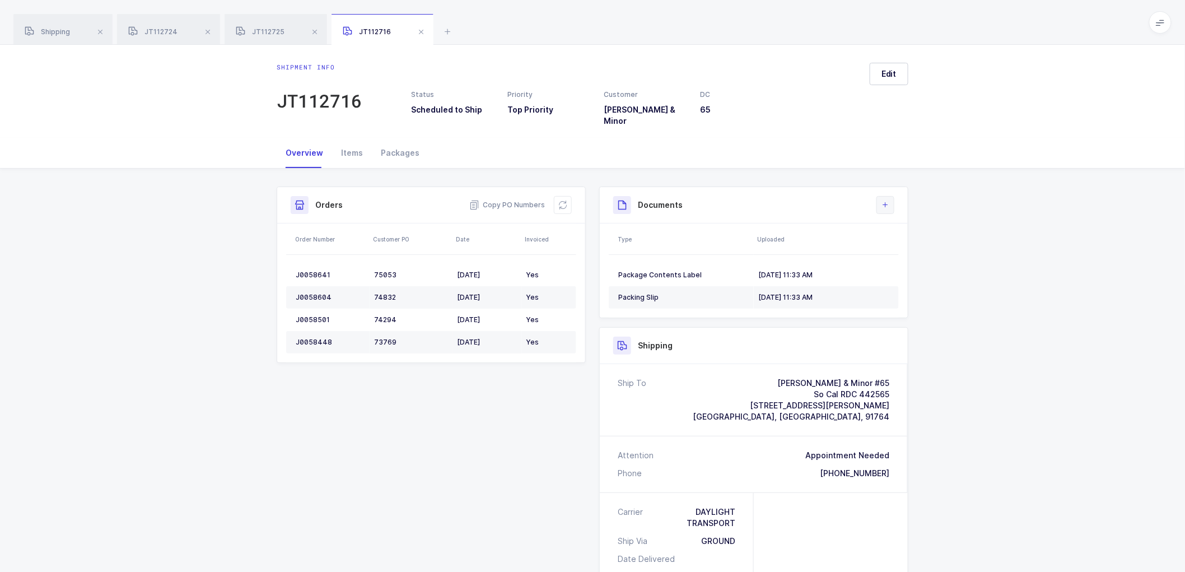
click at [881, 200] on icon at bounding box center [885, 204] width 9 height 9
click at [906, 226] on li "Create Document" at bounding box center [922, 229] width 83 height 18
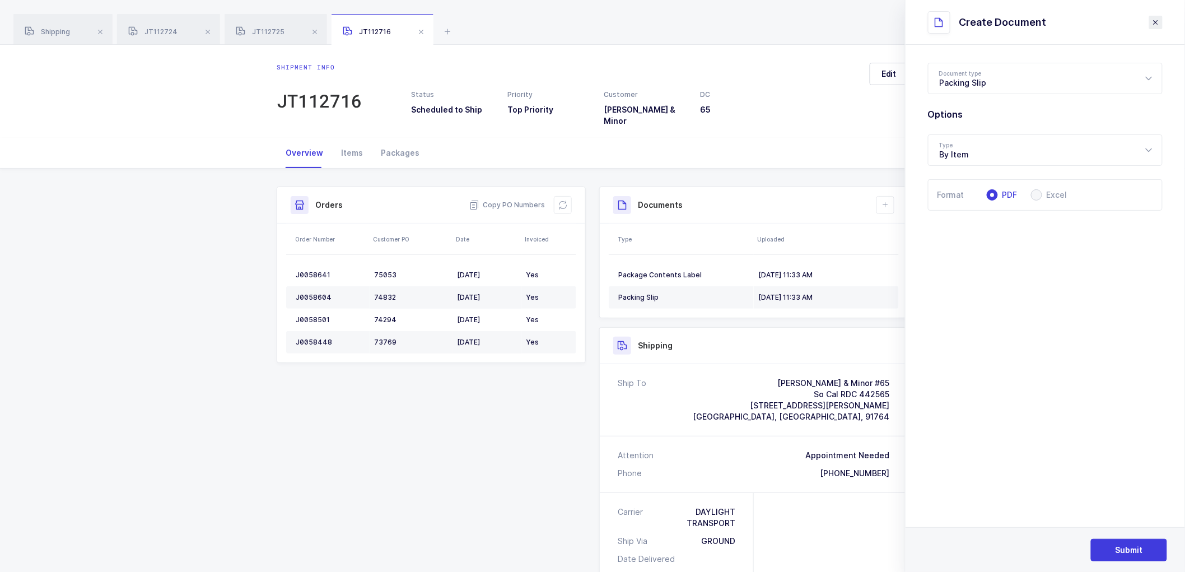
click at [1159, 18] on icon "close drawer" at bounding box center [1155, 22] width 9 height 9
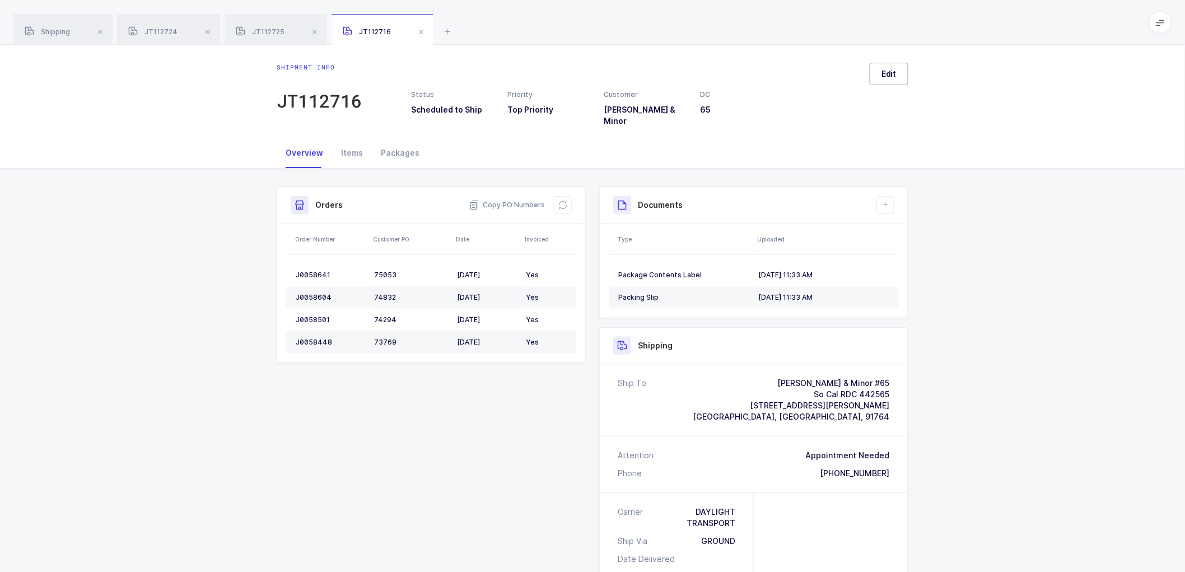
click at [891, 80] on button "Edit" at bounding box center [889, 74] width 39 height 22
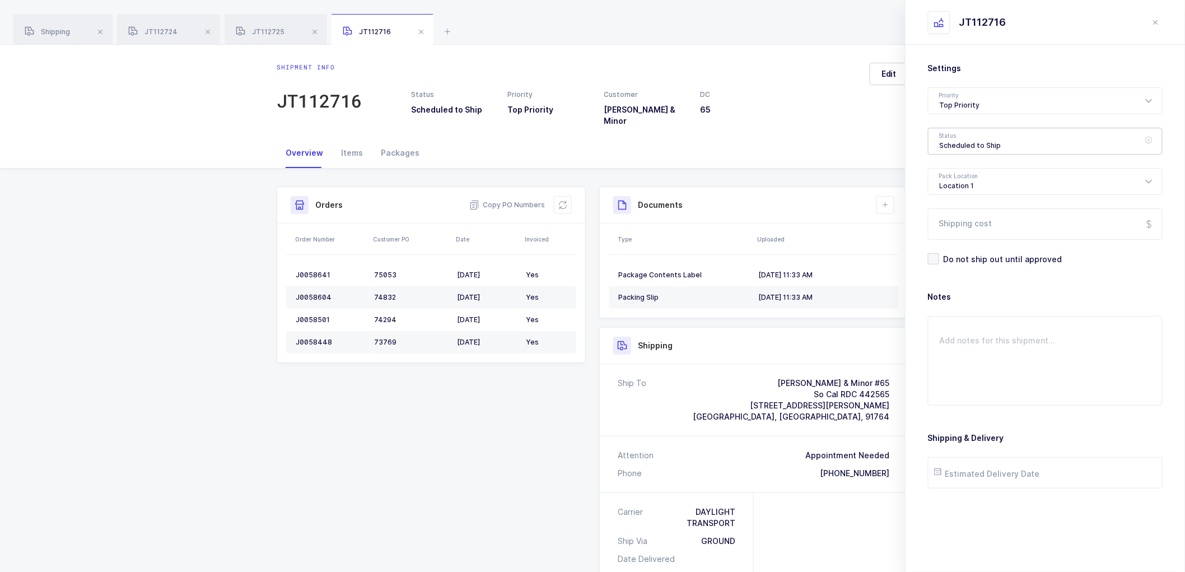
click at [964, 141] on div "Scheduled to Ship" at bounding box center [1045, 141] width 235 height 27
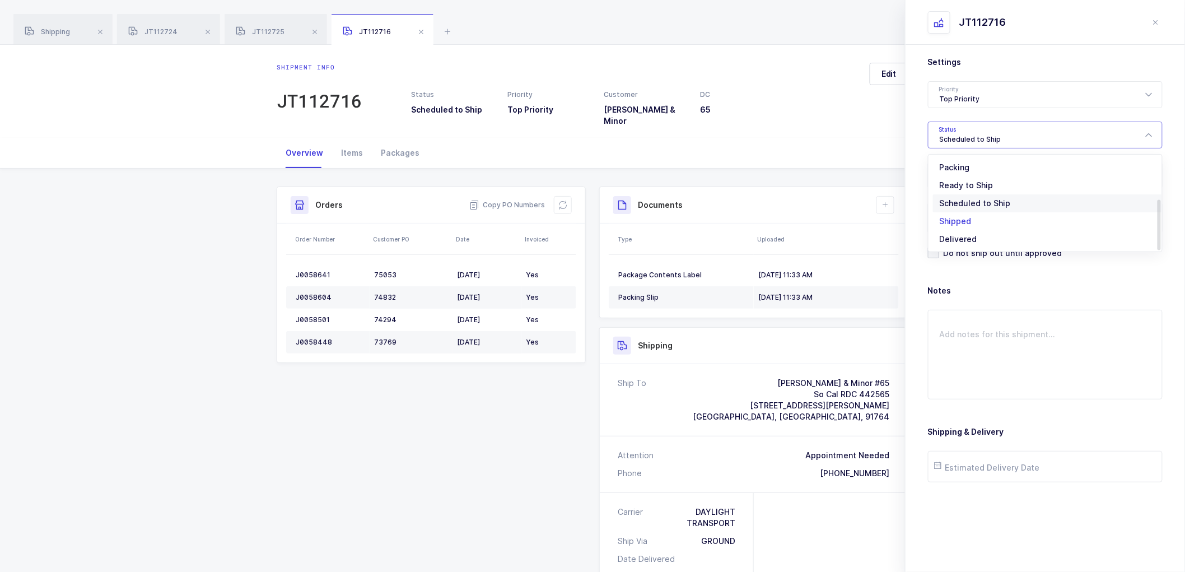
click at [962, 216] on span "Shipped" at bounding box center [956, 221] width 32 height 10
type input "Shipped"
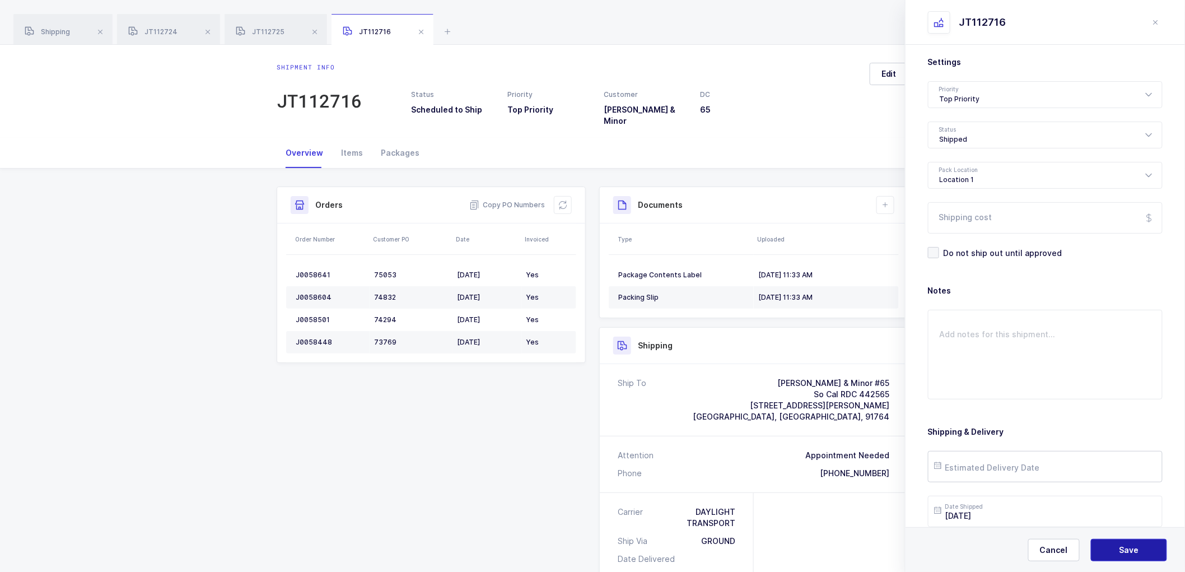
drag, startPoint x: 1118, startPoint y: 543, endPoint x: 1084, endPoint y: 465, distance: 85.5
click at [1117, 542] on button "Save" at bounding box center [1129, 550] width 76 height 22
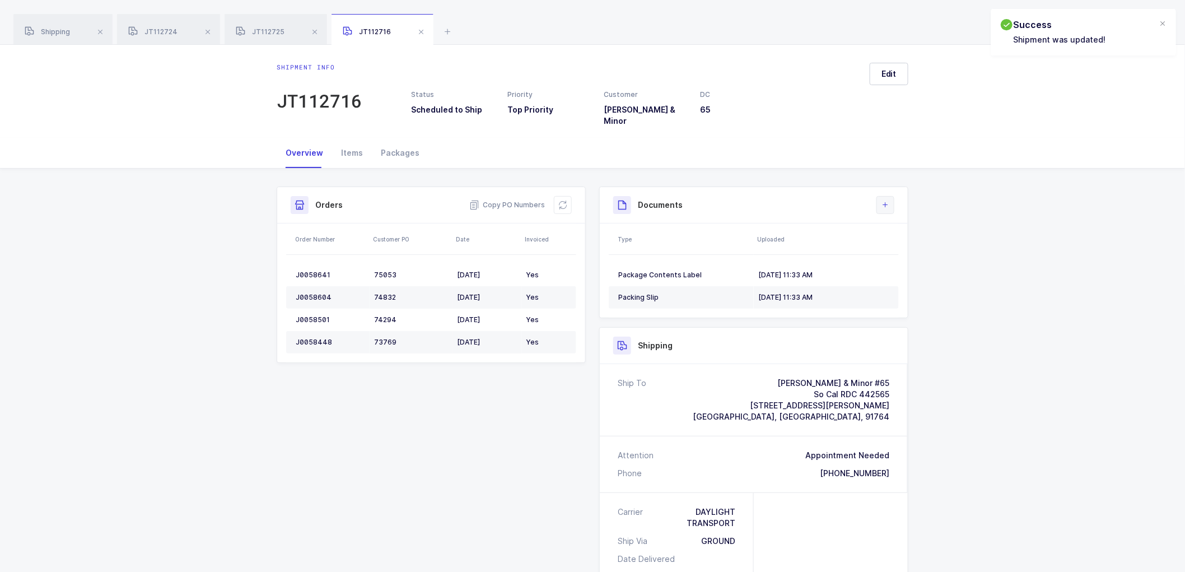
click at [887, 200] on icon at bounding box center [885, 204] width 9 height 9
click at [916, 244] on li "Upload Document" at bounding box center [922, 247] width 83 height 18
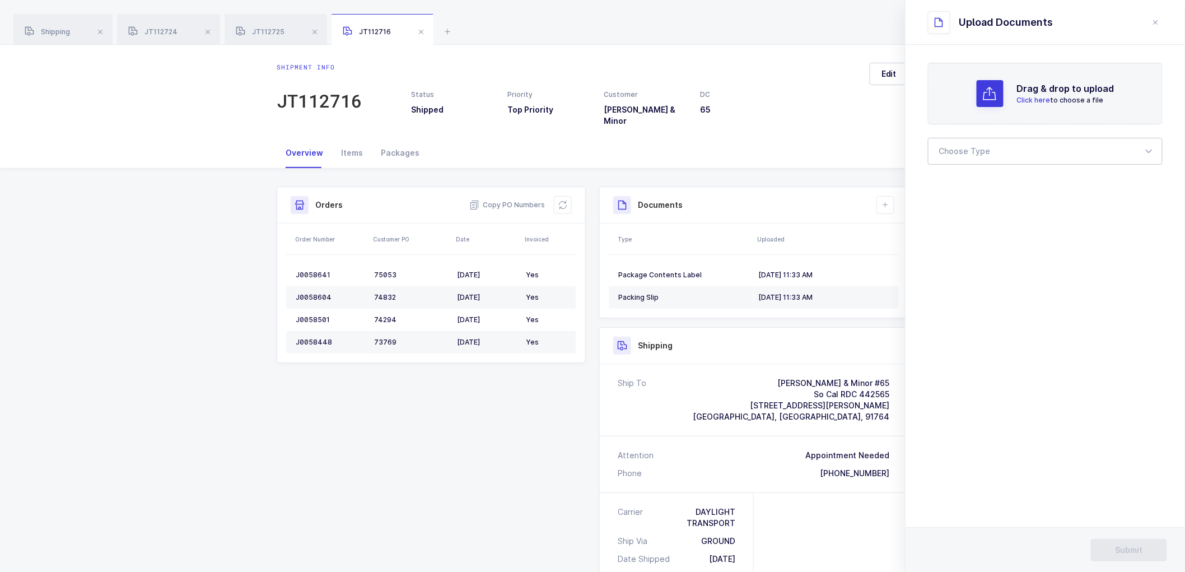
click at [970, 148] on div at bounding box center [1045, 151] width 235 height 27
click at [974, 181] on span "Bill of Lading" at bounding box center [965, 186] width 50 height 10
type input "Bill of Lading"
click at [1123, 548] on span "Submit" at bounding box center [1129, 549] width 27 height 11
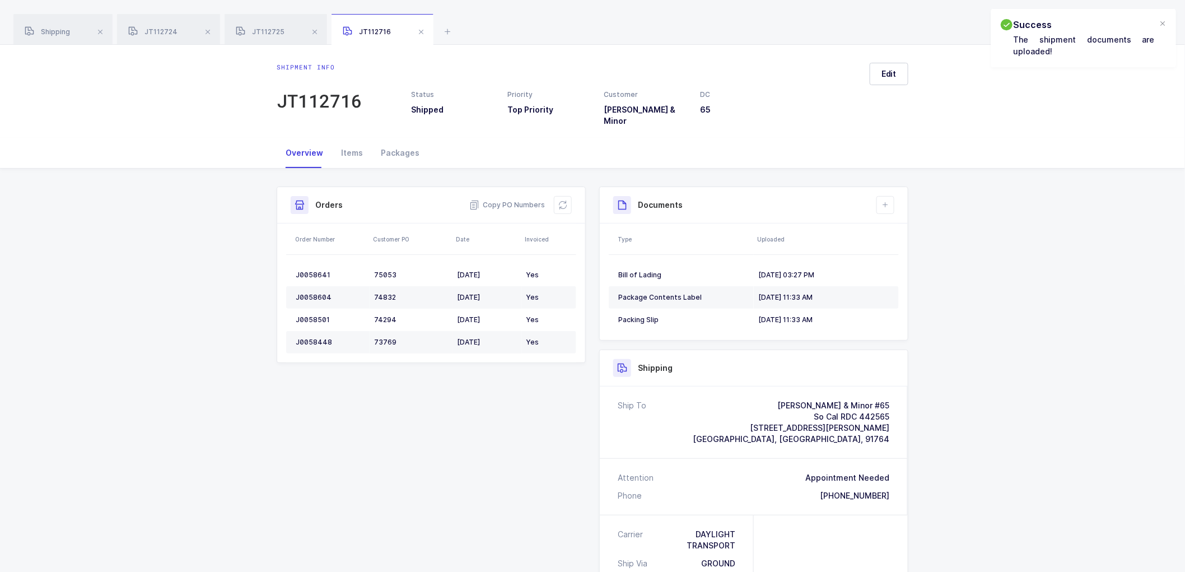
drag, startPoint x: 1083, startPoint y: 525, endPoint x: 1073, endPoint y: 559, distance: 34.9
click at [1073, 559] on div "Shipment Info Shipment Number JT112716 Status Shipped Priority Top Priority Cus…" at bounding box center [592, 493] width 1185 height 649
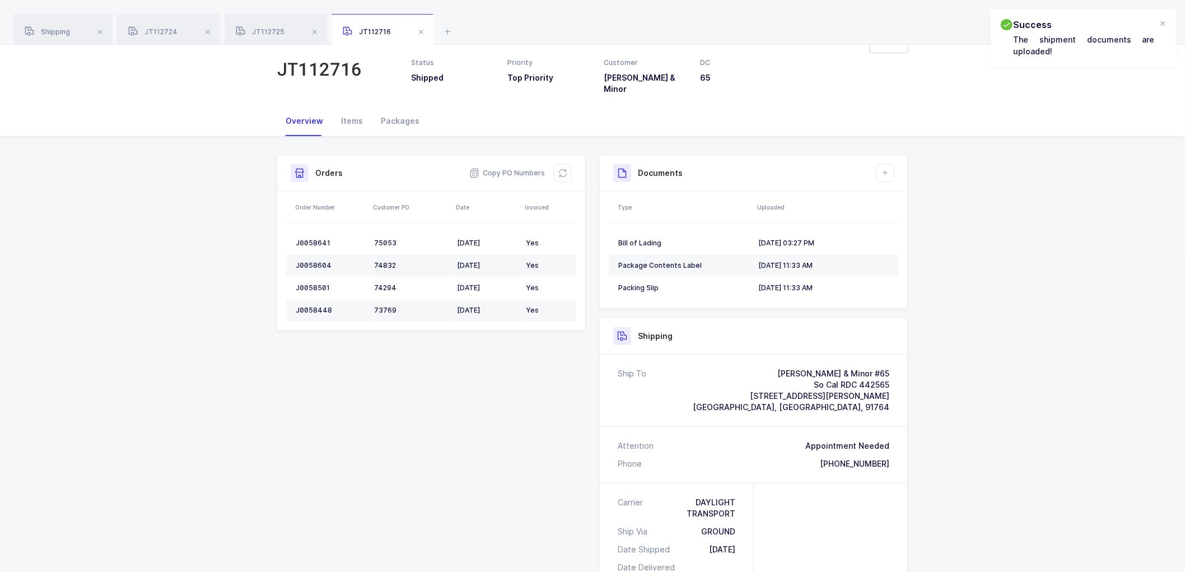
scroll to position [62, 0]
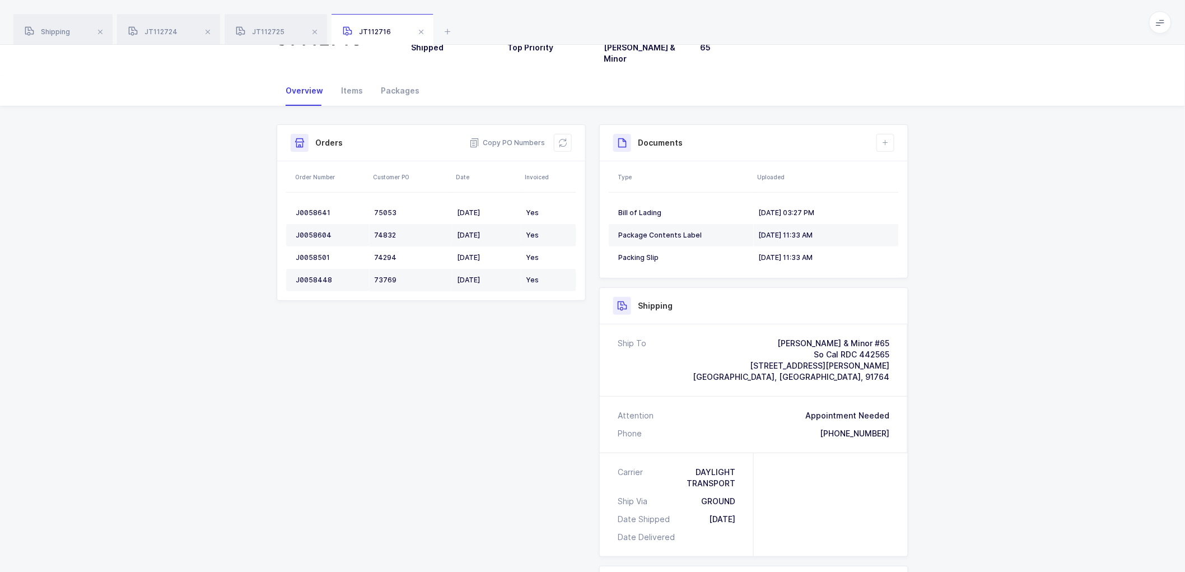
click at [188, 206] on div "Shipment Info Shipment Number JT112716 Status Shipped Priority Top Priority Cus…" at bounding box center [592, 430] width 1185 height 649
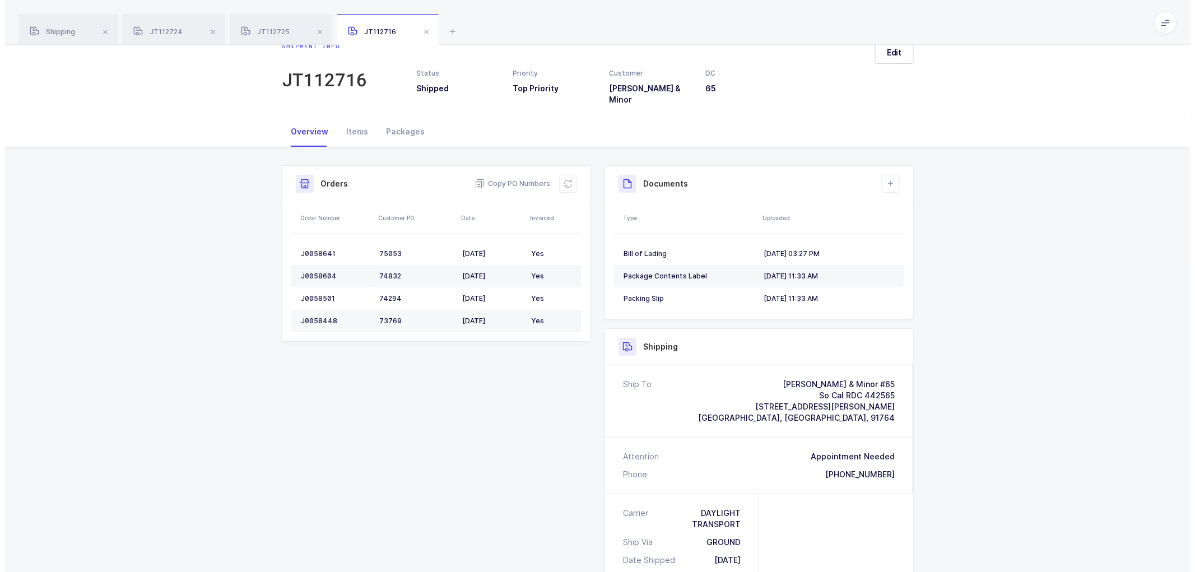
scroll to position [0, 0]
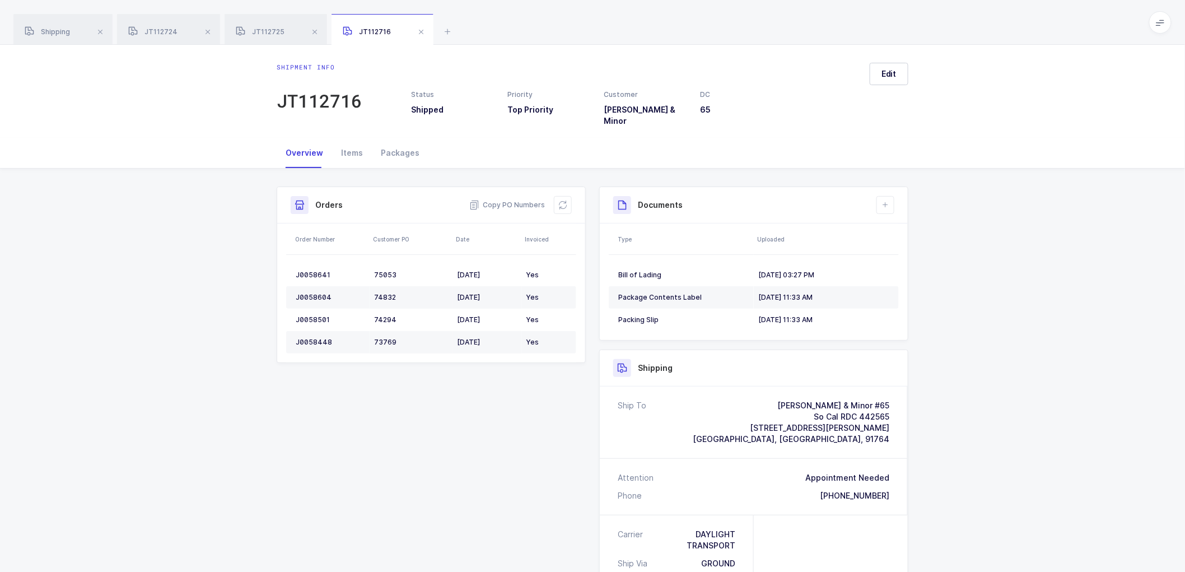
click at [40, 28] on div "Shipping" at bounding box center [62, 29] width 99 height 31
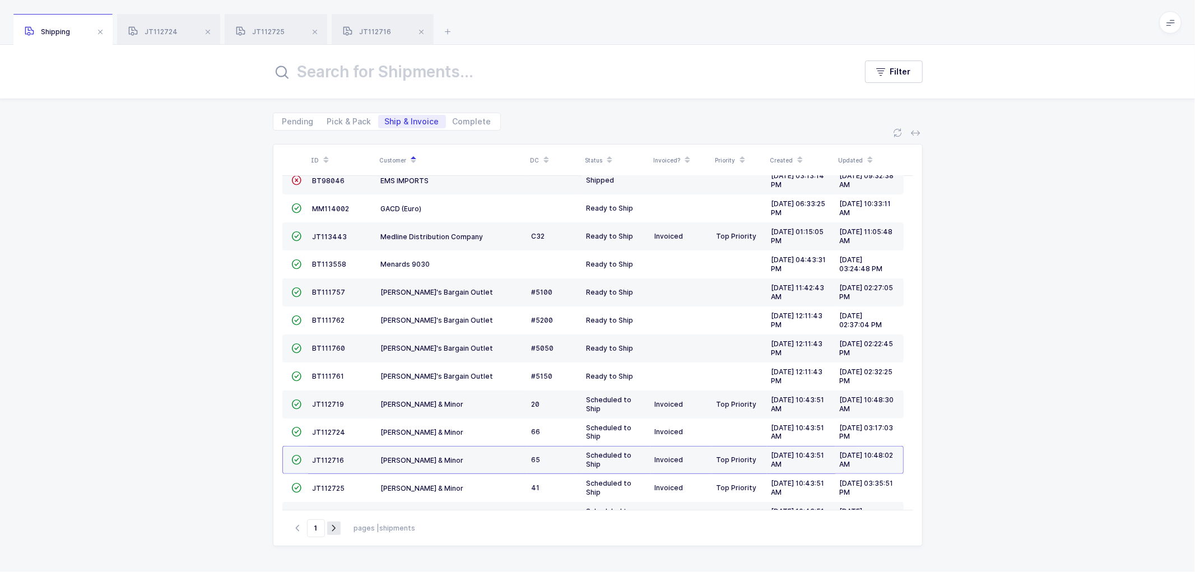
click at [333, 525] on icon "button" at bounding box center [333, 528] width 13 height 8
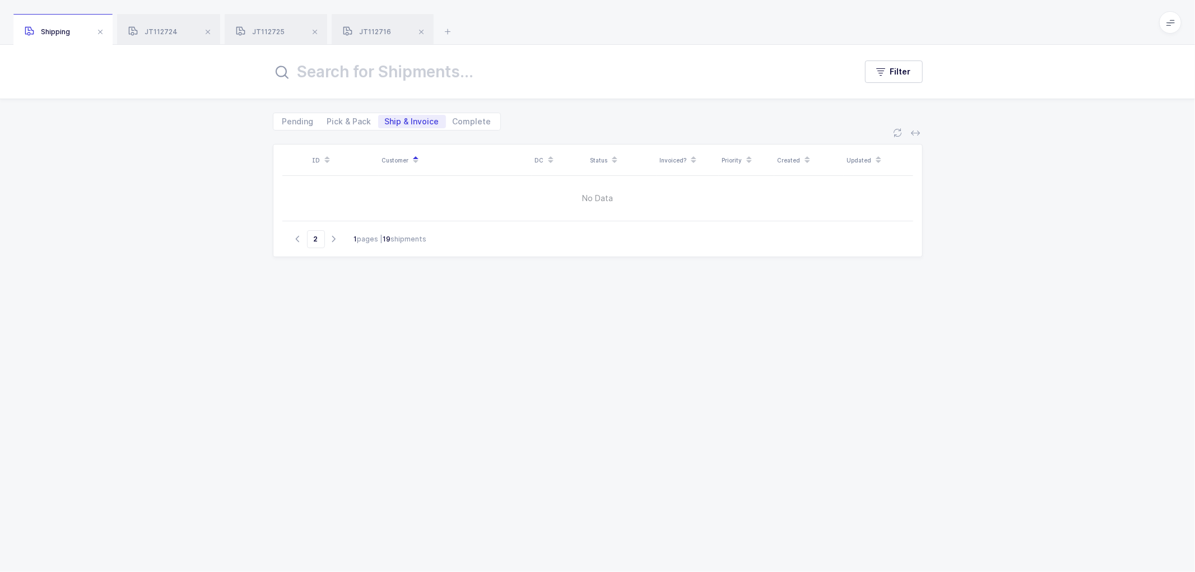
click at [394, 119] on span "Ship & Invoice" at bounding box center [412, 122] width 54 height 8
click at [385, 119] on input "Ship & Invoice" at bounding box center [381, 118] width 7 height 7
click at [295, 237] on icon "button" at bounding box center [297, 239] width 13 height 8
type input "1"
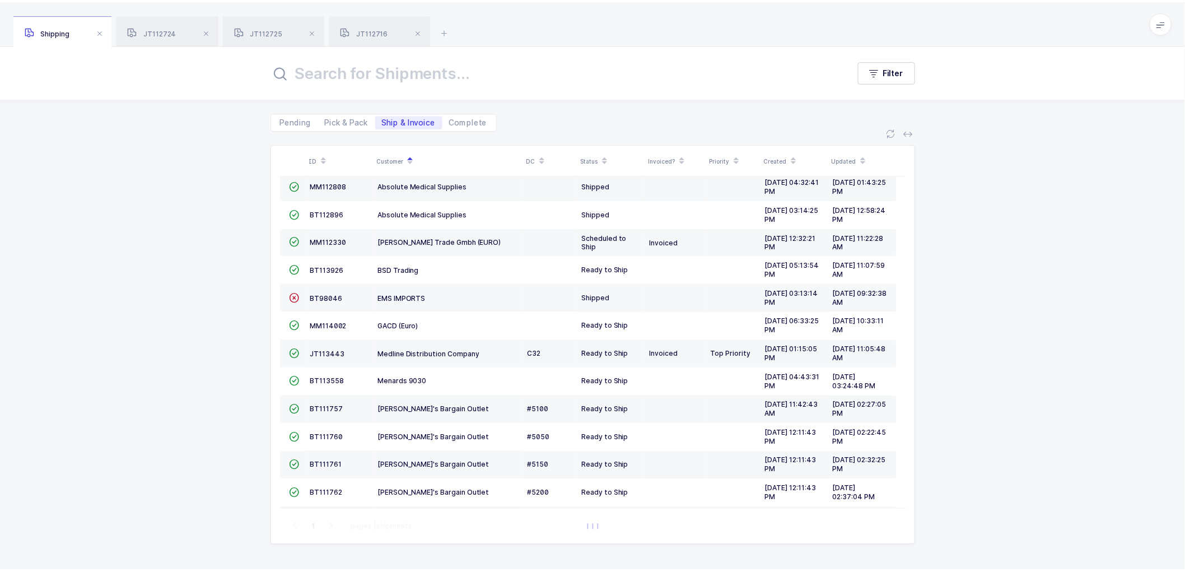
scroll to position [217, 0]
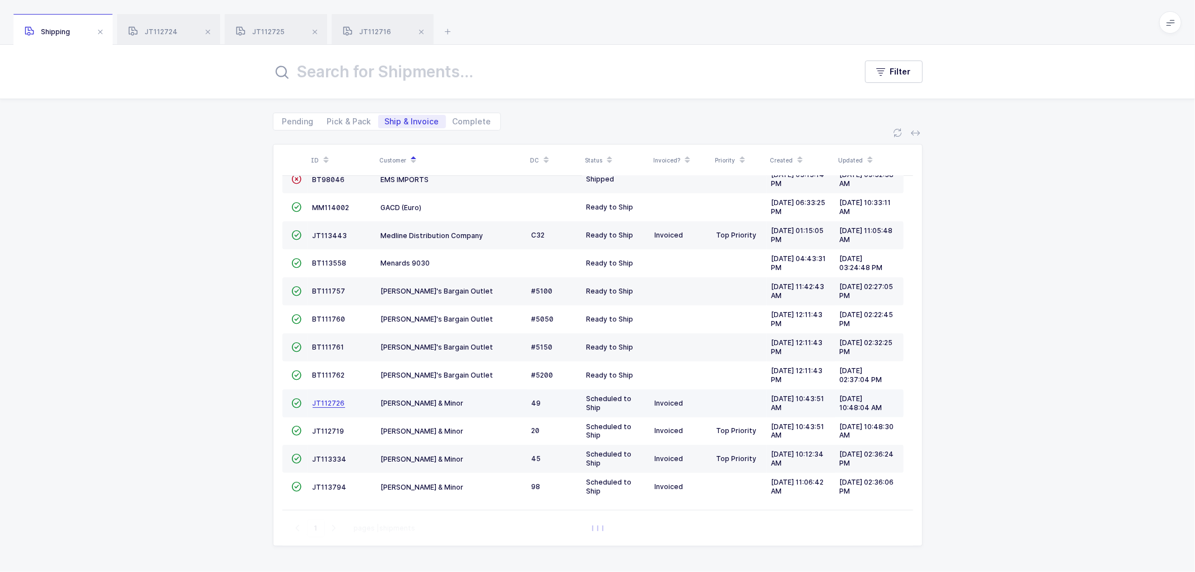
click at [329, 402] on span "JT112726" at bounding box center [328, 403] width 32 height 8
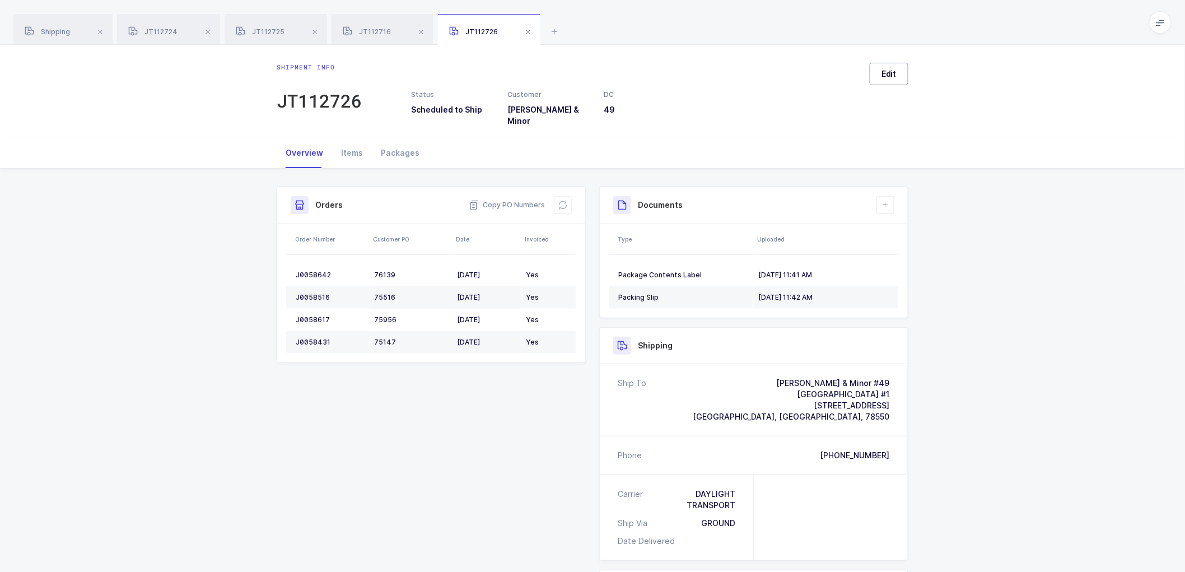
click at [893, 73] on span "Edit" at bounding box center [888, 73] width 15 height 11
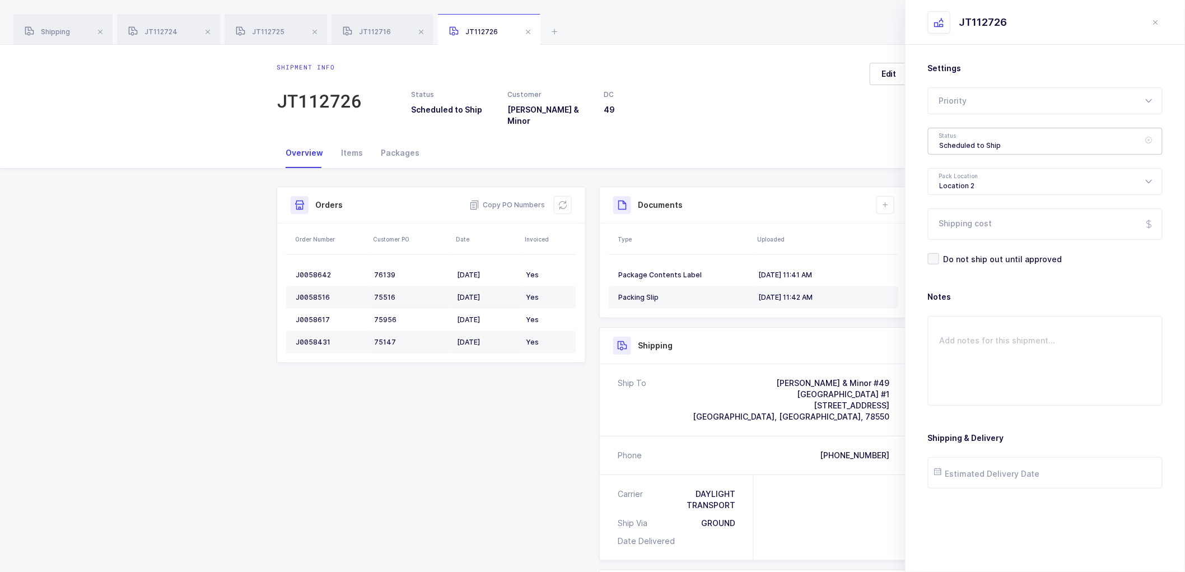
click at [964, 137] on div "Scheduled to Ship" at bounding box center [1045, 141] width 235 height 27
click at [949, 216] on span "Shipped" at bounding box center [956, 221] width 32 height 10
type input "Shipped"
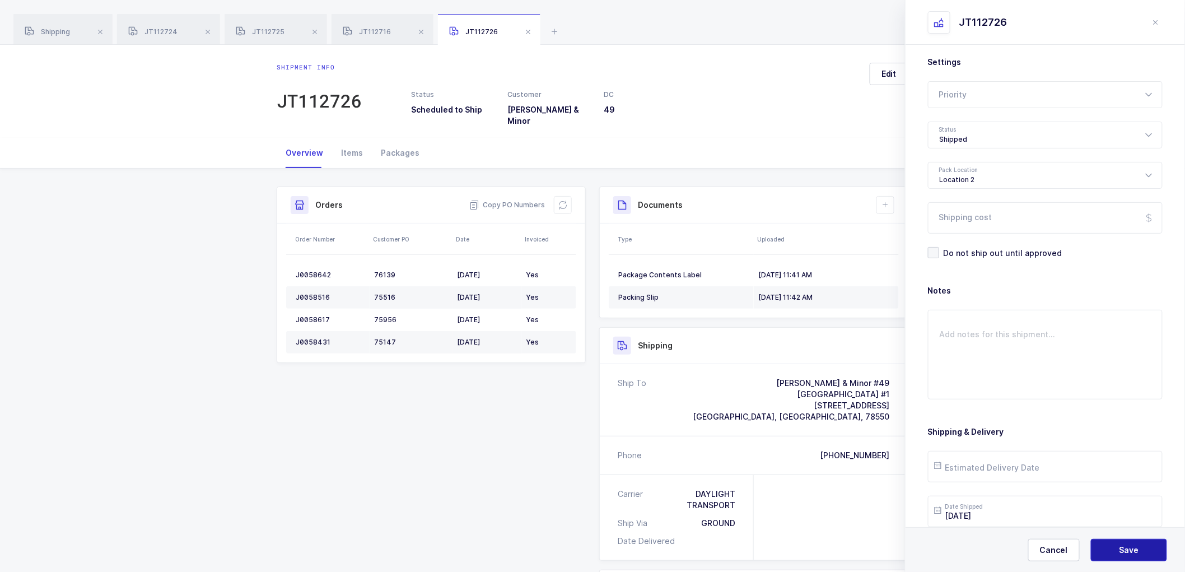
drag, startPoint x: 1117, startPoint y: 556, endPoint x: 1113, endPoint y: 548, distance: 8.8
click at [1116, 555] on button "Save" at bounding box center [1129, 550] width 76 height 22
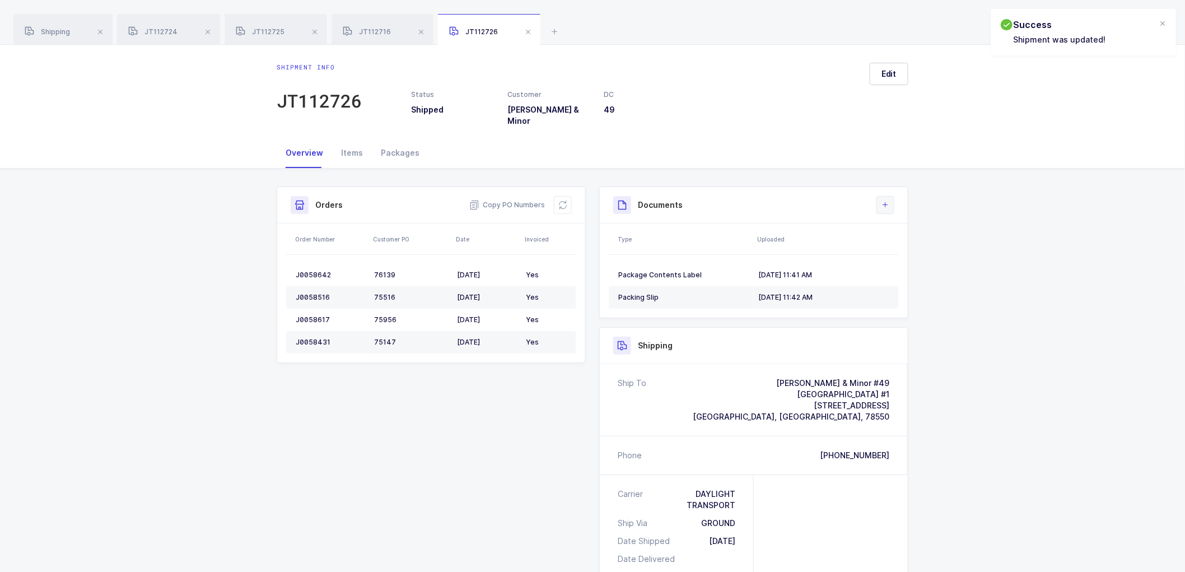
click at [892, 204] on button at bounding box center [885, 205] width 18 height 18
click at [906, 246] on li "Upload Document" at bounding box center [922, 247] width 83 height 18
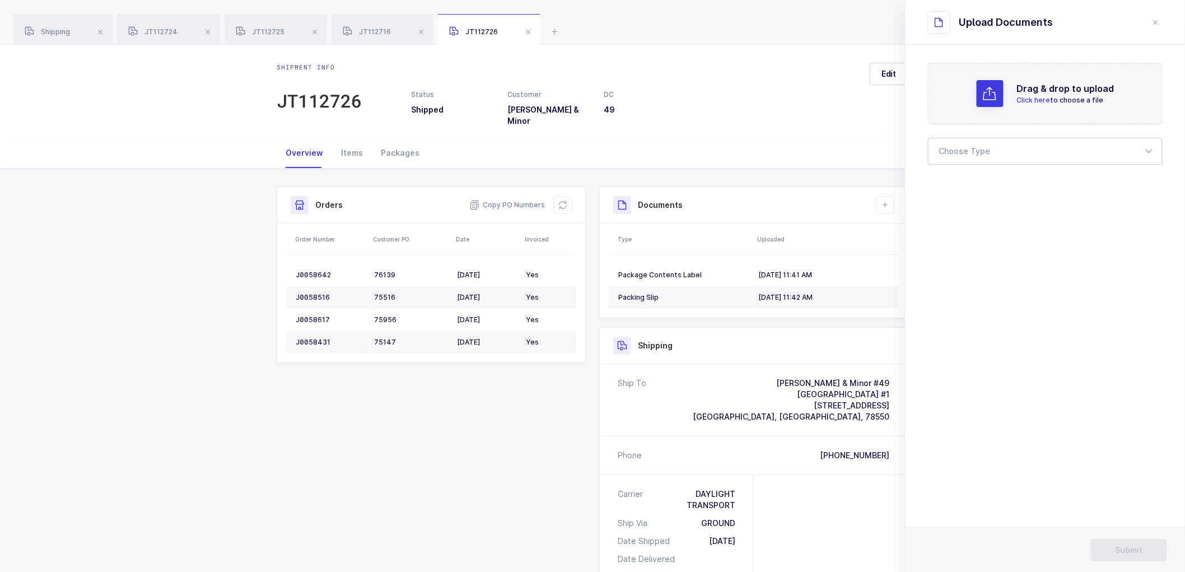
click at [953, 153] on div at bounding box center [1045, 151] width 235 height 27
click at [961, 185] on span "Bill of Lading" at bounding box center [965, 186] width 50 height 10
type input "Bill of Lading"
click at [1130, 546] on span "Submit" at bounding box center [1129, 549] width 27 height 11
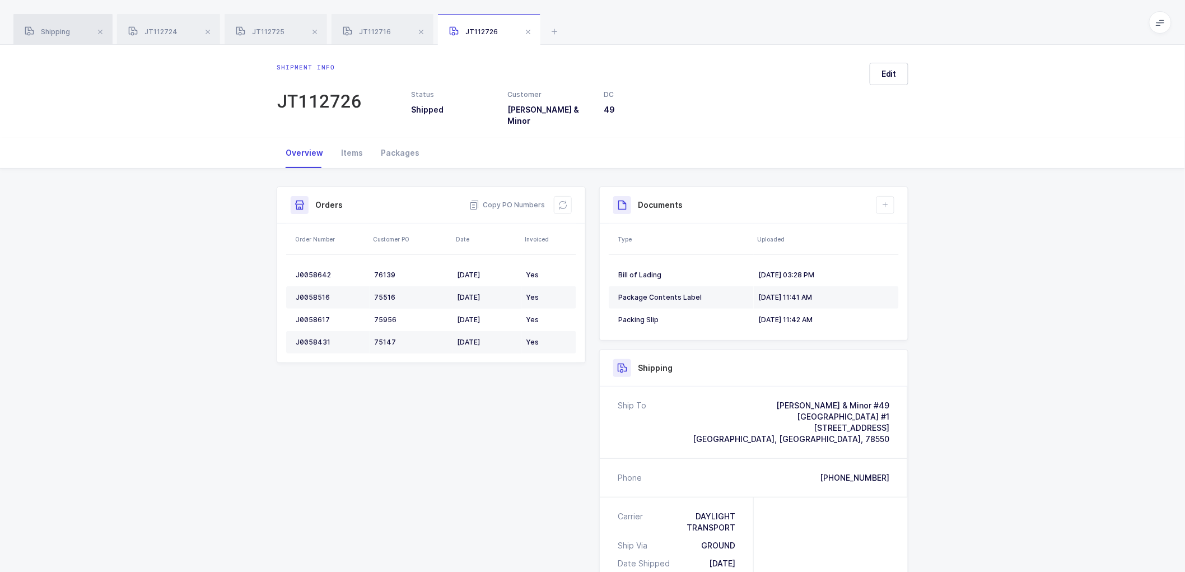
click at [50, 38] on div "Shipping" at bounding box center [62, 29] width 99 height 31
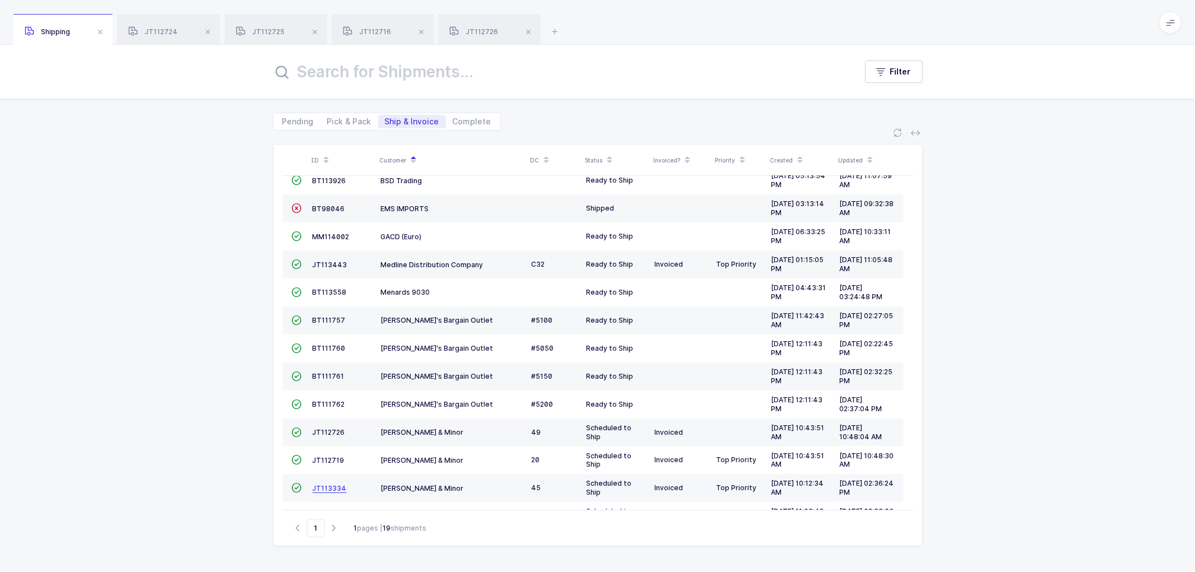
click at [323, 486] on span "JT113334" at bounding box center [329, 488] width 34 height 8
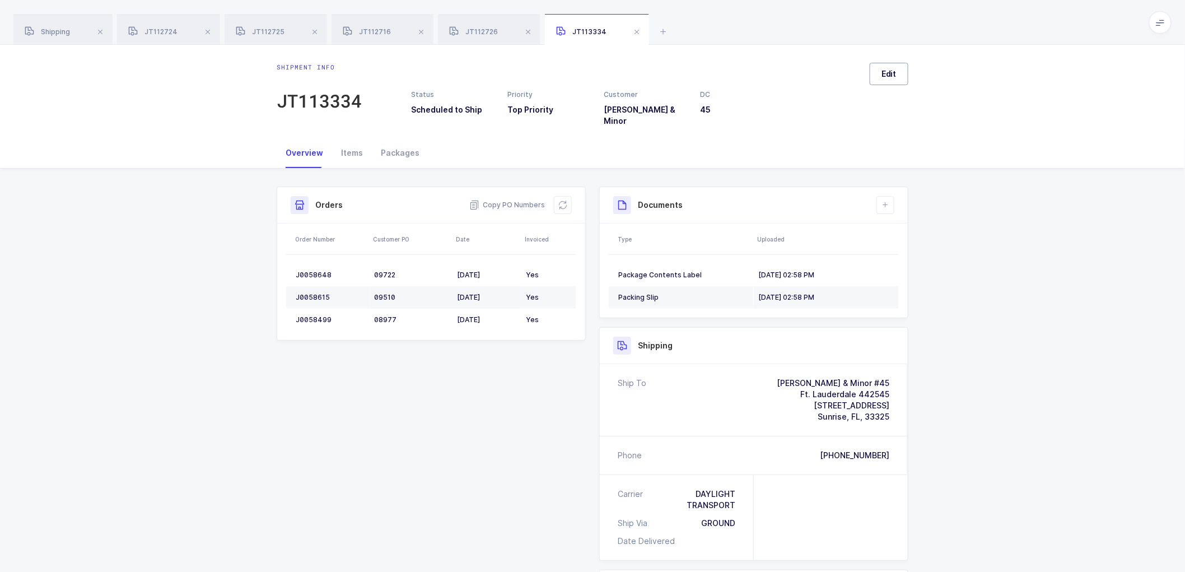
click at [890, 63] on div "Shipment info JT113334 Status Scheduled to Ship Priority Top Priority Customer …" at bounding box center [592, 91] width 1185 height 93
click at [894, 73] on span "Edit" at bounding box center [888, 73] width 15 height 11
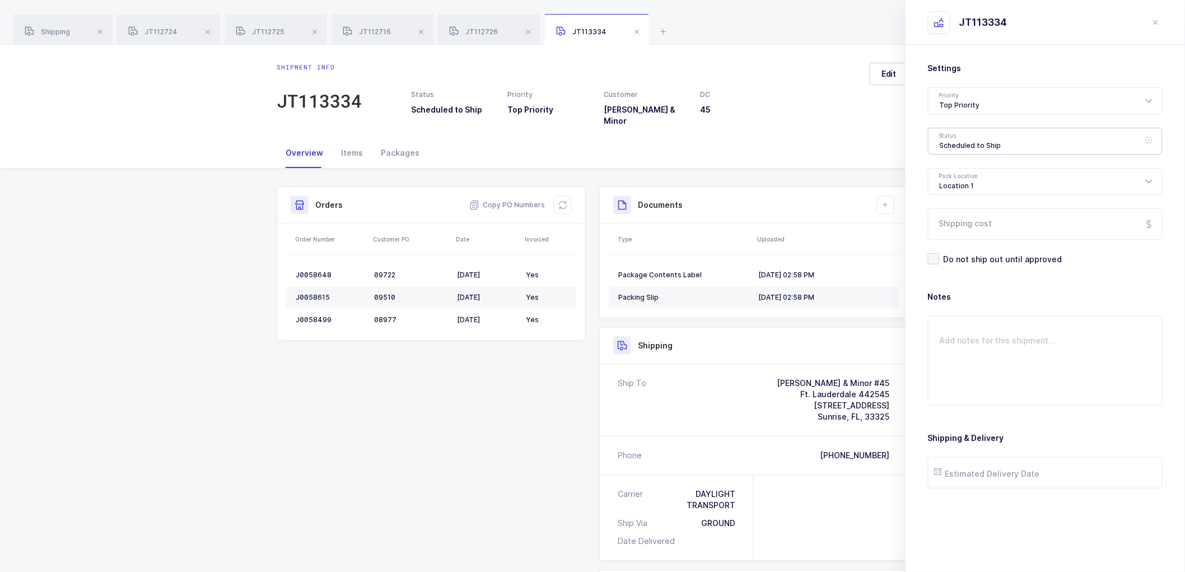
drag, startPoint x: 949, startPoint y: 137, endPoint x: 977, endPoint y: 167, distance: 40.8
click at [950, 137] on div "Scheduled to Ship" at bounding box center [1045, 141] width 235 height 27
click at [954, 222] on span "Shipped" at bounding box center [956, 227] width 32 height 10
type input "Shipped"
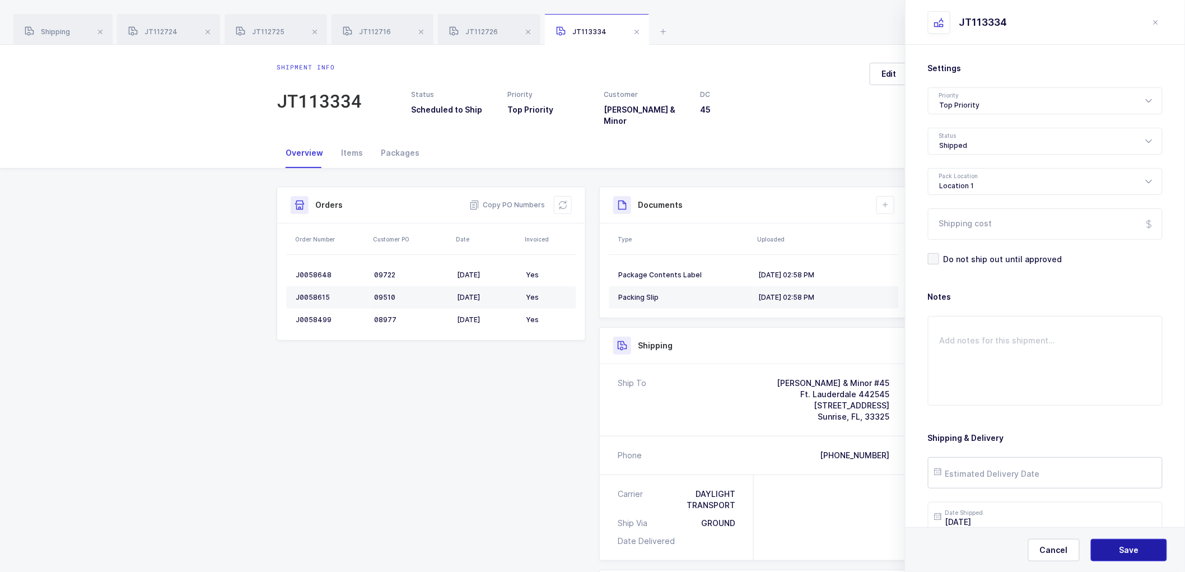
drag, startPoint x: 1130, startPoint y: 548, endPoint x: 1098, endPoint y: 480, distance: 74.9
click at [1130, 545] on span "Save" at bounding box center [1129, 549] width 20 height 11
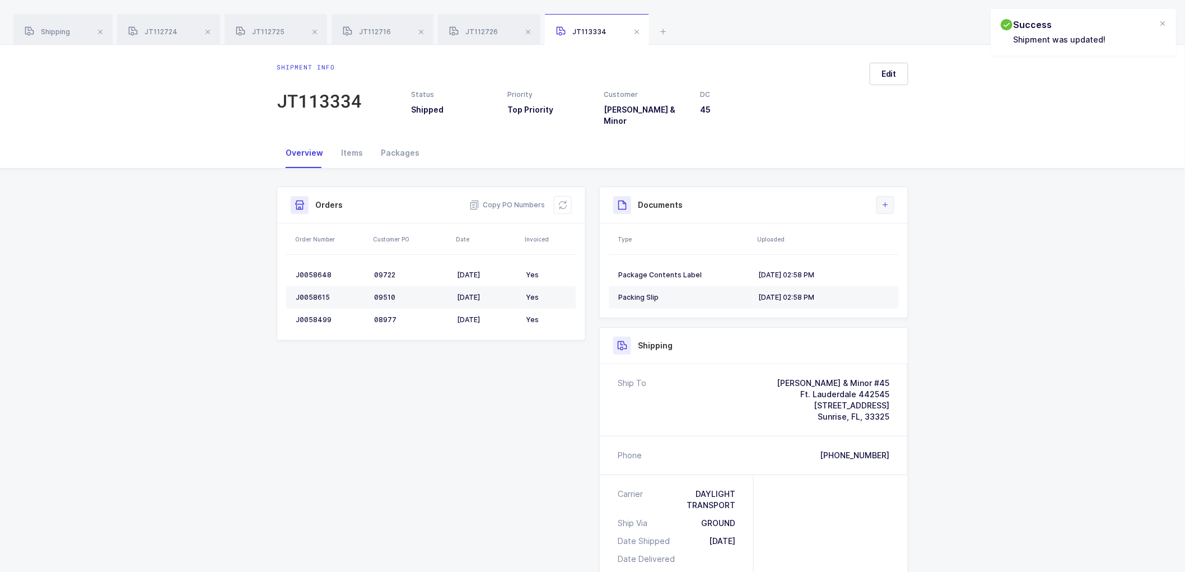
click at [884, 200] on icon at bounding box center [885, 204] width 9 height 9
click at [917, 248] on li "Upload Document" at bounding box center [922, 247] width 83 height 18
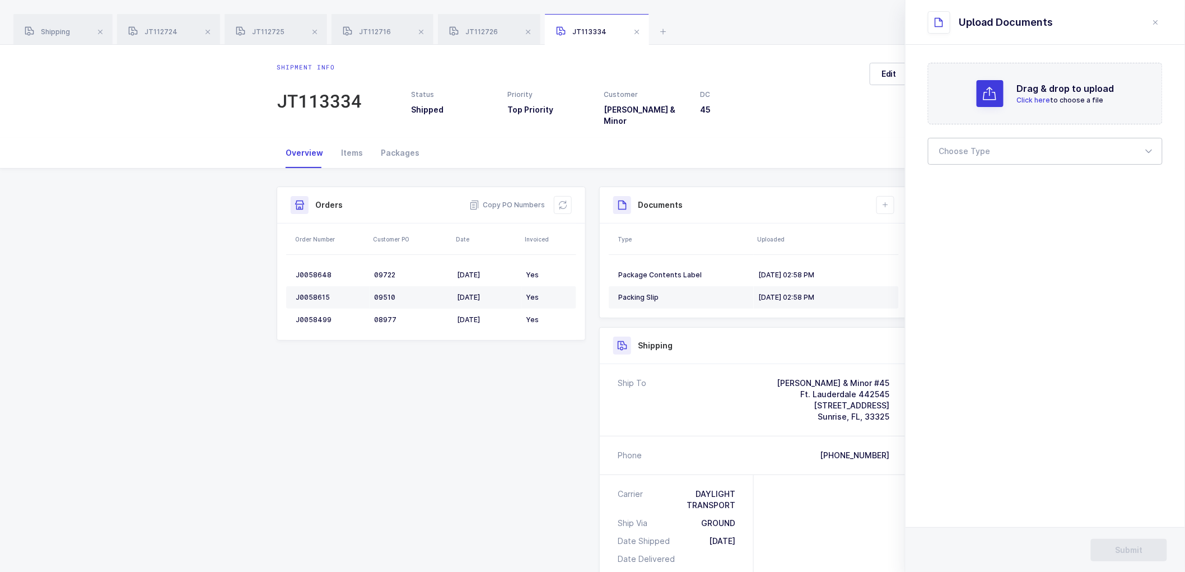
click at [982, 152] on div at bounding box center [1045, 151] width 235 height 27
drag, startPoint x: 965, startPoint y: 191, endPoint x: 978, endPoint y: 194, distance: 13.2
click at [965, 190] on li "Bill of Lading" at bounding box center [1050, 187] width 234 height 18
type input "Bill of Lading"
drag, startPoint x: 758, startPoint y: 297, endPoint x: 455, endPoint y: 452, distance: 340.9
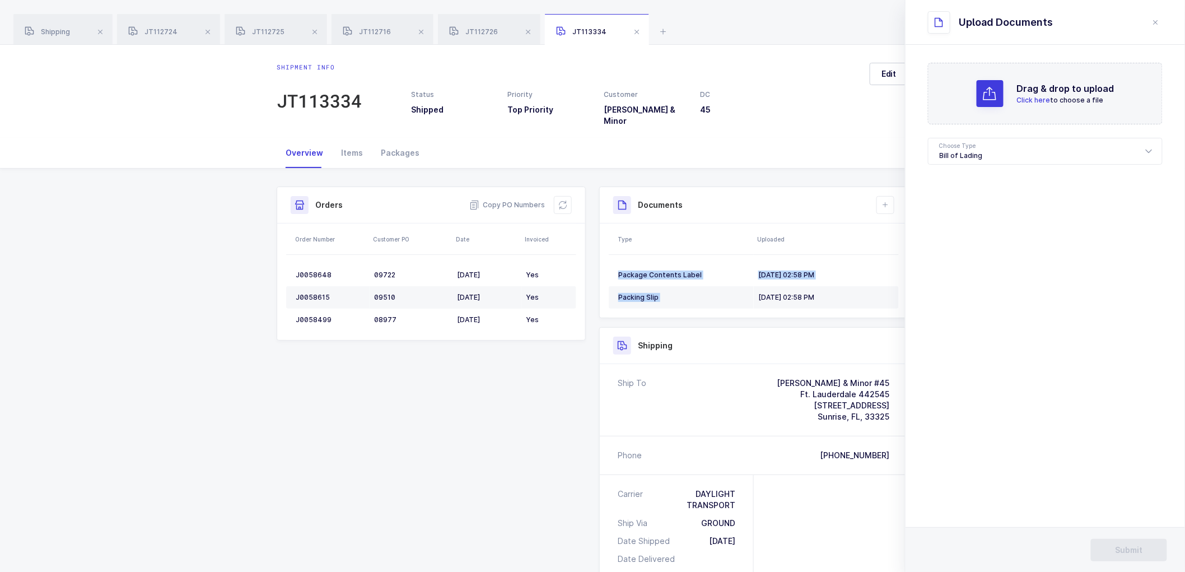
click at [730, 310] on div "Documents Type Uploaded Package Contents Label [DATE] 02:58 PM Packing Slip [DA…" at bounding box center [753, 252] width 309 height 132
drag, startPoint x: 1065, startPoint y: 377, endPoint x: 1069, endPoint y: 370, distance: 8.3
click at [1069, 370] on section "Drag & drop to upload Click here to choose a file Choose Type Bill of Lading Bi…" at bounding box center [1045, 308] width 279 height 527
click at [1119, 544] on span "Submit" at bounding box center [1129, 549] width 27 height 11
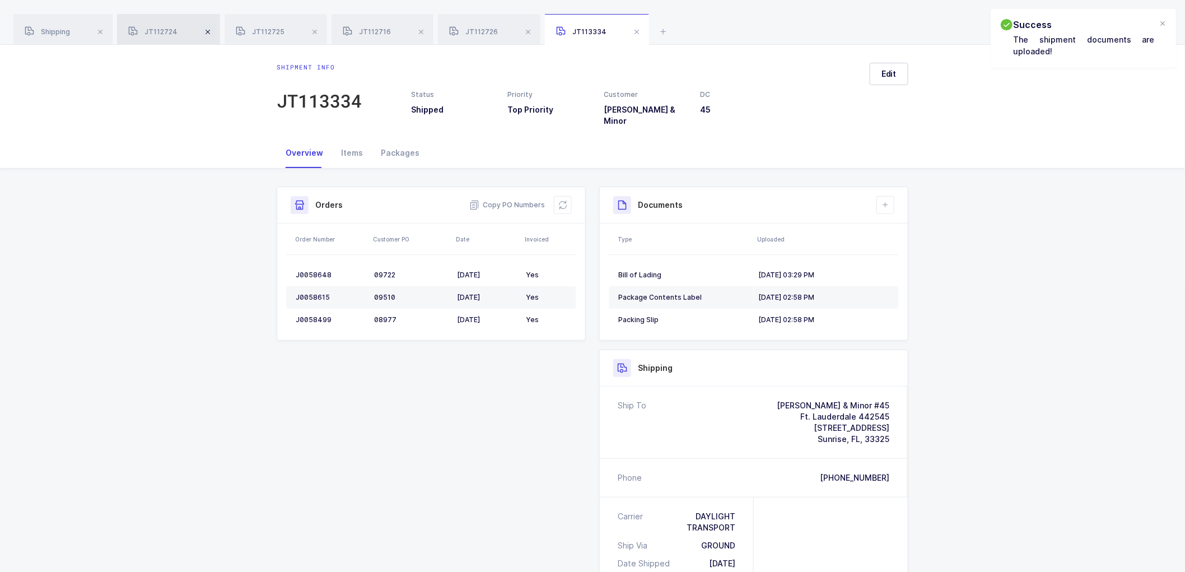
click at [208, 34] on span at bounding box center [207, 31] width 13 height 13
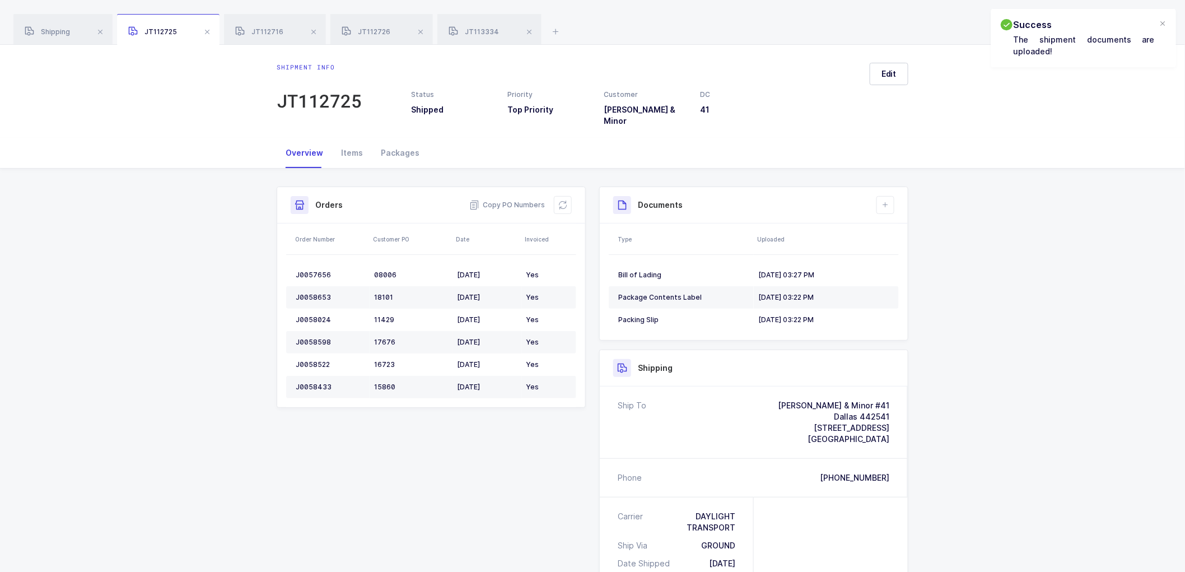
click at [208, 34] on span at bounding box center [206, 31] width 13 height 13
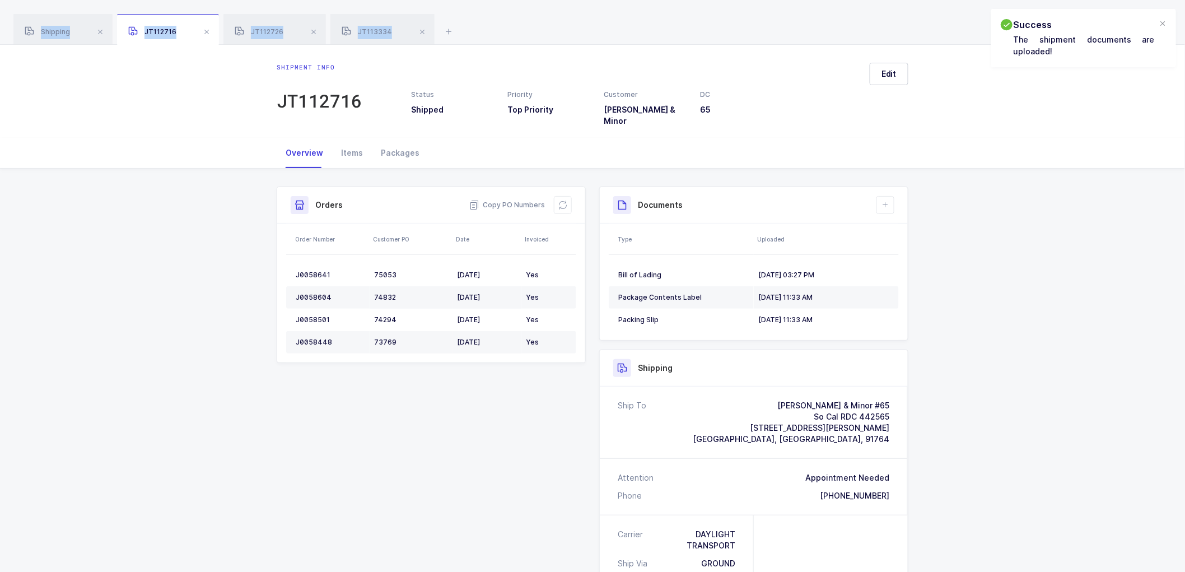
click at [208, 34] on span at bounding box center [206, 31] width 13 height 13
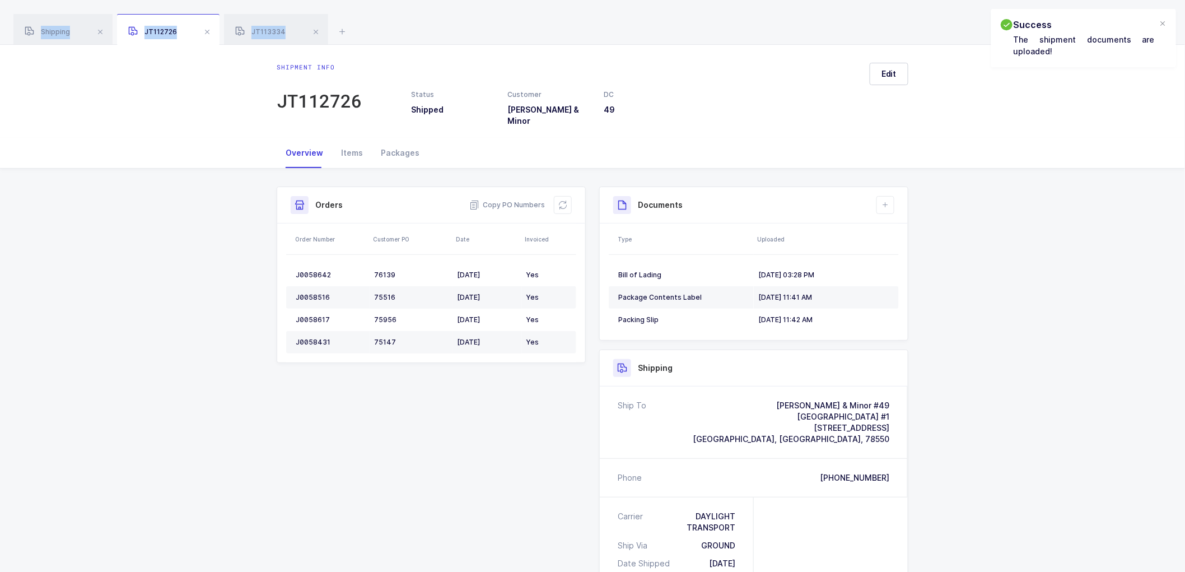
click at [208, 34] on span at bounding box center [206, 31] width 13 height 13
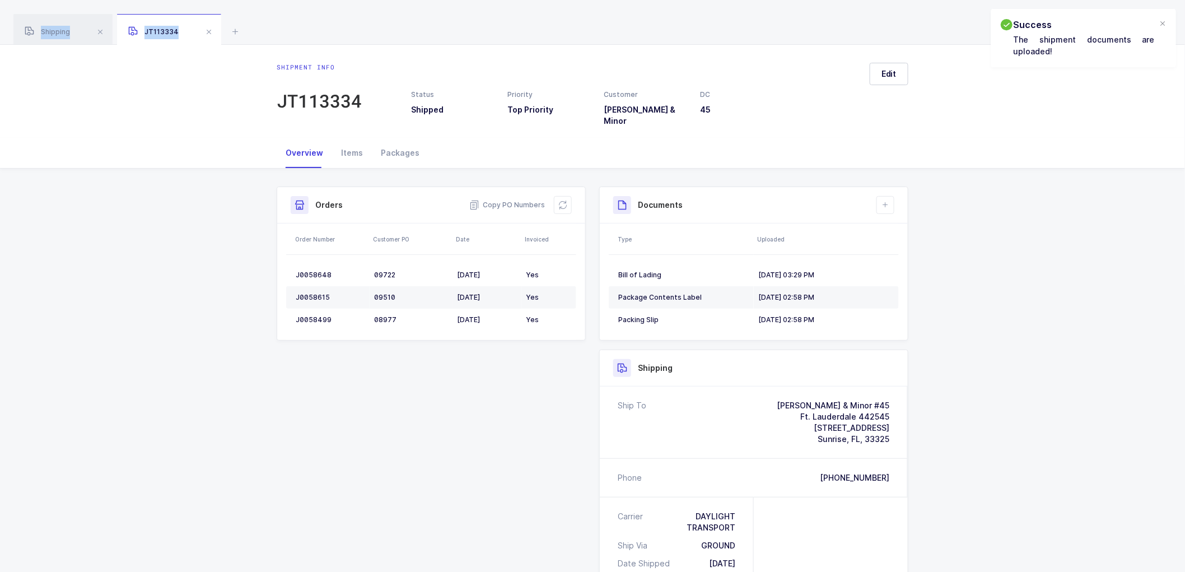
click at [208, 34] on span at bounding box center [208, 31] width 13 height 13
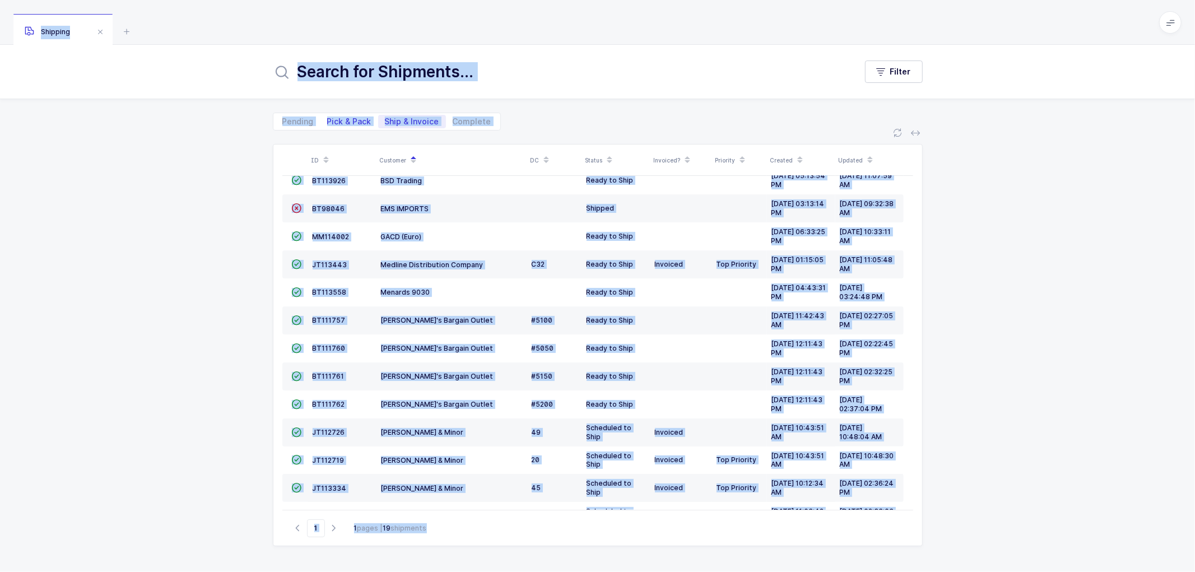
click at [349, 118] on span "Pick & Pack" at bounding box center [349, 122] width 44 height 8
click at [328, 116] on input "Pick & Pack" at bounding box center [323, 118] width 7 height 7
radio input "true"
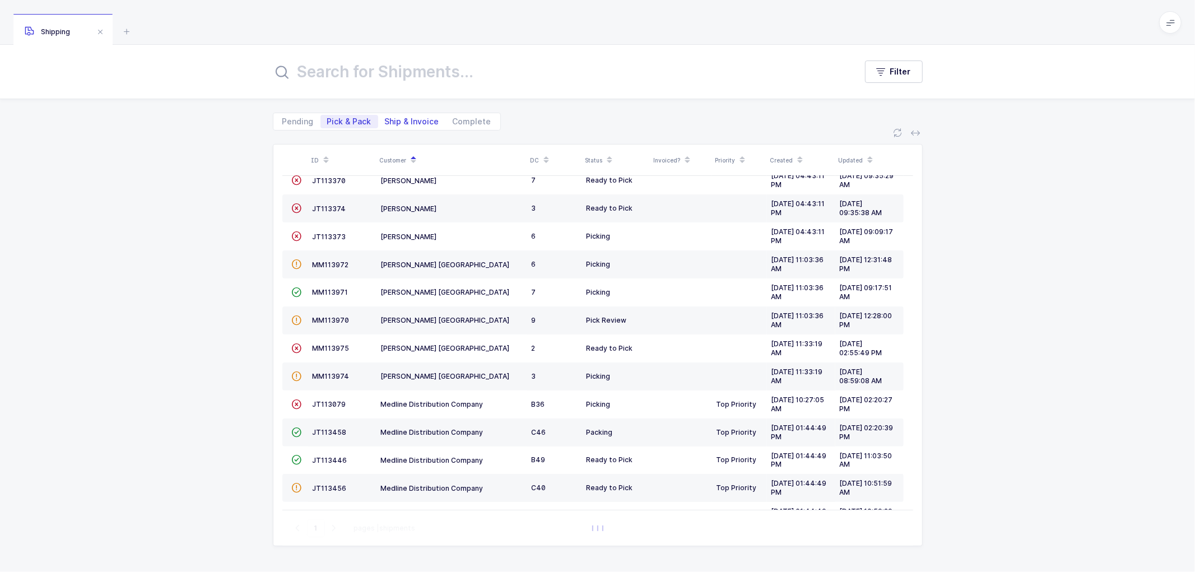
click at [409, 118] on span "Ship & Invoice" at bounding box center [412, 122] width 54 height 8
click at [385, 116] on input "Ship & Invoice" at bounding box center [381, 118] width 7 height 7
radio input "true"
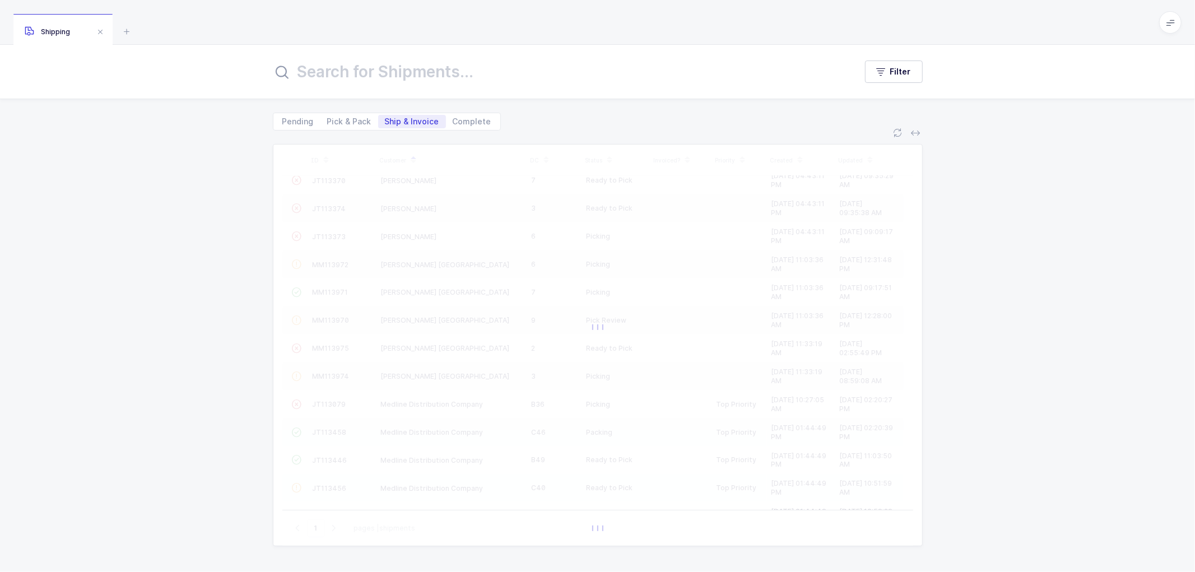
scroll to position [161, 0]
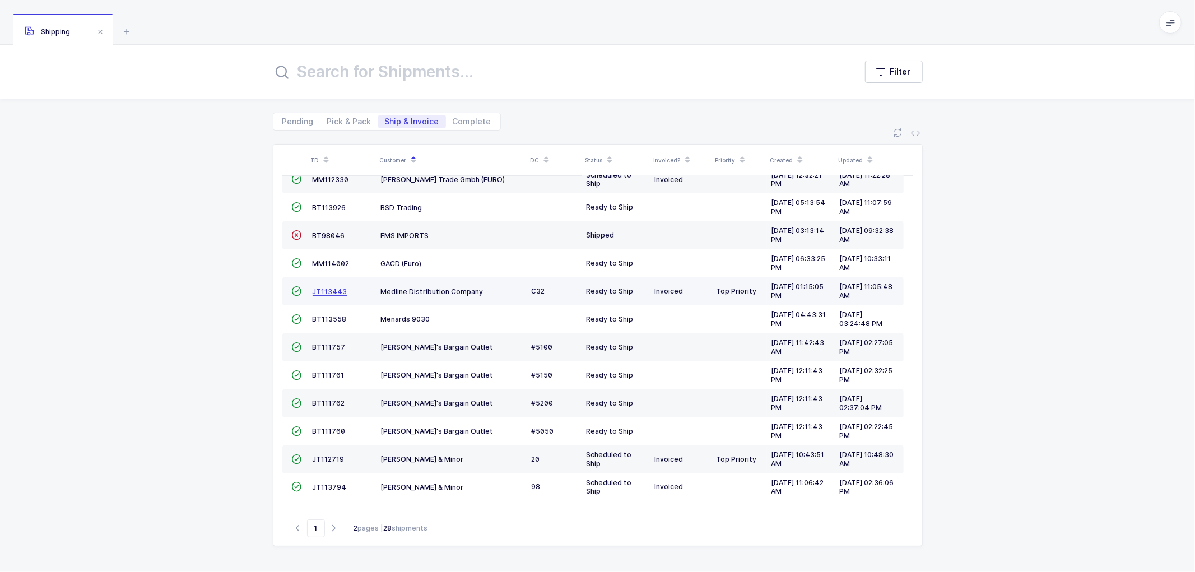
click at [318, 286] on td "JT113443" at bounding box center [342, 291] width 68 height 28
click at [338, 287] on span "JT113443" at bounding box center [329, 291] width 35 height 8
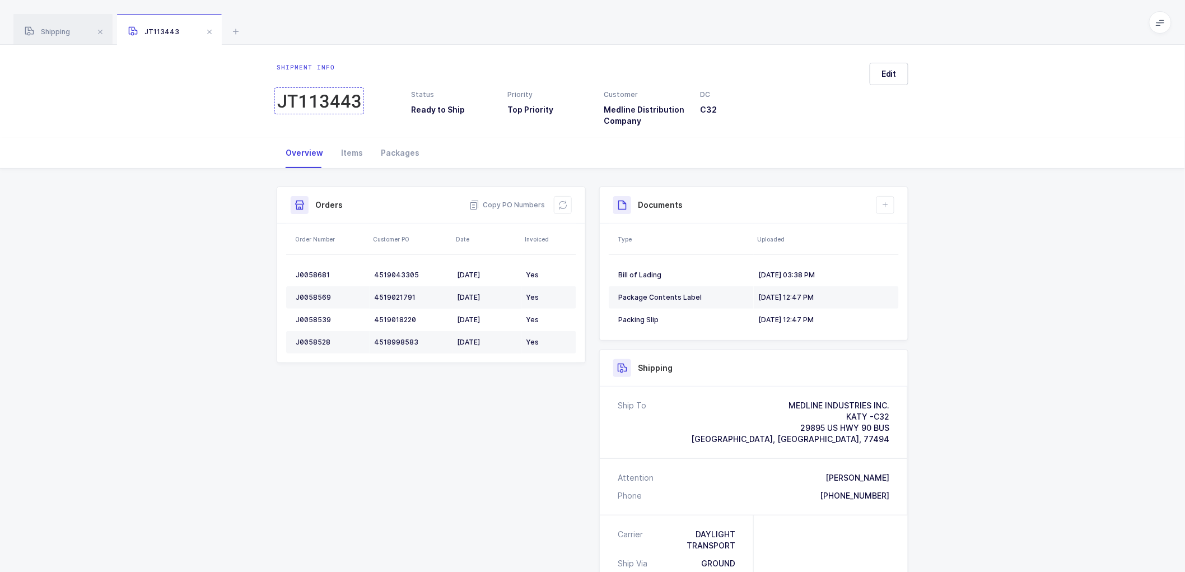
click at [317, 97] on div "JT113443" at bounding box center [319, 101] width 85 height 22
drag, startPoint x: 46, startPoint y: 27, endPoint x: 85, endPoint y: 25, distance: 39.3
click at [46, 26] on div "Shipping" at bounding box center [62, 29] width 99 height 31
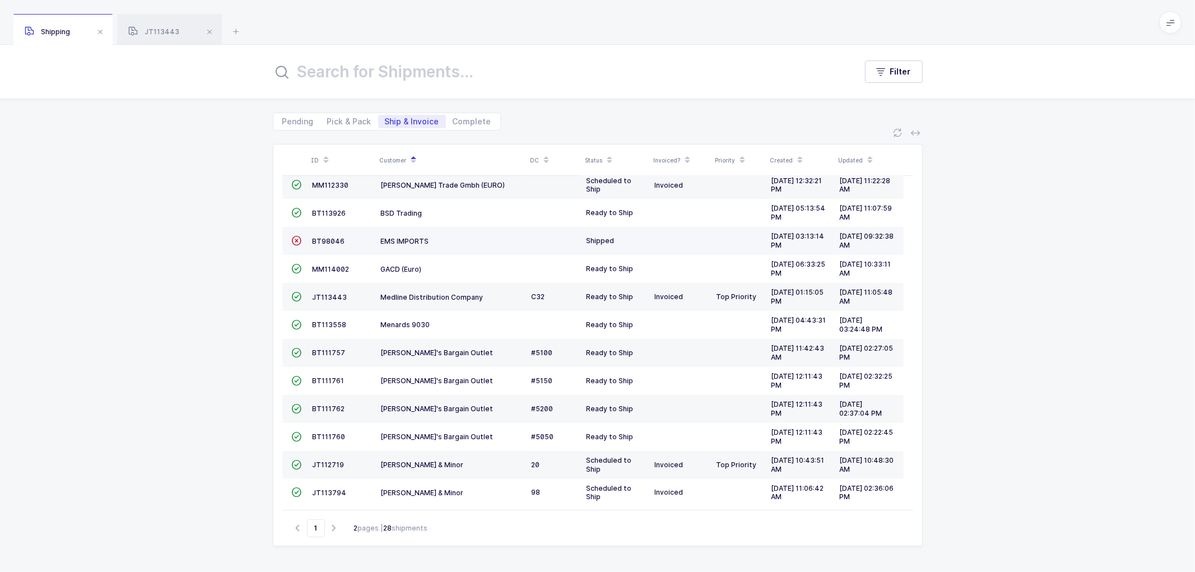
scroll to position [161, 0]
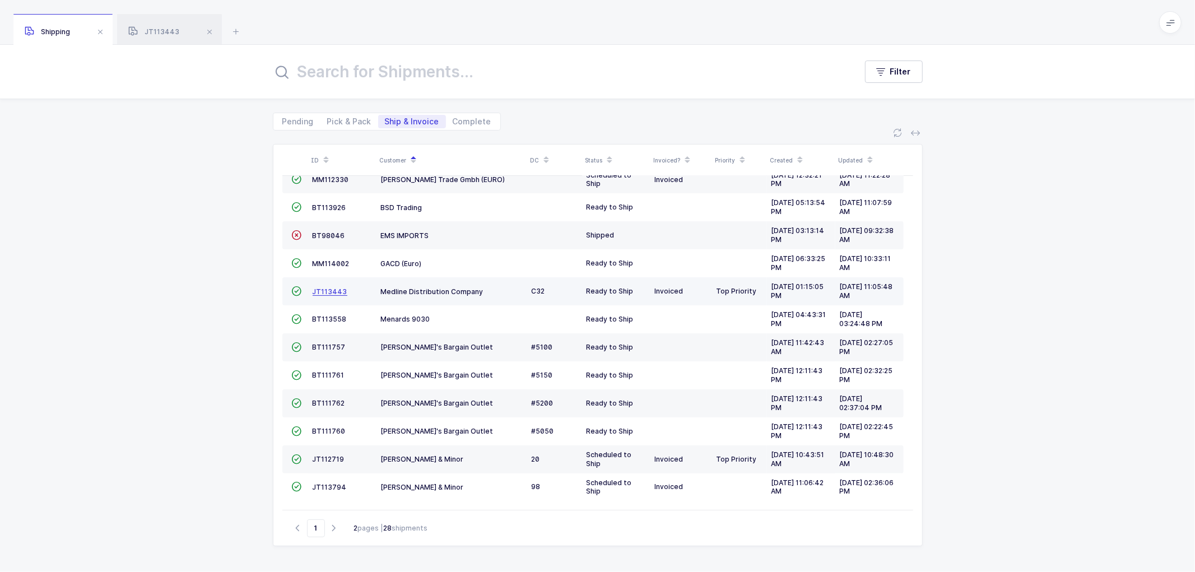
click at [332, 288] on span "JT113443" at bounding box center [329, 291] width 35 height 8
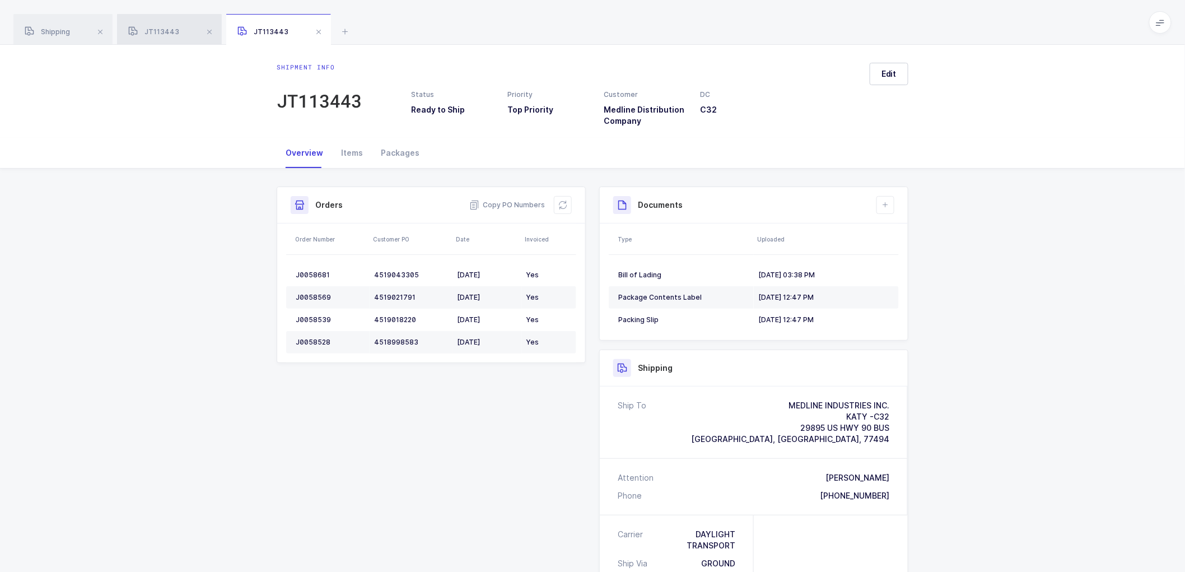
click at [153, 29] on span "JT113443" at bounding box center [153, 31] width 51 height 8
drag, startPoint x: 157, startPoint y: 27, endPoint x: 349, endPoint y: 78, distance: 198.9
click at [158, 27] on div "JT113443" at bounding box center [169, 29] width 105 height 31
drag, startPoint x: 46, startPoint y: 27, endPoint x: 77, endPoint y: 32, distance: 31.2
click at [47, 27] on div "Shipping" at bounding box center [62, 29] width 99 height 31
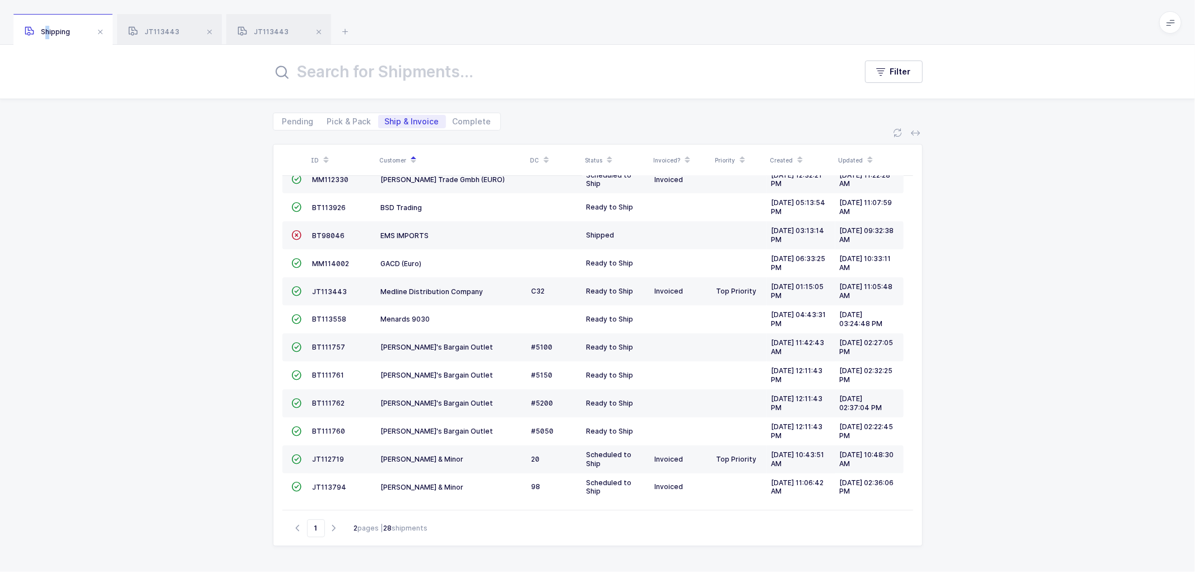
scroll to position [129, 0]
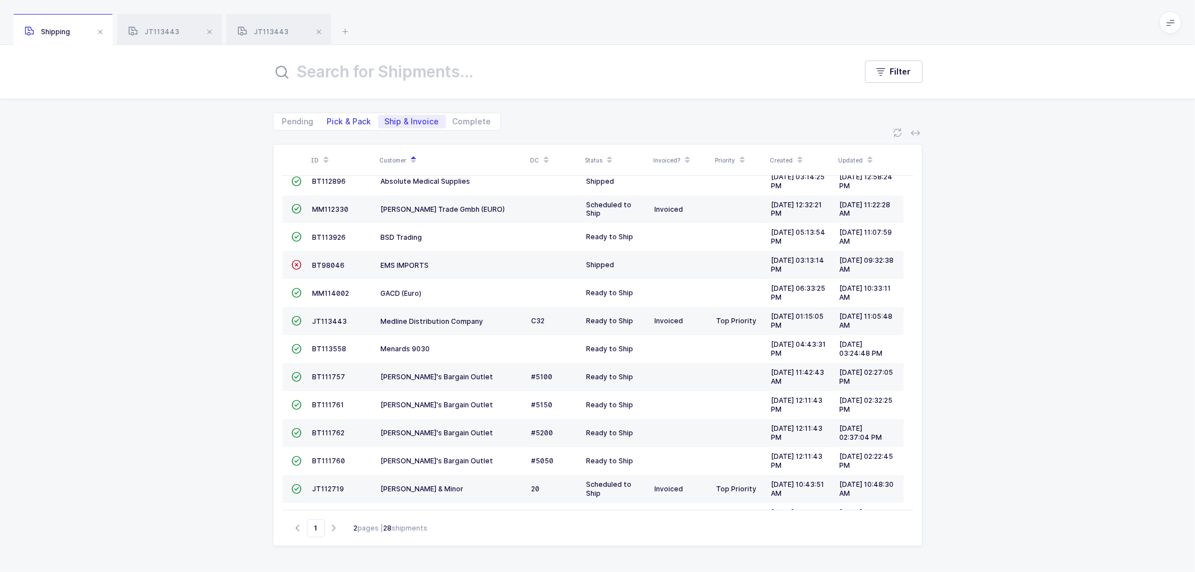
click at [344, 120] on span "Pick & Pack" at bounding box center [349, 122] width 44 height 8
click at [328, 120] on input "Pick & Pack" at bounding box center [323, 118] width 7 height 7
radio input "true"
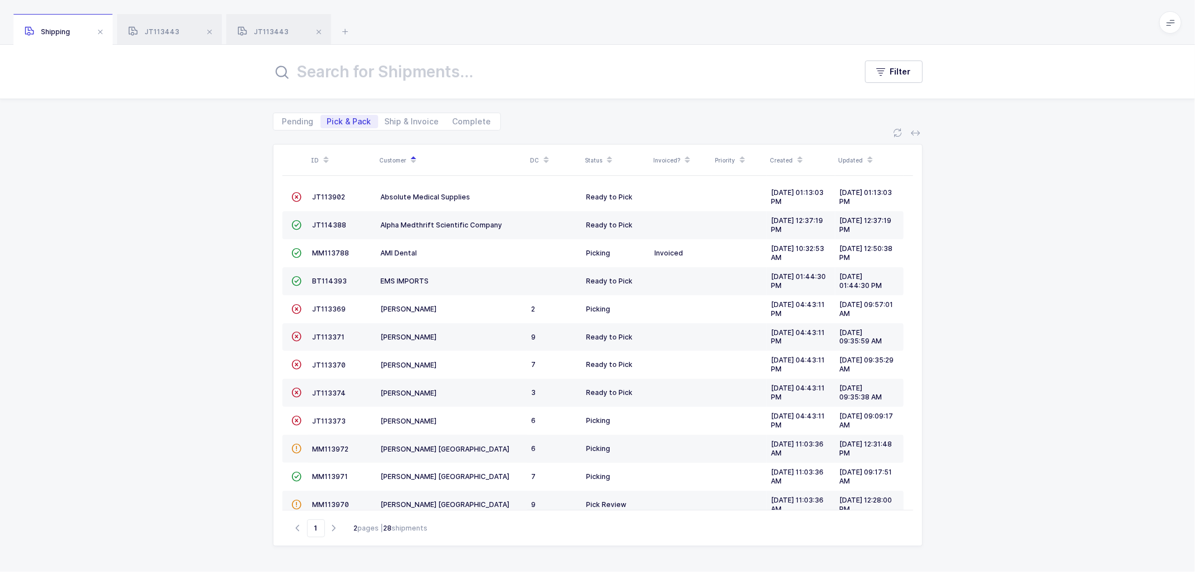
scroll to position [0, 0]
click at [326, 255] on span "MM113788" at bounding box center [330, 254] width 37 height 8
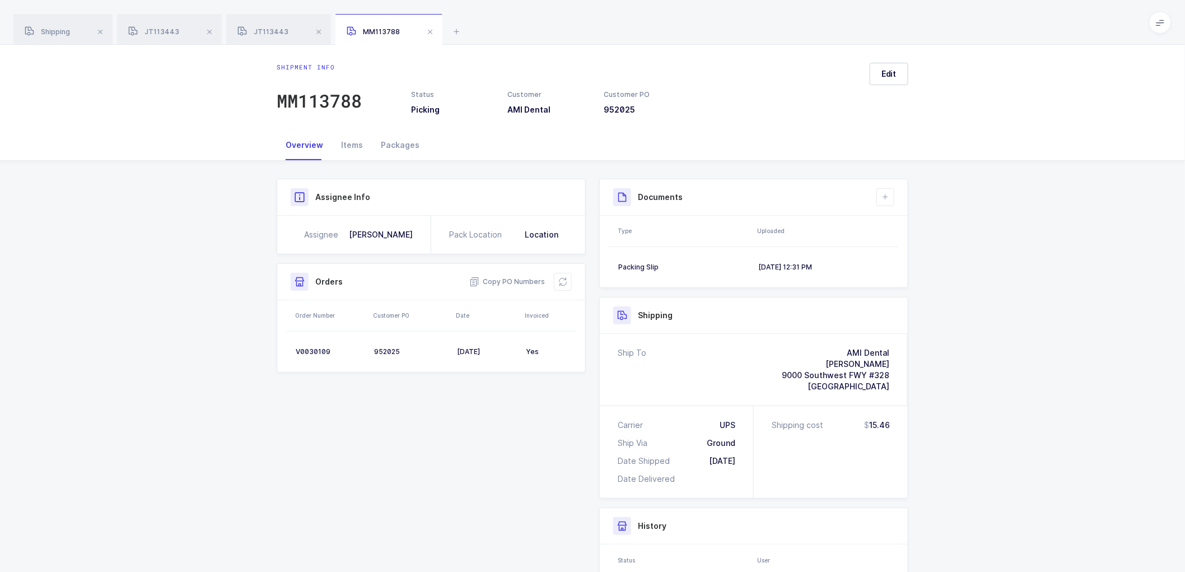
drag, startPoint x: 296, startPoint y: 96, endPoint x: 379, endPoint y: 113, distance: 85.1
click at [299, 96] on div "MM113788" at bounding box center [319, 101] width 85 height 22
click at [311, 348] on div "V0030109" at bounding box center [330, 351] width 69 height 9
drag, startPoint x: 49, startPoint y: 30, endPoint x: 194, endPoint y: 34, distance: 145.6
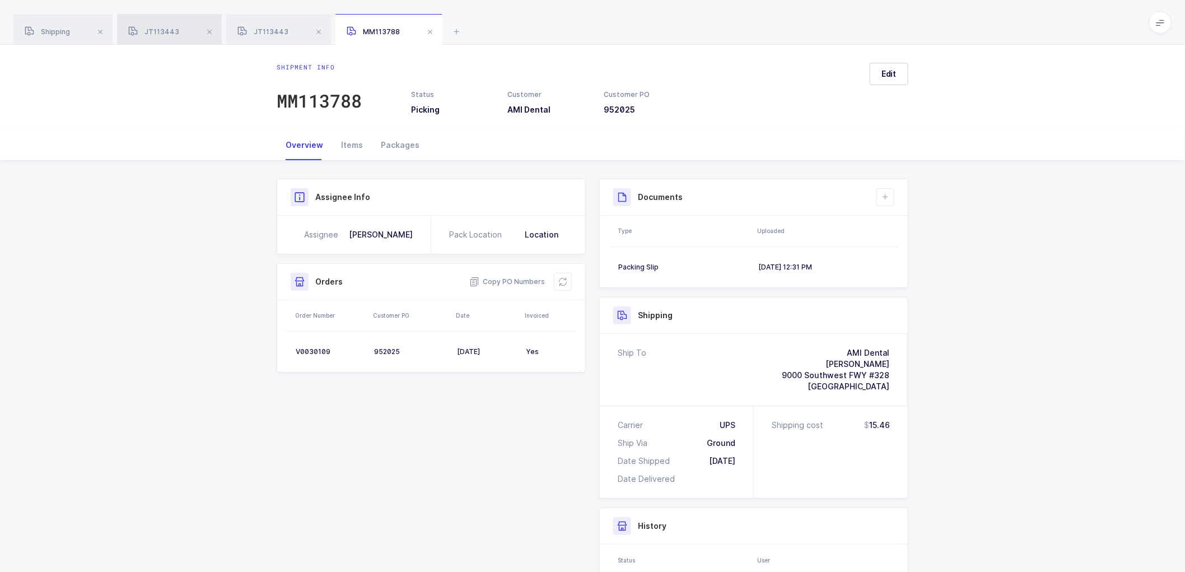
click at [50, 30] on span "Shipping" at bounding box center [47, 31] width 45 height 8
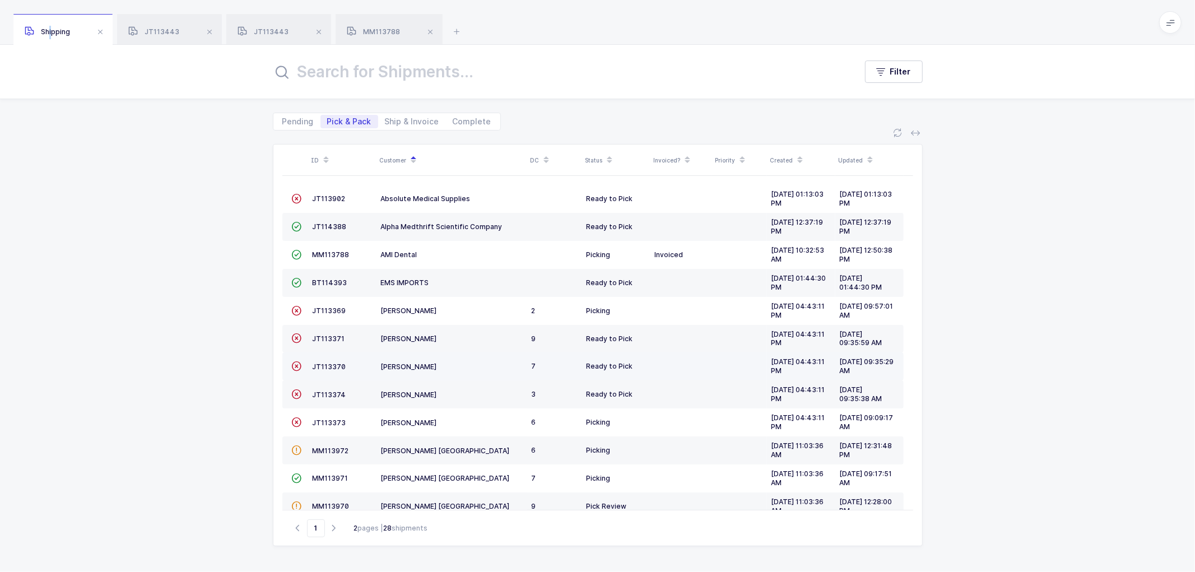
scroll to position [245, 0]
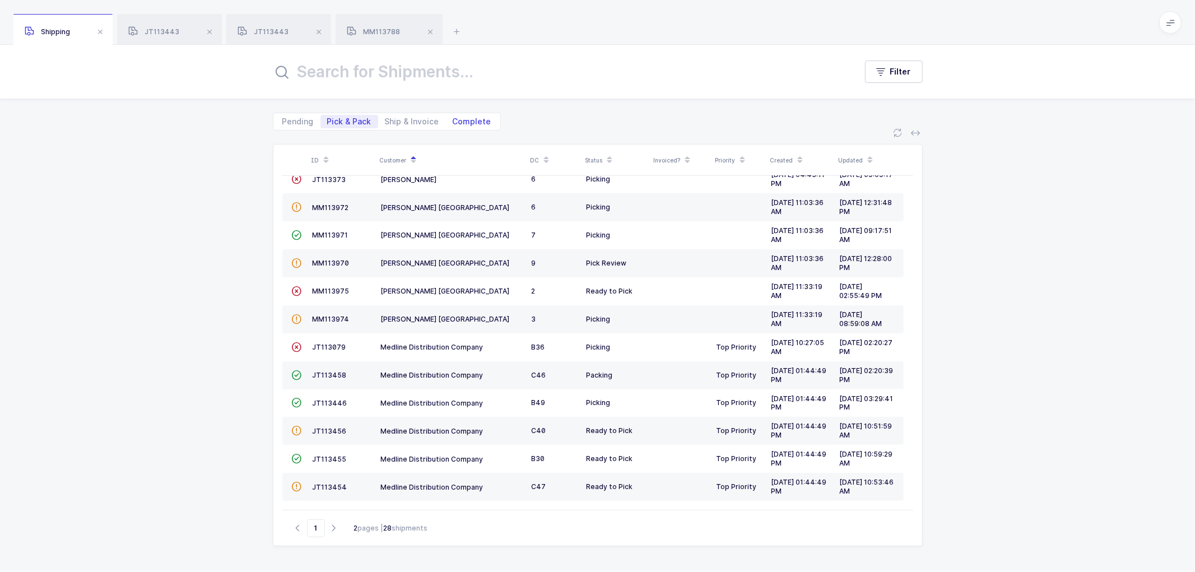
drag, startPoint x: 411, startPoint y: 121, endPoint x: 491, endPoint y: 120, distance: 79.5
click at [412, 121] on span "Ship & Invoice" at bounding box center [412, 122] width 54 height 8
click at [385, 121] on input "Ship & Invoice" at bounding box center [381, 118] width 7 height 7
radio input "true"
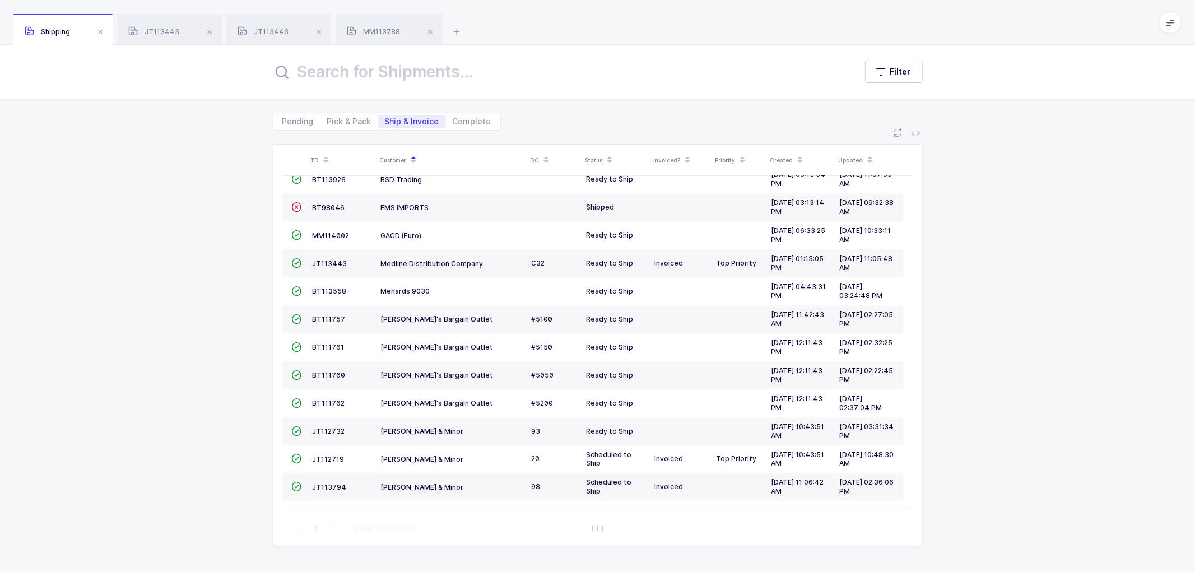
scroll to position [189, 0]
click at [342, 116] on span "Pick & Pack" at bounding box center [349, 121] width 58 height 13
click at [328, 116] on input "Pick & Pack" at bounding box center [323, 118] width 7 height 7
radio input "true"
radio input "false"
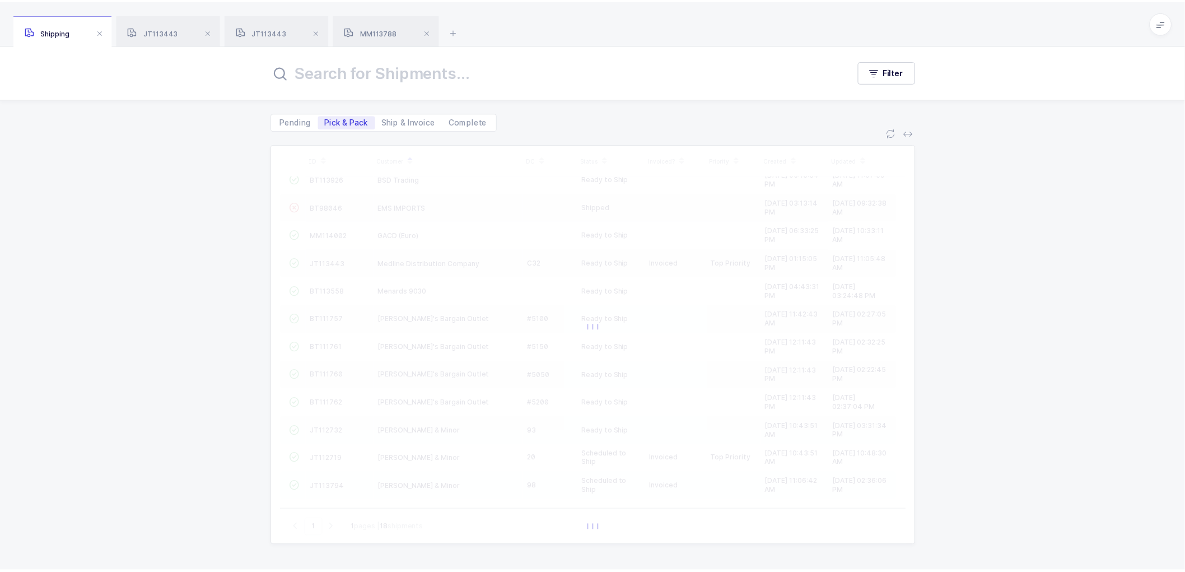
scroll to position [245, 0]
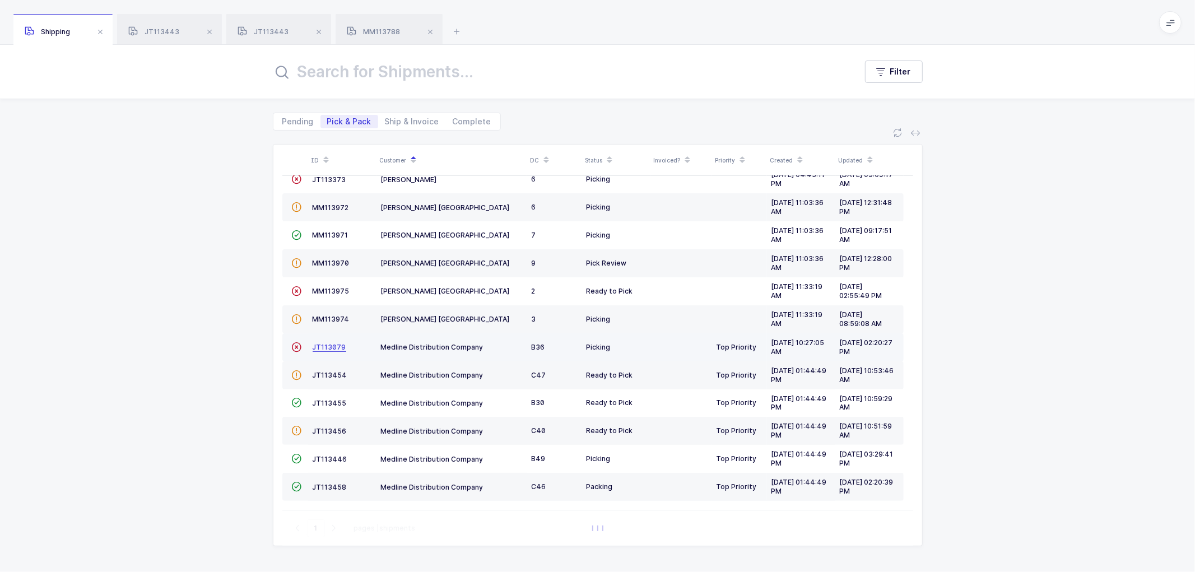
click at [323, 344] on span "JT113079" at bounding box center [329, 347] width 34 height 8
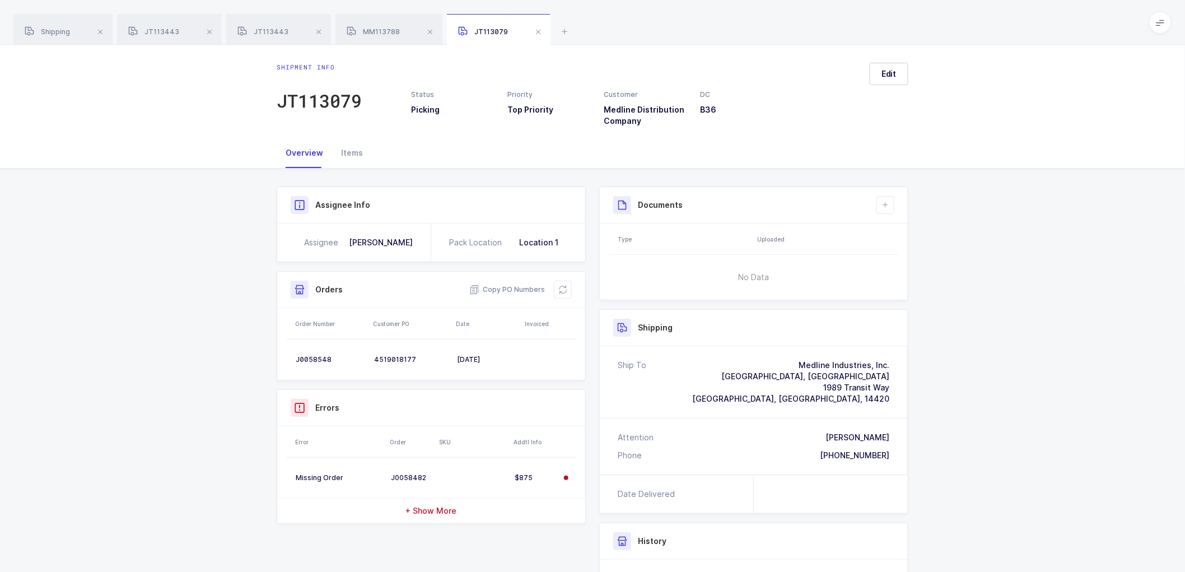
drag, startPoint x: 316, startPoint y: 99, endPoint x: 530, endPoint y: 126, distance: 215.7
click at [316, 99] on div "JT113079" at bounding box center [319, 101] width 85 height 22
click at [309, 354] on td "J0058548" at bounding box center [327, 359] width 83 height 22
click at [309, 355] on td "J0058548" at bounding box center [327, 359] width 83 height 22
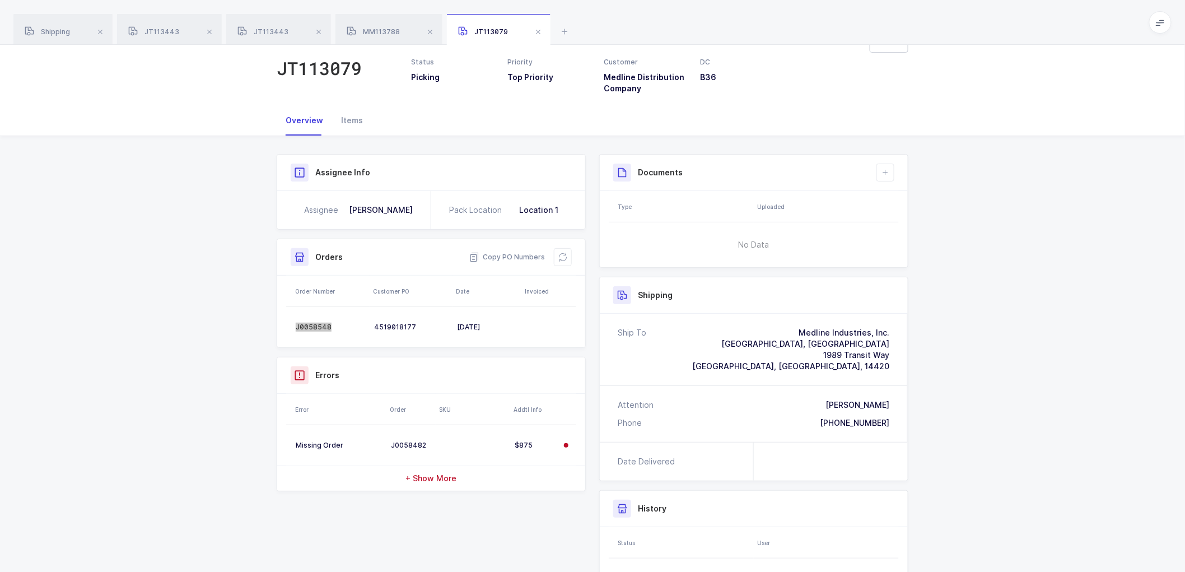
scroll to position [62, 0]
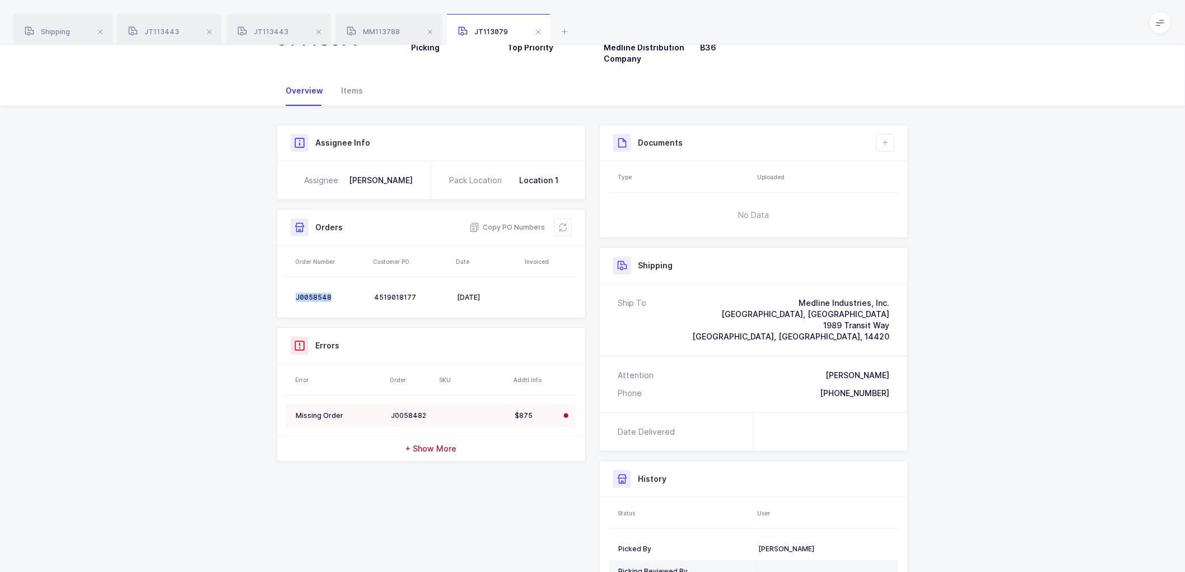
click at [408, 411] on div "J0058482" at bounding box center [411, 415] width 40 height 9
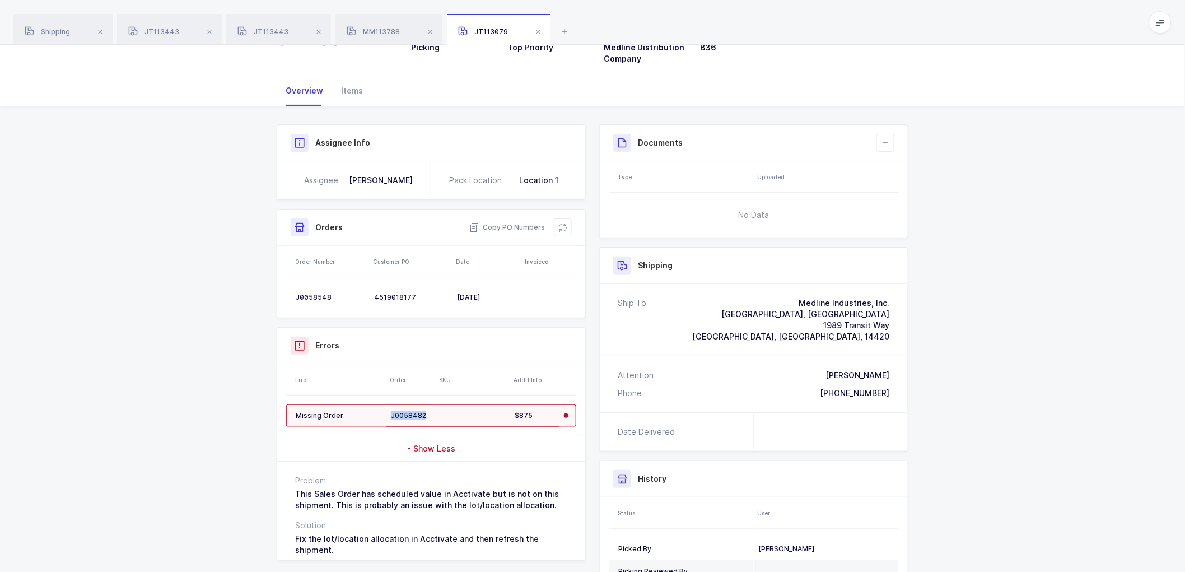
click at [408, 411] on div "J0058482" at bounding box center [411, 415] width 40 height 9
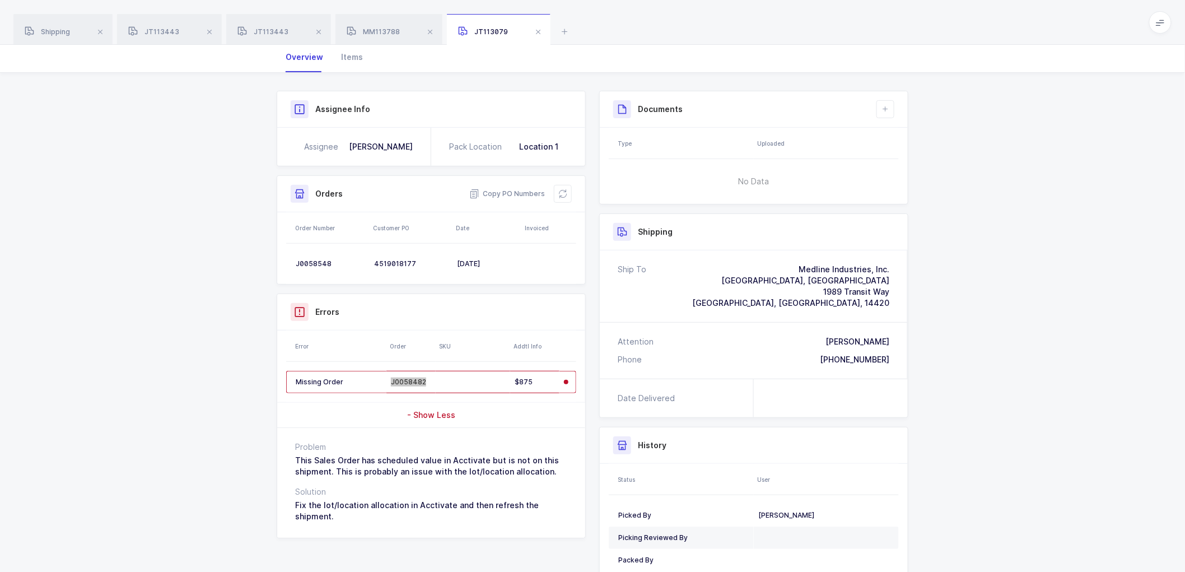
scroll to position [124, 0]
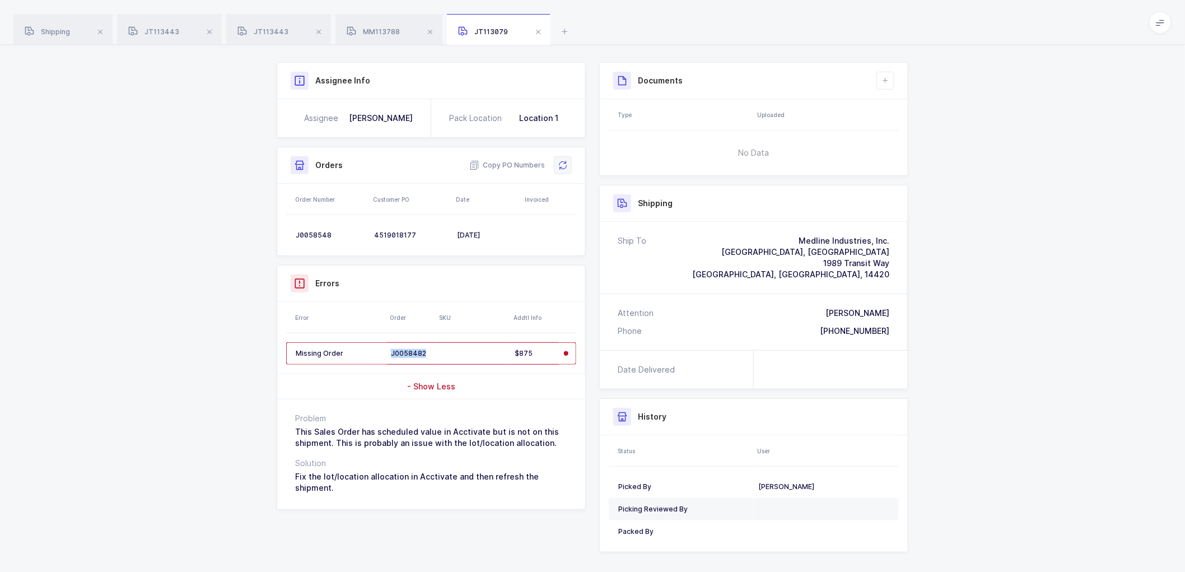
click at [558, 162] on icon at bounding box center [562, 165] width 9 height 9
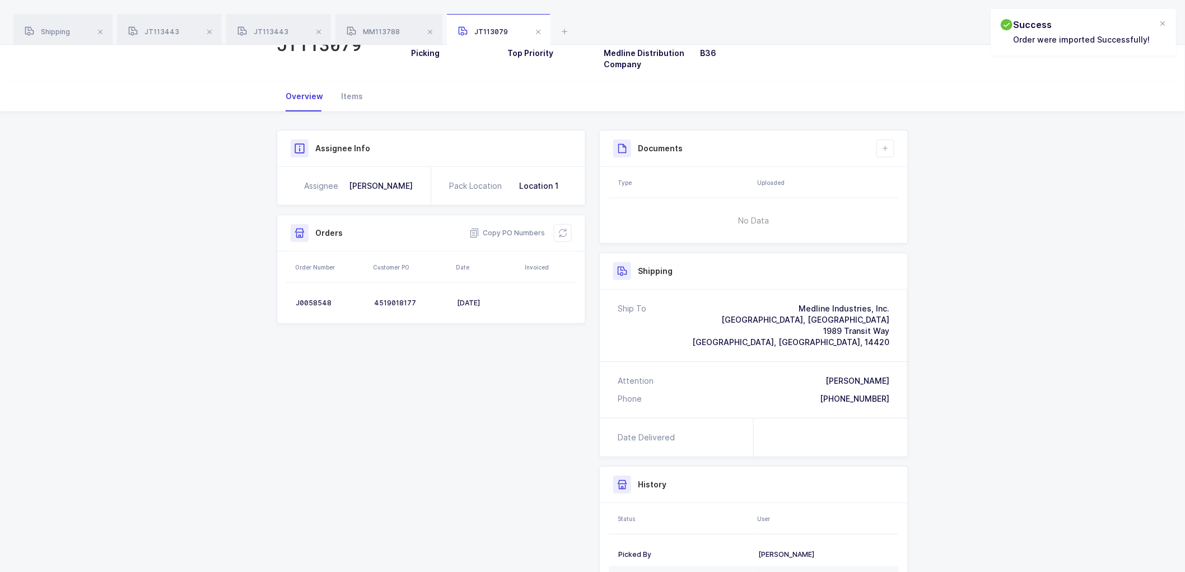
scroll to position [0, 0]
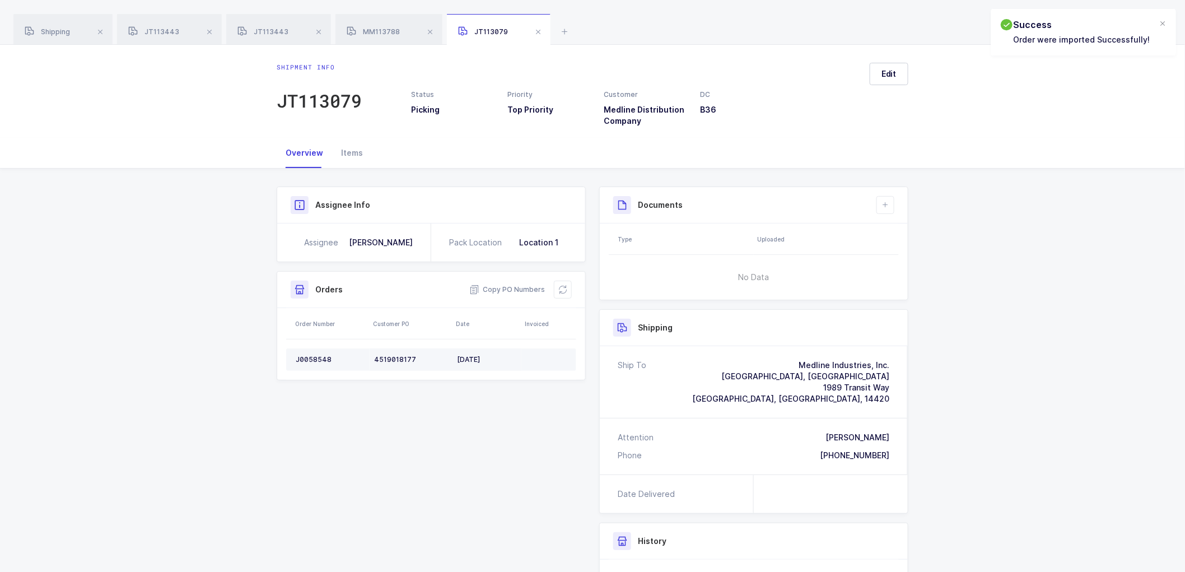
click at [311, 356] on div "J0058548" at bounding box center [330, 359] width 69 height 9
click at [564, 286] on icon at bounding box center [562, 289] width 9 height 9
click at [891, 71] on span "Edit" at bounding box center [888, 73] width 15 height 11
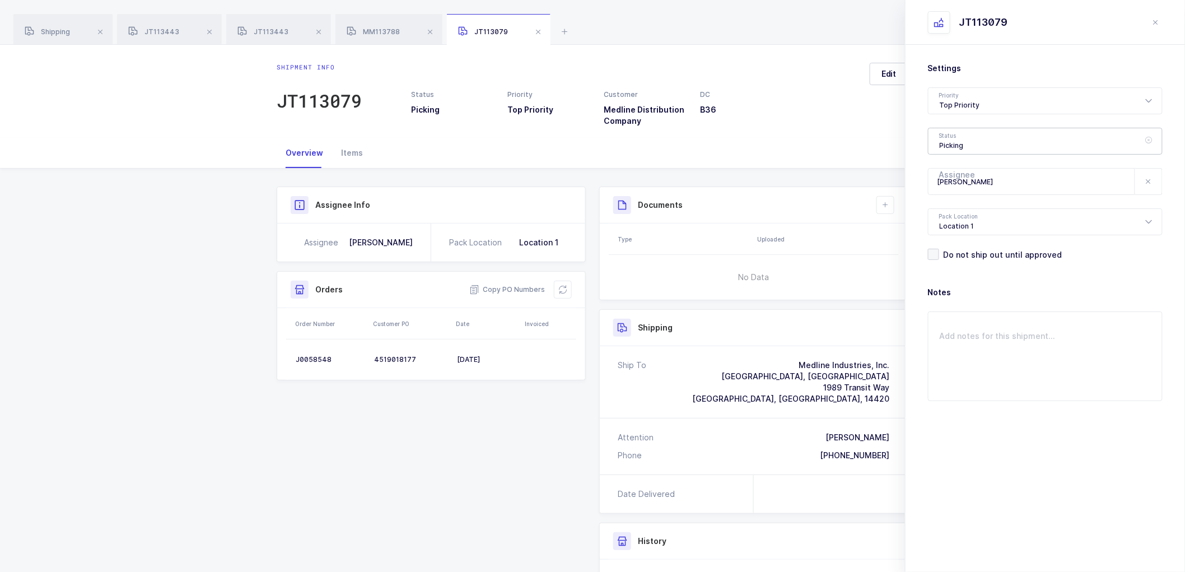
click at [958, 133] on div "Picking" at bounding box center [1045, 141] width 235 height 27
click at [917, 133] on div "Settings Priority Top Priority Rush Overnight Top Priority Status Picking Pendi…" at bounding box center [1045, 268] width 279 height 446
click at [961, 144] on div "Picking" at bounding box center [1045, 141] width 235 height 27
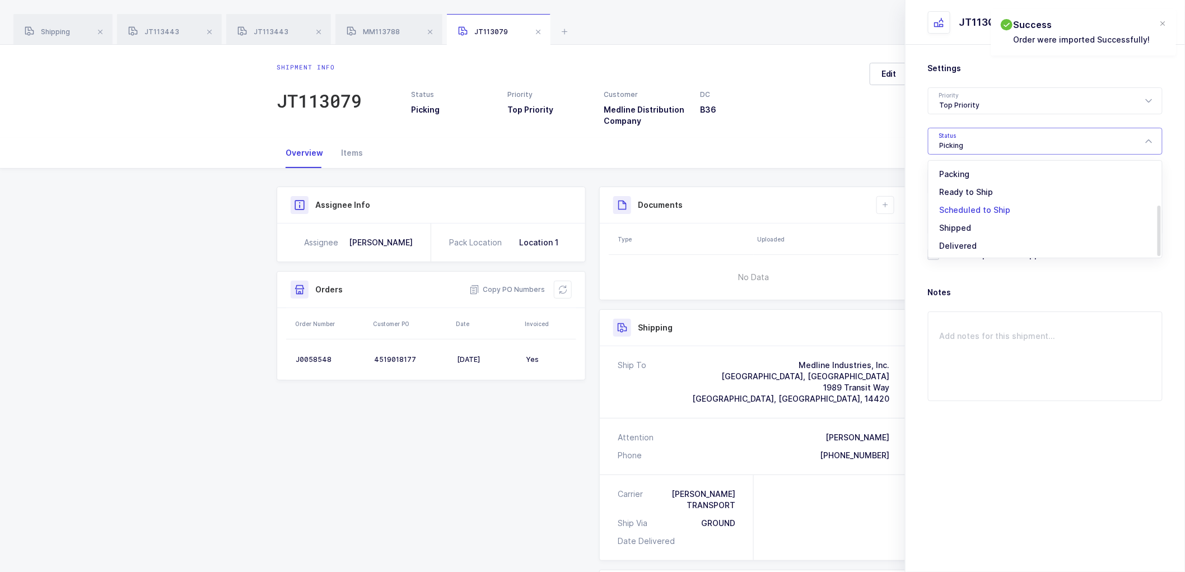
scroll to position [92, 0]
click at [958, 225] on span "Shipped" at bounding box center [956, 227] width 32 height 10
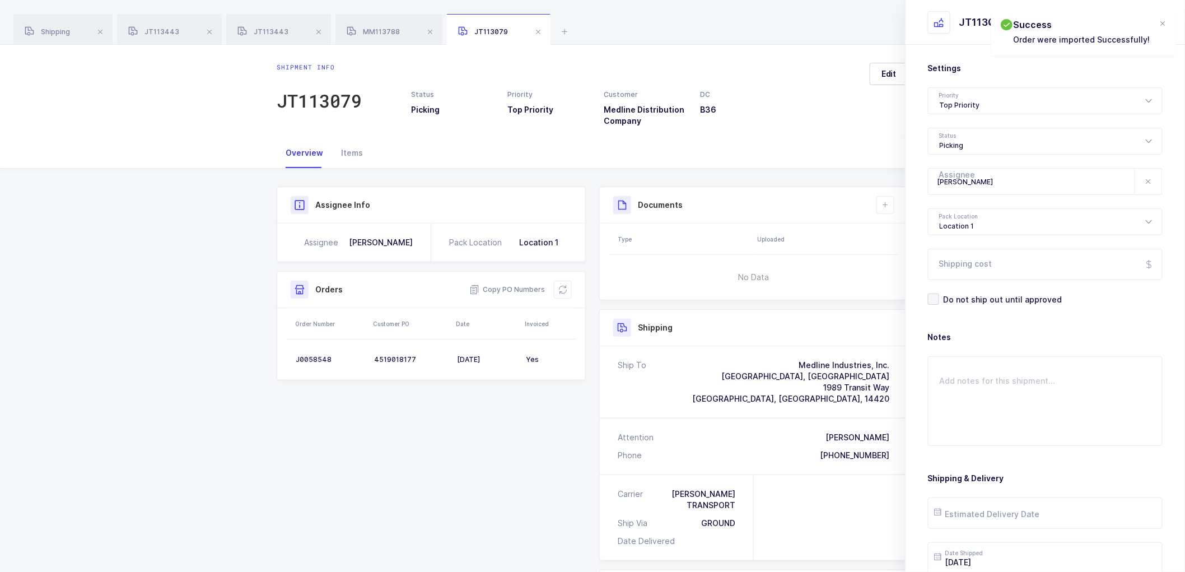
type input "Shipped"
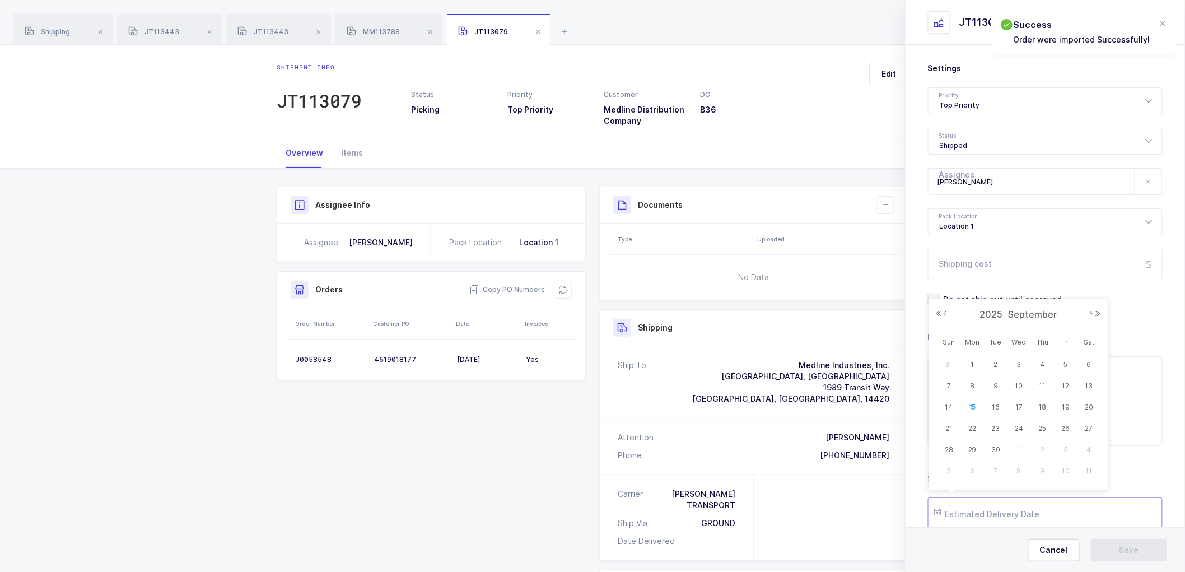
click at [970, 511] on input "text" at bounding box center [1045, 512] width 235 height 31
click at [975, 406] on span "15" at bounding box center [972, 406] width 13 height 13
type input "[DATE]"
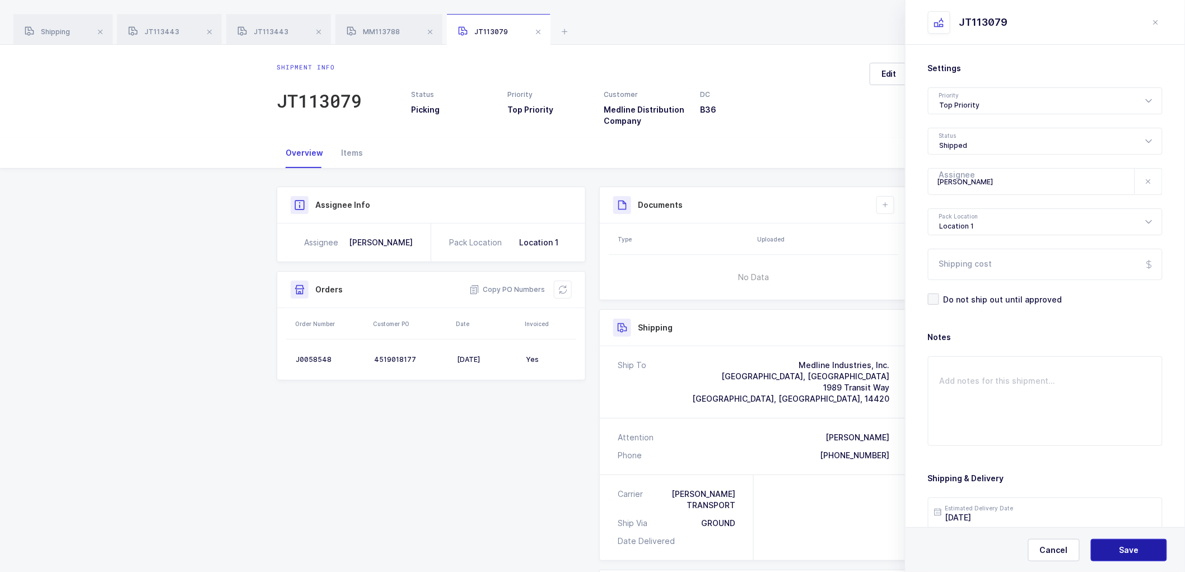
click at [1125, 548] on span "Save" at bounding box center [1129, 549] width 20 height 11
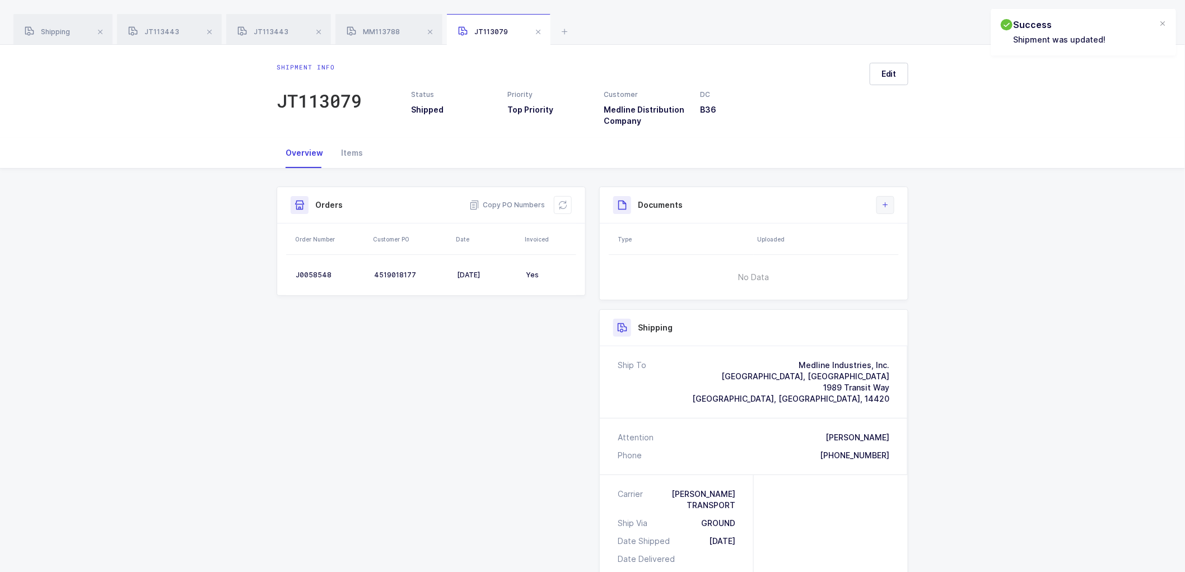
click at [885, 204] on icon at bounding box center [885, 204] width 9 height 9
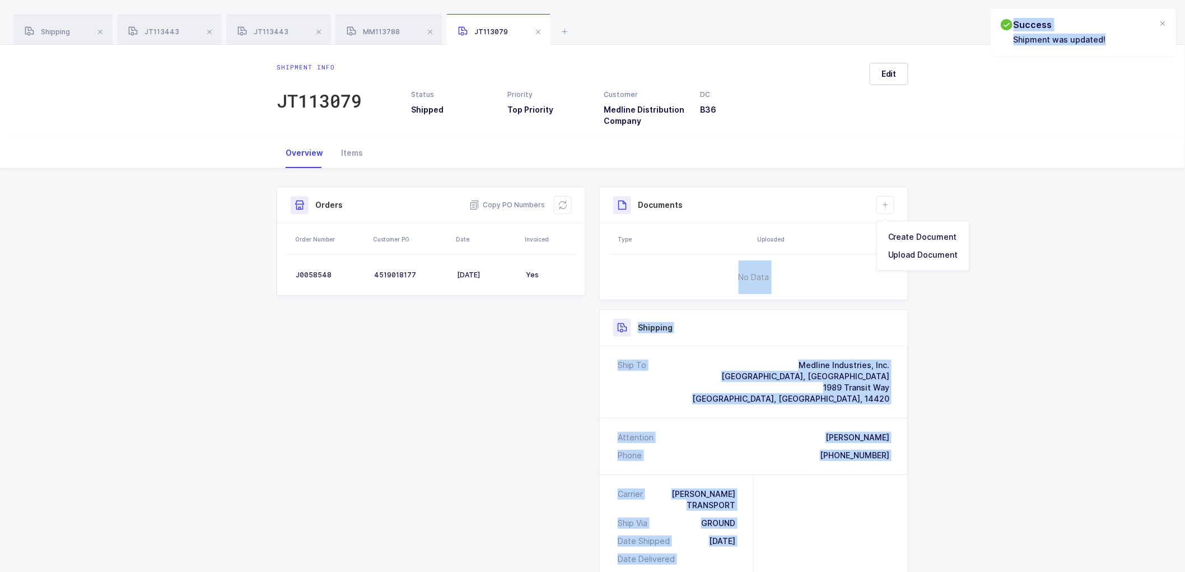
click at [891, 225] on body "Apps Core [GEOGRAPHIC_DATA] Admin Mission Control Purchasing [PERSON_NAME] Logo…" at bounding box center [592, 388] width 1185 height 777
click at [958, 308] on div "Shipment Info Shipment Number JT113079 Status Shipped Priority Top Priority Cus…" at bounding box center [592, 473] width 1185 height 609
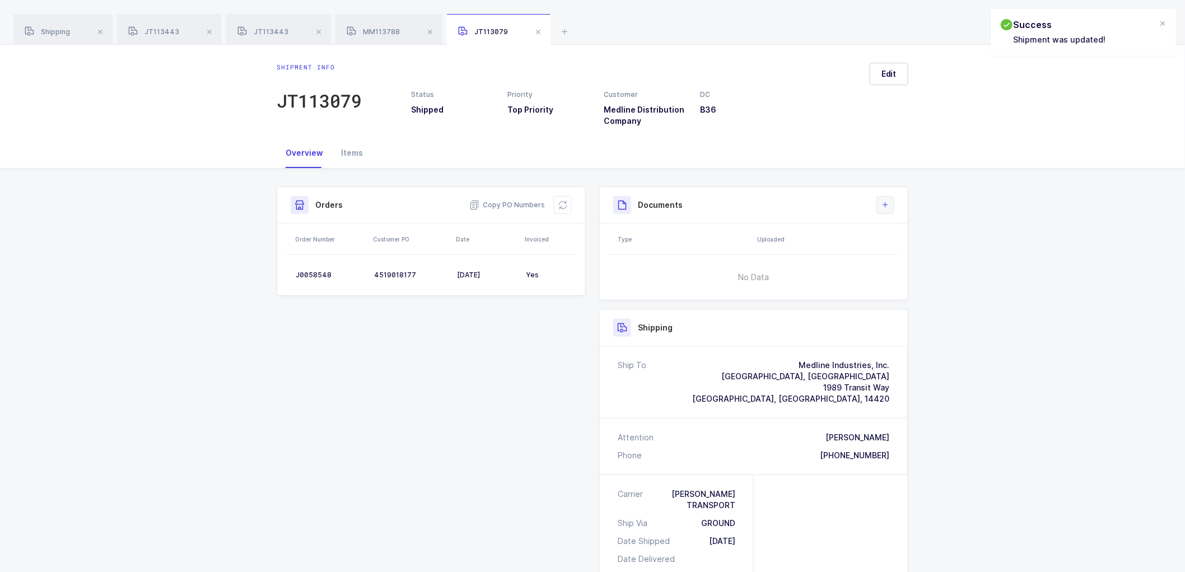
click at [887, 200] on icon at bounding box center [885, 204] width 9 height 9
click at [911, 251] on li "Upload Document" at bounding box center [922, 255] width 83 height 18
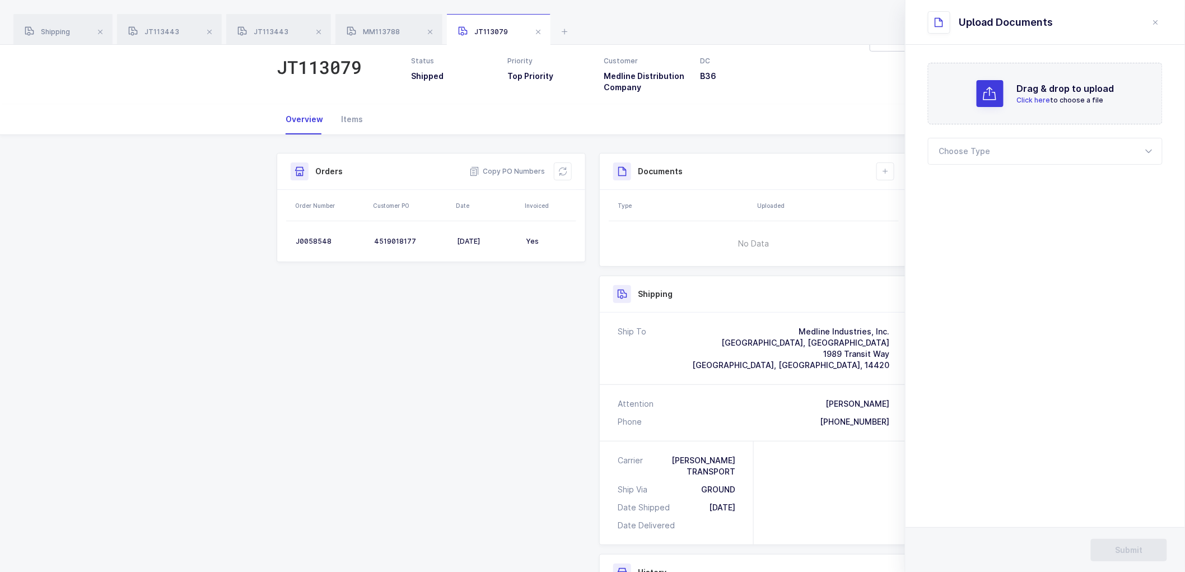
scroll to position [62, 0]
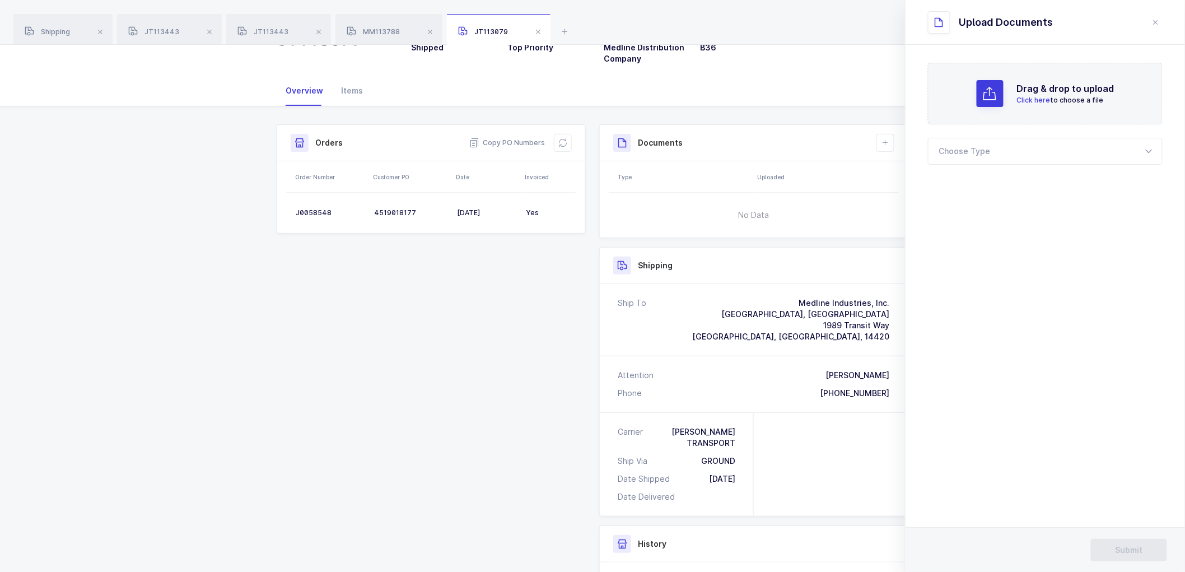
click at [1035, 272] on section "Drag & drop to upload Click here to choose a file Choose Type Bill of Lading Pa…" at bounding box center [1045, 308] width 279 height 527
click at [1155, 147] on icon at bounding box center [1149, 151] width 14 height 27
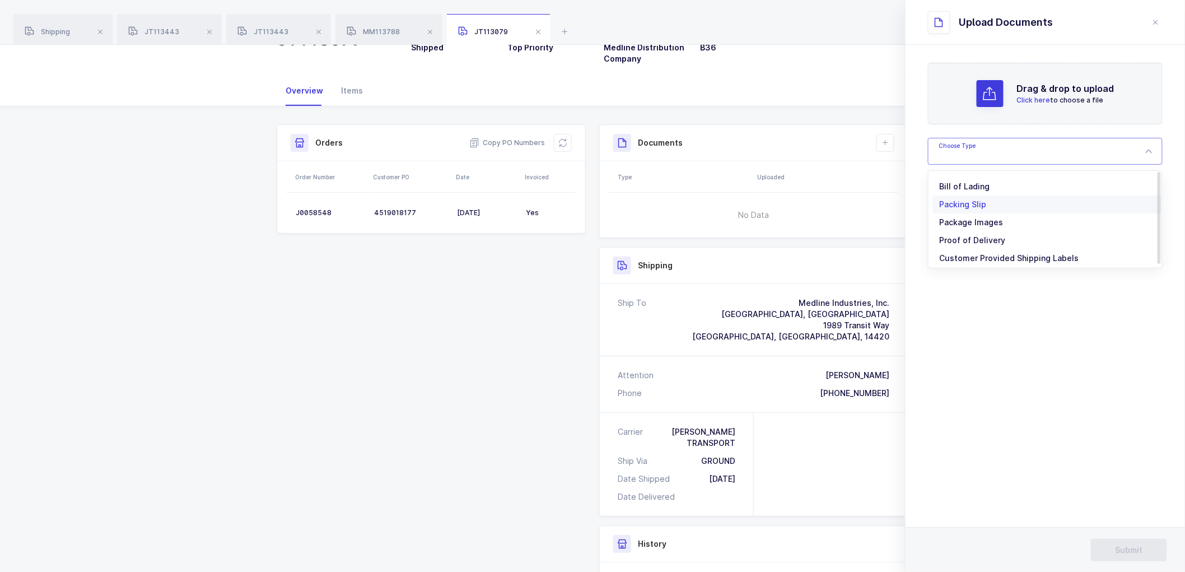
drag, startPoint x: 990, startPoint y: 189, endPoint x: 1004, endPoint y: 178, distance: 17.9
click at [990, 189] on li "Bill of Lading" at bounding box center [1050, 187] width 234 height 18
type input "Bill of Lading"
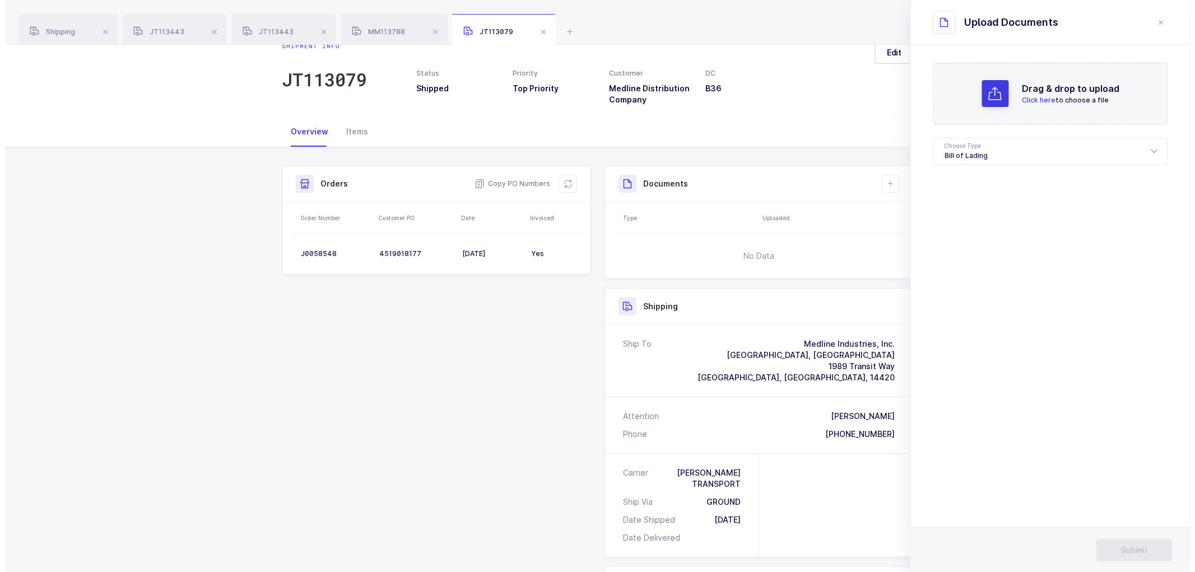
scroll to position [0, 0]
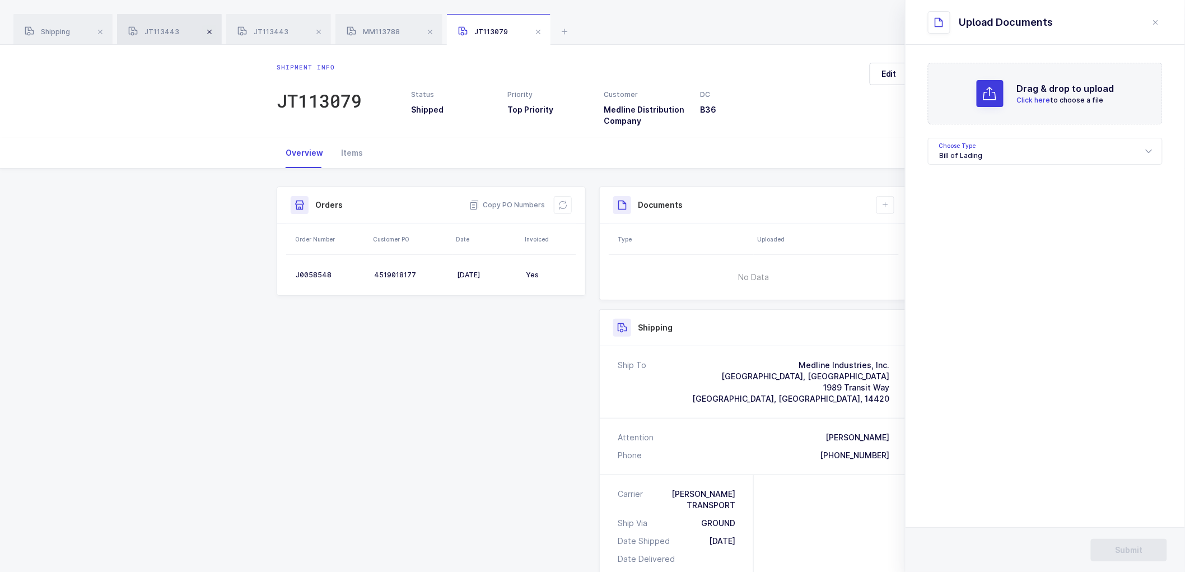
click at [206, 32] on span at bounding box center [209, 31] width 13 height 13
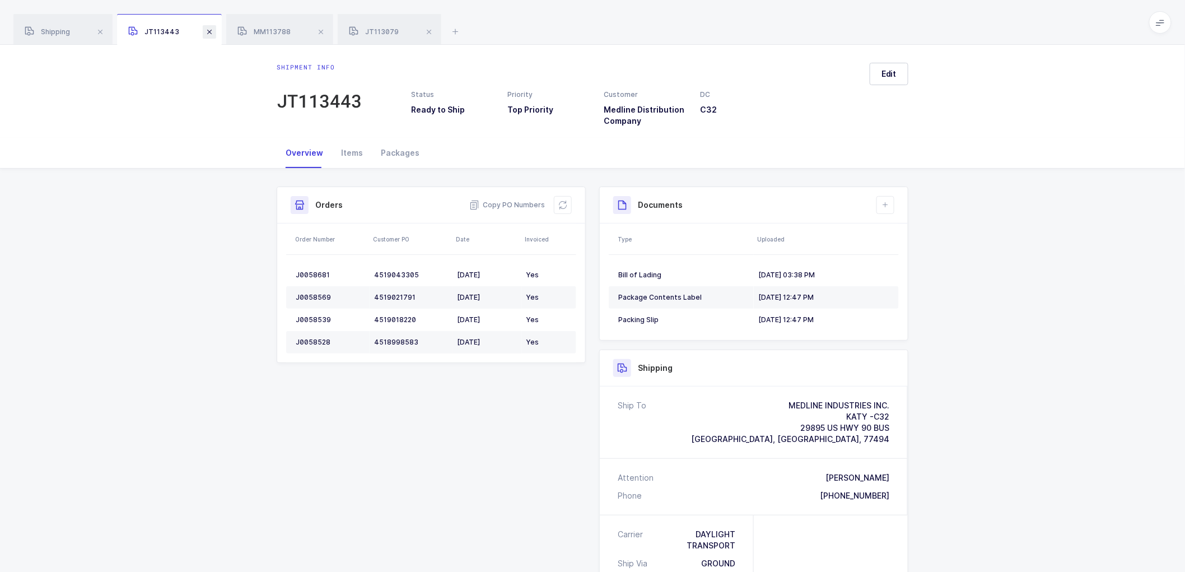
click at [210, 31] on span at bounding box center [209, 31] width 13 height 13
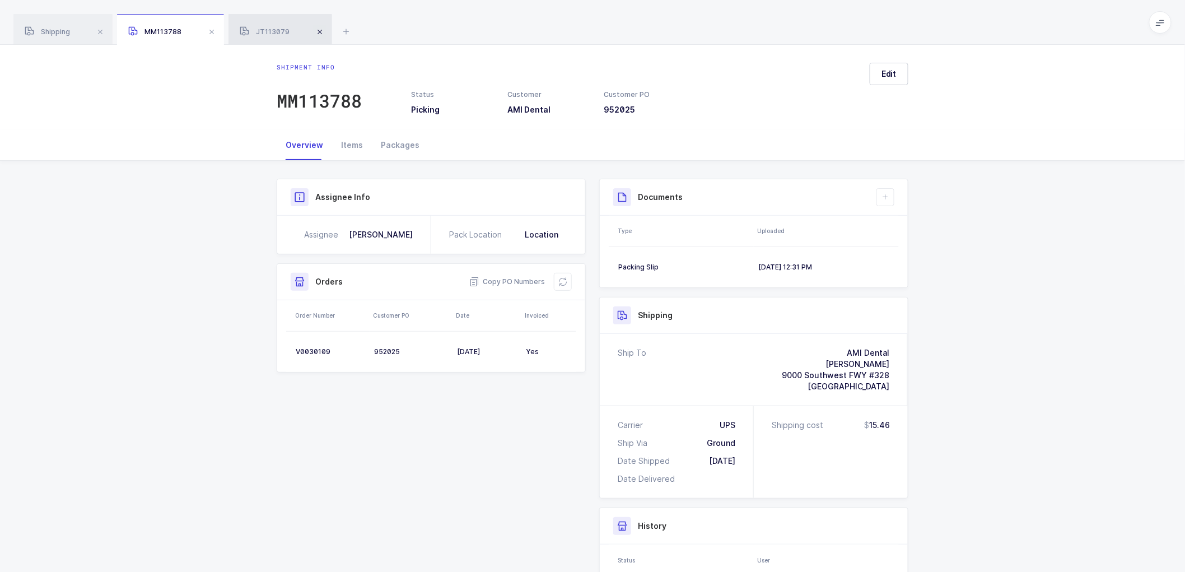
click at [209, 30] on span at bounding box center [211, 31] width 13 height 13
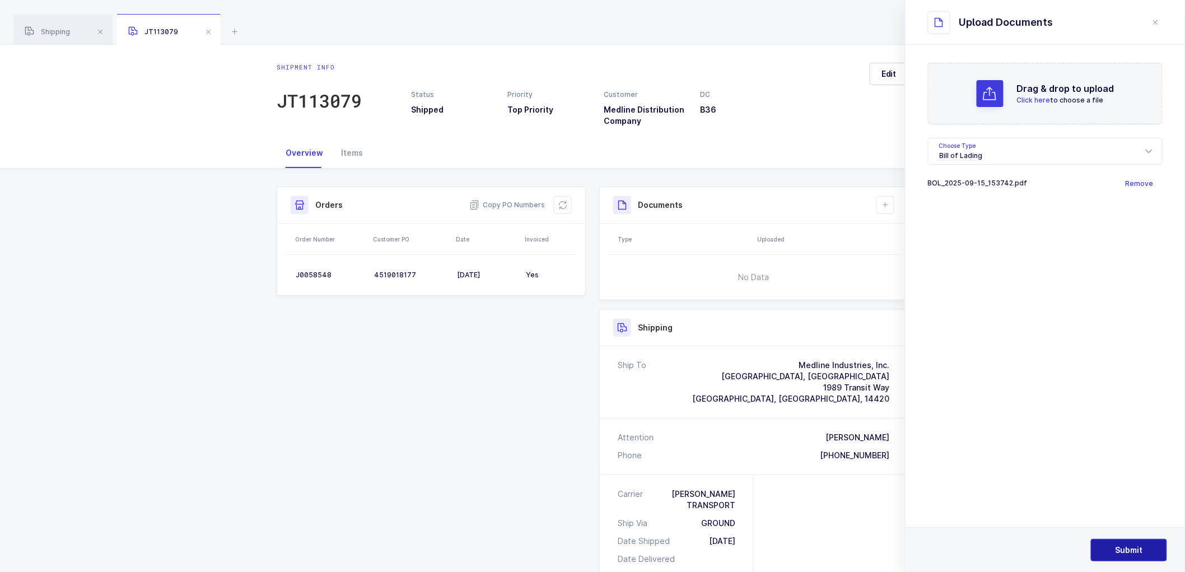
click at [1132, 544] on span "Submit" at bounding box center [1129, 549] width 27 height 11
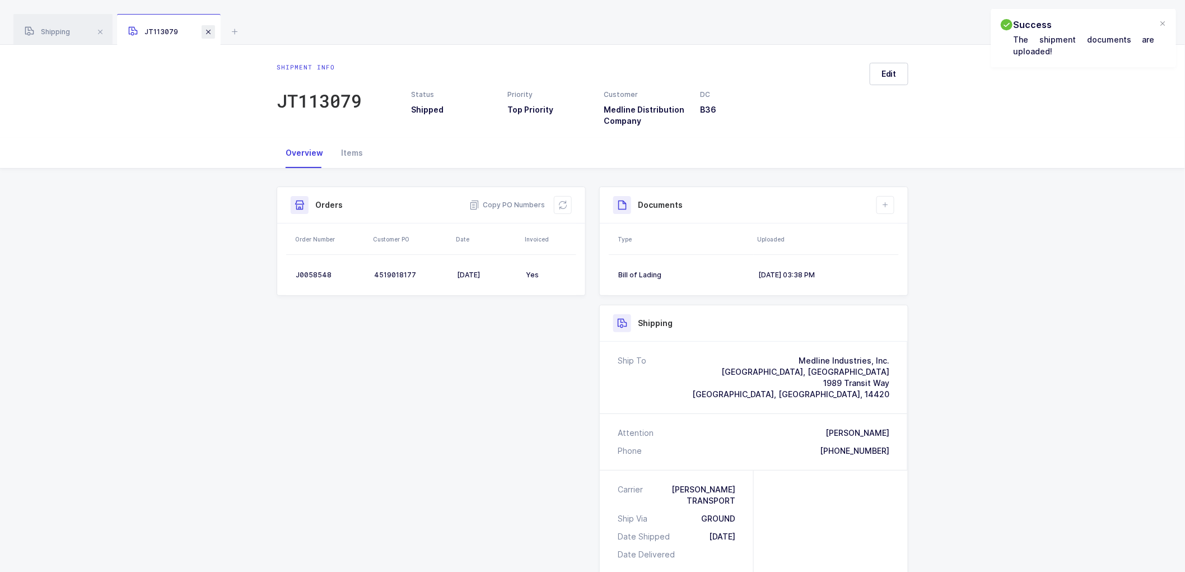
click at [204, 28] on span at bounding box center [208, 31] width 13 height 13
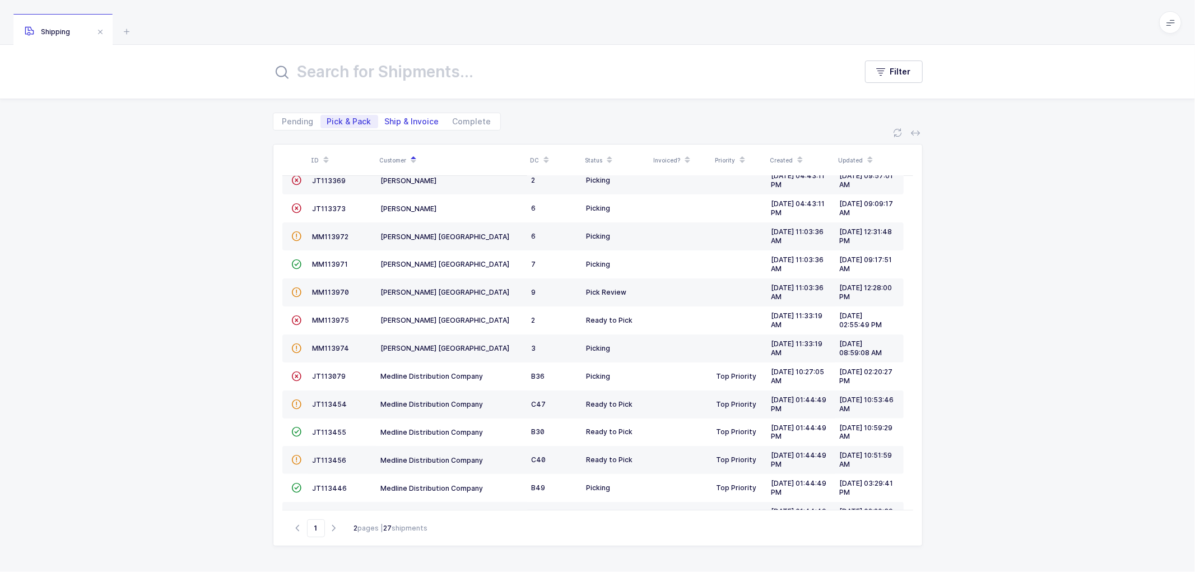
click at [398, 120] on span "Ship & Invoice" at bounding box center [412, 122] width 54 height 8
click at [385, 120] on input "Ship & Invoice" at bounding box center [381, 118] width 7 height 7
radio input "true"
radio input "false"
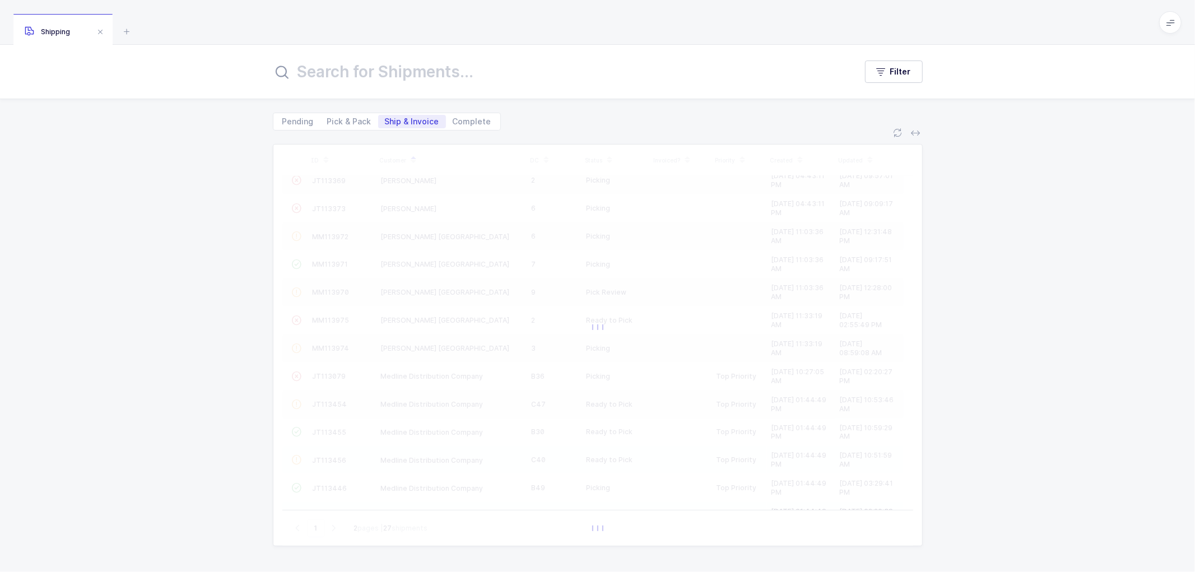
scroll to position [189, 0]
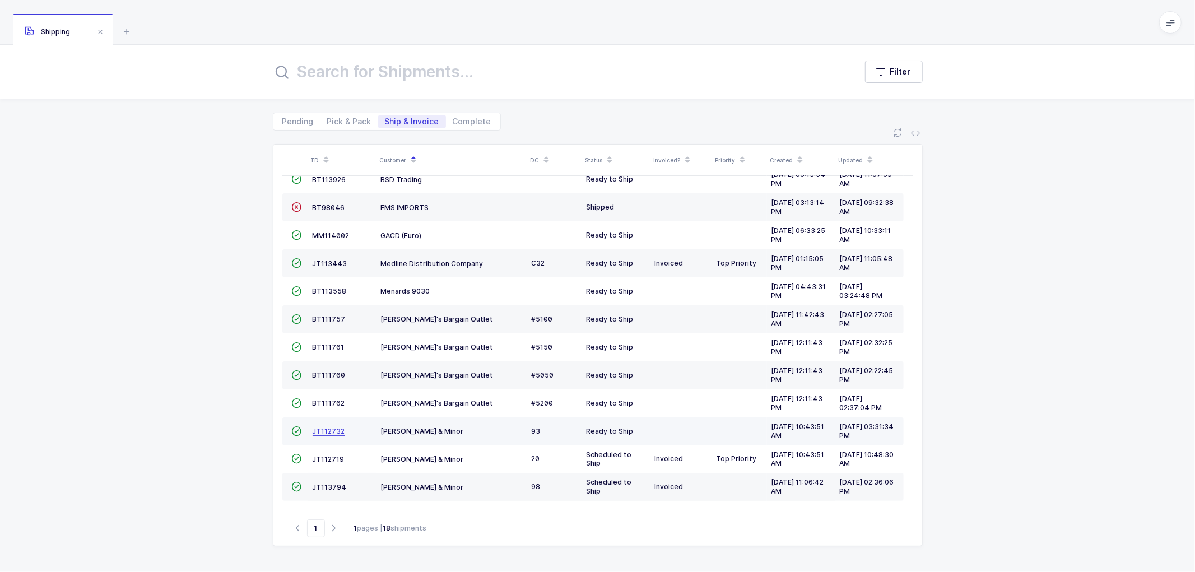
click at [326, 428] on span "JT112732" at bounding box center [328, 431] width 32 height 8
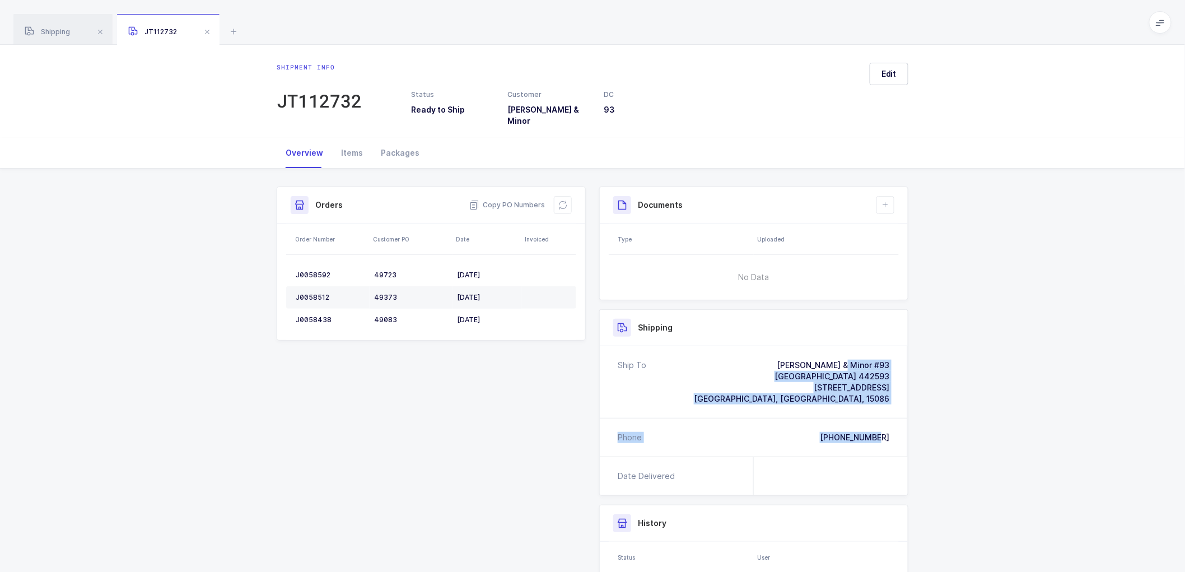
drag, startPoint x: 893, startPoint y: 430, endPoint x: 786, endPoint y: 356, distance: 129.2
click at [786, 356] on div "Ship To [PERSON_NAME] & Minor #93 Warrendale 442593 [STREET_ADDRESS] Phone [PHO…" at bounding box center [754, 401] width 308 height 110
click at [508, 199] on span "Copy PO Numbers" at bounding box center [507, 204] width 76 height 11
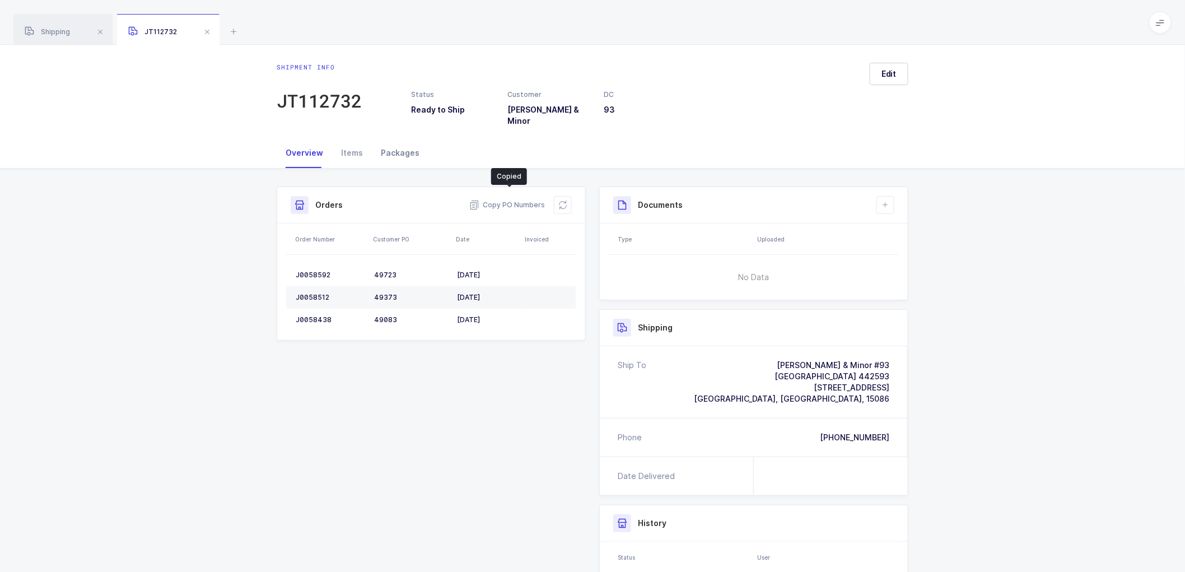
drag, startPoint x: 395, startPoint y: 147, endPoint x: 424, endPoint y: 146, distance: 29.2
click at [395, 147] on div "Packages" at bounding box center [400, 153] width 57 height 30
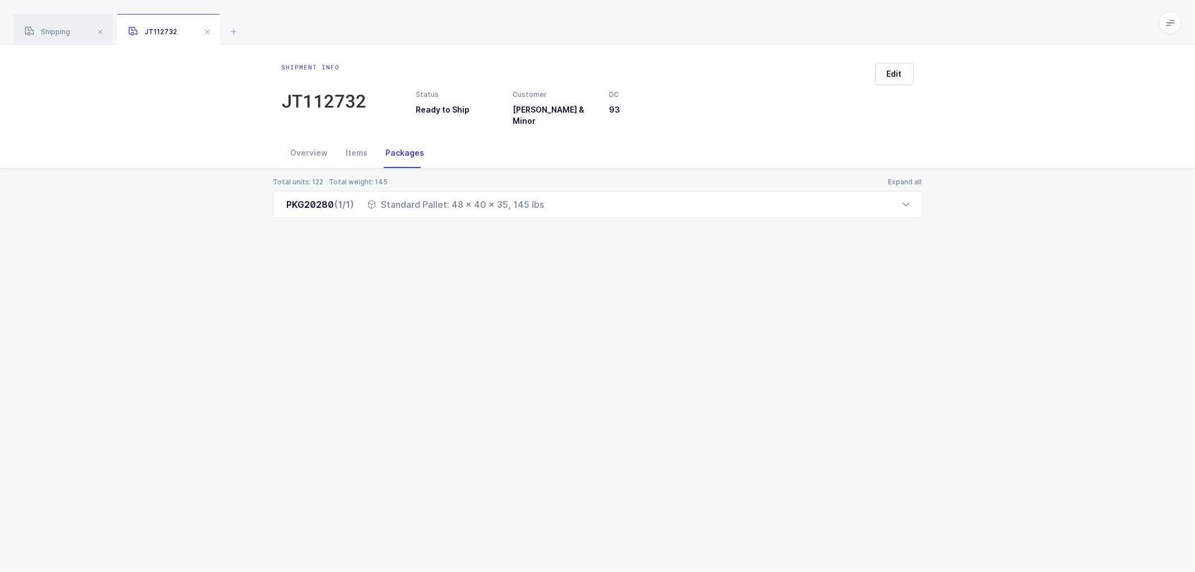
drag, startPoint x: 281, startPoint y: 195, endPoint x: 570, endPoint y: 225, distance: 290.5
click at [570, 225] on div "Total units: 122 Total weight: 145 Expand all PKG20280 (1/1) Standard Pallet: 4…" at bounding box center [597, 211] width 1177 height 85
drag, startPoint x: 48, startPoint y: 24, endPoint x: 239, endPoint y: 85, distance: 200.0
click at [49, 23] on div "Shipping" at bounding box center [62, 29] width 99 height 31
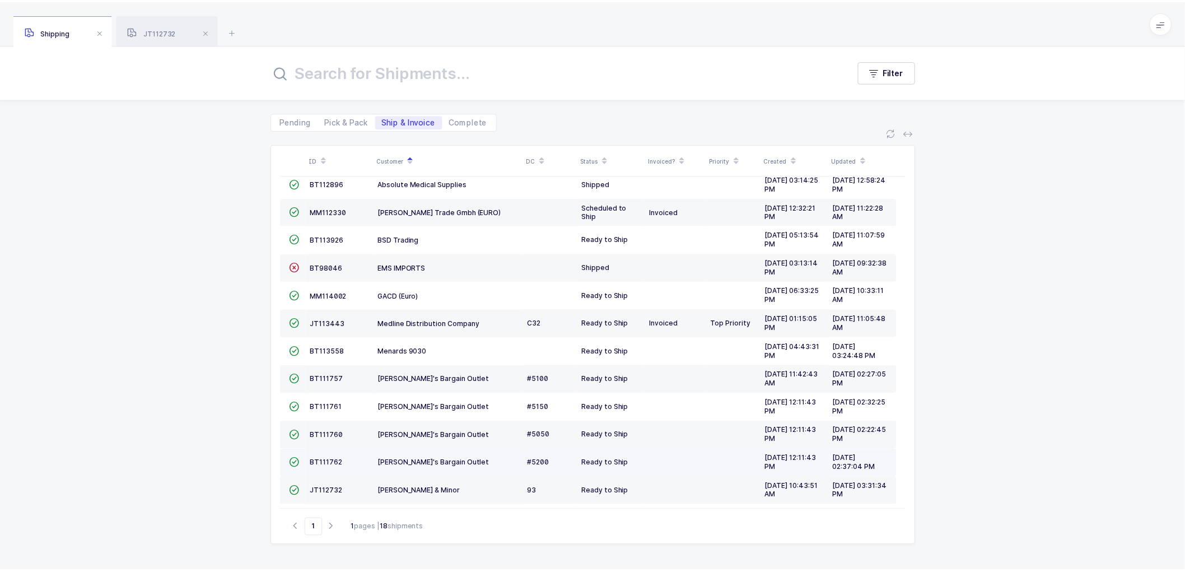
scroll to position [189, 0]
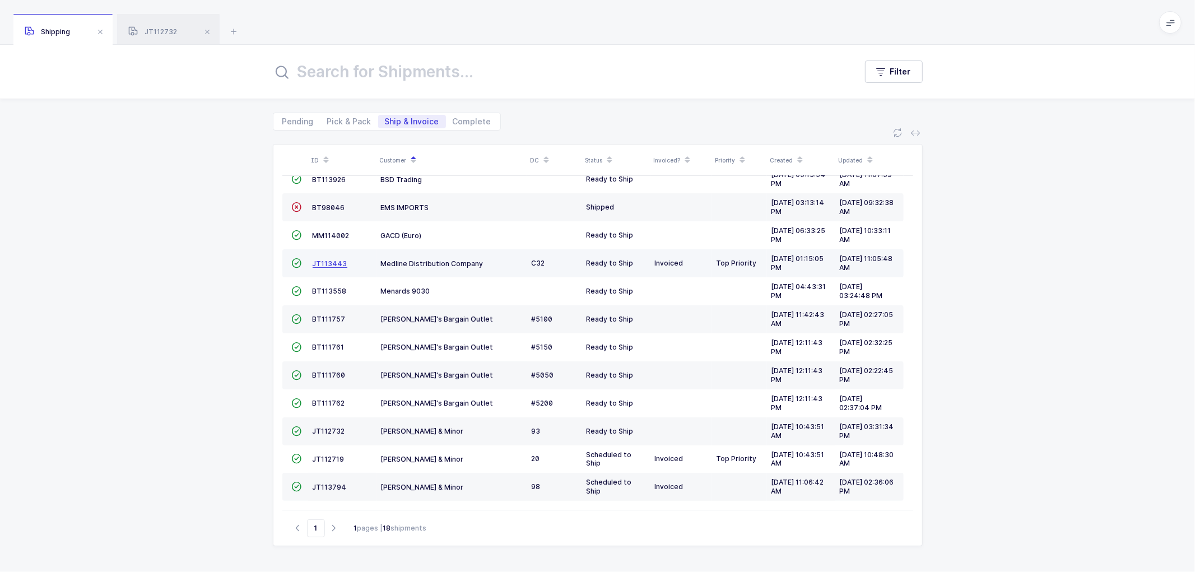
click at [322, 262] on span "JT113443" at bounding box center [329, 263] width 35 height 8
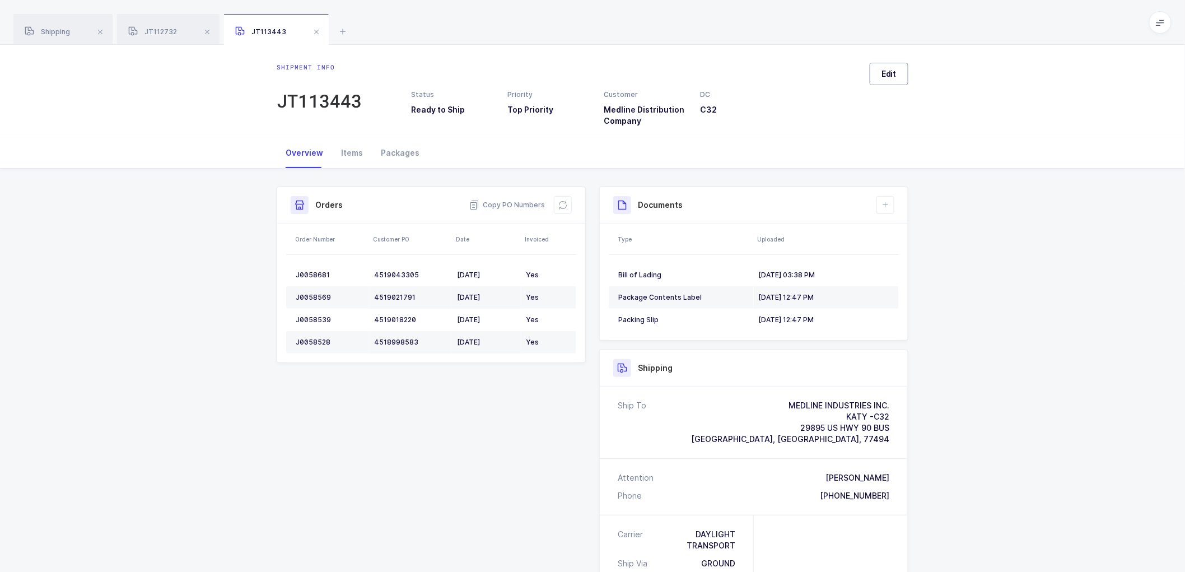
click at [878, 70] on button "Edit" at bounding box center [889, 74] width 39 height 22
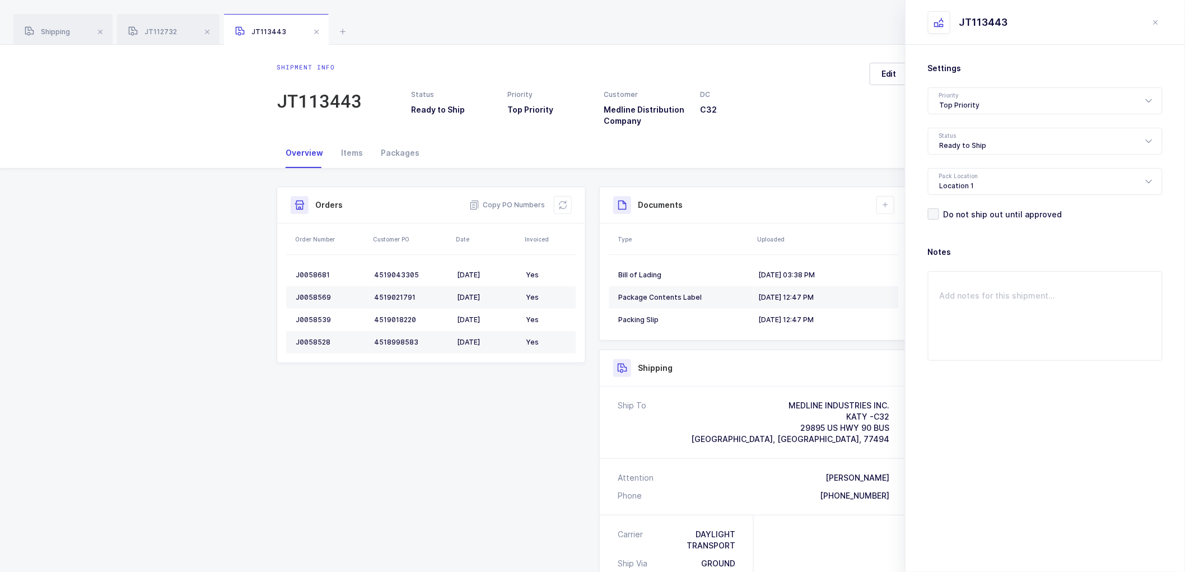
click at [284, 407] on div "Shipment Info Shipment Number JT113443 Status Ready to Ship Priority Top Priori…" at bounding box center [592, 479] width 645 height 586
drag, startPoint x: 954, startPoint y: 136, endPoint x: 976, endPoint y: 157, distance: 30.5
click at [955, 136] on div "Ready to Ship" at bounding box center [1045, 141] width 235 height 27
click at [959, 226] on span "Shipped" at bounding box center [956, 227] width 32 height 10
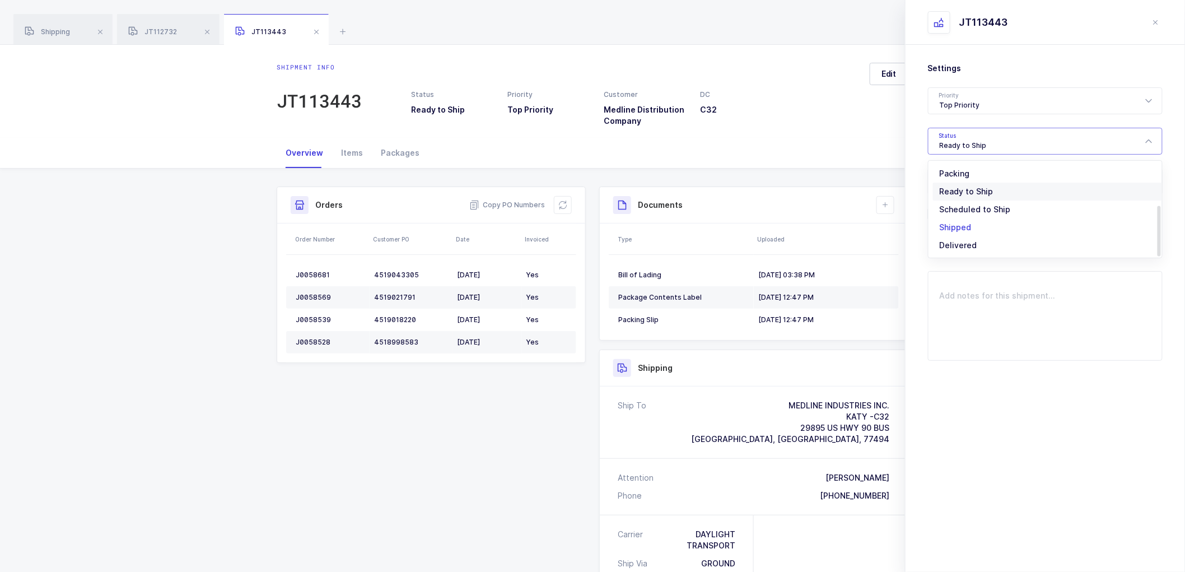
type input "Shipped"
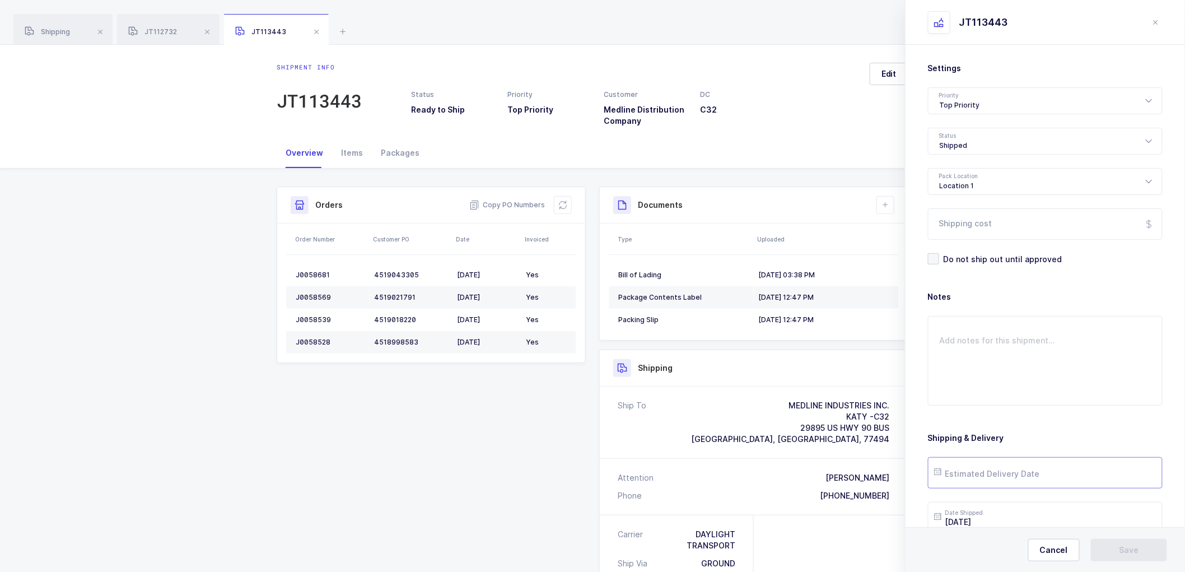
click at [971, 471] on input "text" at bounding box center [1045, 472] width 235 height 31
click at [1016, 365] on span "17" at bounding box center [1019, 366] width 13 height 13
type input "[DATE]"
click at [1111, 539] on button "Save" at bounding box center [1129, 550] width 76 height 22
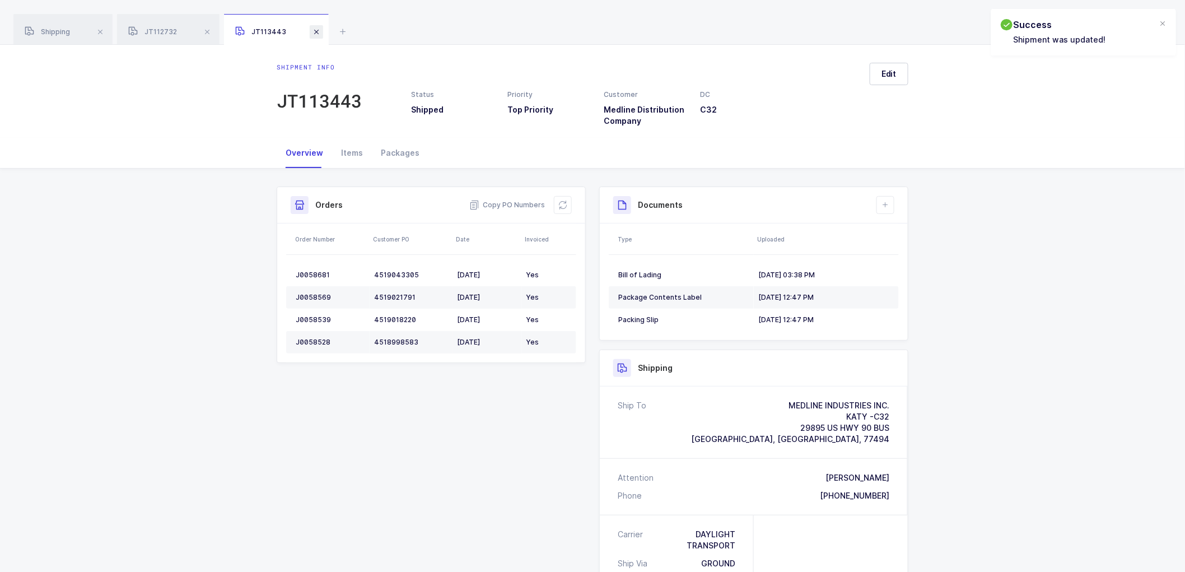
click at [314, 29] on span at bounding box center [316, 31] width 13 height 13
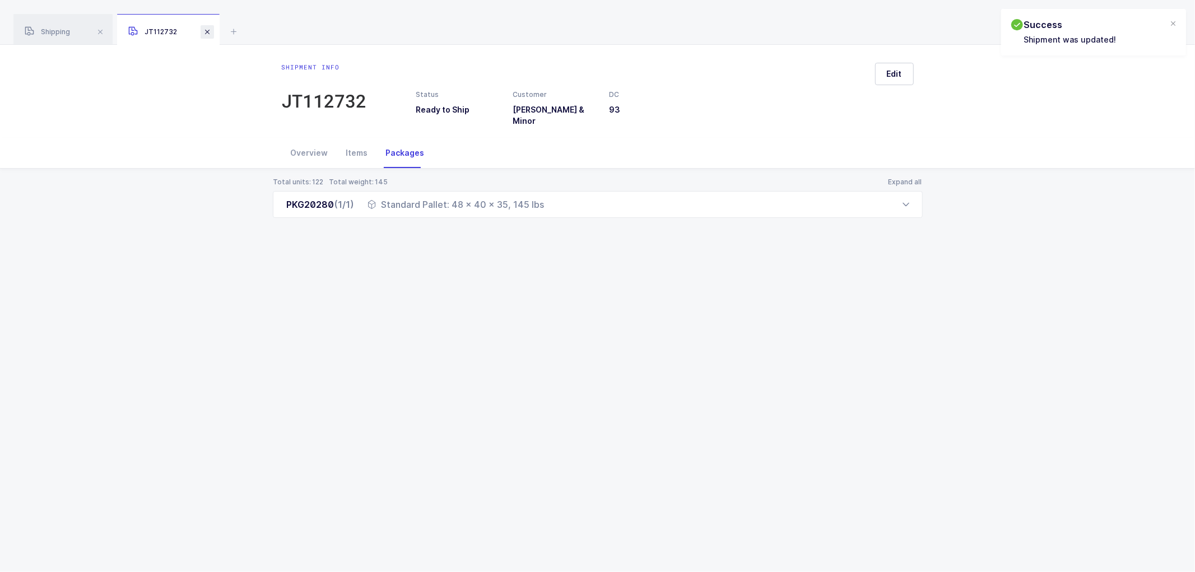
click at [211, 30] on span at bounding box center [206, 31] width 13 height 13
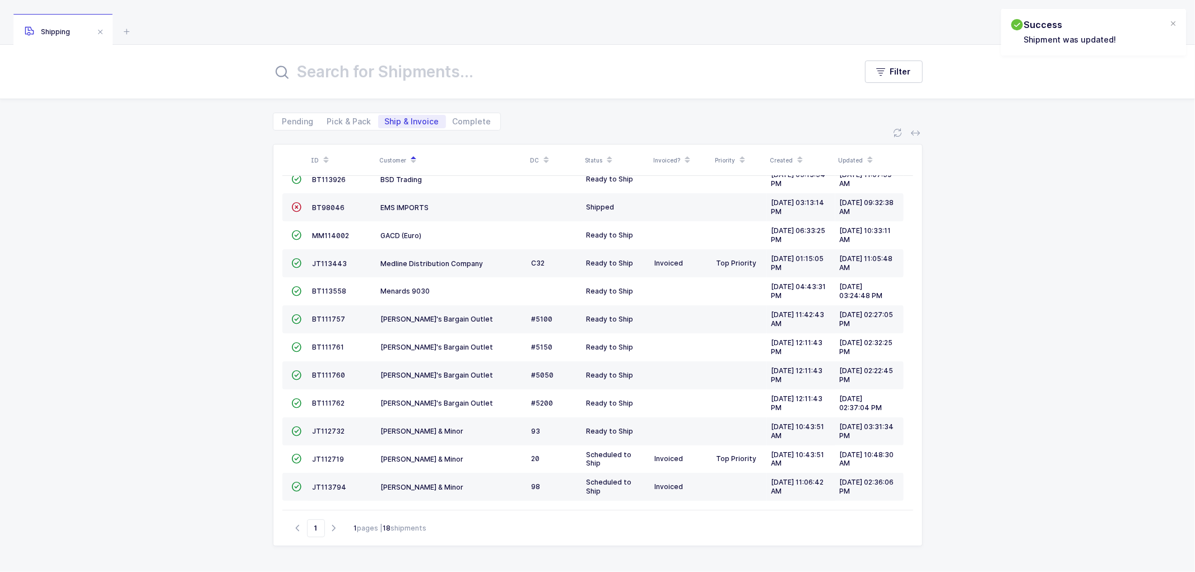
scroll to position [157, 0]
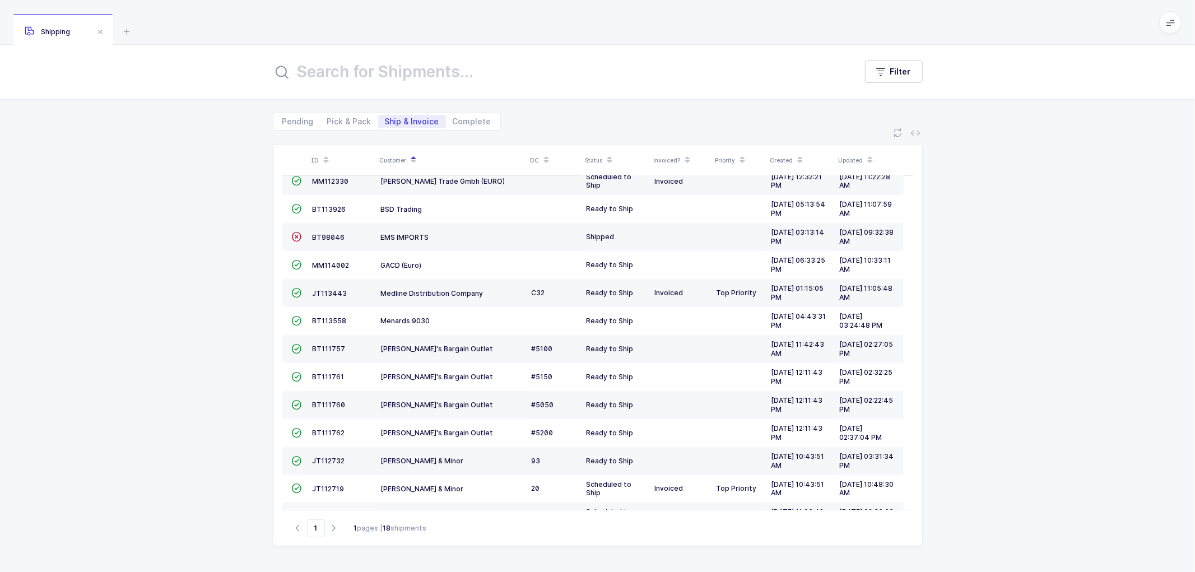
click at [216, 283] on div "ID Customer DC Status Invoiced? Priority Created Updated  BT104009 Absolute Me…" at bounding box center [597, 350] width 1195 height 441
click at [151, 29] on div "Shipping" at bounding box center [597, 22] width 1195 height 45
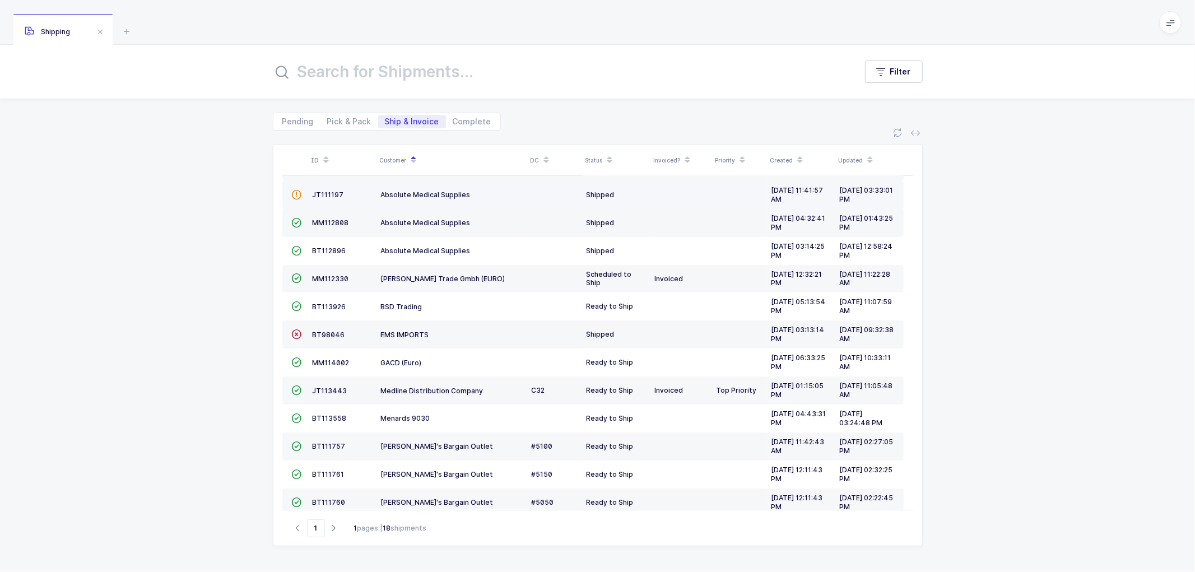
scroll to position [0, 0]
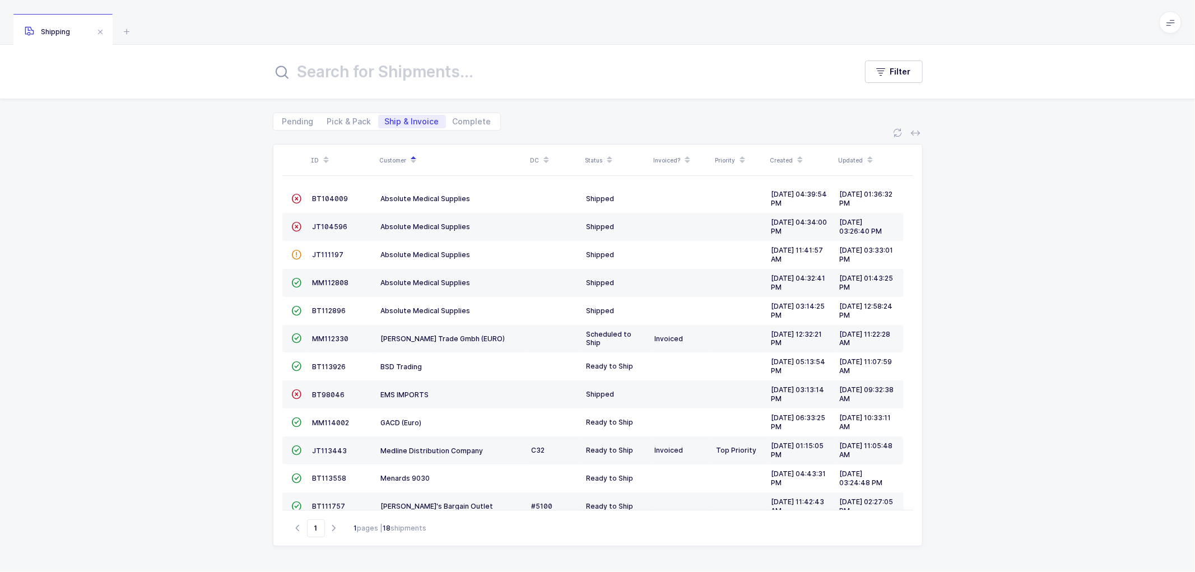
click at [237, 332] on div "ID Customer DC Status Invoiced? Priority Created Updated  BT104009 Absolute Me…" at bounding box center [597, 350] width 1195 height 441
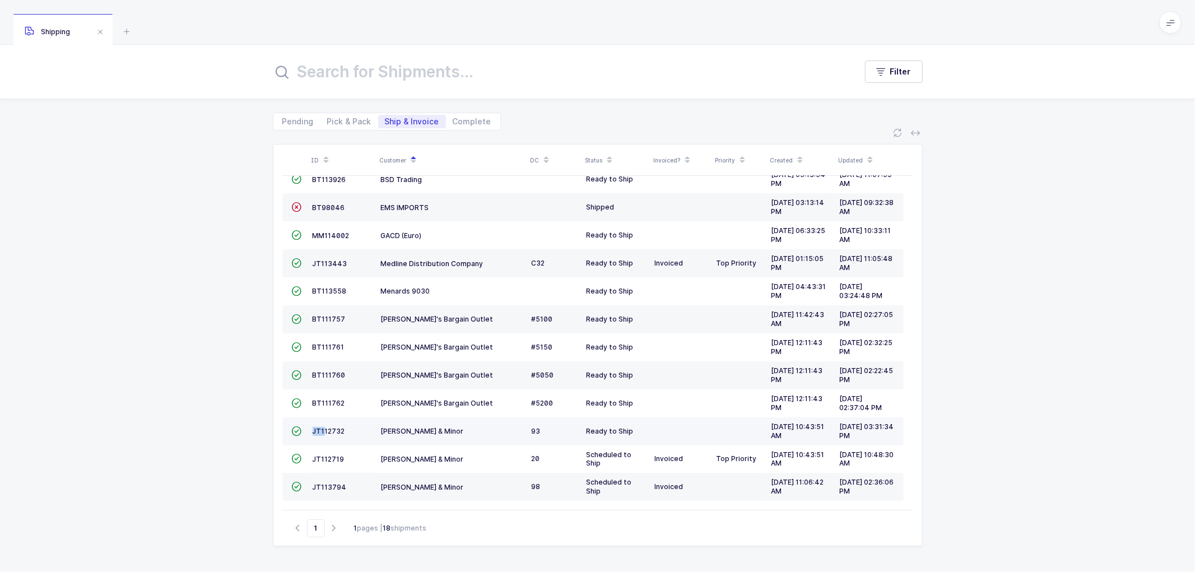
click at [322, 426] on td "JT112732" at bounding box center [342, 431] width 68 height 28
click at [324, 427] on span "JT112732" at bounding box center [328, 431] width 32 height 8
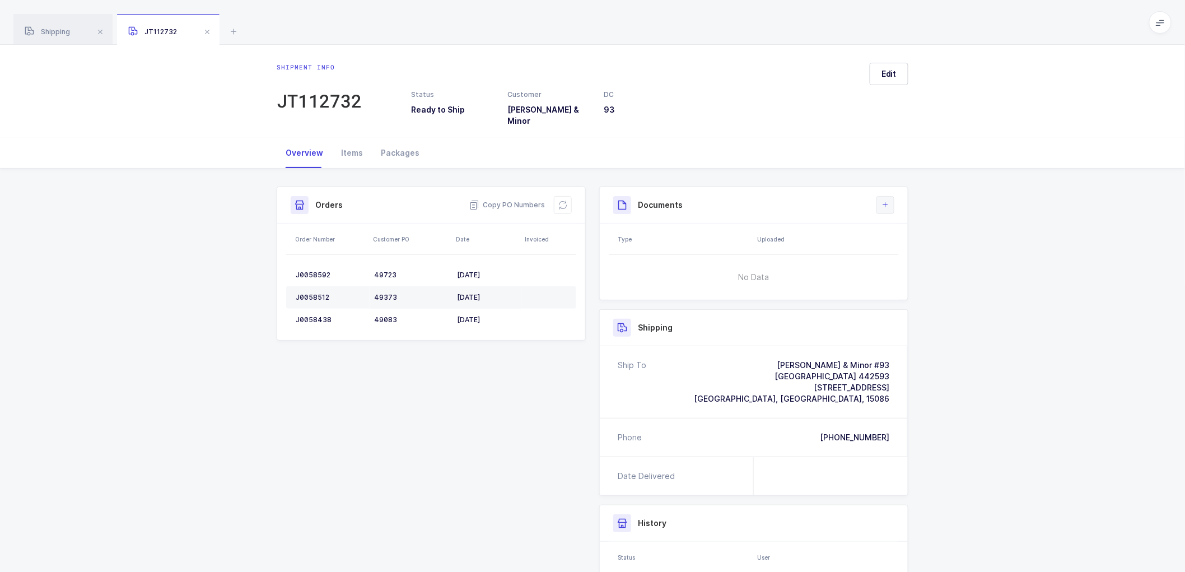
click at [887, 196] on button at bounding box center [885, 205] width 18 height 18
drag, startPoint x: 912, startPoint y: 227, endPoint x: 971, endPoint y: 226, distance: 59.4
click at [912, 227] on li "Create Document" at bounding box center [922, 229] width 83 height 18
drag, startPoint x: 1130, startPoint y: 542, endPoint x: 1128, endPoint y: 529, distance: 13.0
click at [1130, 542] on button "Submit" at bounding box center [1129, 550] width 76 height 22
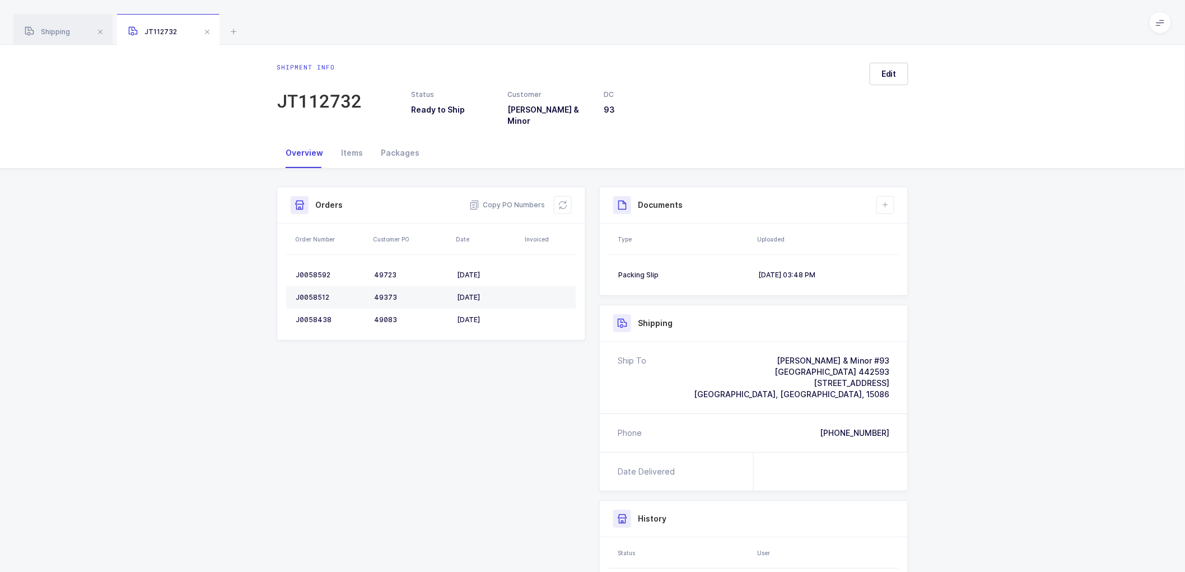
drag, startPoint x: 929, startPoint y: 374, endPoint x: 916, endPoint y: 273, distance: 101.0
click at [931, 371] on div "Shipment Info Shipment Number JT112732 Status Ready to Ship Customer [PERSON_NA…" at bounding box center [592, 429] width 1185 height 521
click at [883, 200] on icon at bounding box center [885, 204] width 9 height 9
click at [917, 226] on li "Create Document" at bounding box center [922, 229] width 83 height 18
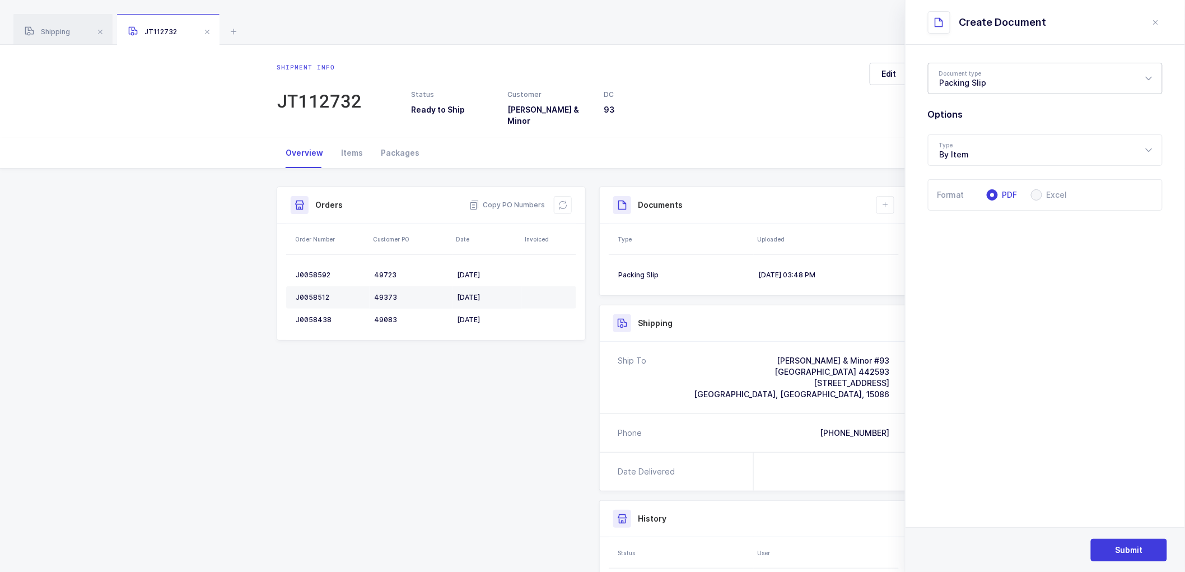
drag, startPoint x: 988, startPoint y: 80, endPoint x: 989, endPoint y: 90, distance: 9.5
click at [988, 81] on div "Packing Slip" at bounding box center [1045, 78] width 235 height 31
click at [979, 132] on span "Package Contents Label" at bounding box center [987, 134] width 95 height 10
type input "Package Contents Label"
click at [1128, 547] on span "Submit" at bounding box center [1129, 549] width 27 height 11
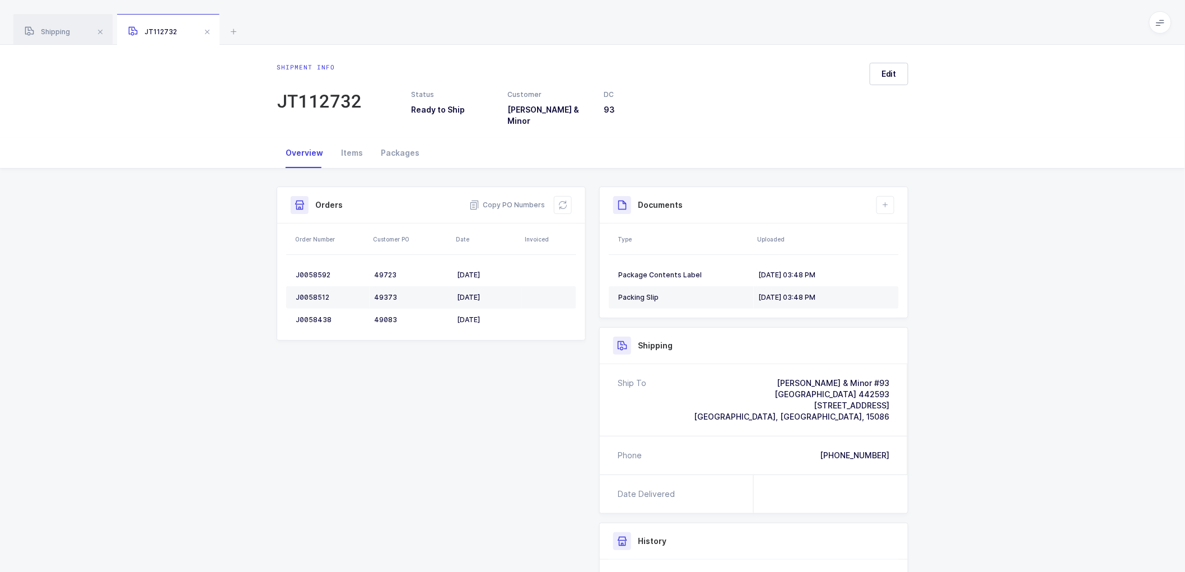
drag, startPoint x: 998, startPoint y: 292, endPoint x: 967, endPoint y: 227, distance: 71.4
click at [998, 291] on div "Shipment Info Shipment Number JT112732 Status Ready to Ship Customer [PERSON_NA…" at bounding box center [592, 441] width 1185 height 544
click at [880, 73] on button "Edit" at bounding box center [889, 74] width 39 height 22
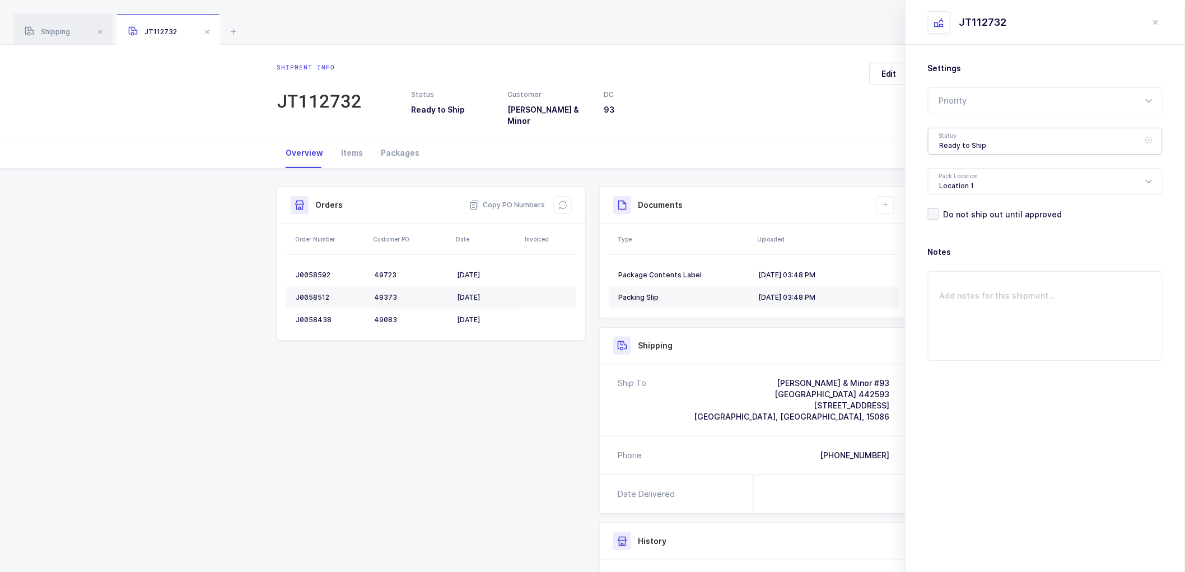
click at [949, 142] on div "Ready to Ship" at bounding box center [1045, 141] width 235 height 27
click at [966, 225] on span "Shipped" at bounding box center [956, 227] width 32 height 10
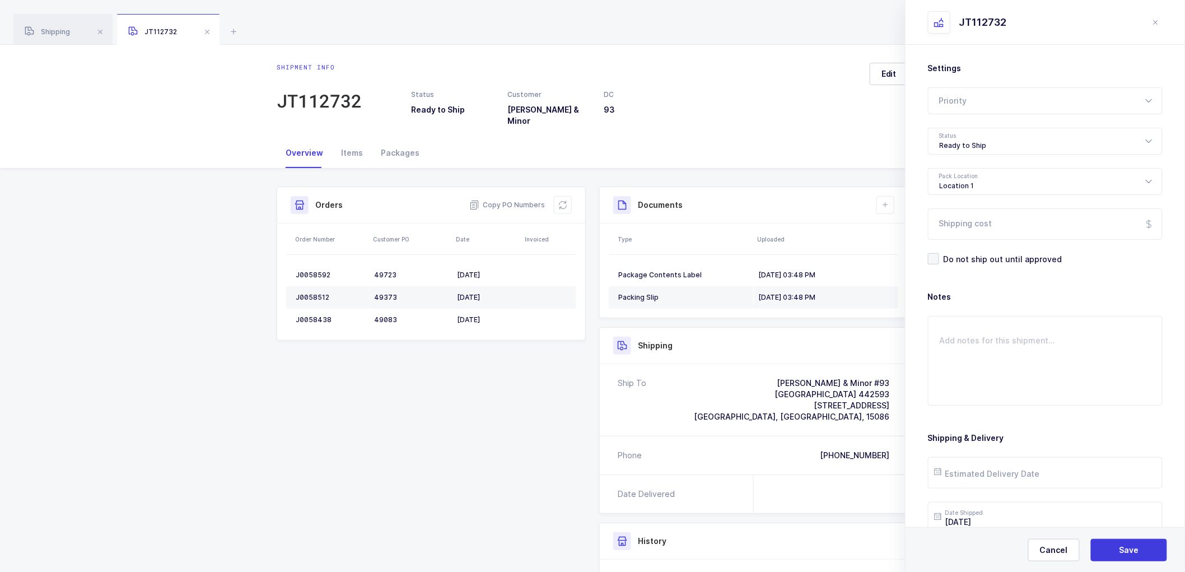
type input "Shipped"
click at [1130, 558] on button "Save" at bounding box center [1129, 550] width 76 height 22
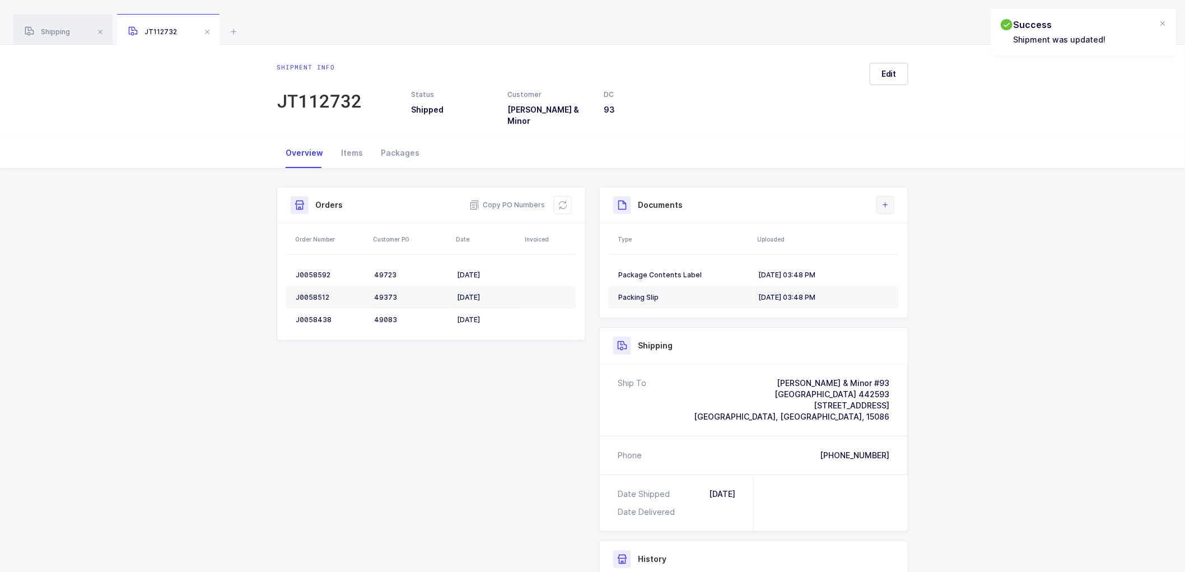
click at [881, 203] on button at bounding box center [885, 205] width 18 height 18
click at [898, 249] on li "Upload Document" at bounding box center [922, 247] width 83 height 18
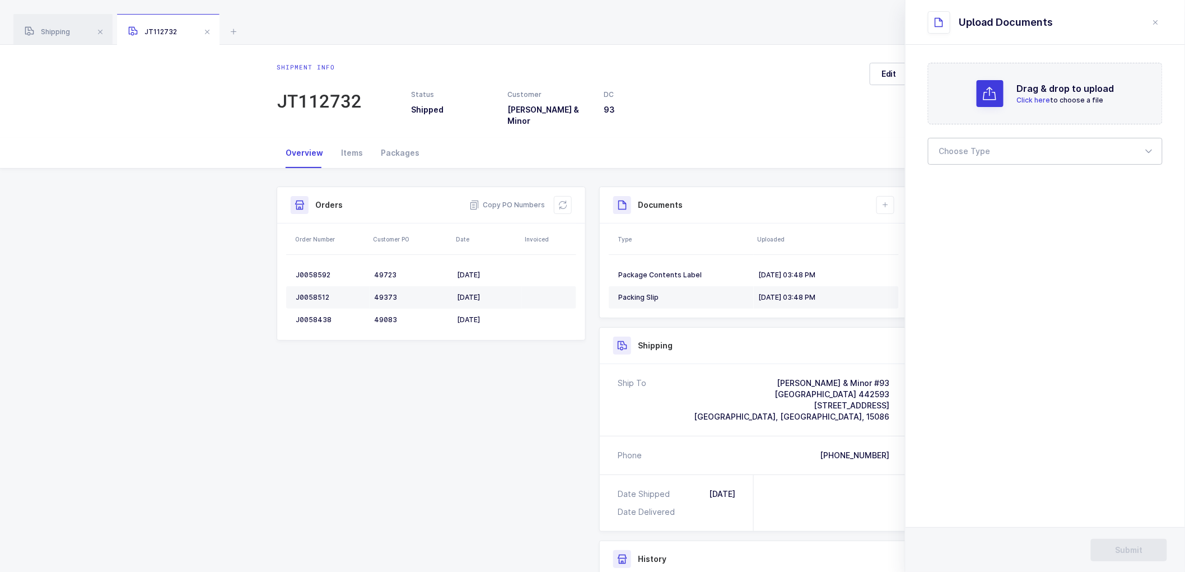
click at [966, 147] on div at bounding box center [1045, 151] width 235 height 27
click at [960, 186] on span "Bill of Lading" at bounding box center [965, 186] width 50 height 10
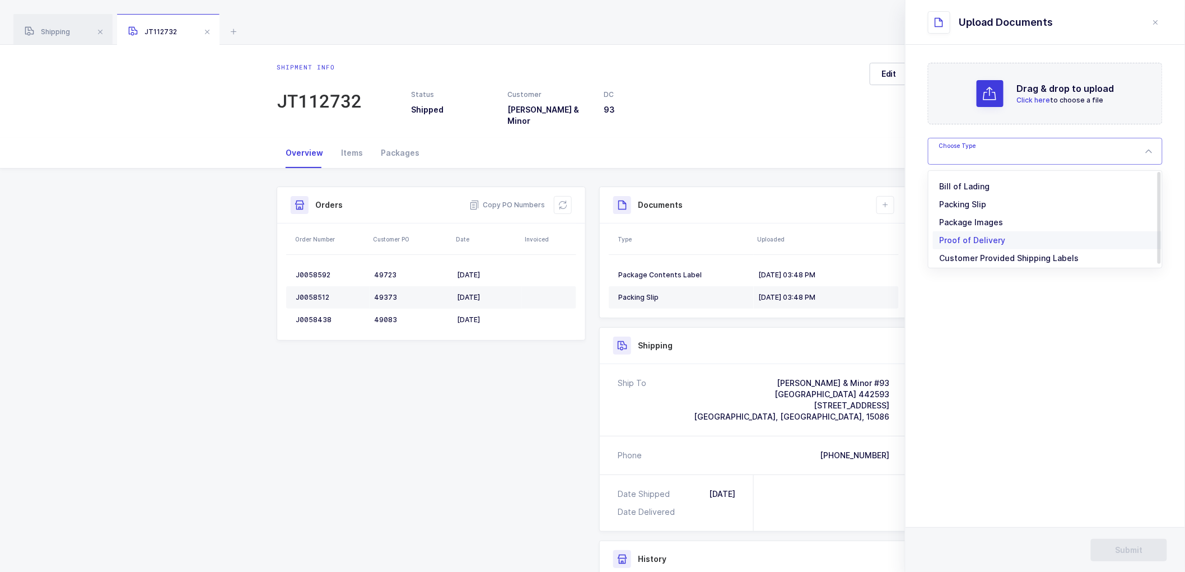
type input "Bill of Lading"
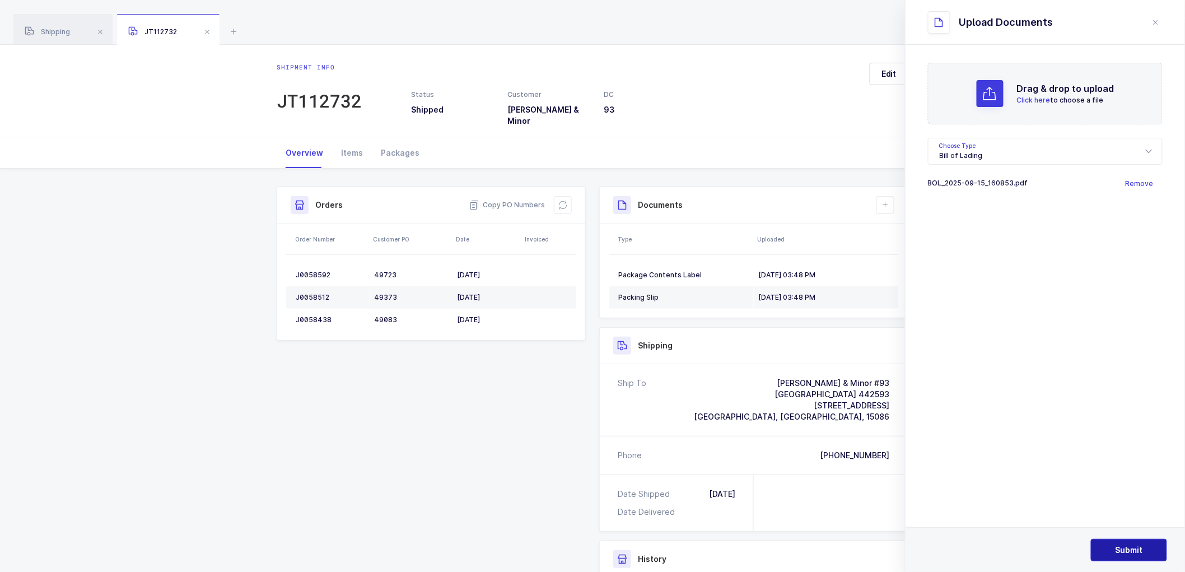
click at [1122, 549] on span "Submit" at bounding box center [1129, 549] width 27 height 11
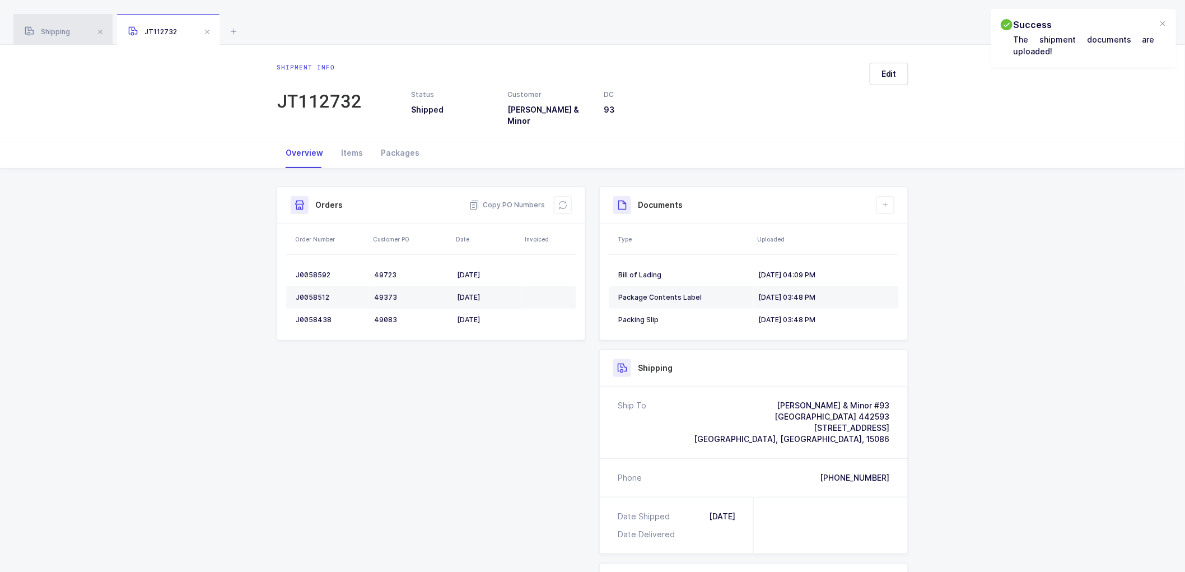
click at [53, 24] on div "Shipping" at bounding box center [62, 29] width 99 height 31
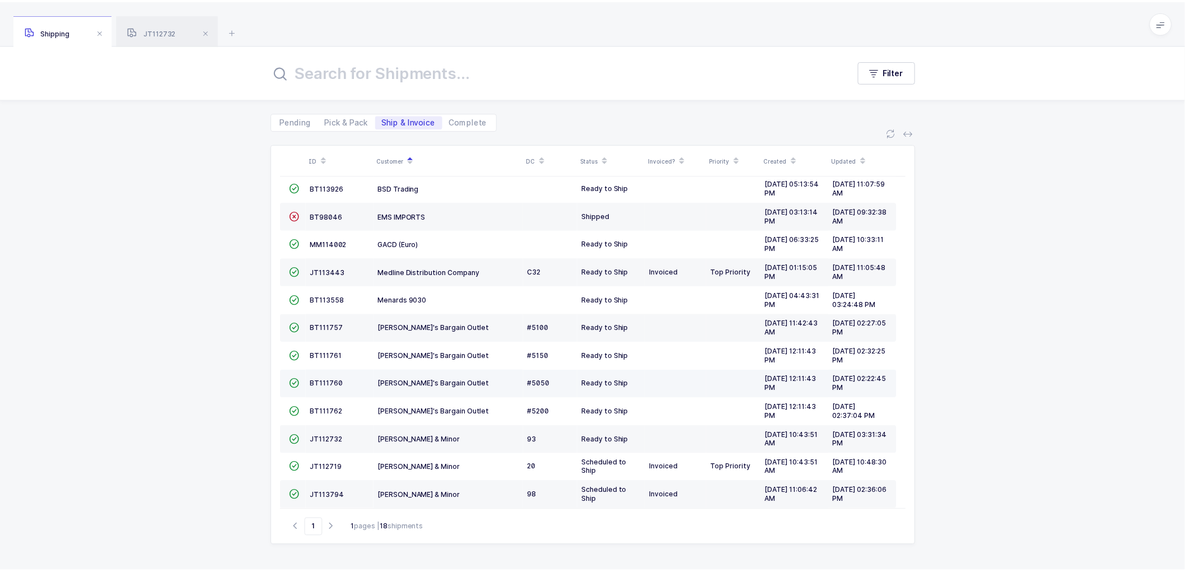
scroll to position [189, 0]
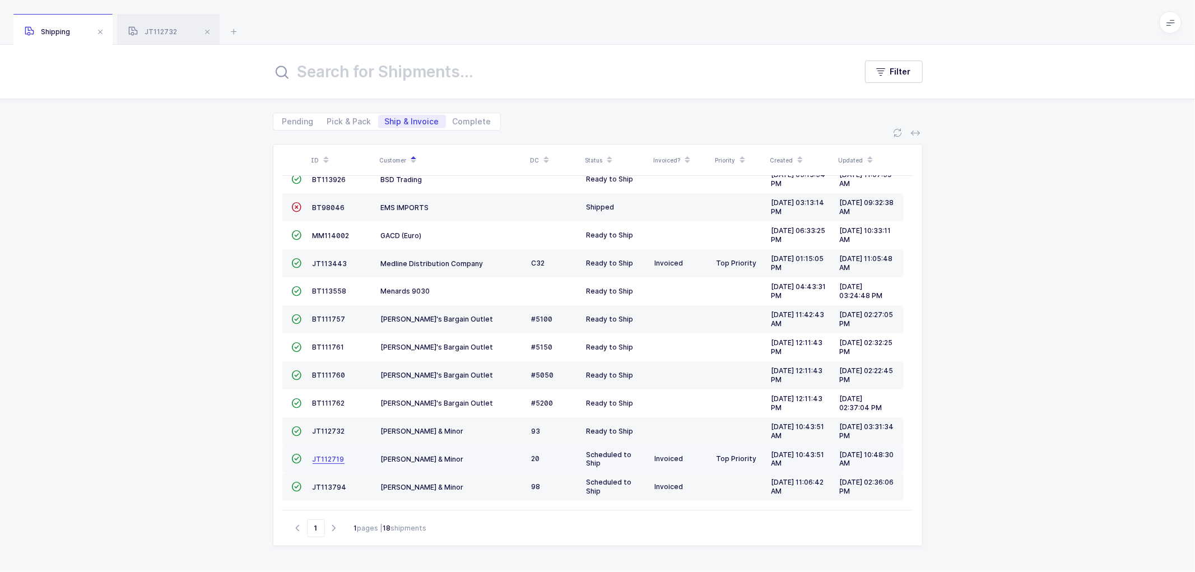
click at [332, 455] on span "JT112719" at bounding box center [328, 459] width 32 height 8
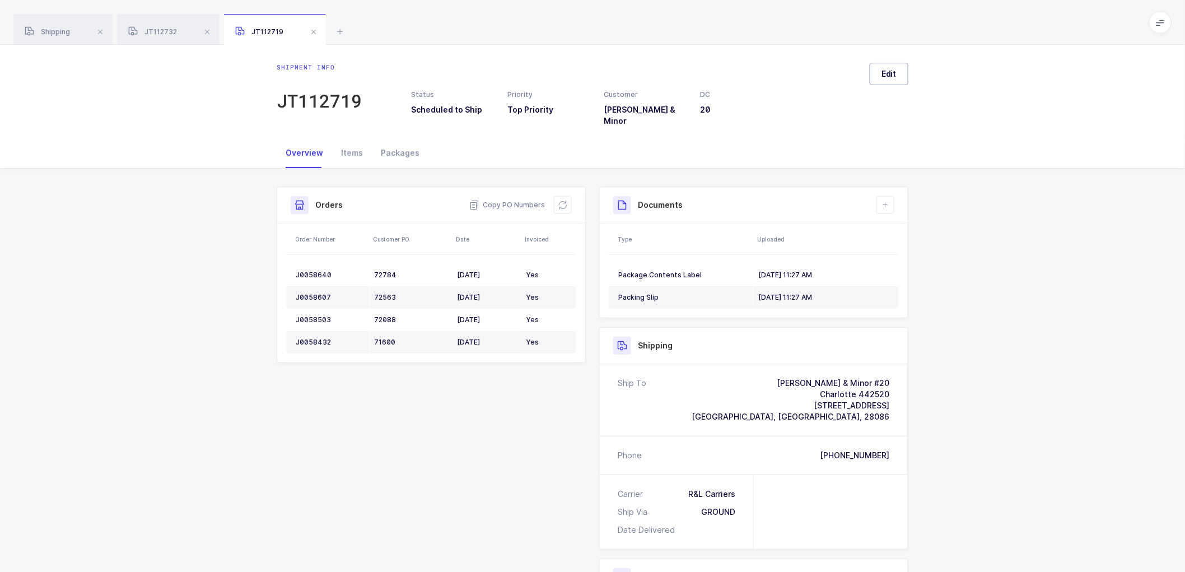
click at [890, 72] on span "Edit" at bounding box center [888, 73] width 15 height 11
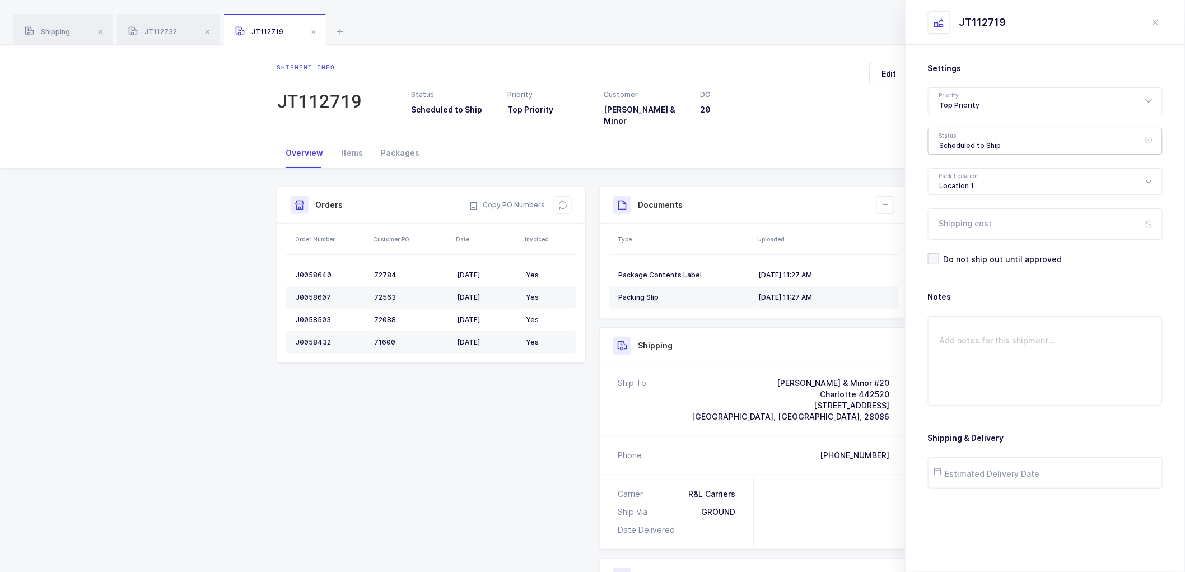
drag, startPoint x: 947, startPoint y: 133, endPoint x: 959, endPoint y: 141, distance: 14.6
click at [947, 133] on div "Scheduled to Ship" at bounding box center [1045, 141] width 235 height 27
click at [949, 224] on span "Shipped" at bounding box center [956, 227] width 32 height 10
type input "Shipped"
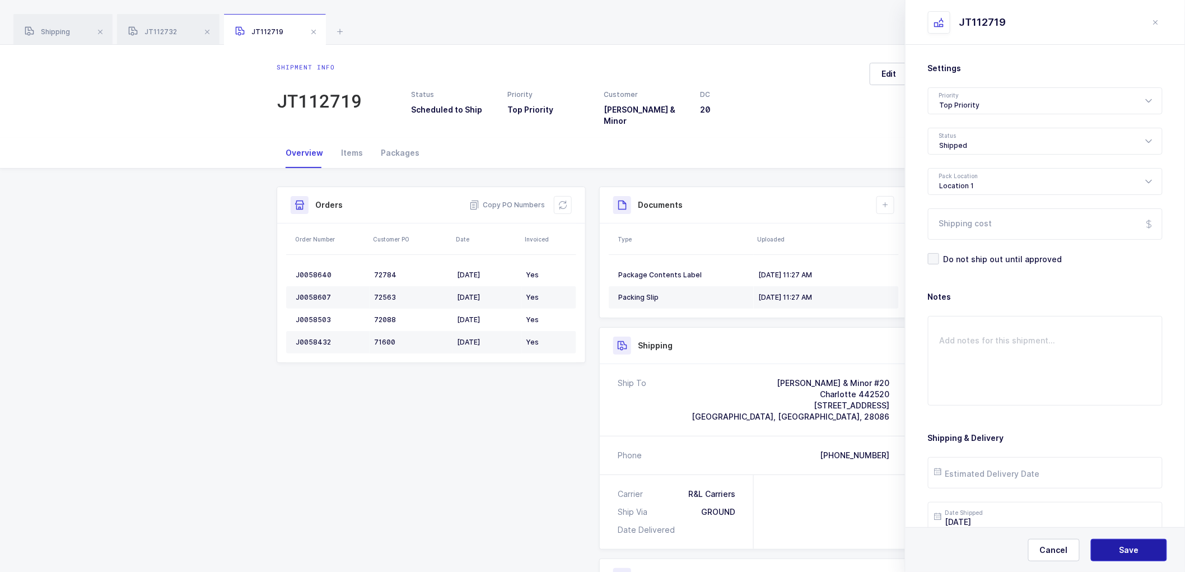
click at [1118, 550] on button "Save" at bounding box center [1129, 550] width 76 height 22
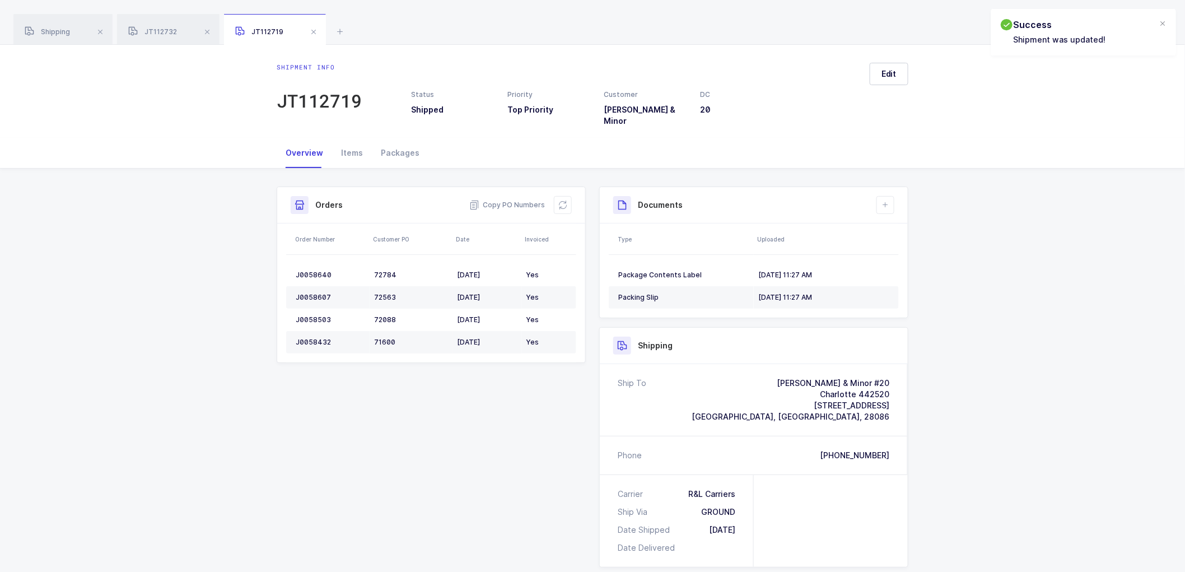
click at [1077, 356] on div "Shipment Info Shipment Number JT112719 Status Shipped Priority Top Priority Cus…" at bounding box center [592, 468] width 1185 height 598
drag, startPoint x: 883, startPoint y: 186, endPoint x: 885, endPoint y: 195, distance: 8.6
click at [885, 188] on div "Documents Create Document Upload Document" at bounding box center [754, 205] width 308 height 36
click at [889, 200] on icon at bounding box center [885, 204] width 9 height 9
click at [919, 242] on li "Upload Document" at bounding box center [922, 247] width 83 height 18
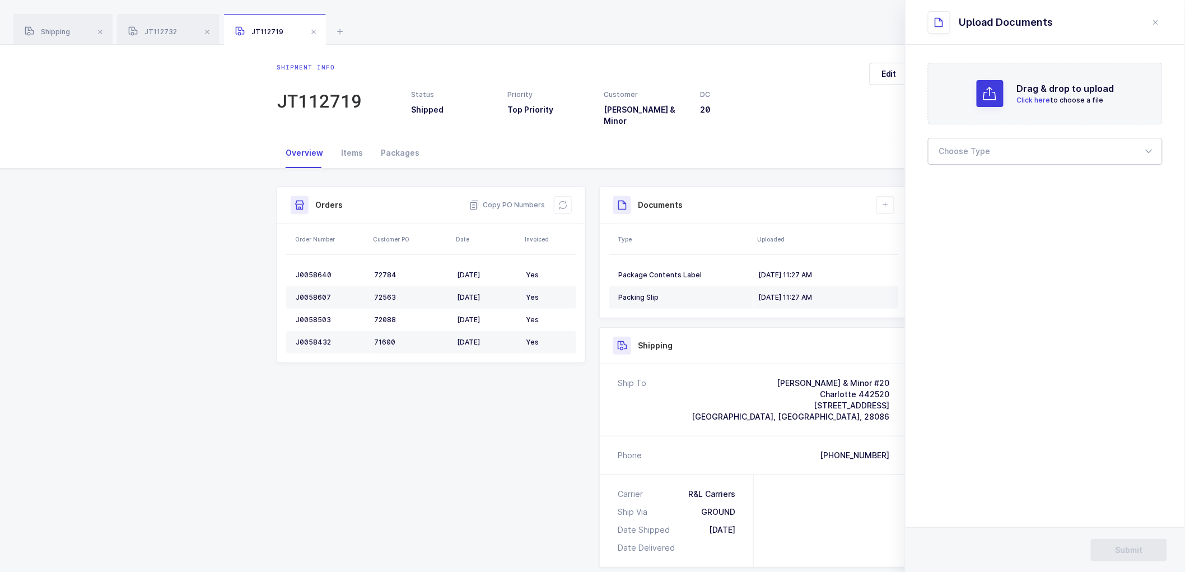
click at [978, 142] on div at bounding box center [1045, 151] width 235 height 27
click at [976, 186] on span "Bill of Lading" at bounding box center [965, 186] width 50 height 10
type input "Bill of Lading"
